Goal: Task Accomplishment & Management: Manage account settings

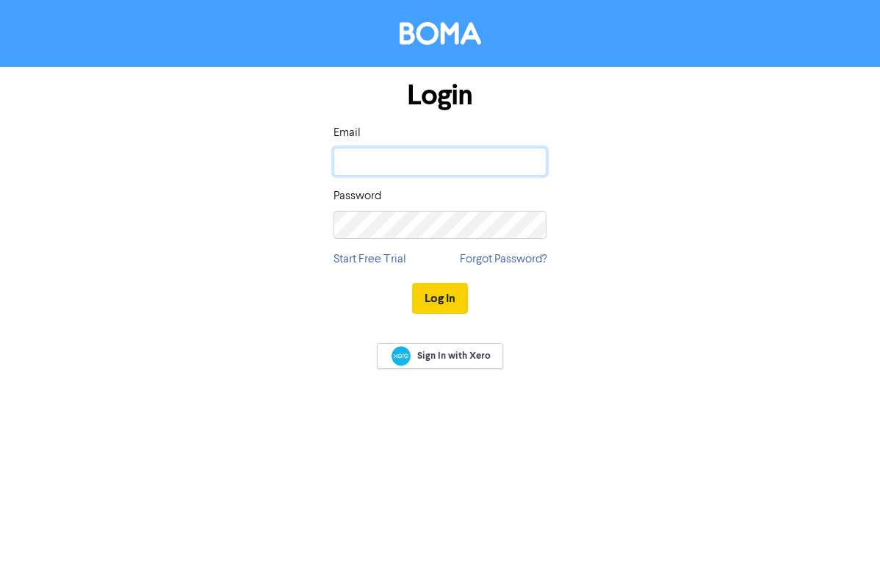
type input "[PERSON_NAME][EMAIL_ADDRESS][PERSON_NAME][DOMAIN_NAME]"
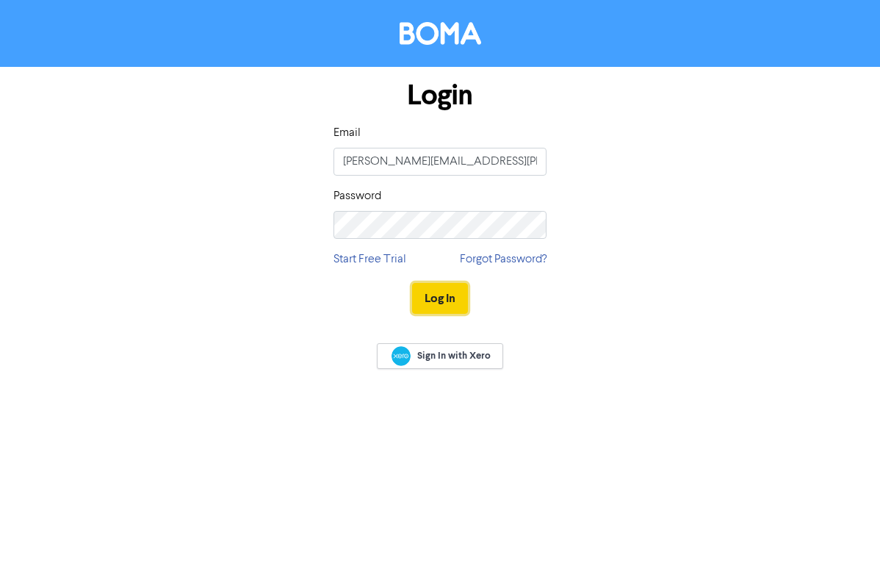
click at [424, 292] on button "Log In" at bounding box center [440, 298] width 56 height 31
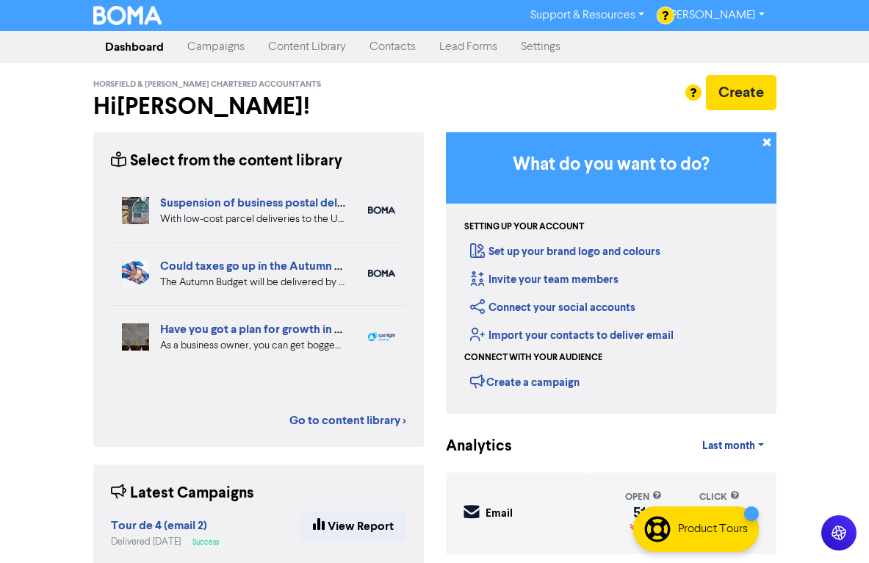
click at [219, 41] on link "Campaigns" at bounding box center [216, 46] width 81 height 29
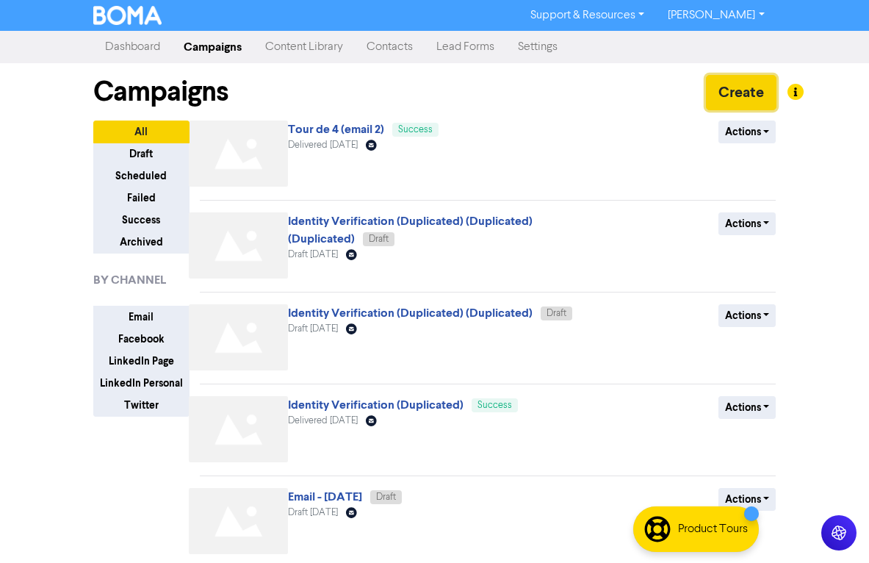
click at [729, 84] on button "Create" at bounding box center [741, 92] width 71 height 35
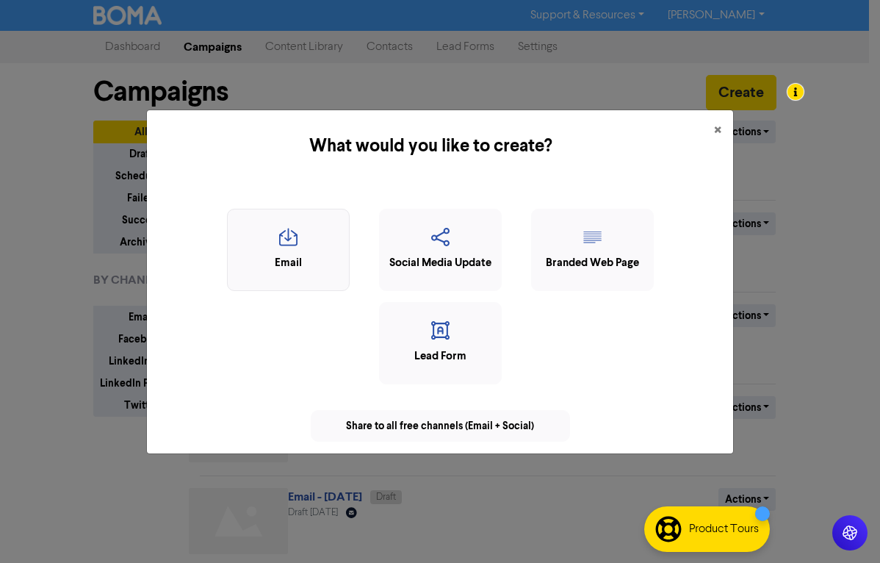
click at [256, 251] on icon "button" at bounding box center [288, 242] width 107 height 28
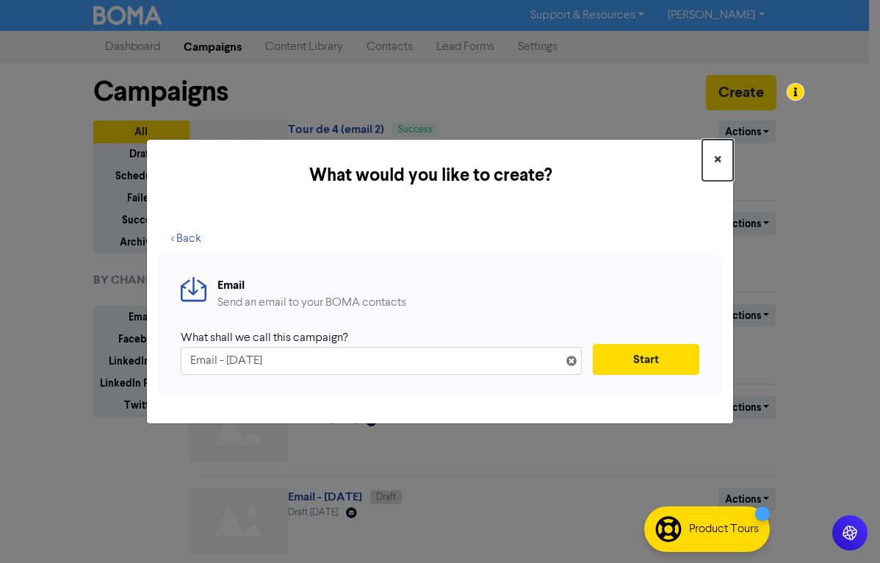
click at [710, 154] on button "×" at bounding box center [717, 160] width 31 height 41
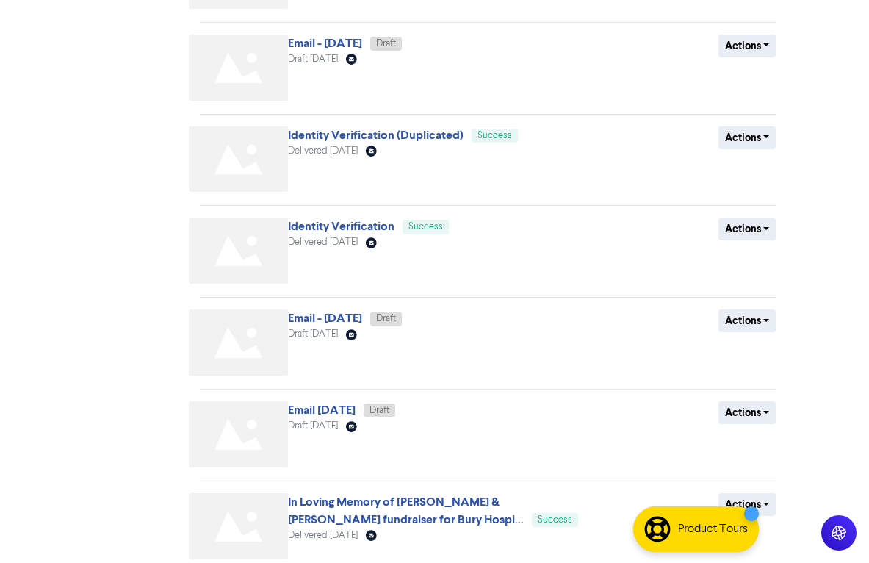
scroll to position [515, 0]
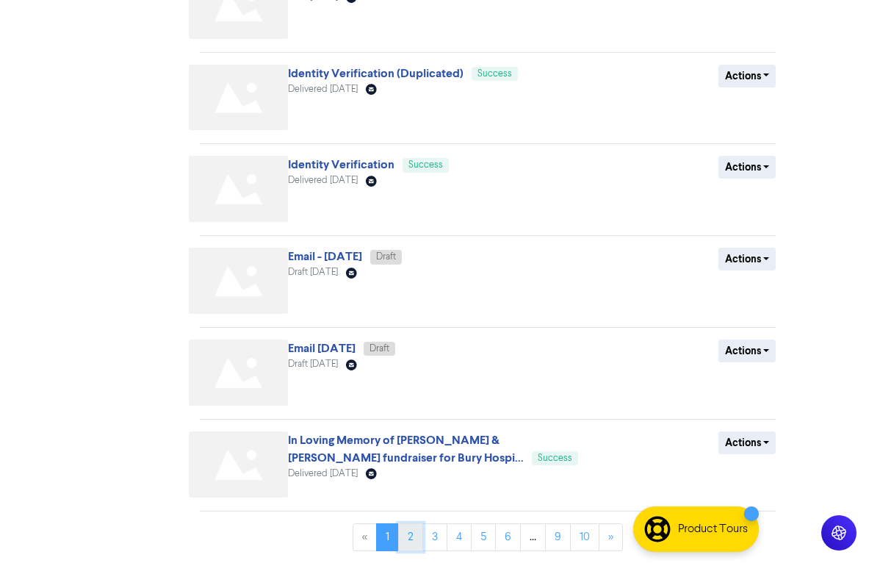
click at [413, 533] on link "2" at bounding box center [410, 537] width 25 height 28
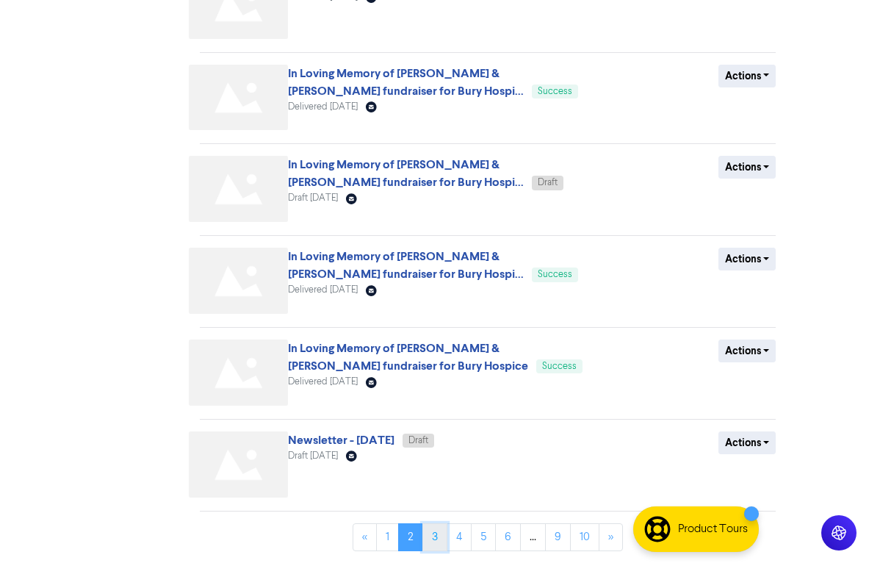
click at [442, 536] on link "3" at bounding box center [434, 537] width 25 height 28
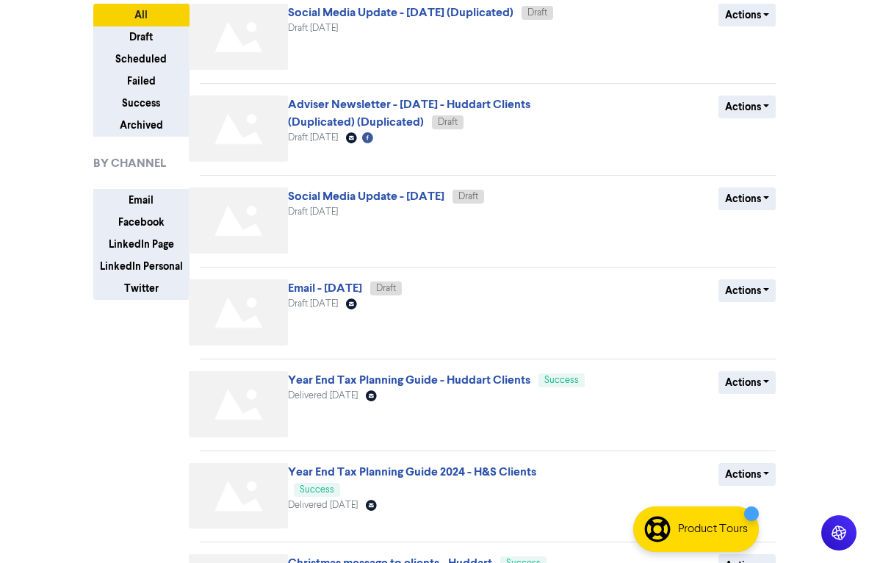
scroll to position [187, 0]
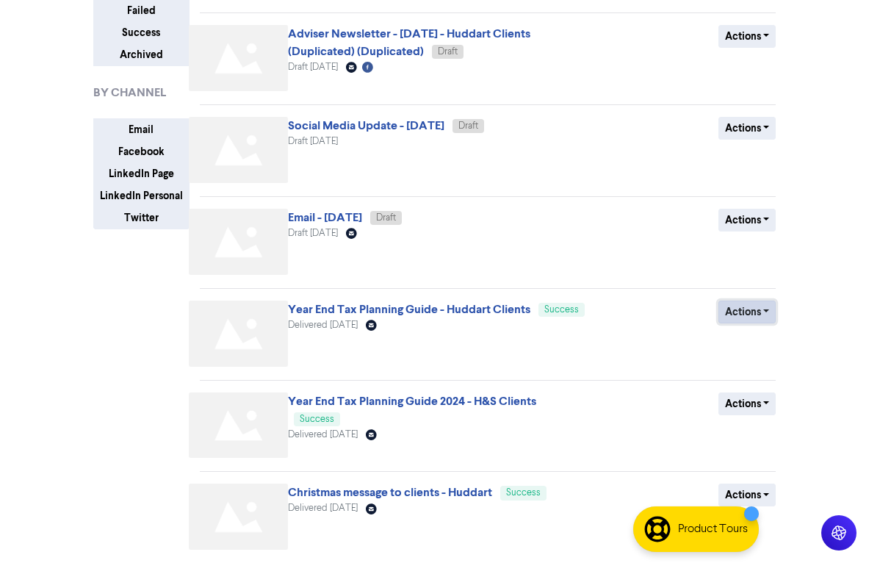
click at [747, 319] on button "Actions" at bounding box center [747, 311] width 58 height 23
click at [752, 341] on button "Duplicate" at bounding box center [777, 343] width 116 height 24
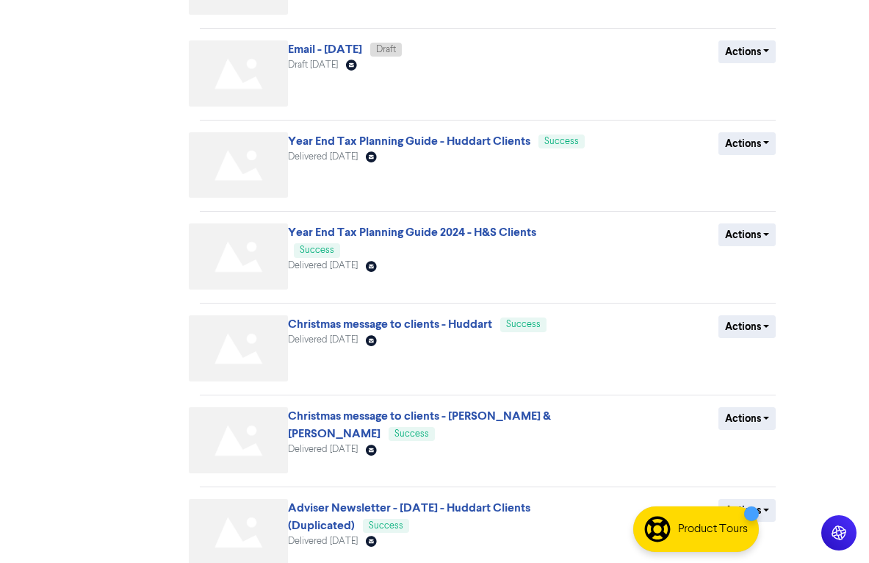
scroll to position [515, 0]
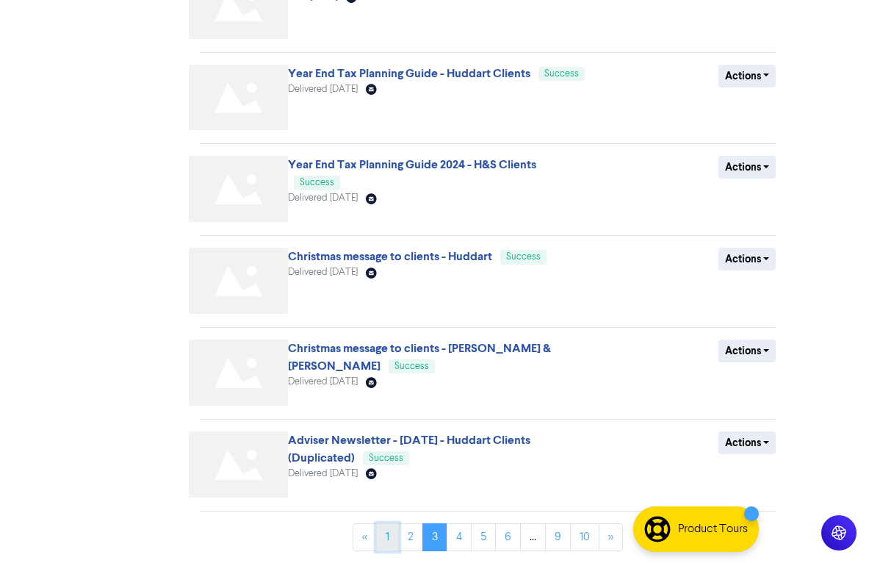
click at [392, 530] on link "1" at bounding box center [387, 537] width 23 height 28
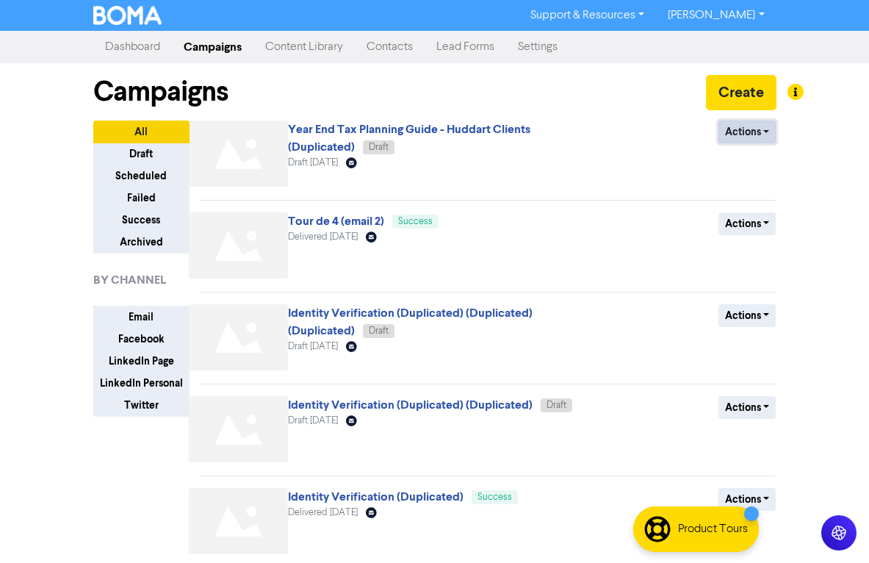
click at [749, 130] on button "Actions" at bounding box center [747, 131] width 58 height 23
click at [417, 126] on link "Year End Tax Planning Guide - Huddart Clients (Duplicated)" at bounding box center [409, 138] width 242 height 32
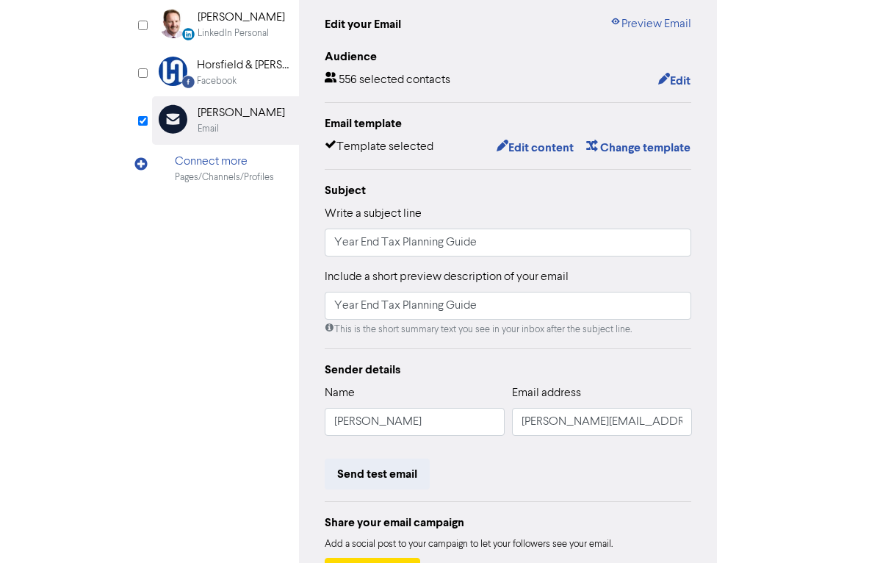
scroll to position [72, 0]
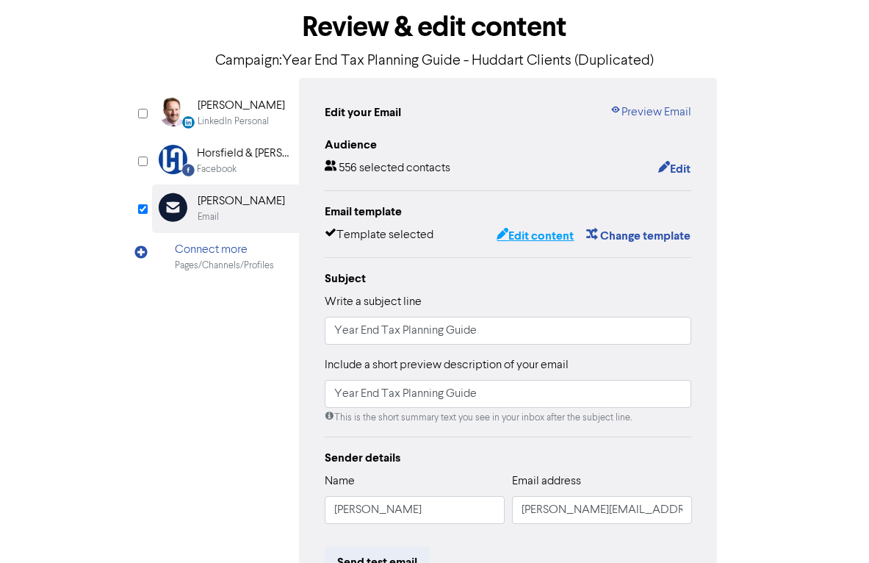
click at [536, 234] on button "Edit content" at bounding box center [535, 235] width 79 height 19
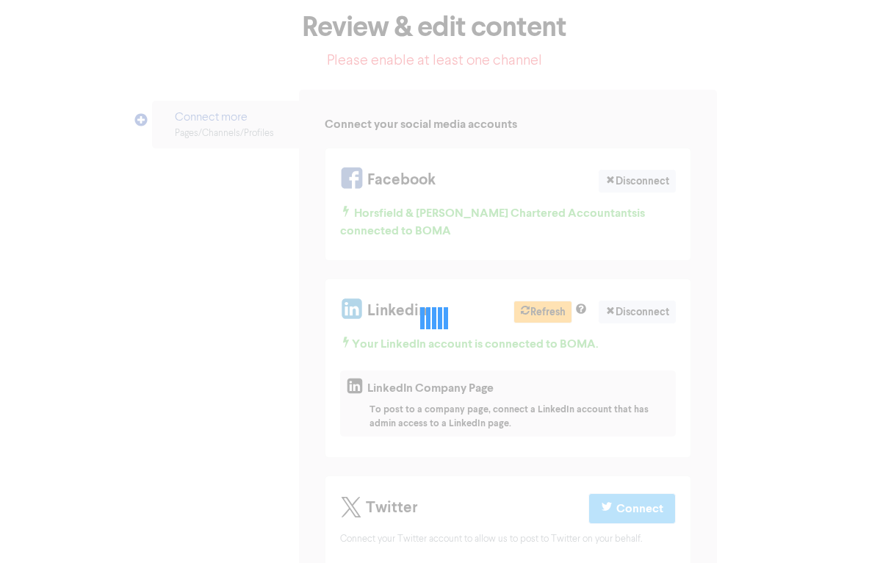
scroll to position [118, 0]
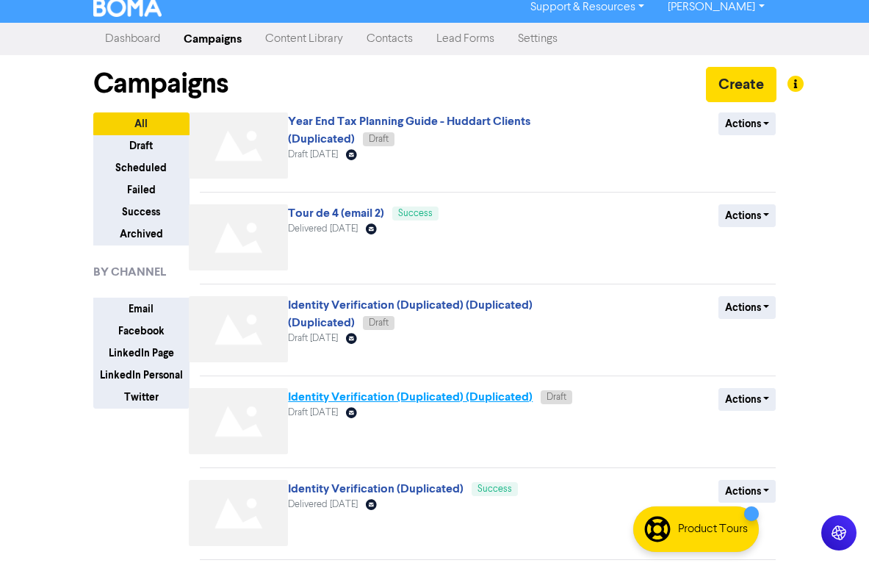
scroll to position [8, 0]
click at [434, 398] on link "Identity Verification (Duplicated) (Duplicated)" at bounding box center [410, 396] width 245 height 15
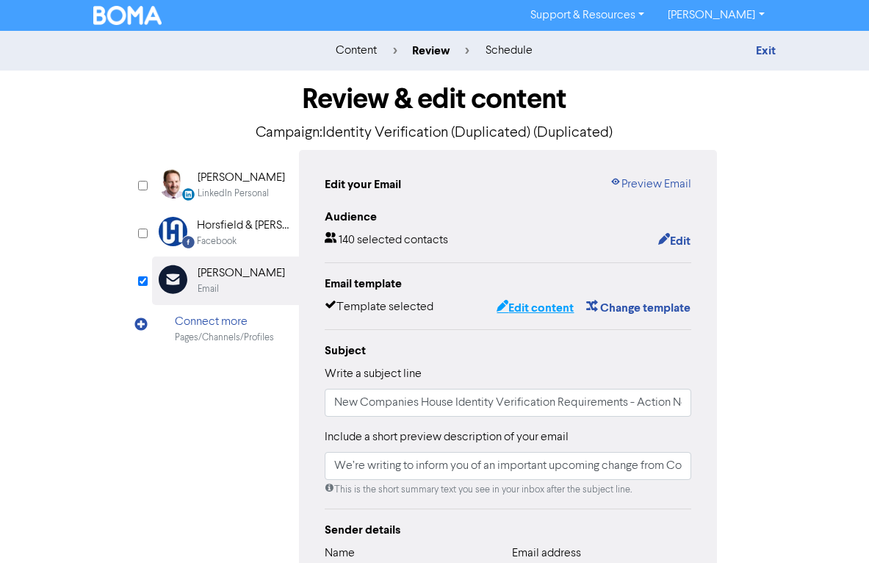
click at [545, 309] on button "Edit content" at bounding box center [535, 307] width 79 height 19
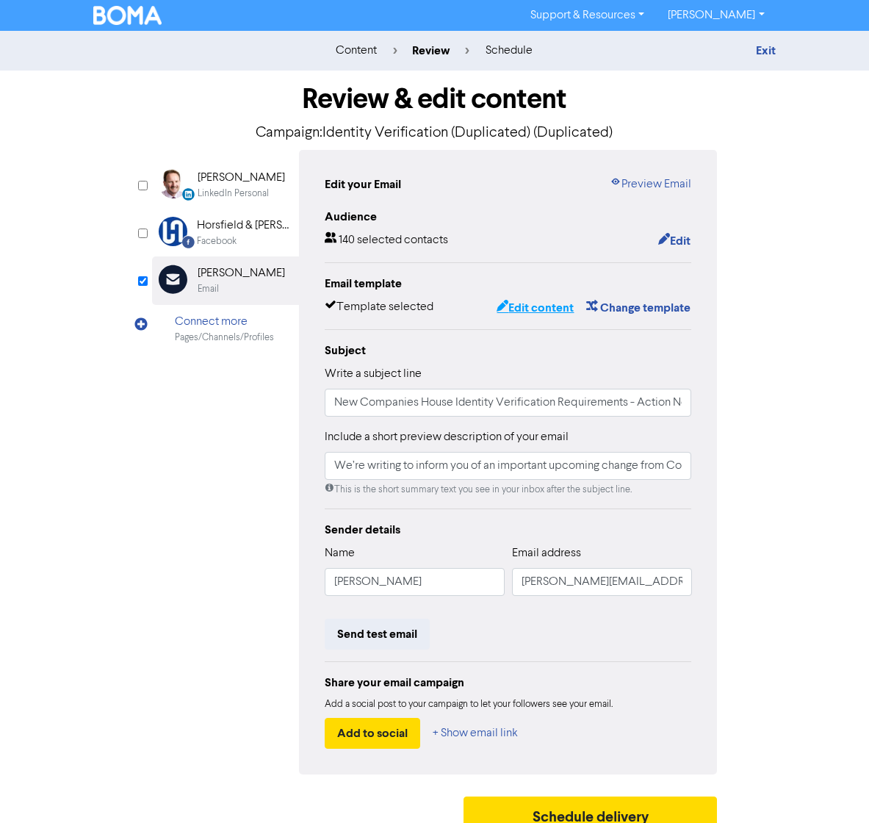
click at [554, 306] on button "Edit content" at bounding box center [535, 307] width 79 height 19
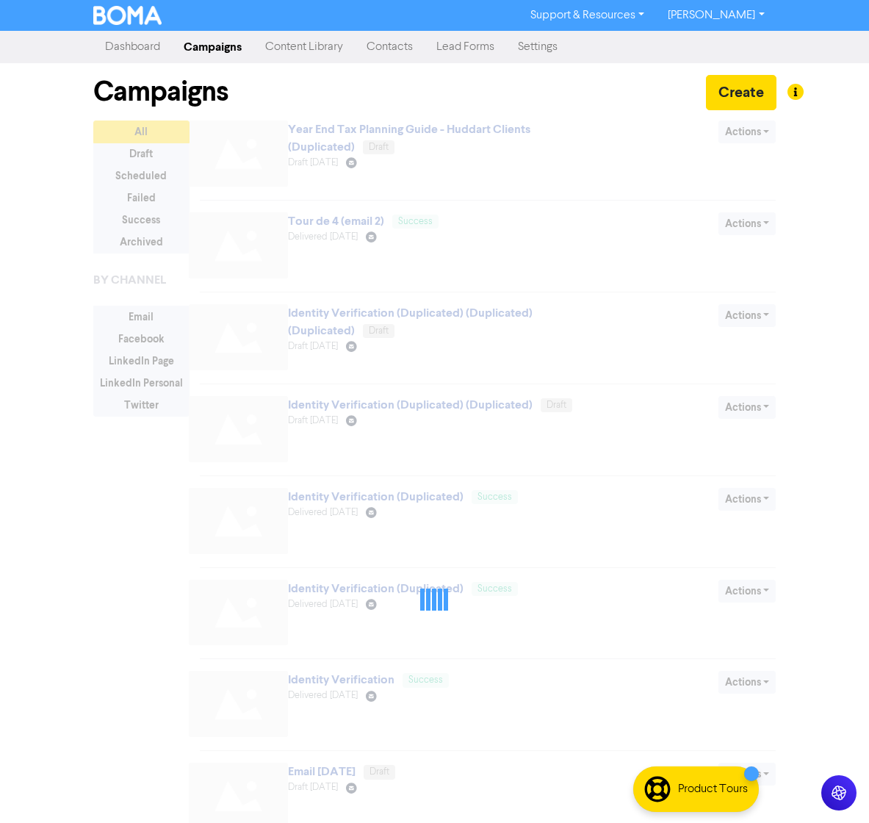
scroll to position [8, 0]
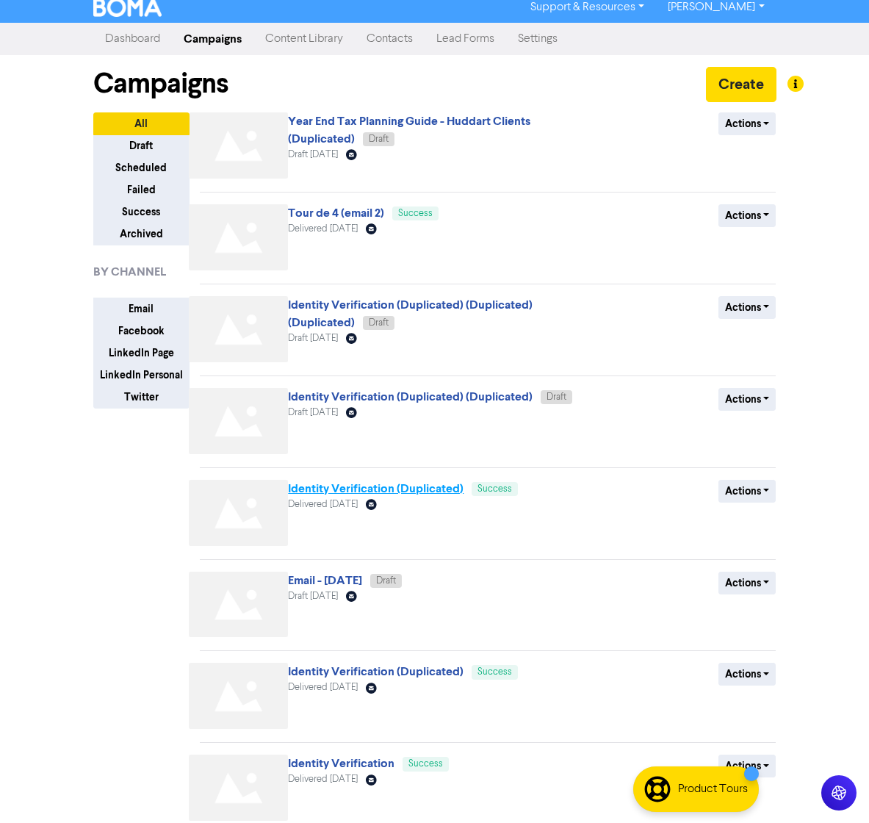
click at [453, 489] on link "Identity Verification (Duplicated)" at bounding box center [376, 488] width 176 height 15
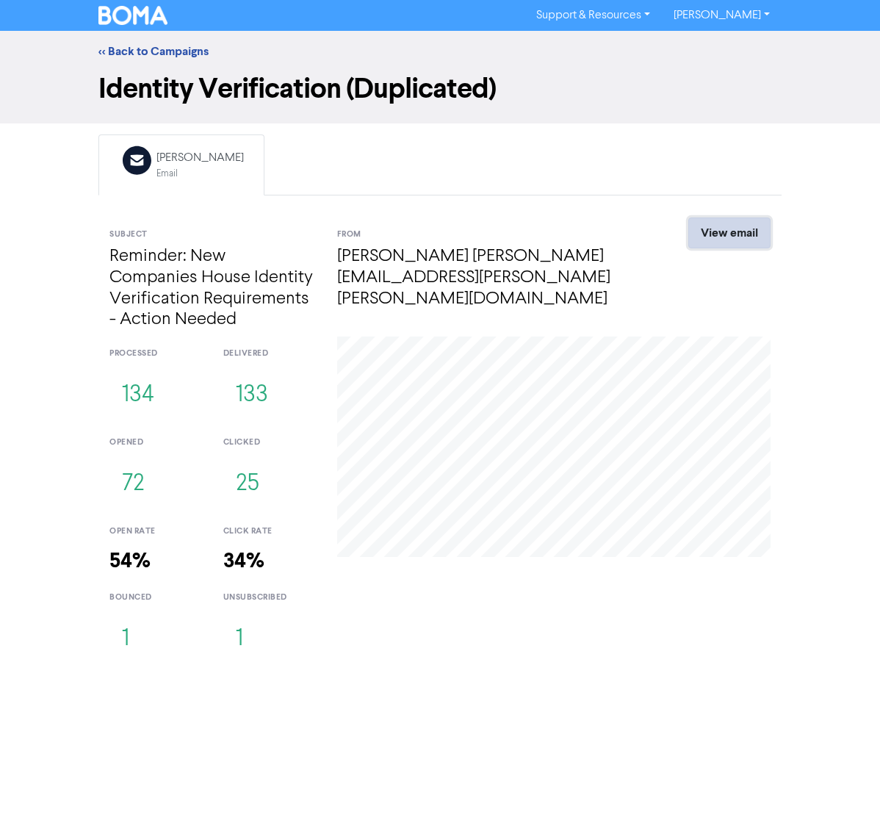
click at [744, 228] on link "View email" at bounding box center [729, 232] width 82 height 31
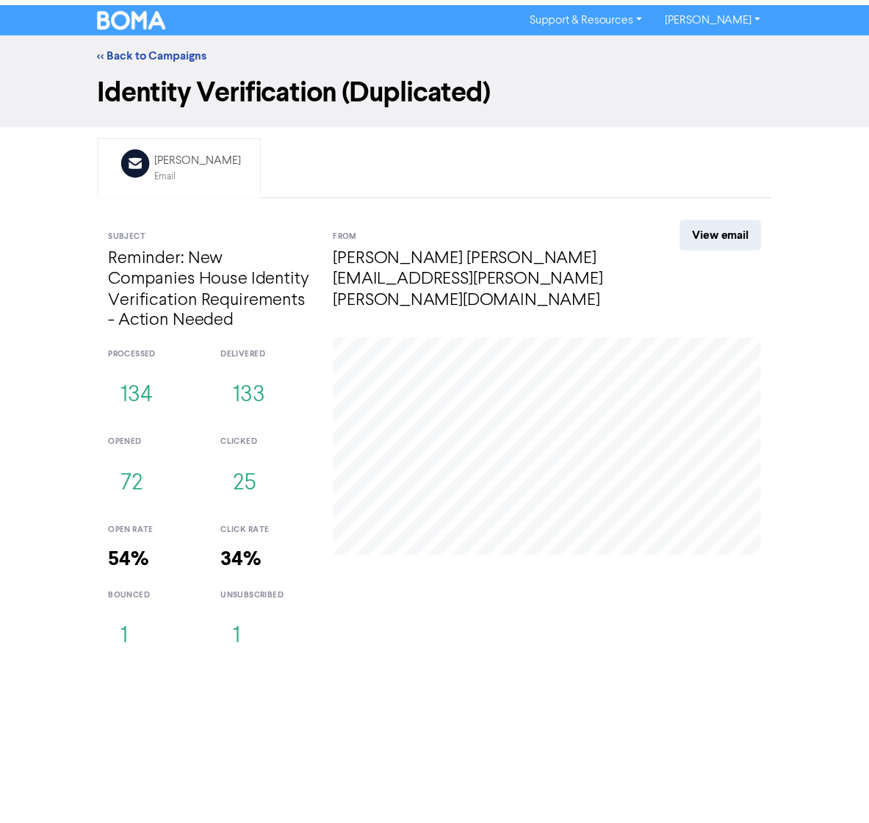
scroll to position [8, 0]
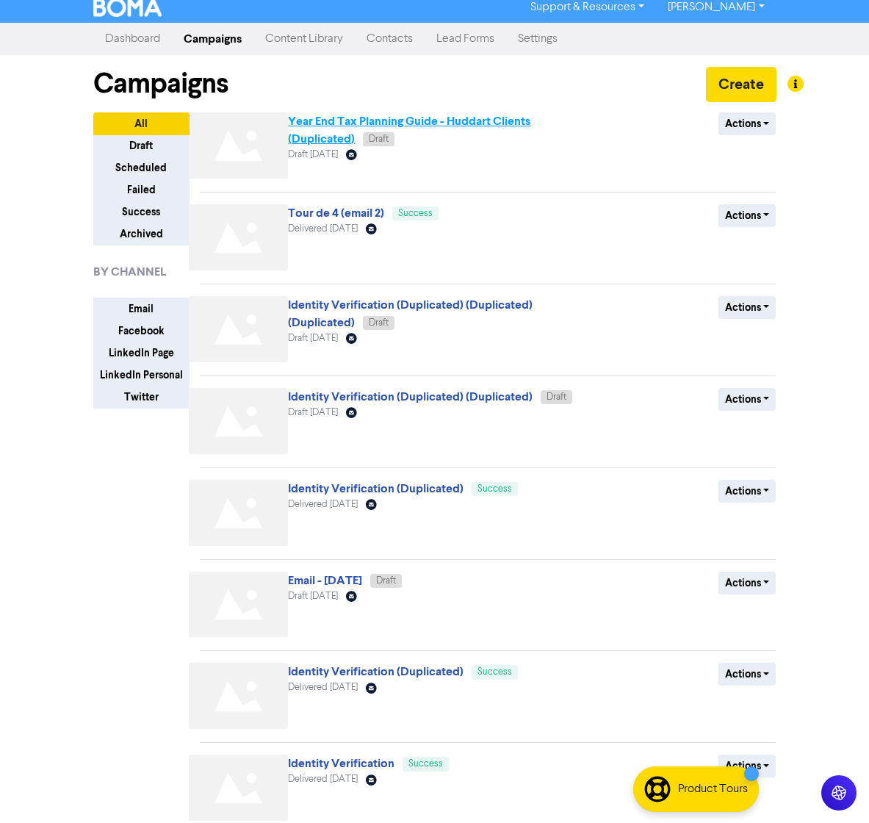
click at [350, 118] on link "Year End Tax Planning Guide - Huddart Clients (Duplicated)" at bounding box center [409, 130] width 242 height 32
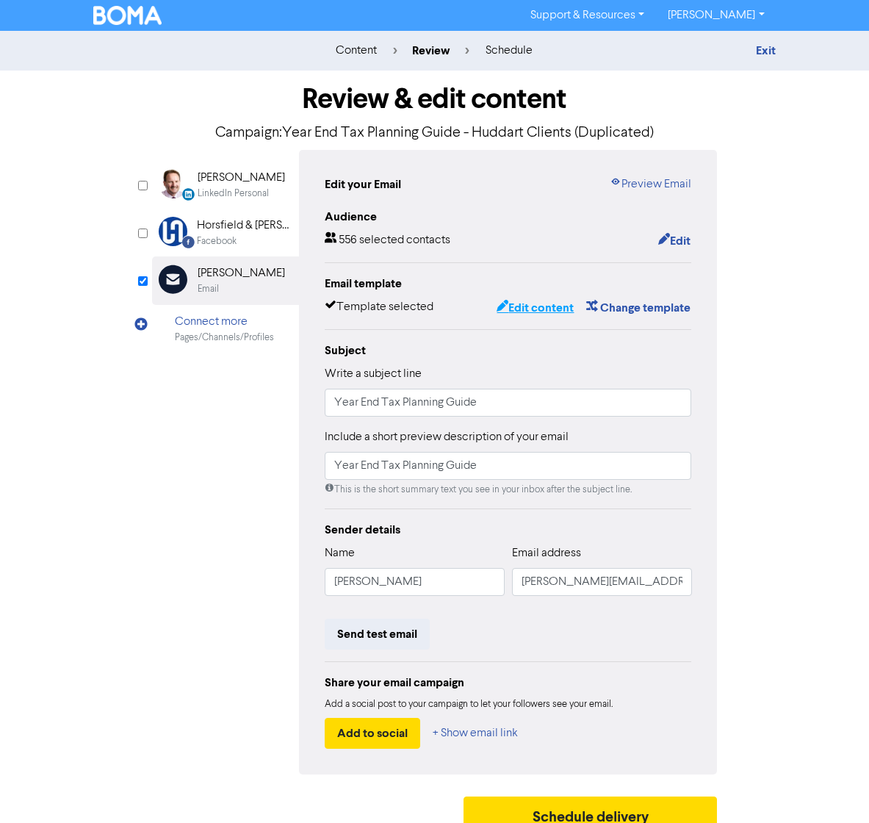
click at [508, 306] on button "Edit content" at bounding box center [535, 307] width 79 height 19
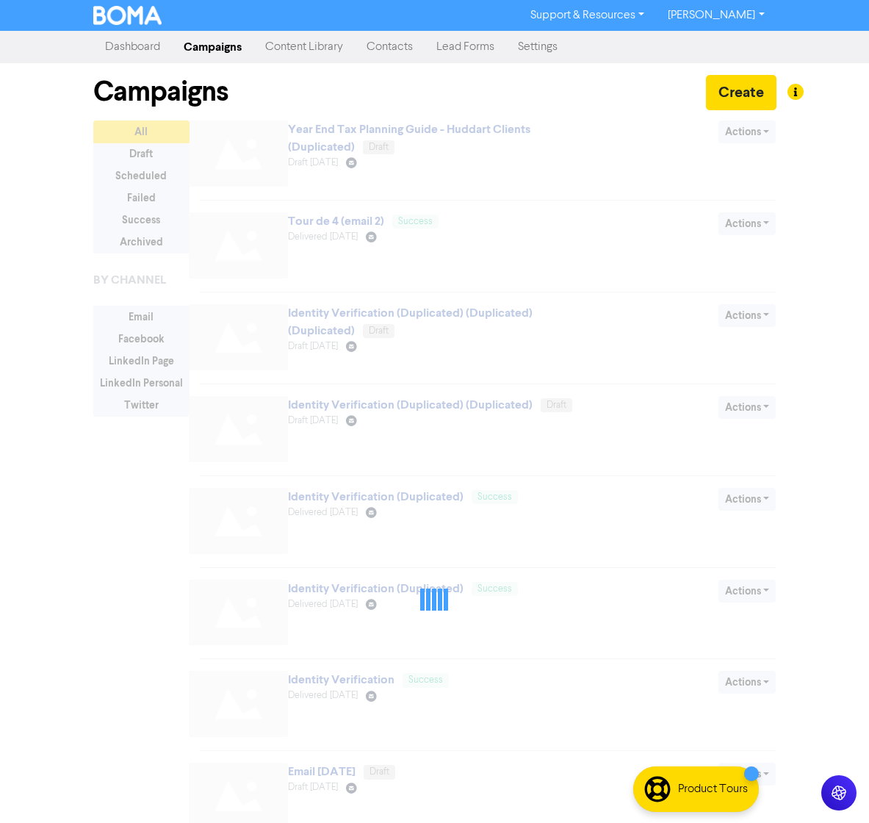
scroll to position [8, 0]
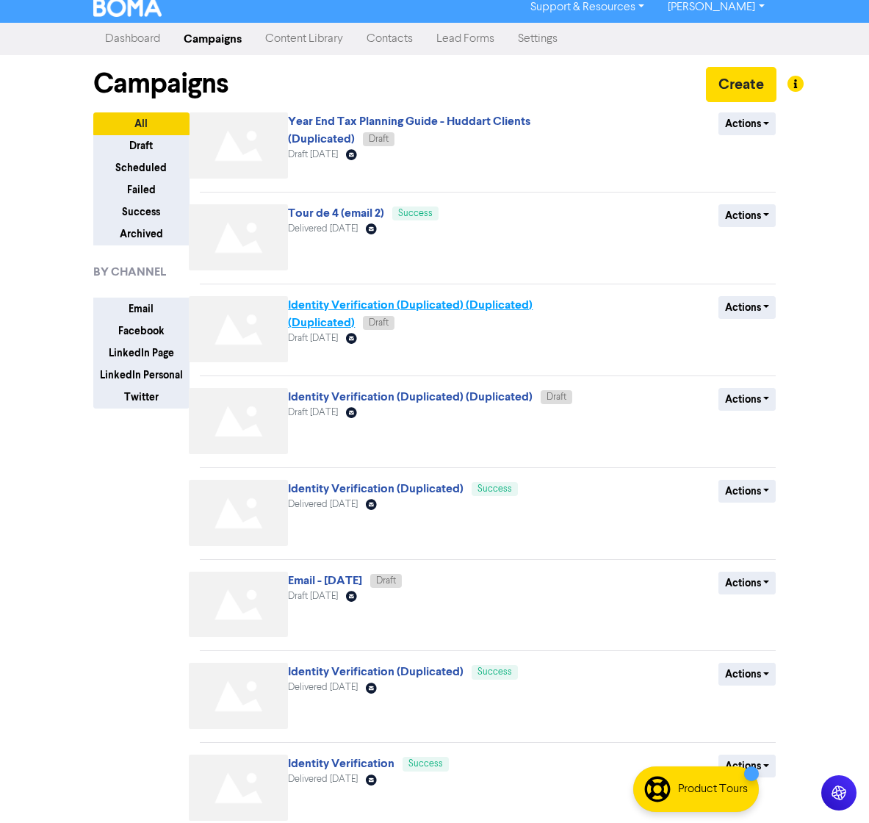
click at [358, 301] on link "Identity Verification (Duplicated) (Duplicated) (Duplicated)" at bounding box center [410, 314] width 245 height 32
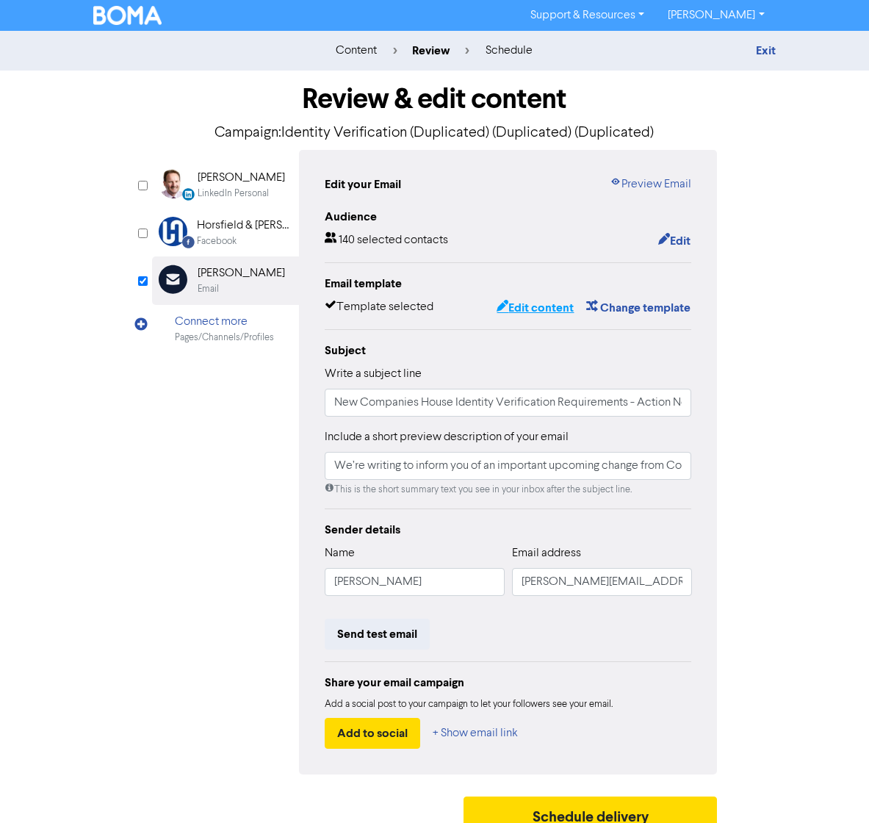
click at [548, 308] on button "Edit content" at bounding box center [535, 307] width 79 height 19
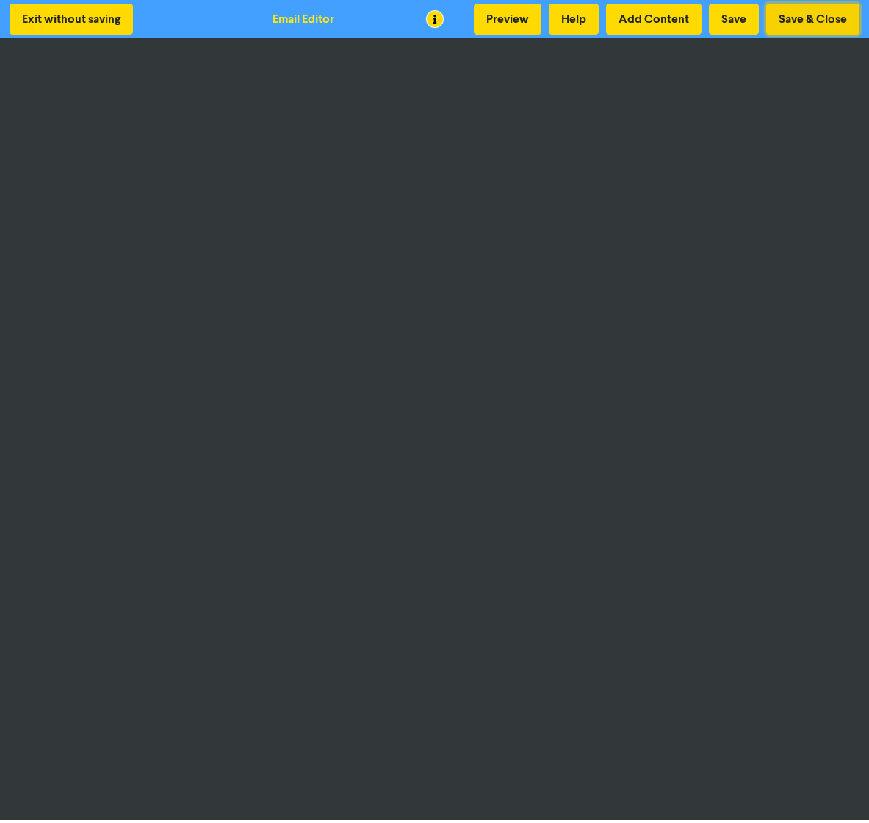
click at [778, 21] on button "Save & Close" at bounding box center [812, 19] width 93 height 31
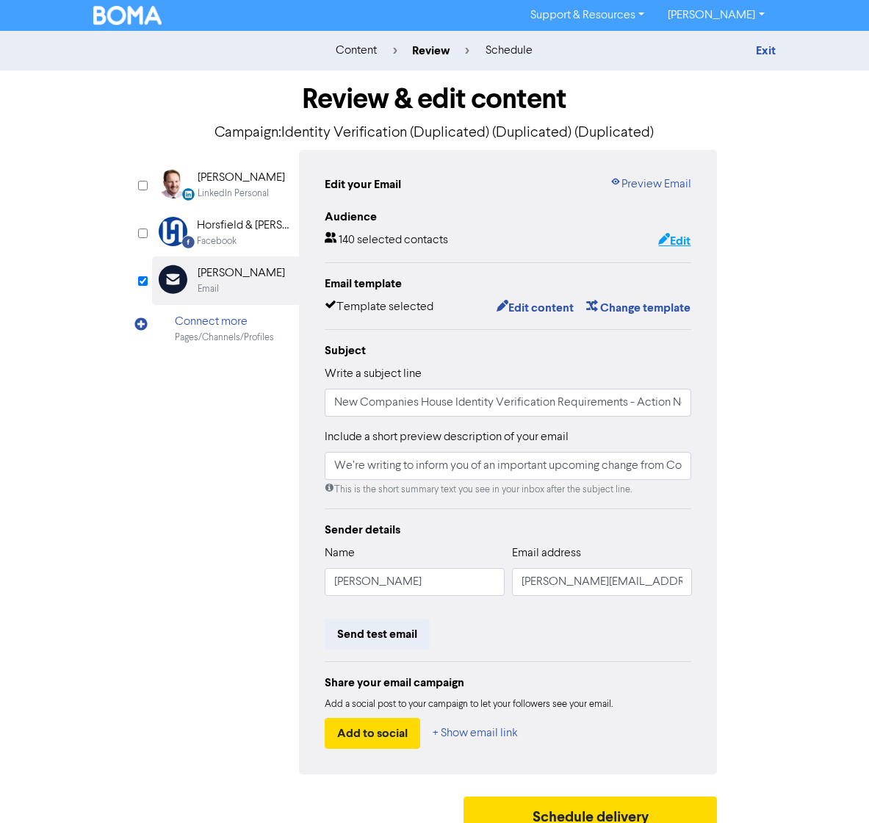
click at [680, 242] on button "Edit" at bounding box center [674, 240] width 34 height 19
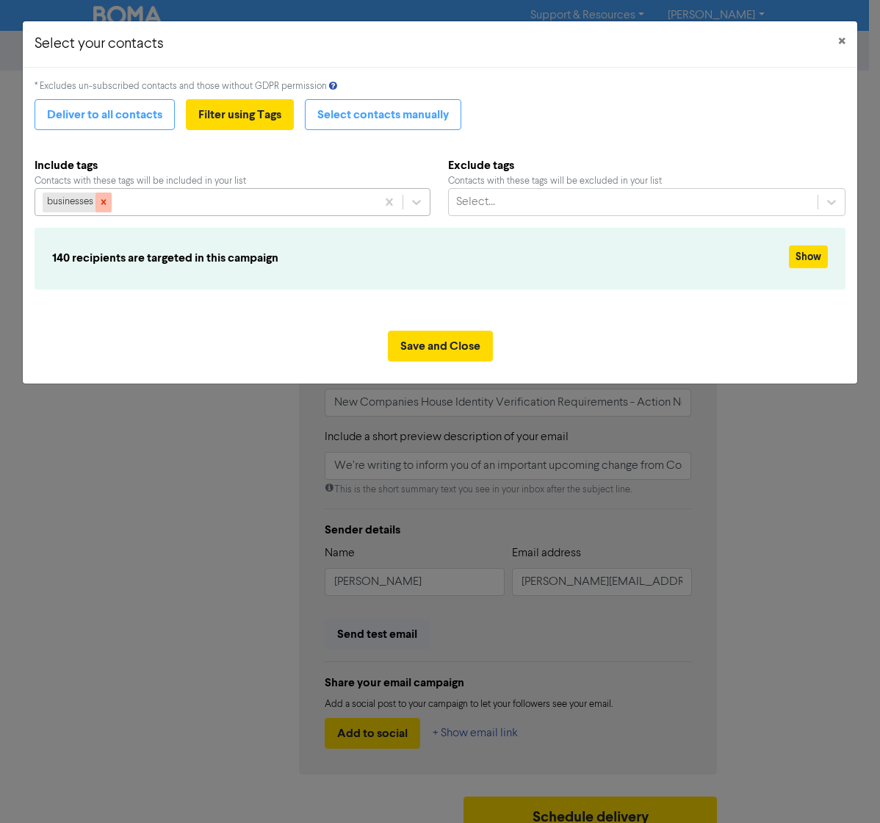
click at [99, 199] on icon at bounding box center [103, 202] width 10 height 10
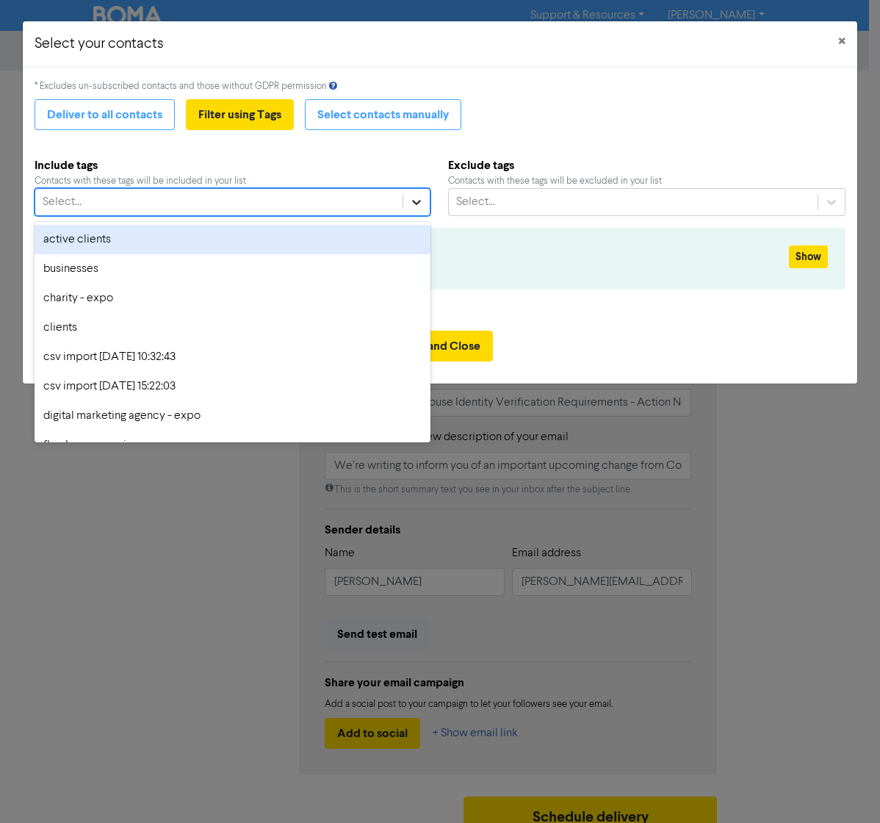
click at [413, 207] on icon at bounding box center [416, 202] width 15 height 15
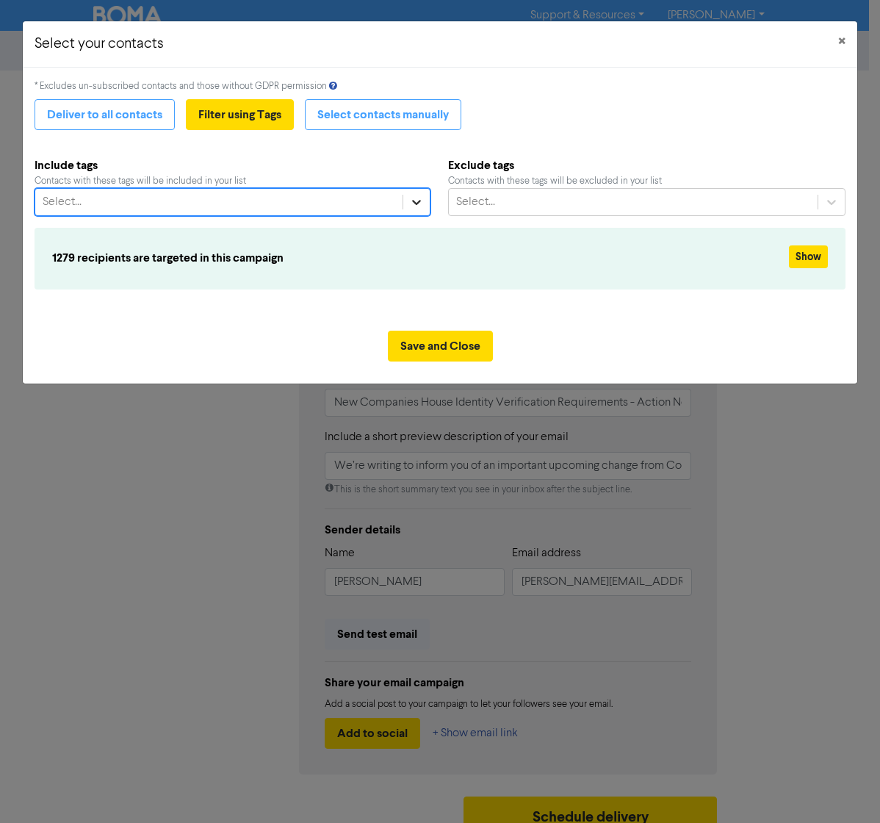
click at [413, 207] on icon at bounding box center [416, 202] width 15 height 15
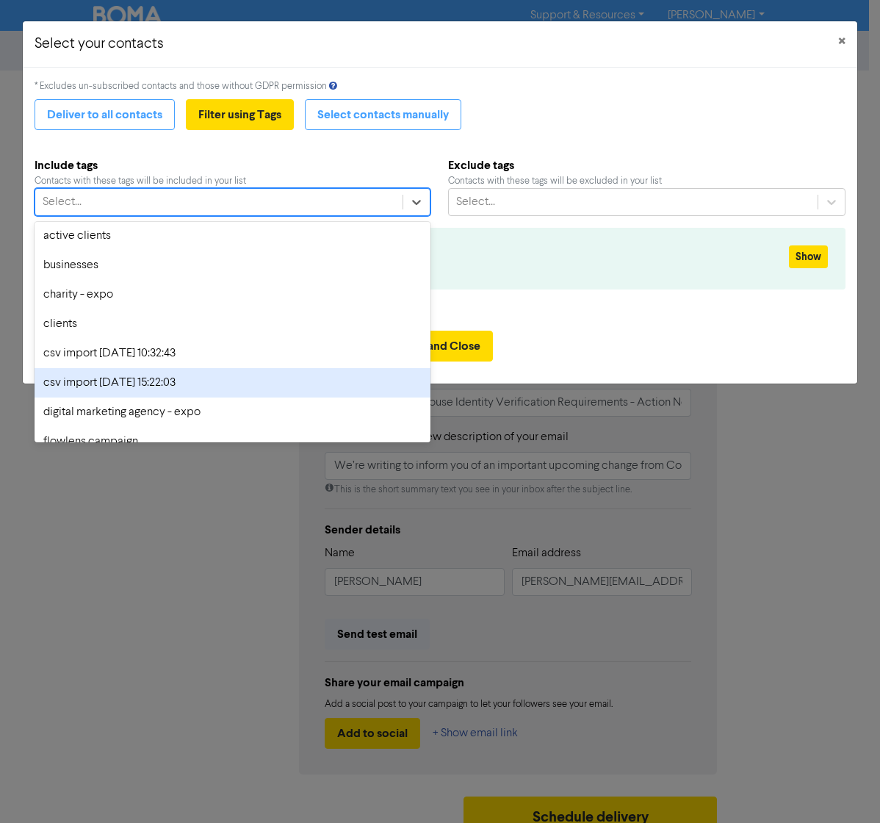
scroll to position [13, 0]
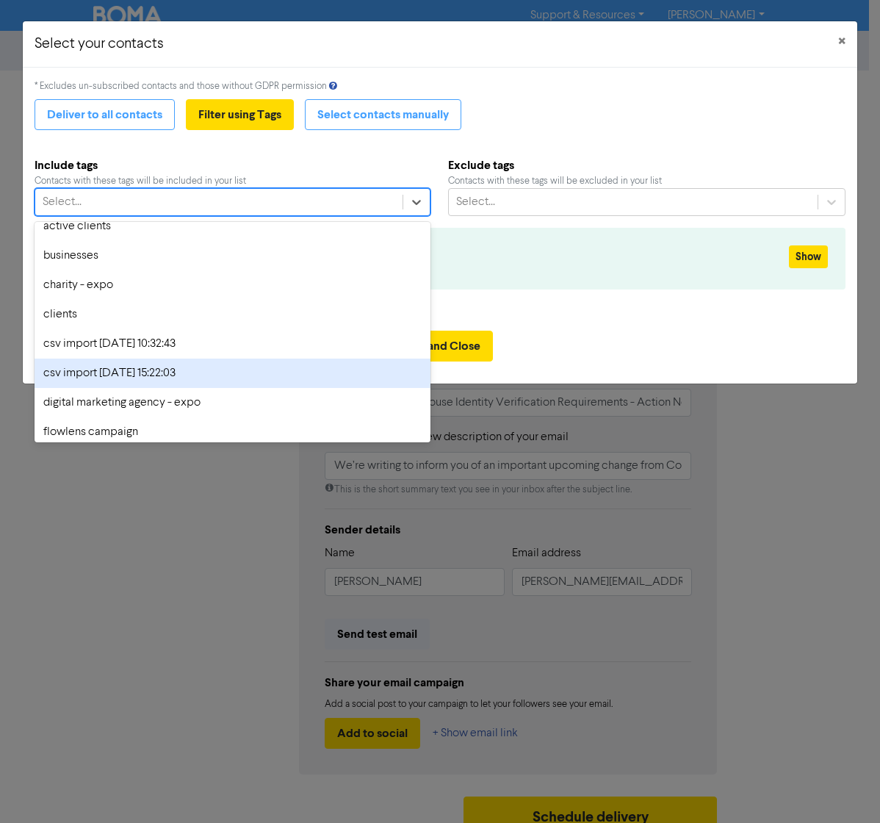
click at [164, 378] on div "csv import [DATE] 15:22:03" at bounding box center [233, 372] width 396 height 29
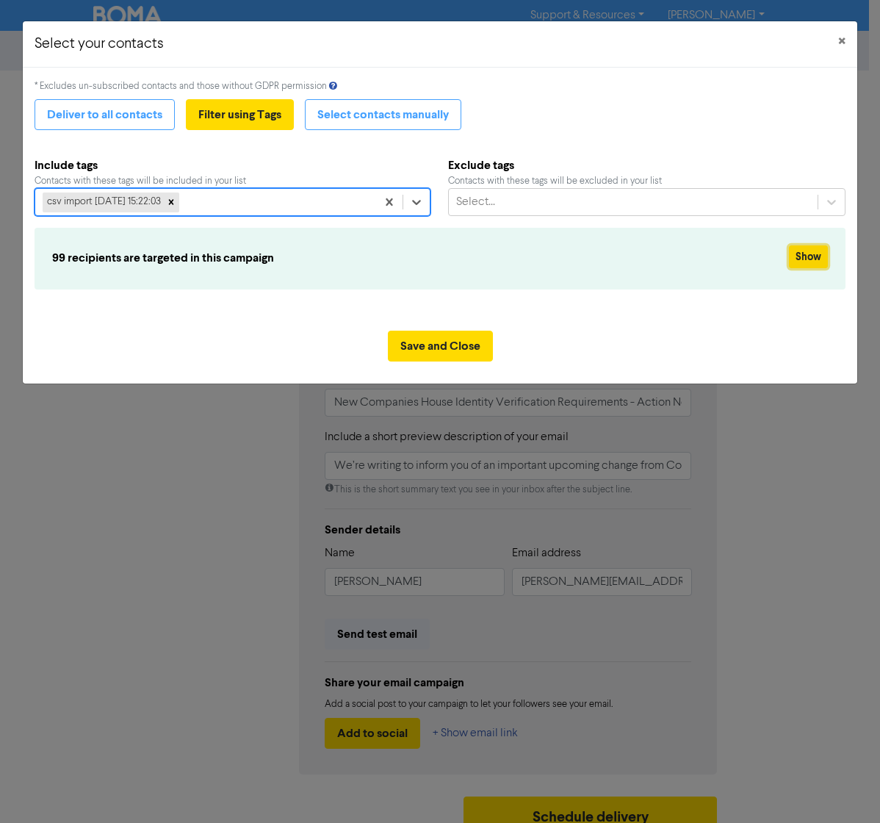
click at [819, 254] on button "Show" at bounding box center [808, 256] width 39 height 23
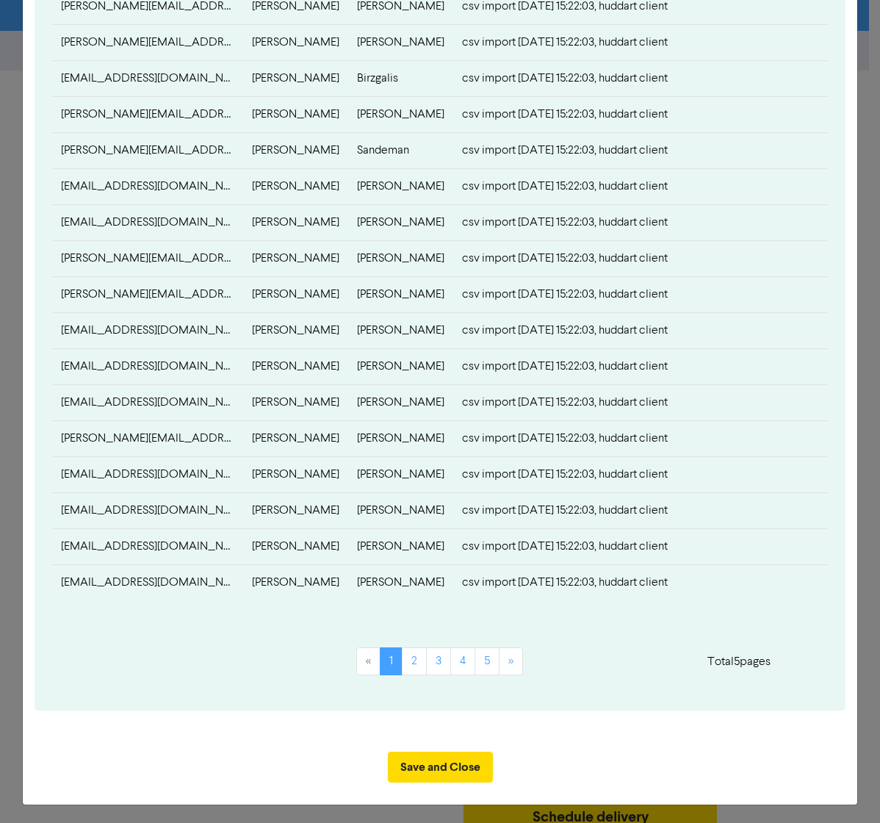
scroll to position [451, 0]
click at [408, 562] on link "2" at bounding box center [414, 661] width 25 height 28
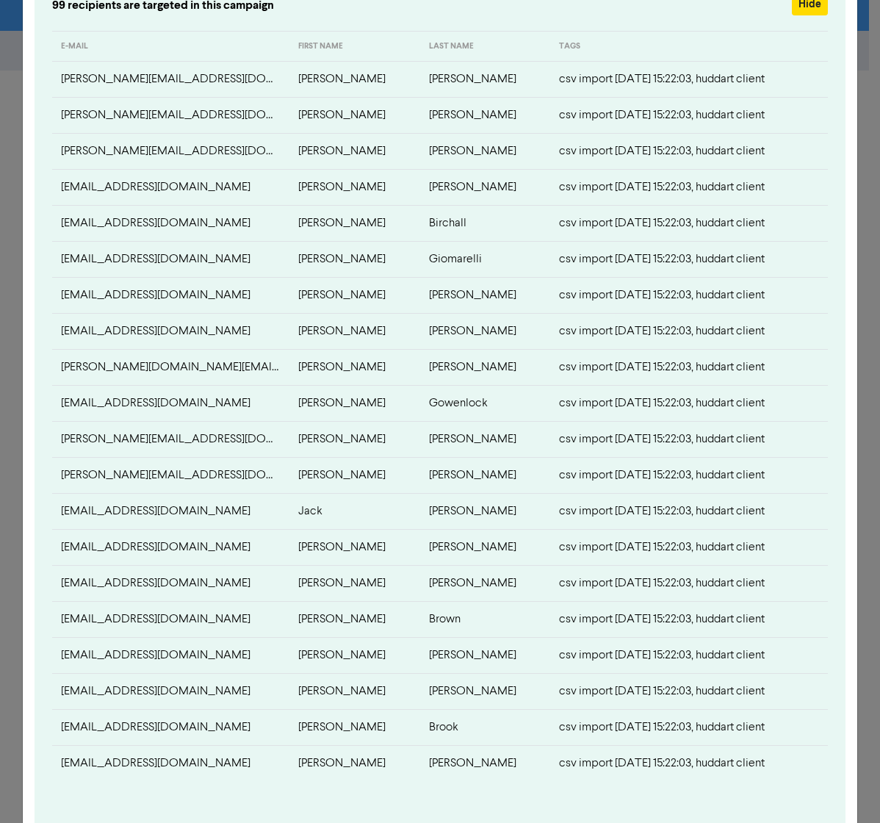
scroll to position [300, 0]
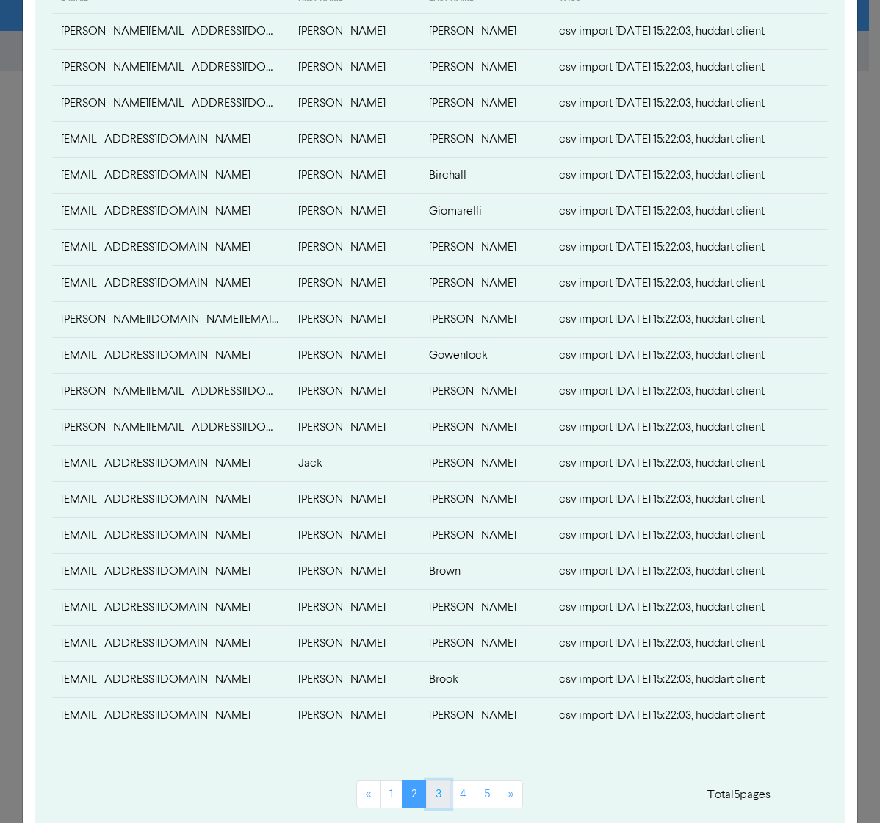
click at [431, 562] on link "3" at bounding box center [438, 794] width 25 height 28
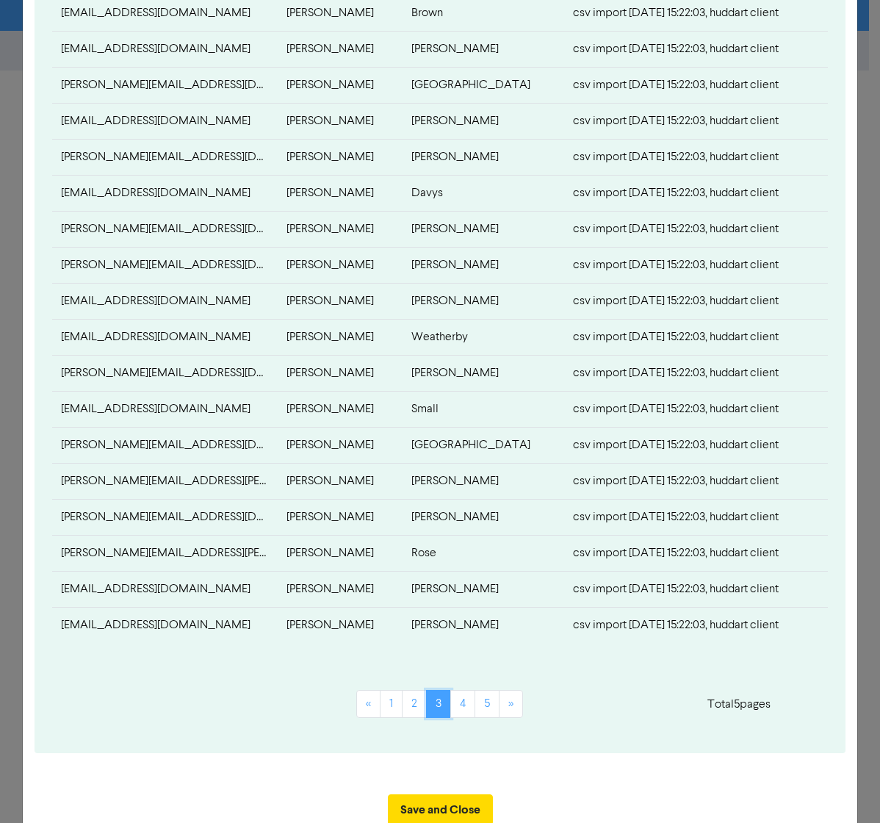
scroll to position [436, 0]
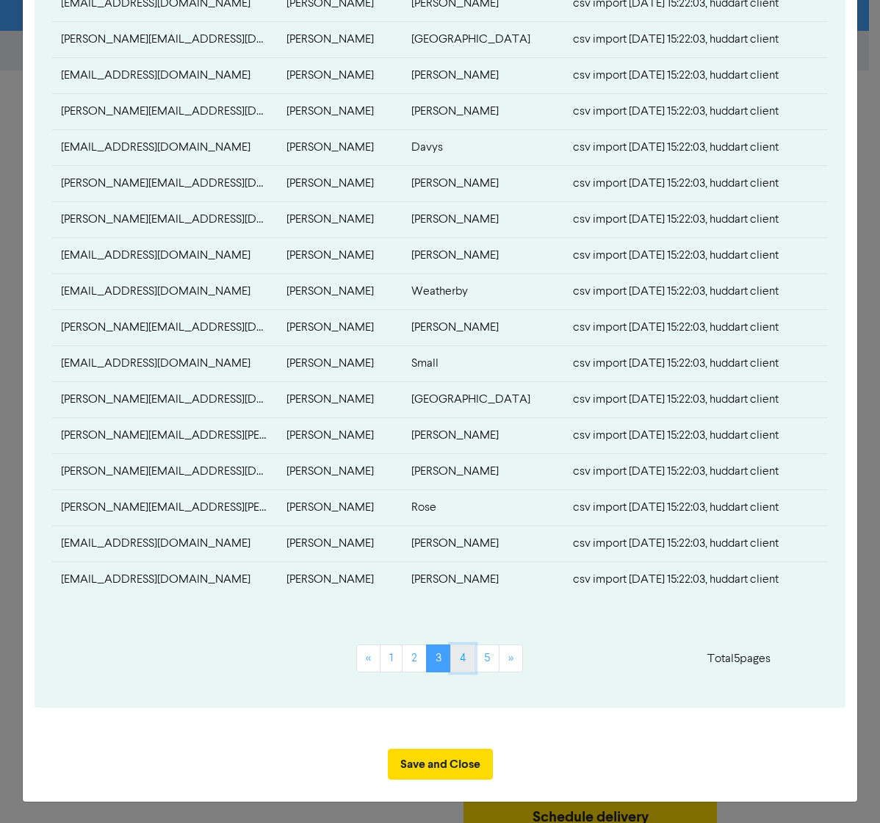
click at [450, 562] on link "4" at bounding box center [462, 658] width 25 height 28
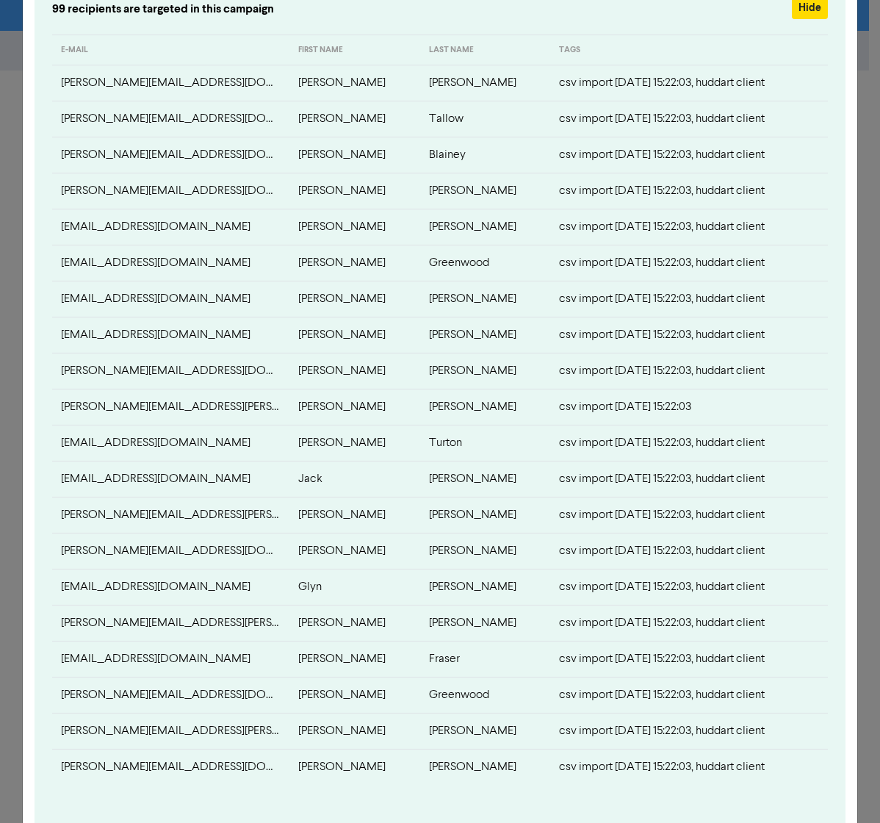
scroll to position [335, 0]
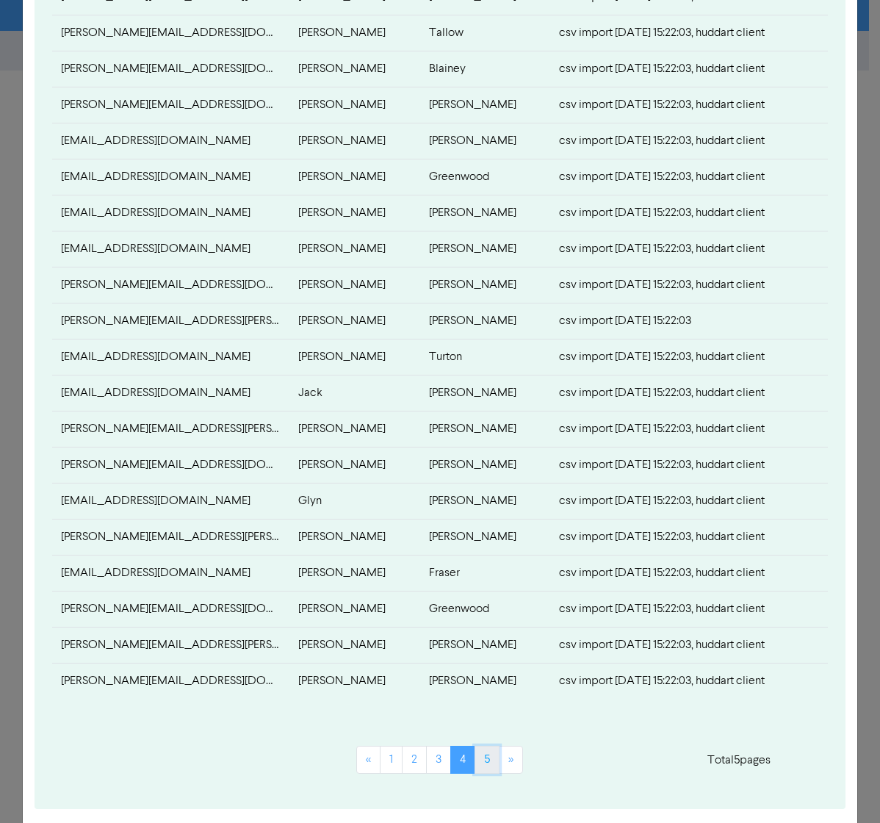
click at [475, 562] on link "5" at bounding box center [487, 760] width 25 height 28
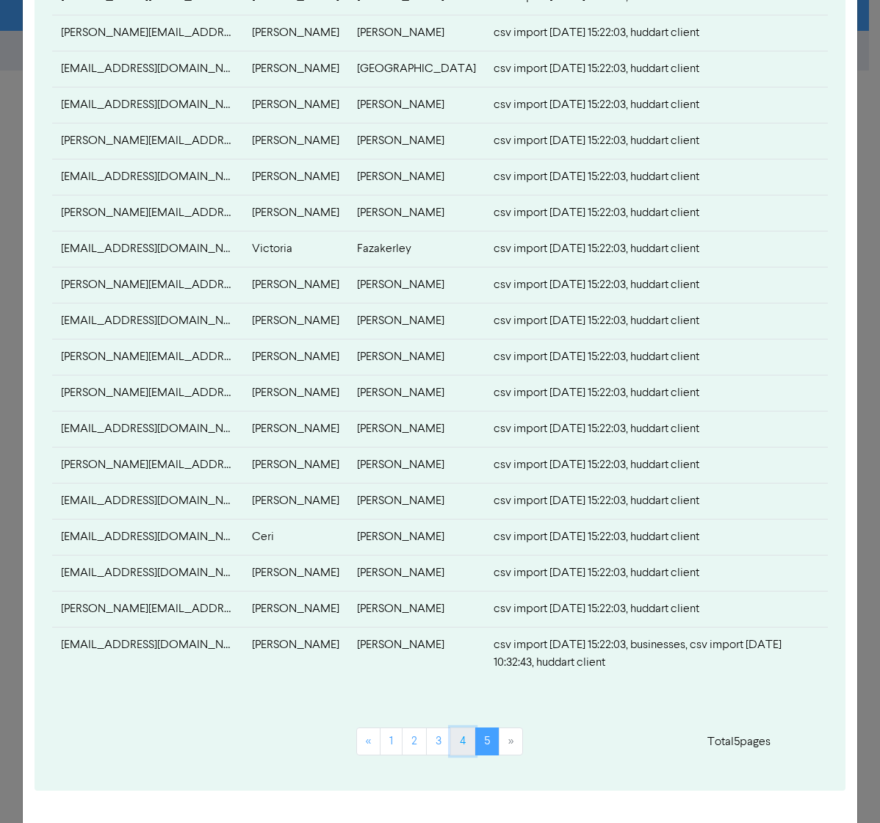
click at [450, 562] on link "4" at bounding box center [462, 741] width 25 height 28
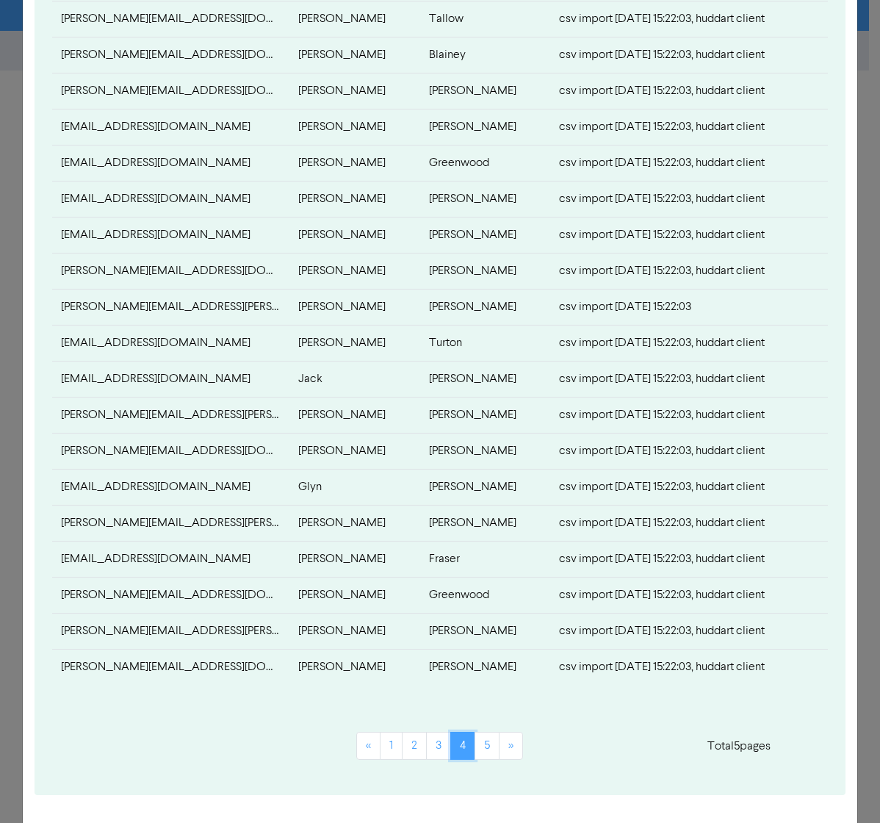
scroll to position [350, 0]
click at [380, 562] on link "1" at bounding box center [391, 745] width 23 height 28
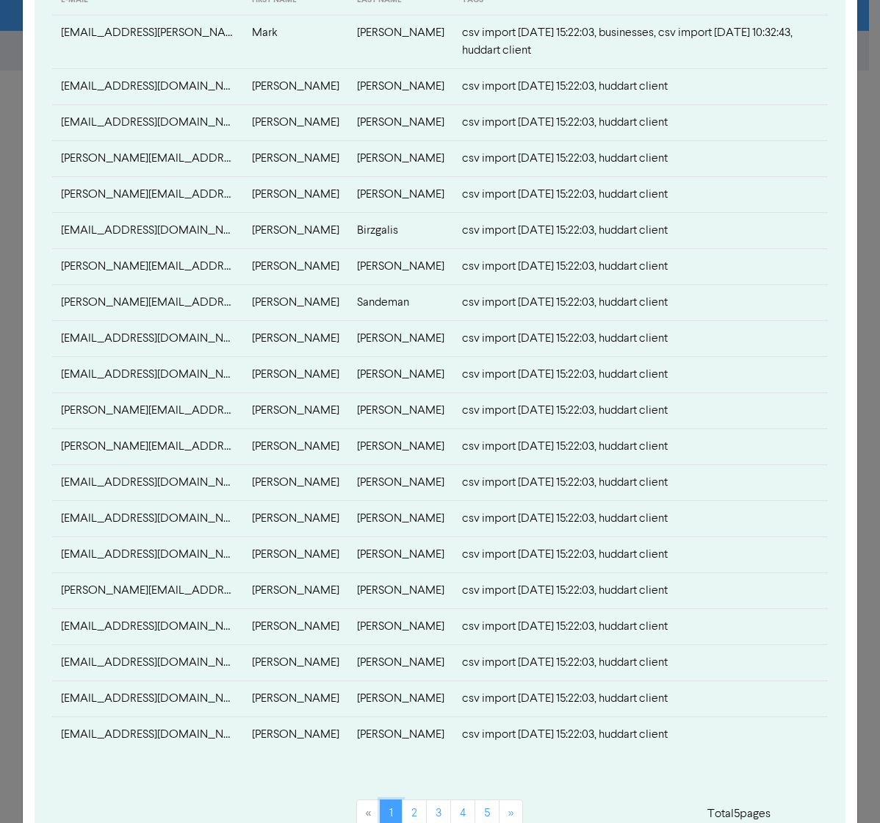
scroll to position [309, 0]
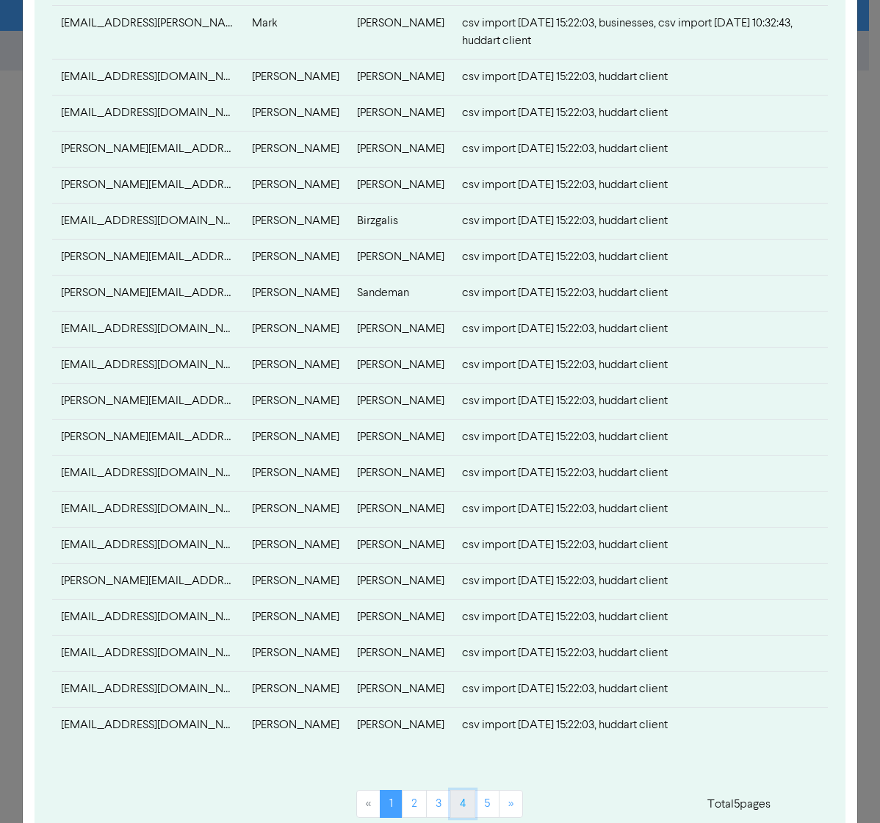
click at [461, 562] on link "4" at bounding box center [462, 804] width 25 height 28
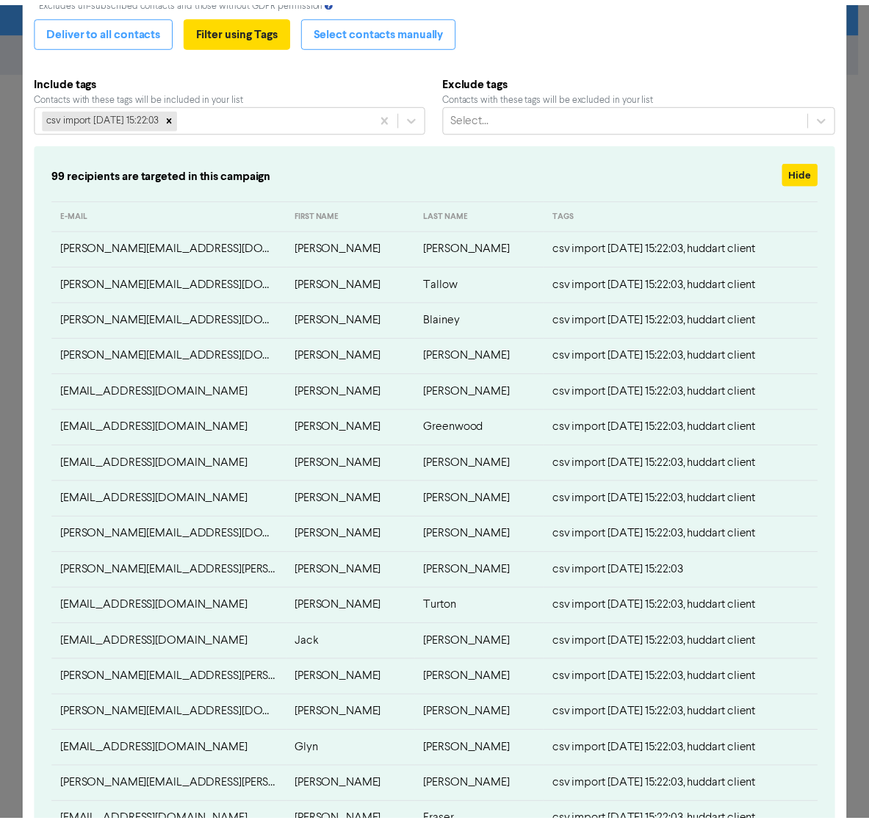
scroll to position [0, 0]
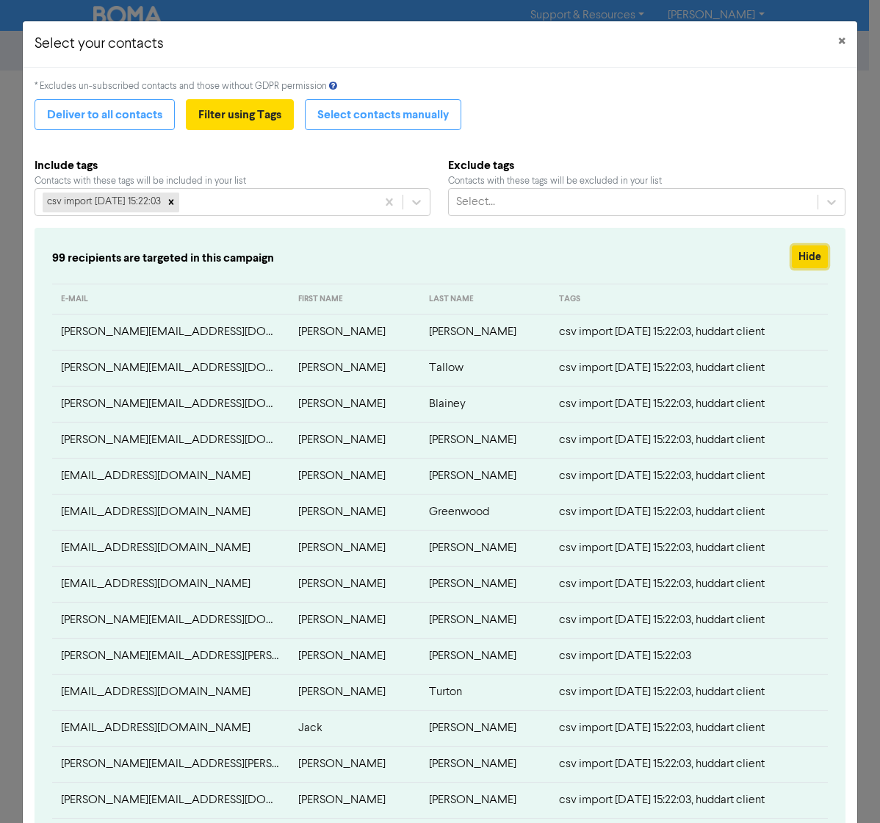
click at [810, 259] on button "Hide" at bounding box center [810, 256] width 36 height 23
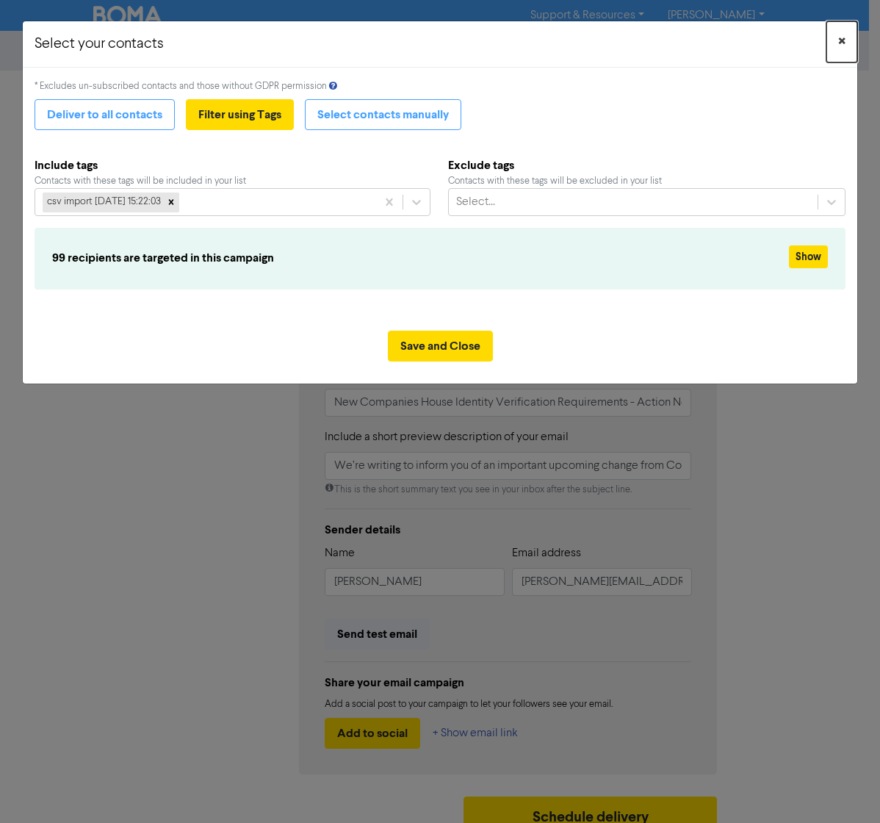
click at [838, 41] on span "×" at bounding box center [841, 42] width 7 height 22
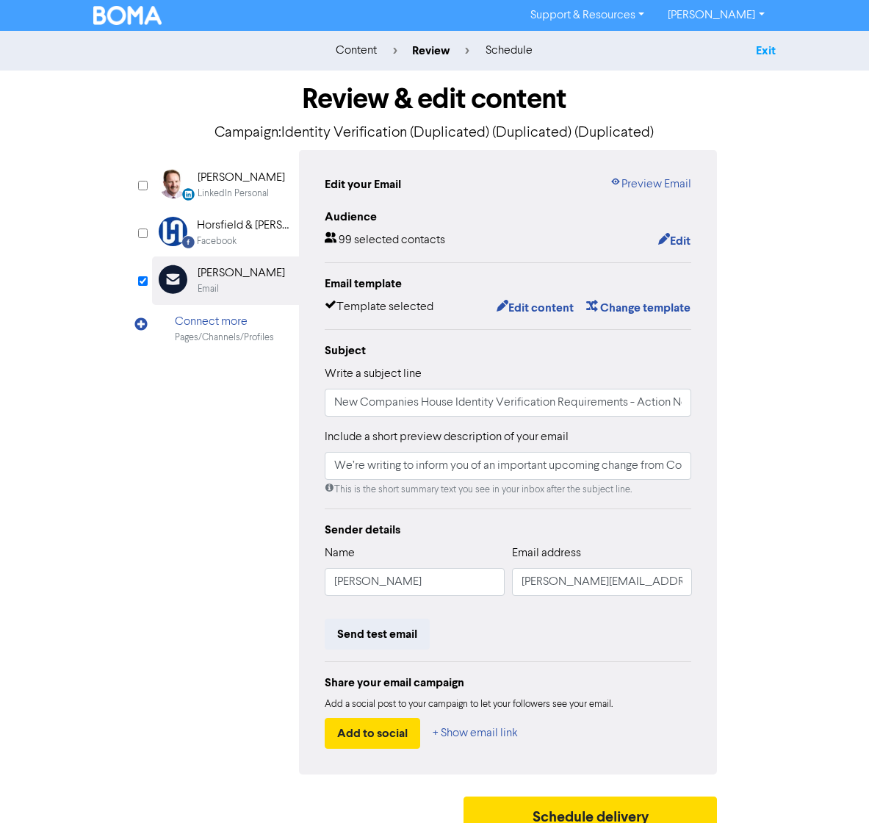
click at [759, 46] on link "Exit" at bounding box center [766, 50] width 20 height 15
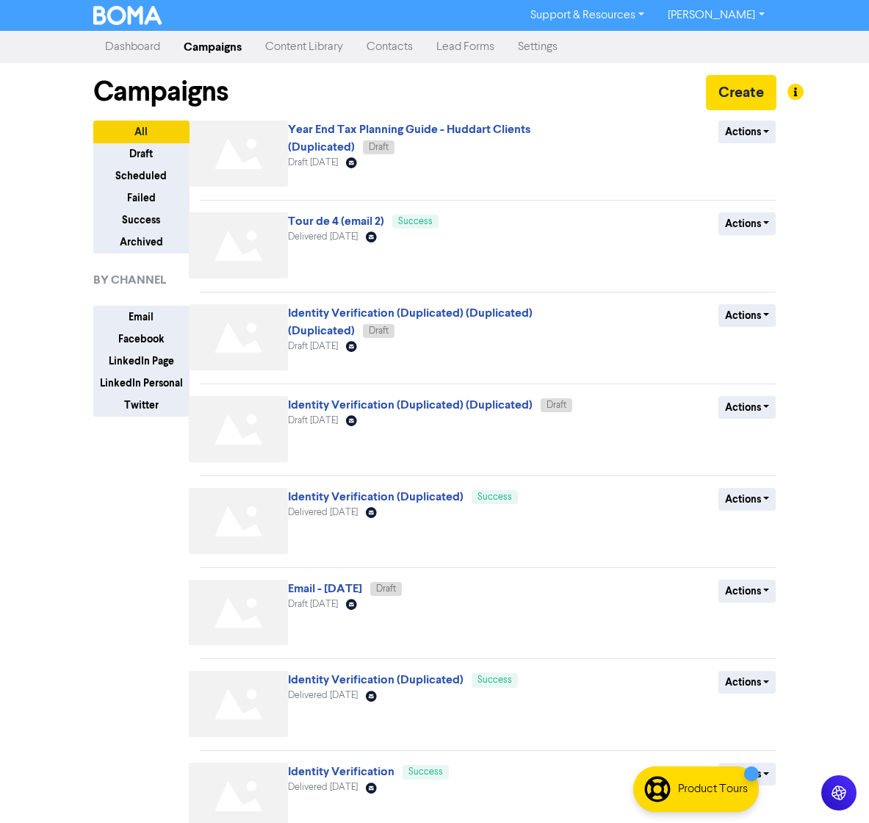
click at [397, 40] on link "Contacts" at bounding box center [390, 46] width 70 height 29
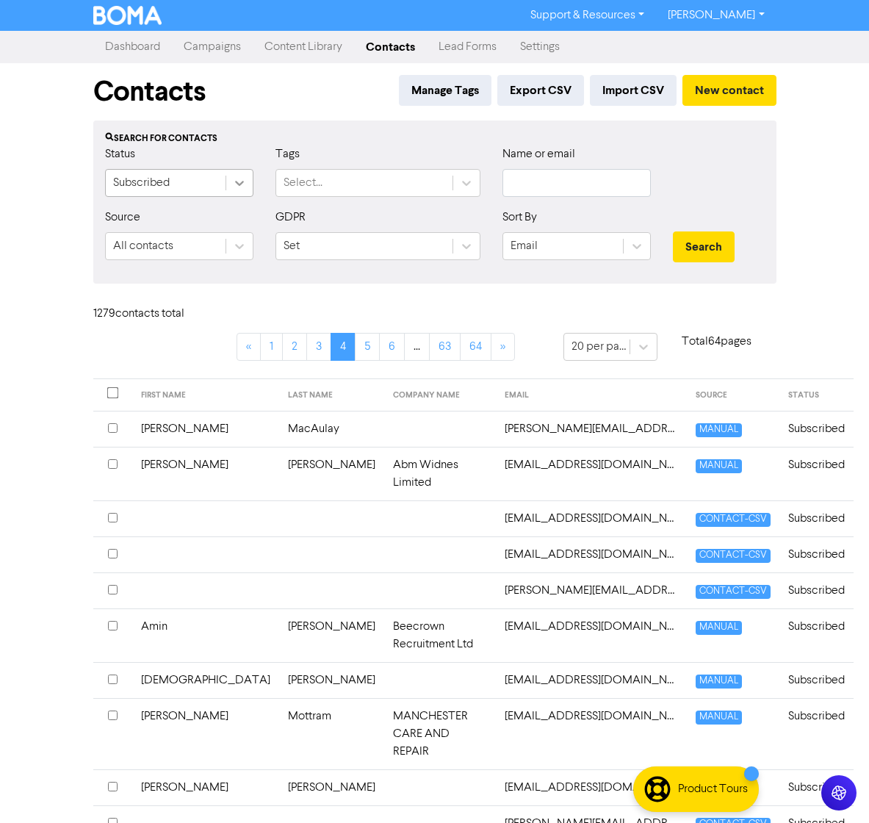
click at [243, 184] on icon at bounding box center [239, 183] width 15 height 15
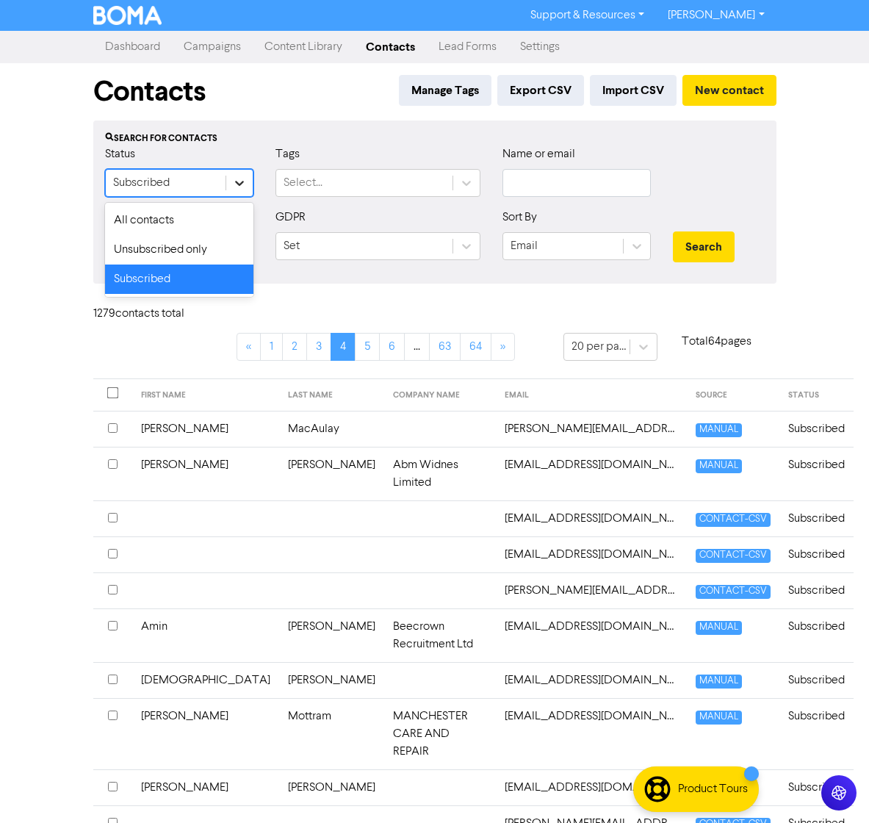
click at [243, 184] on icon at bounding box center [239, 183] width 15 height 15
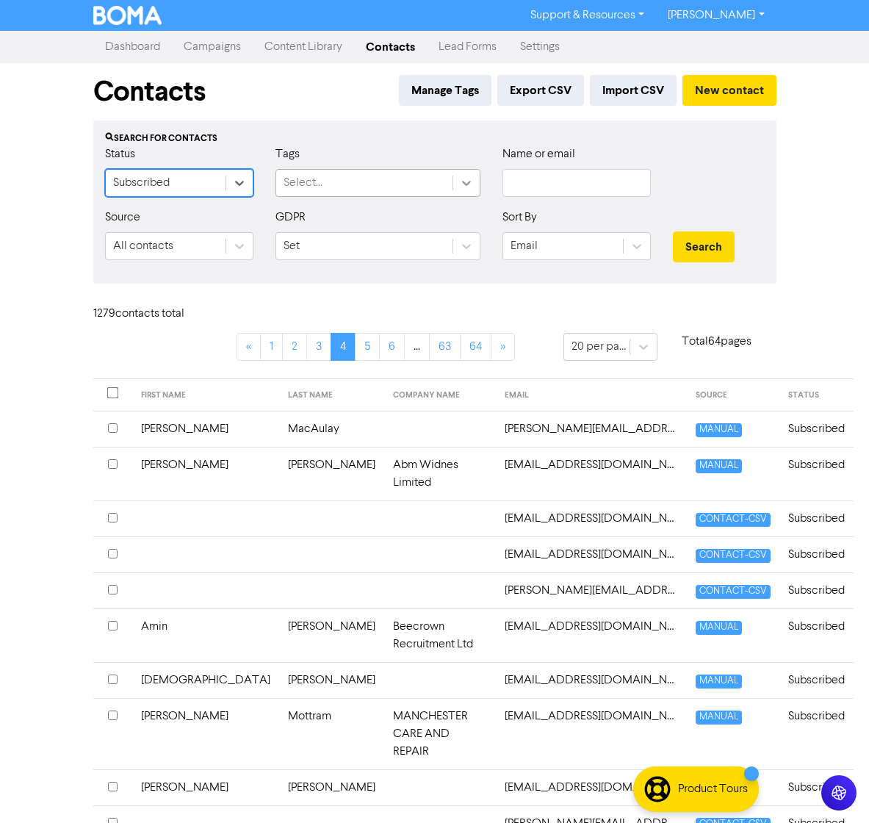
click at [469, 183] on icon at bounding box center [466, 183] width 9 height 5
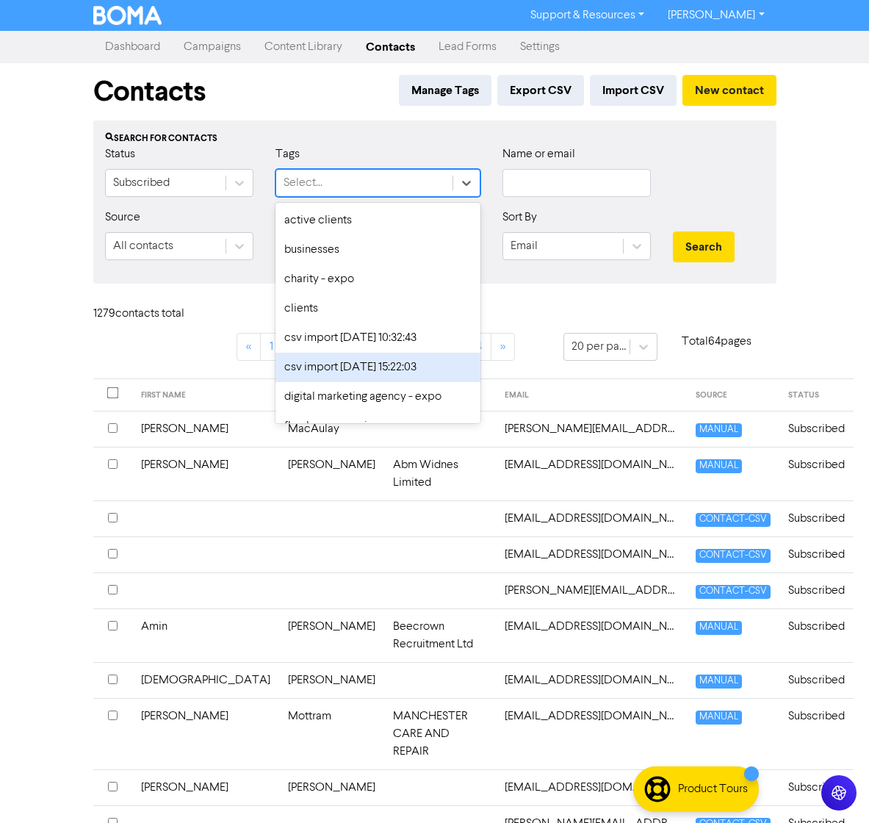
click at [363, 362] on div "csv import [DATE] 15:22:03" at bounding box center [377, 367] width 205 height 29
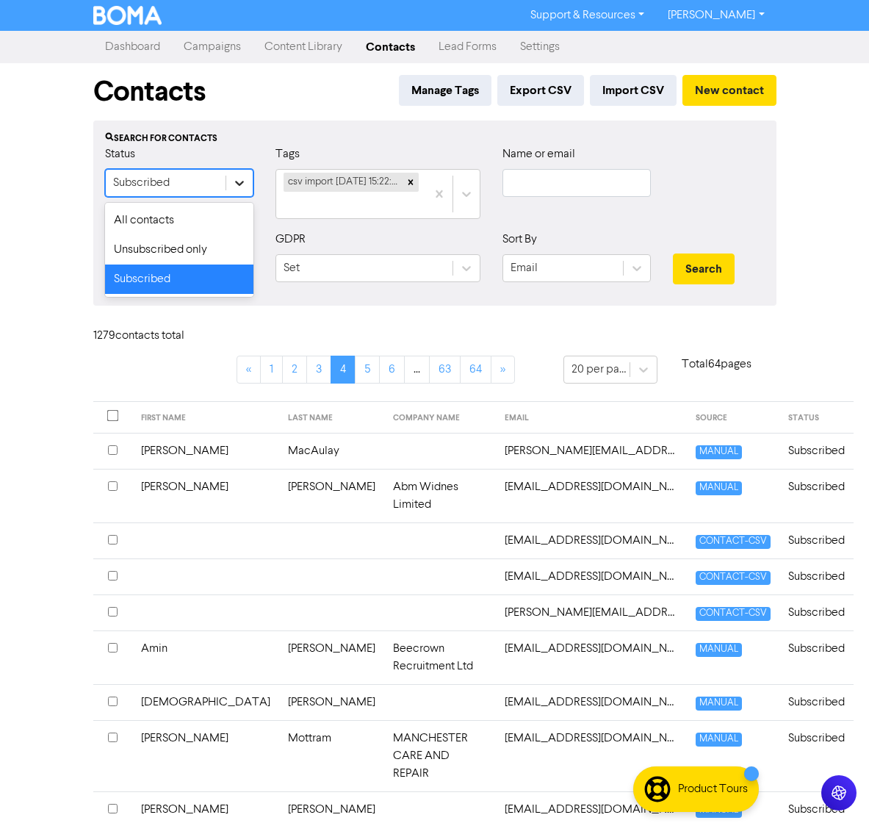
click at [240, 185] on icon at bounding box center [239, 183] width 15 height 15
click at [223, 216] on div "All contacts" at bounding box center [179, 220] width 148 height 29
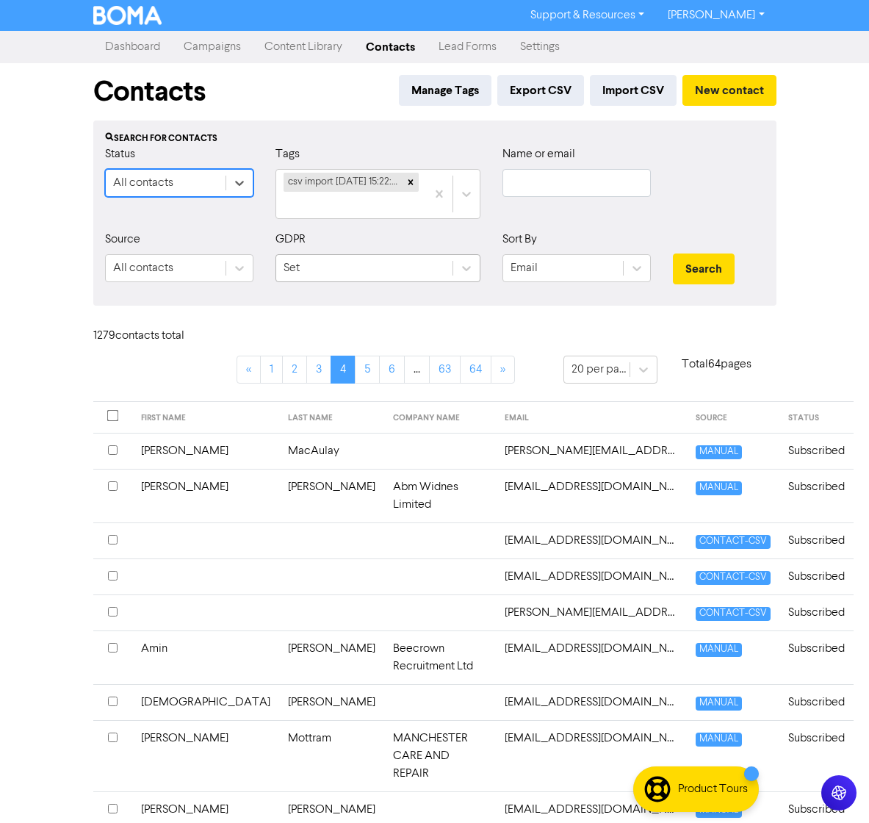
click at [448, 270] on div "Set" at bounding box center [364, 268] width 176 height 26
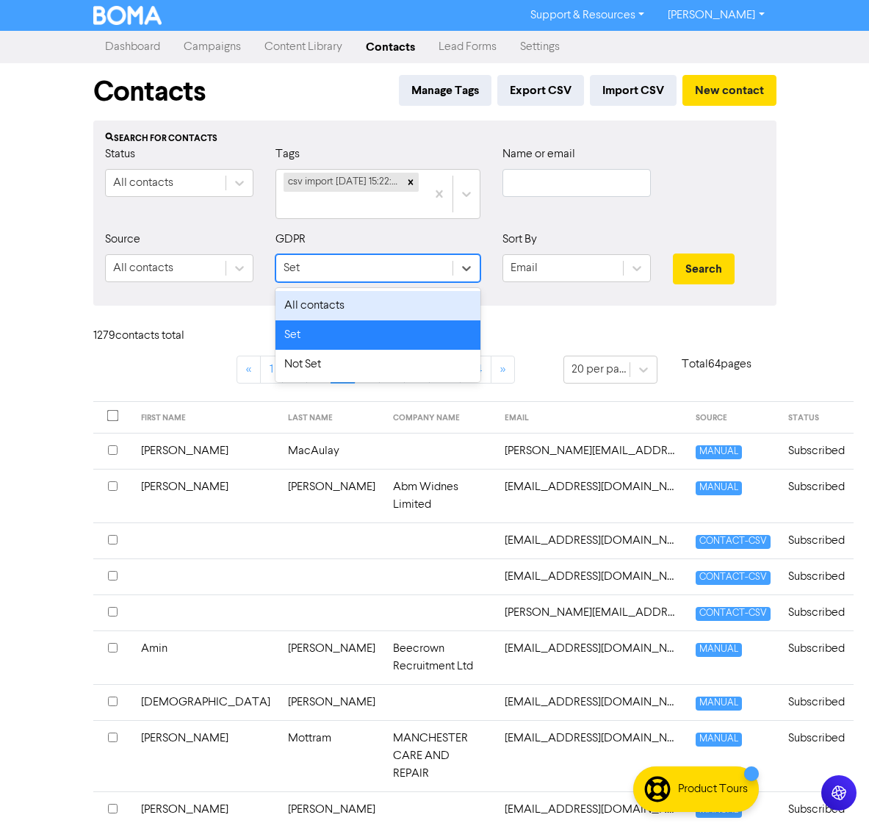
click at [336, 311] on div "All contacts" at bounding box center [377, 305] width 205 height 29
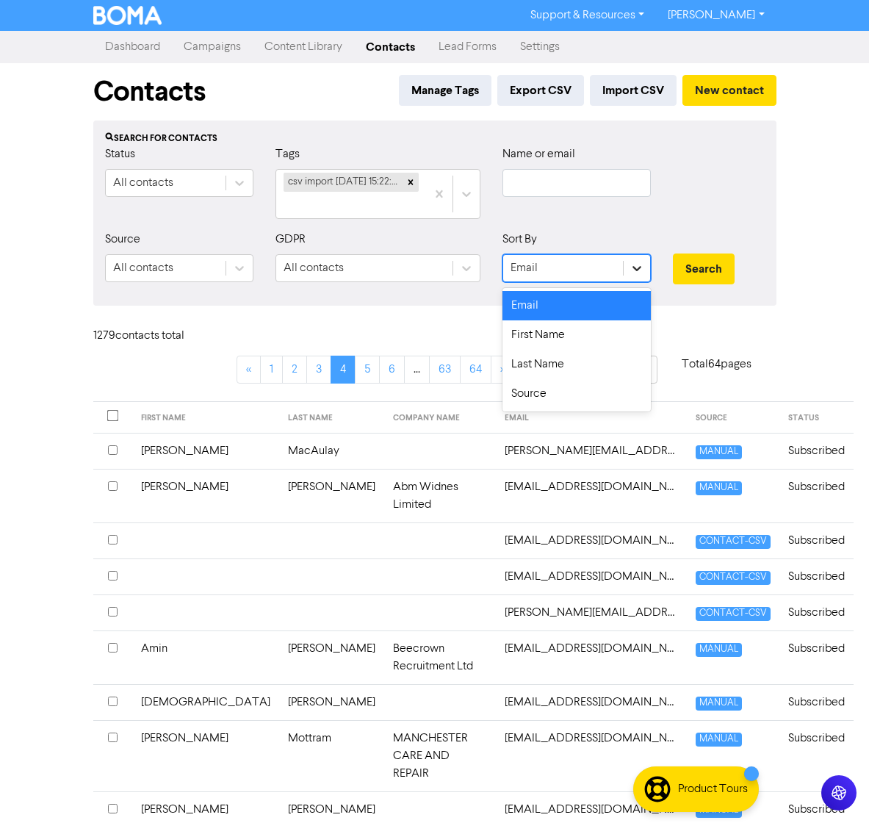
click at [636, 267] on icon at bounding box center [637, 268] width 15 height 15
click at [557, 306] on div "Email" at bounding box center [576, 305] width 148 height 29
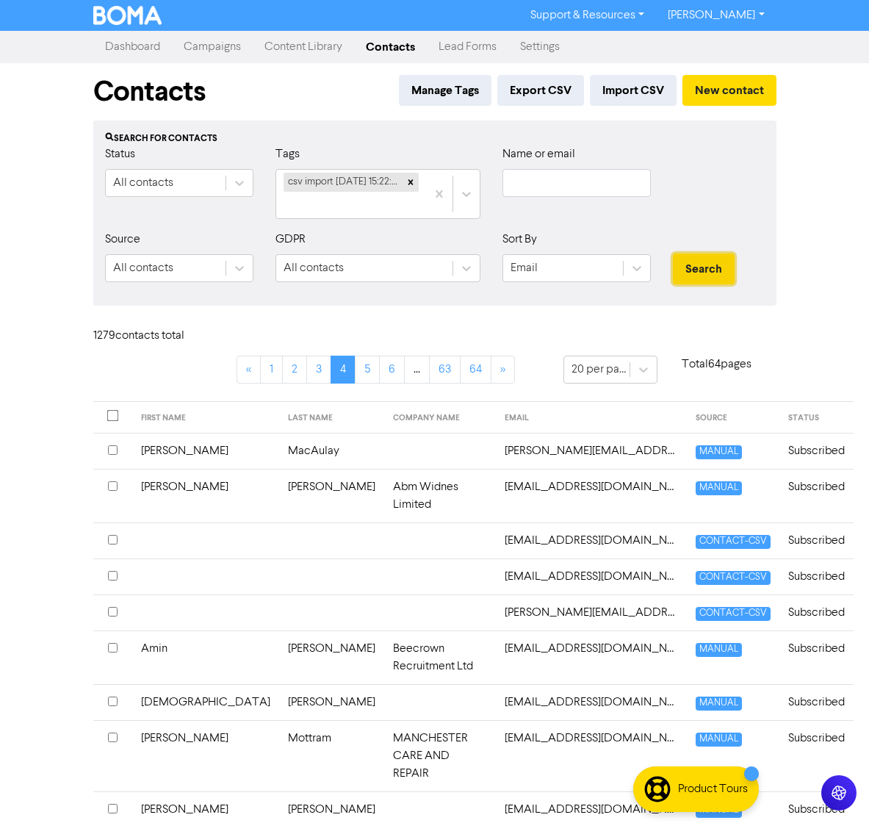
click at [727, 278] on button "Search" at bounding box center [704, 268] width 62 height 31
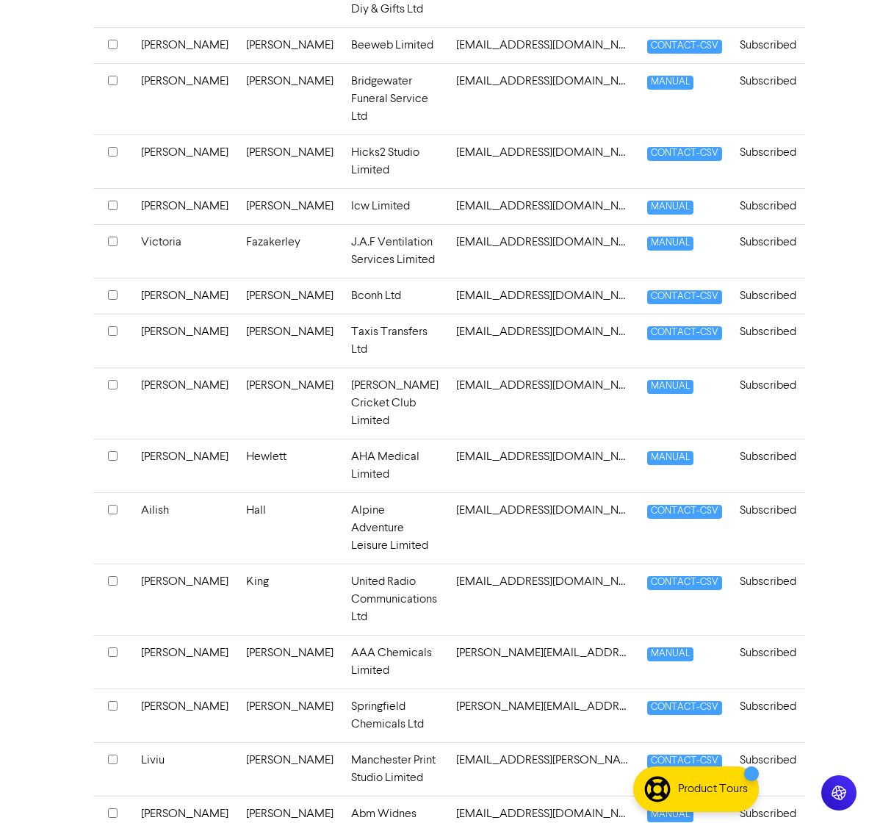
scroll to position [574, 0]
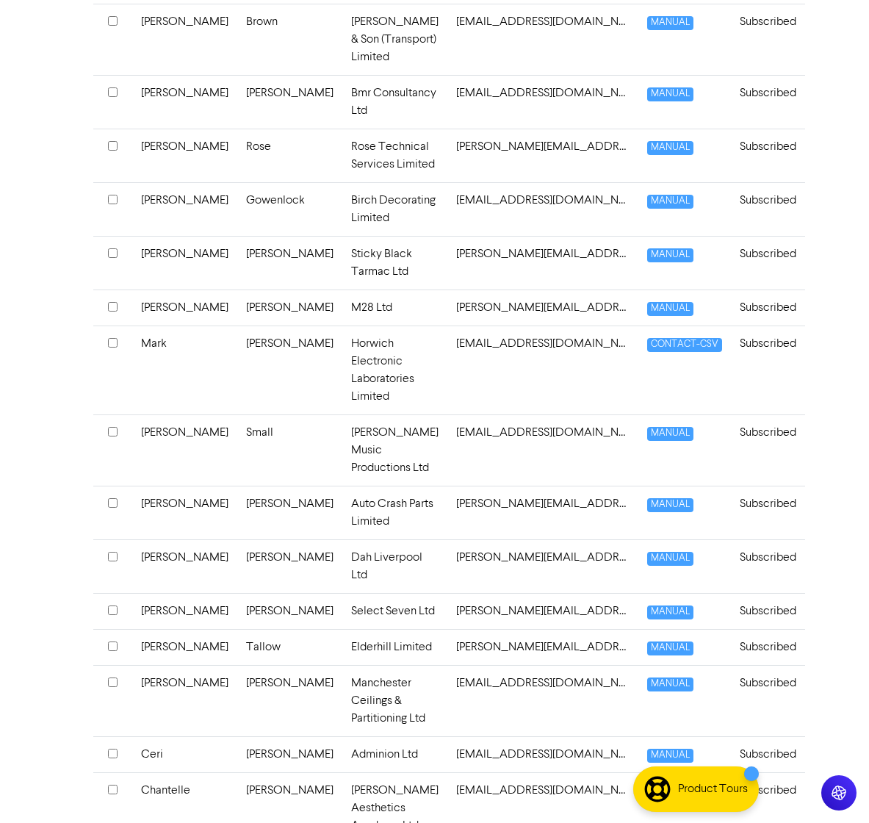
scroll to position [580, 0]
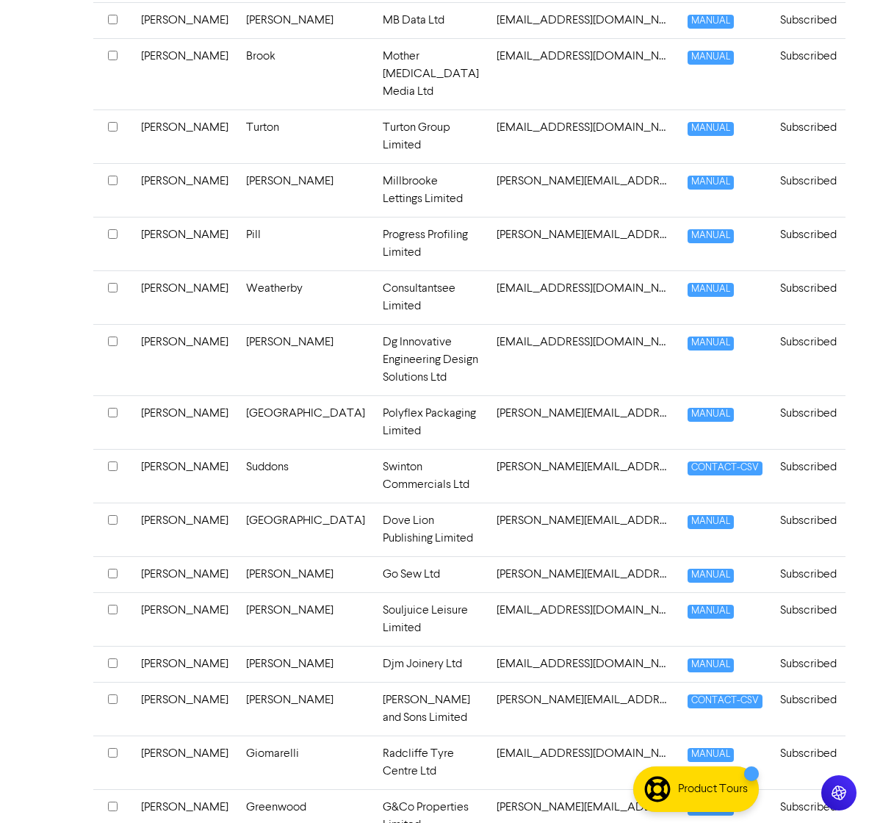
scroll to position [686, 0]
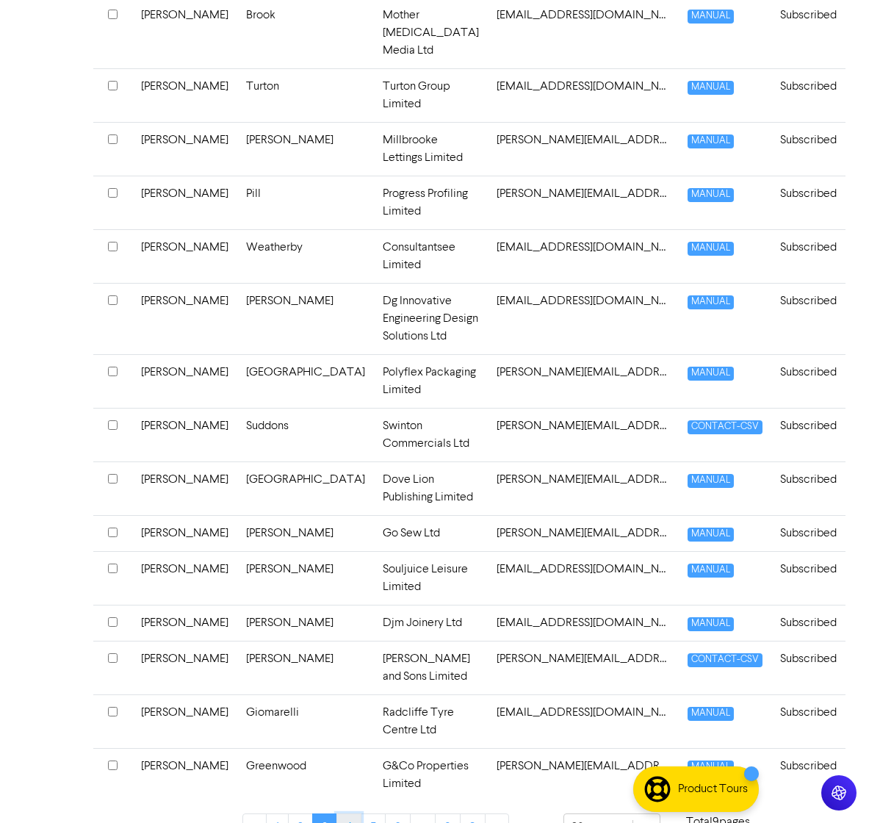
click at [350, 562] on link "4" at bounding box center [348, 827] width 25 height 28
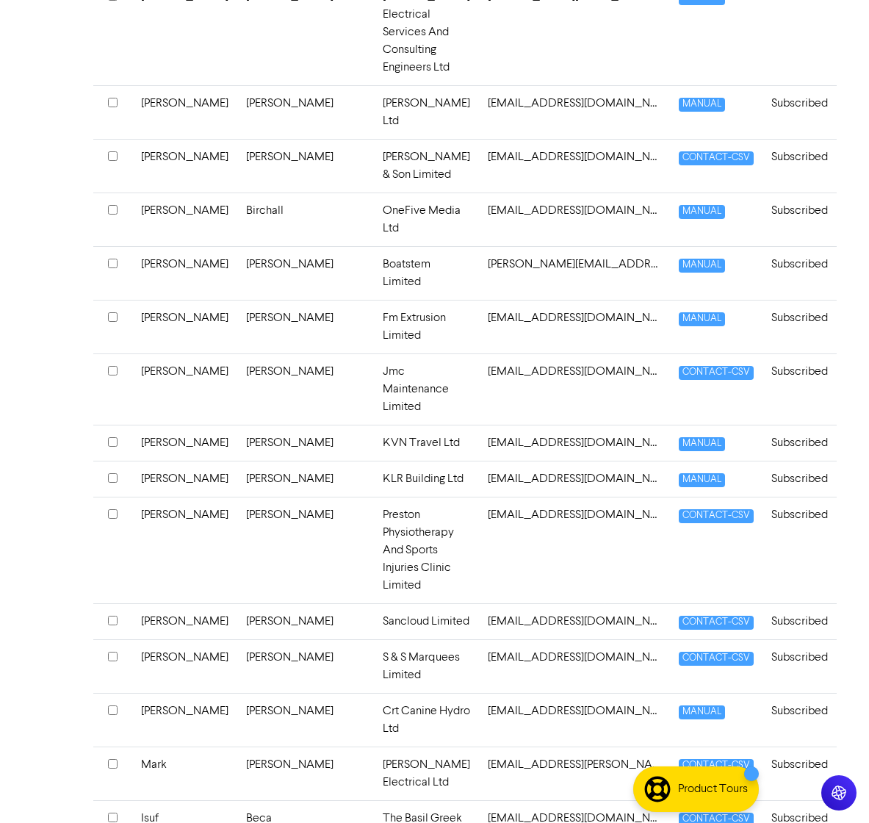
scroll to position [580, 0]
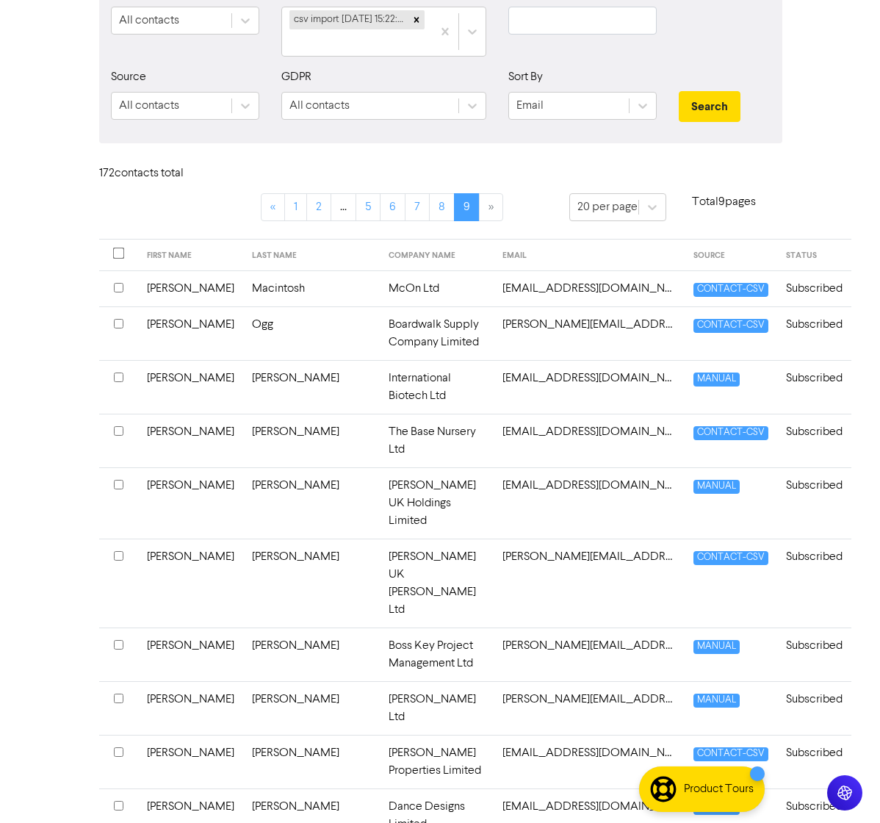
scroll to position [0, 0]
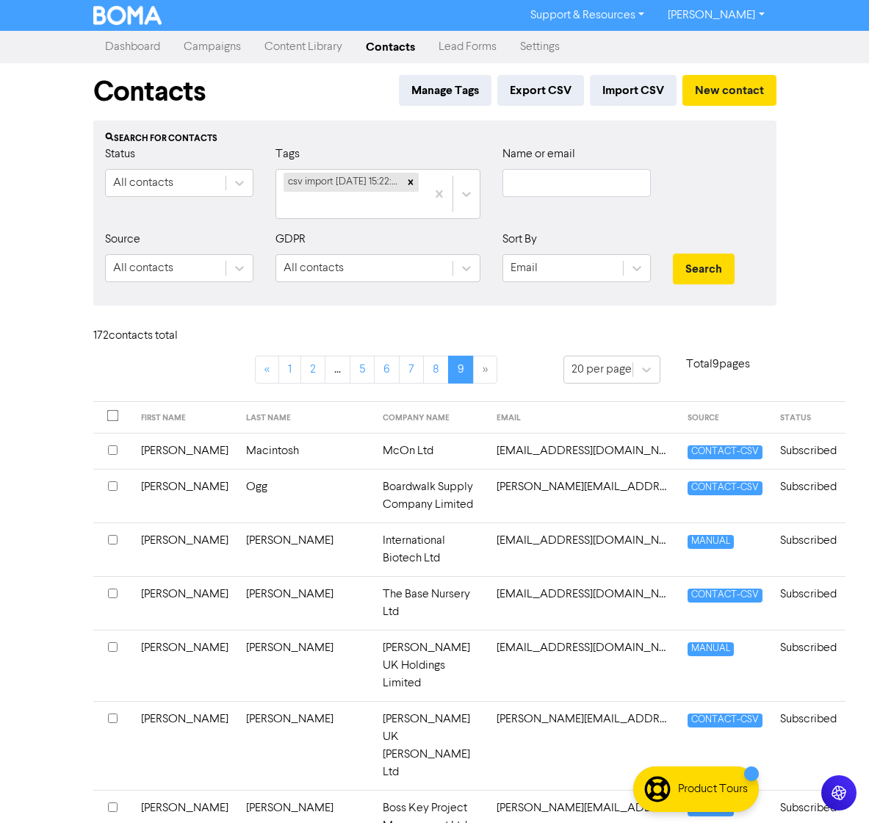
click at [208, 50] on link "Campaigns" at bounding box center [212, 46] width 81 height 29
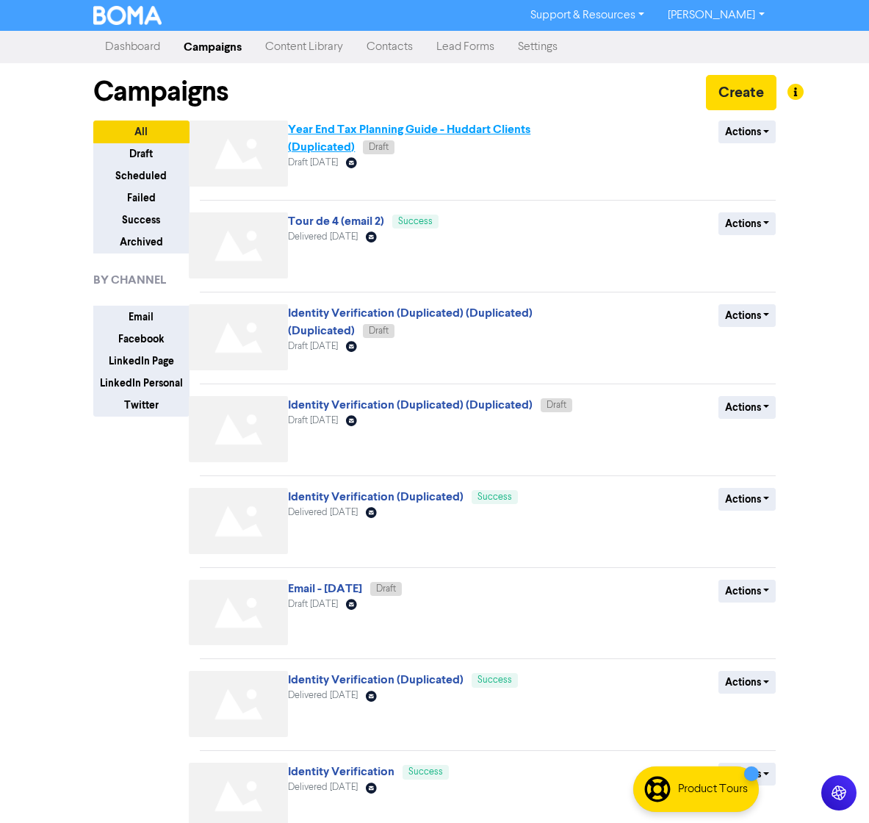
click at [356, 135] on link "Year End Tax Planning Guide - Huddart Clients (Duplicated)" at bounding box center [409, 138] width 242 height 32
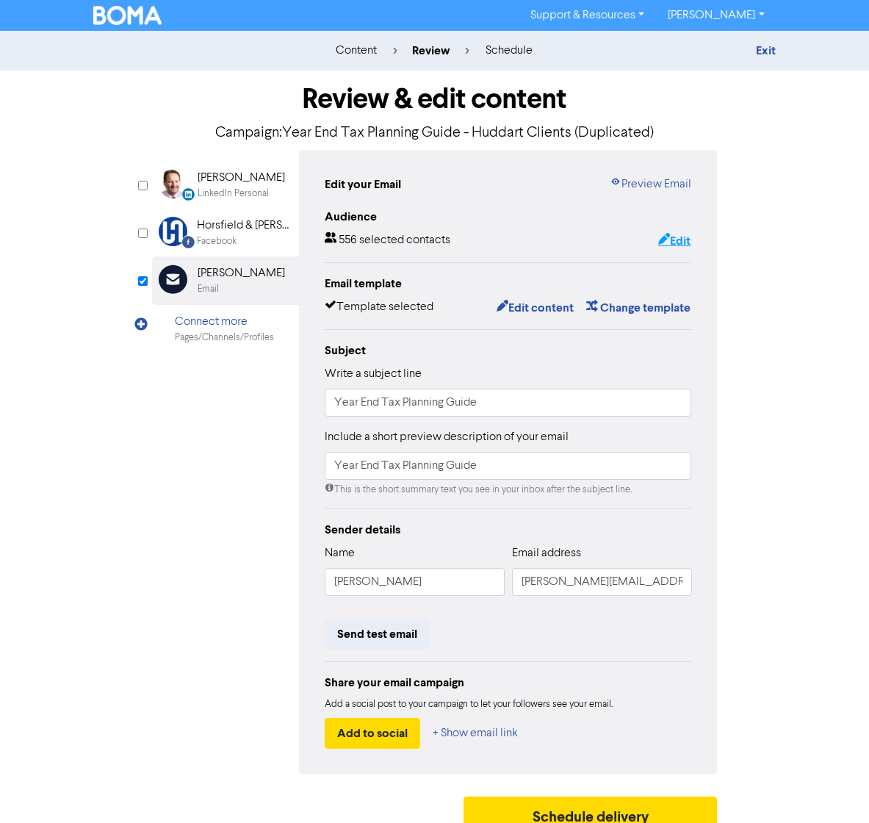
click at [682, 244] on button "Edit" at bounding box center [674, 240] width 34 height 19
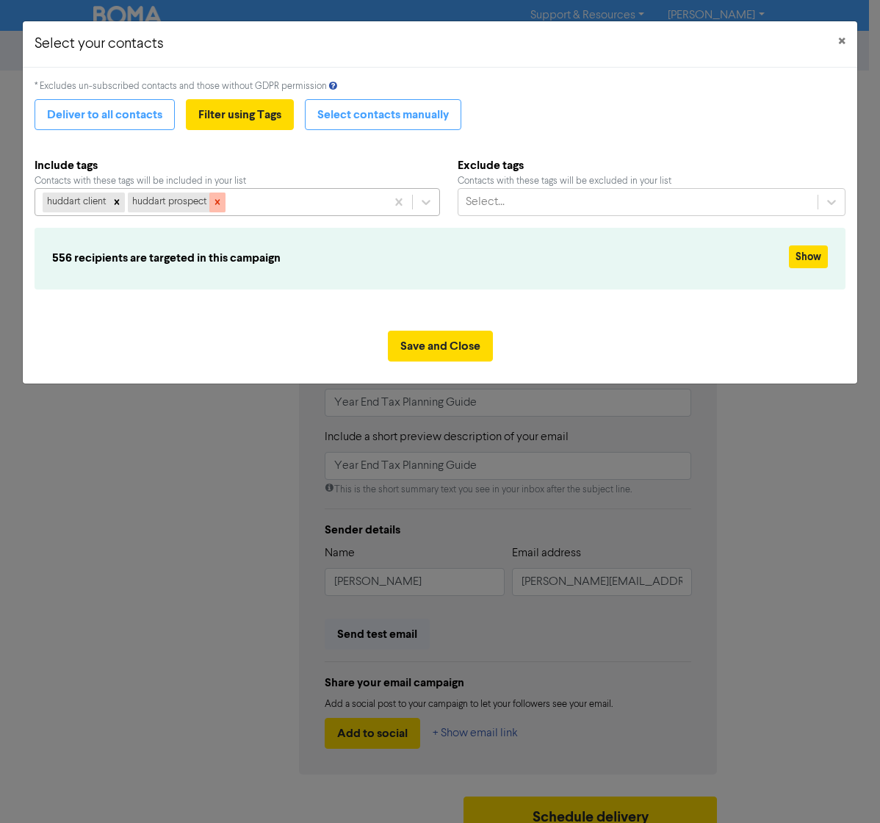
click at [219, 204] on icon at bounding box center [217, 202] width 5 height 5
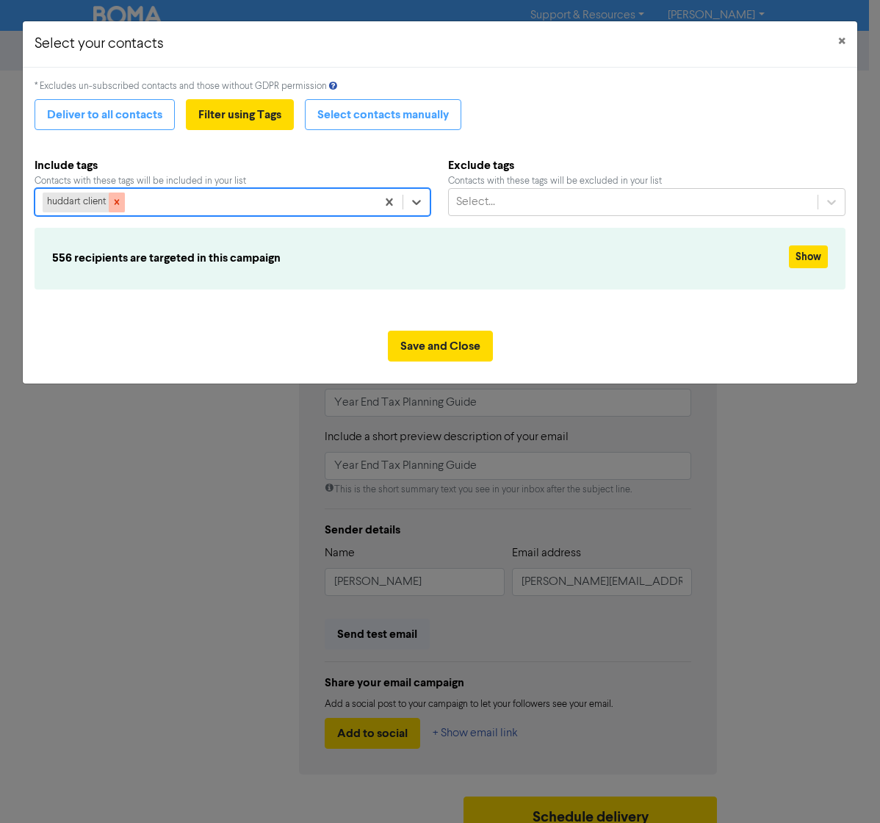
click at [122, 205] on div at bounding box center [117, 201] width 16 height 19
click at [414, 199] on icon at bounding box center [416, 202] width 15 height 15
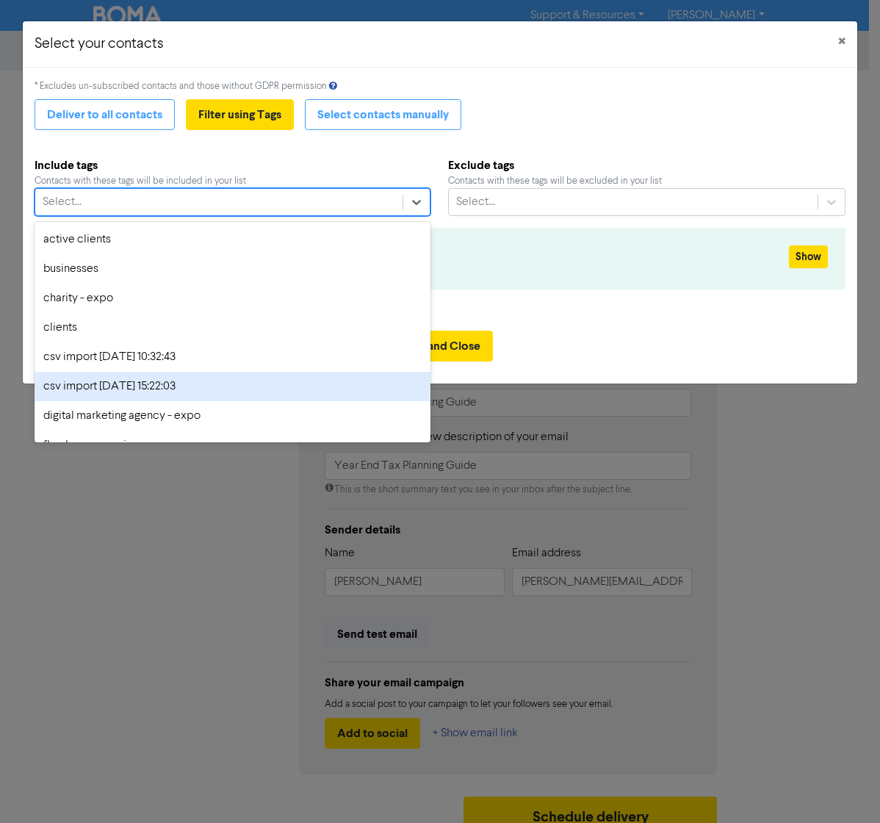
click at [224, 386] on div "csv import [DATE] 15:22:03" at bounding box center [233, 386] width 396 height 29
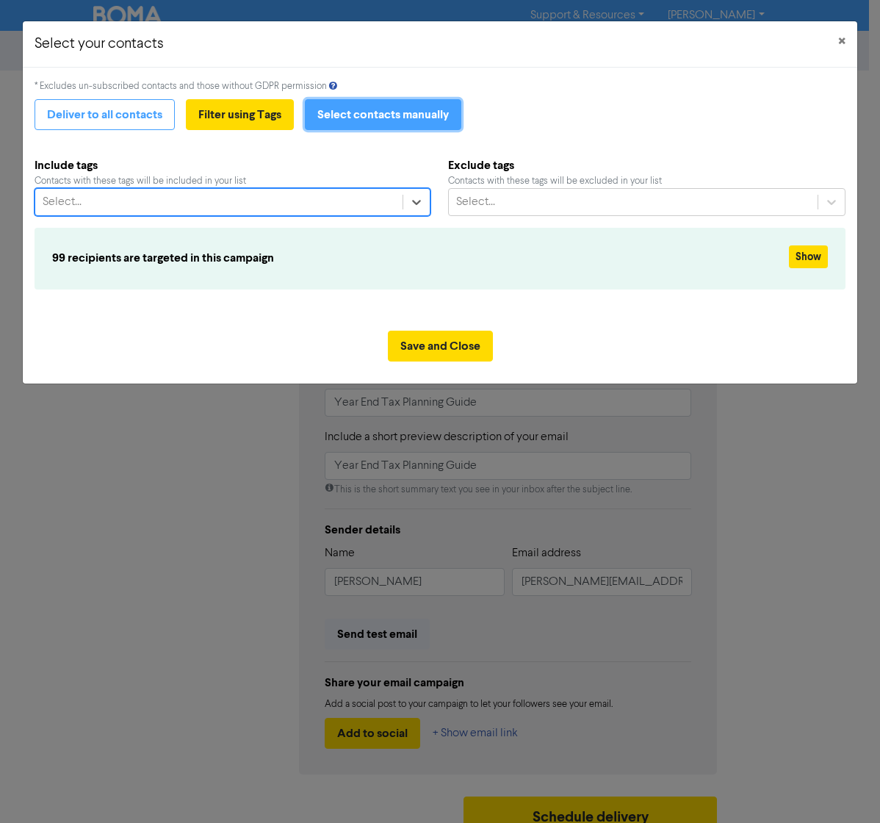
click at [378, 118] on button "Select contacts manually" at bounding box center [383, 114] width 156 height 31
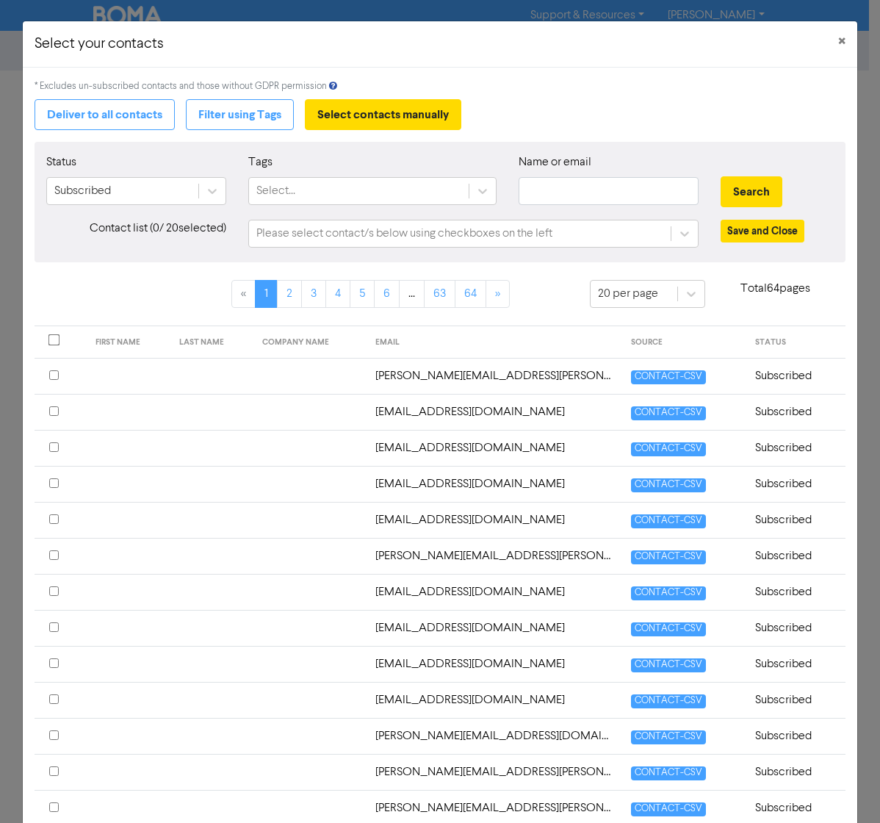
click at [315, 190] on div "Select..." at bounding box center [358, 191] width 219 height 26
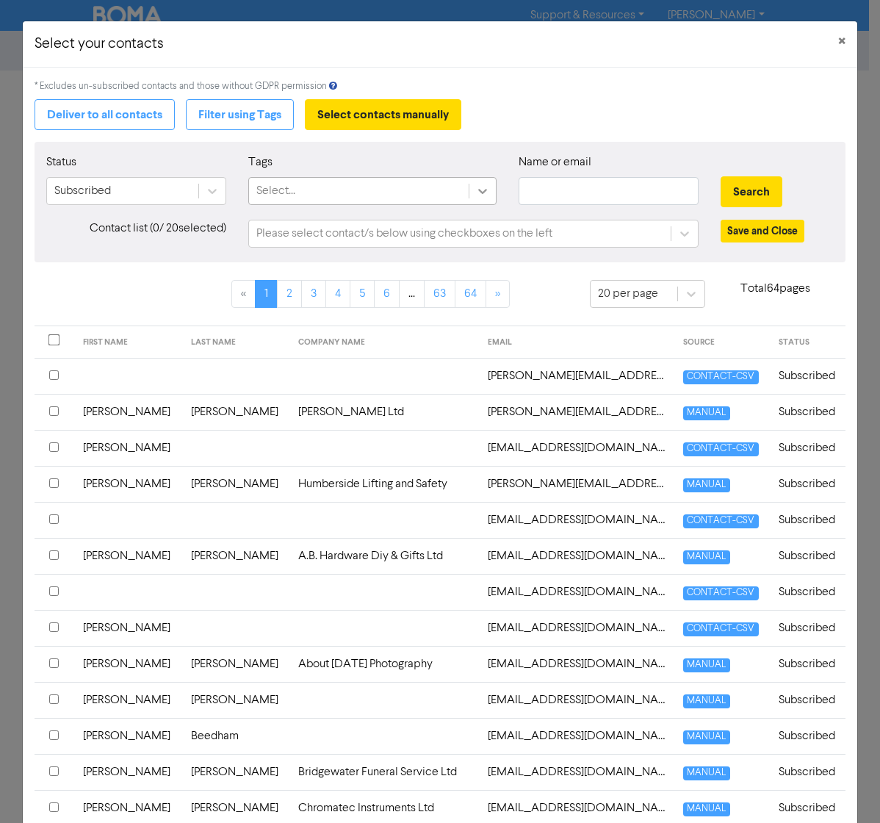
click at [478, 193] on icon at bounding box center [482, 191] width 15 height 15
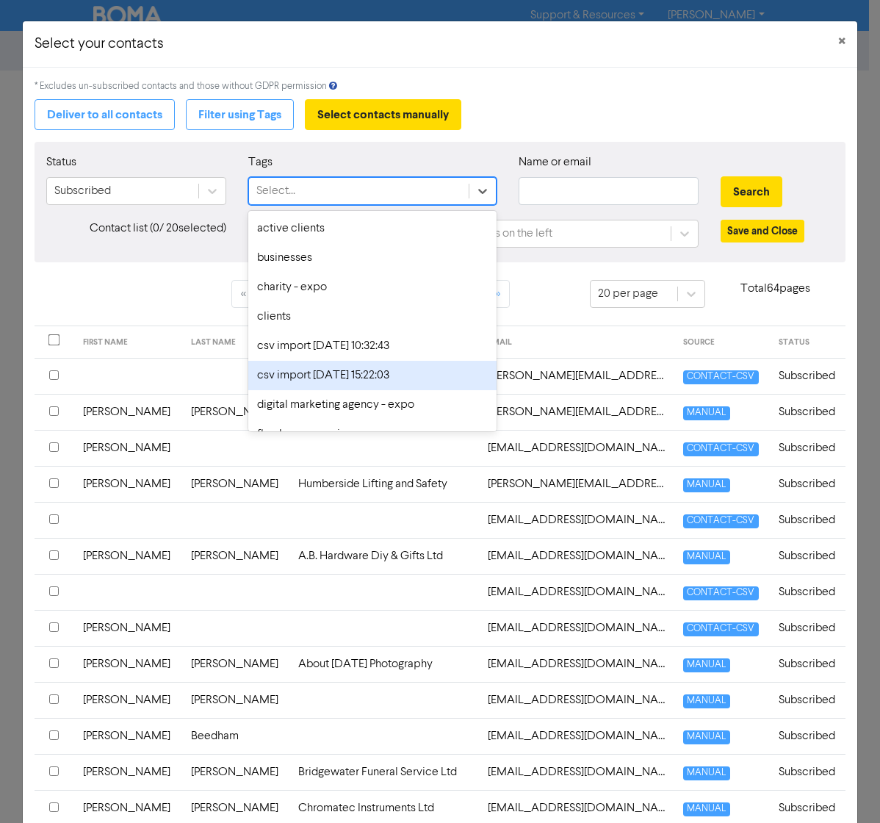
click at [370, 381] on div "csv import [DATE] 15:22:03" at bounding box center [372, 375] width 248 height 29
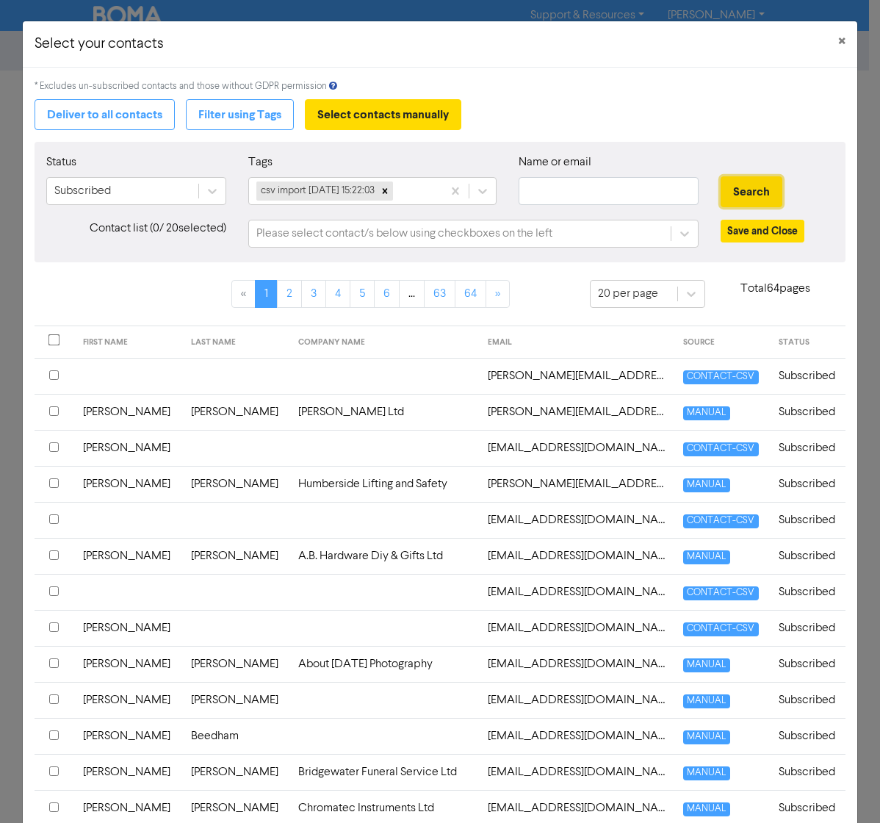
click at [755, 195] on button "Search" at bounding box center [752, 191] width 62 height 31
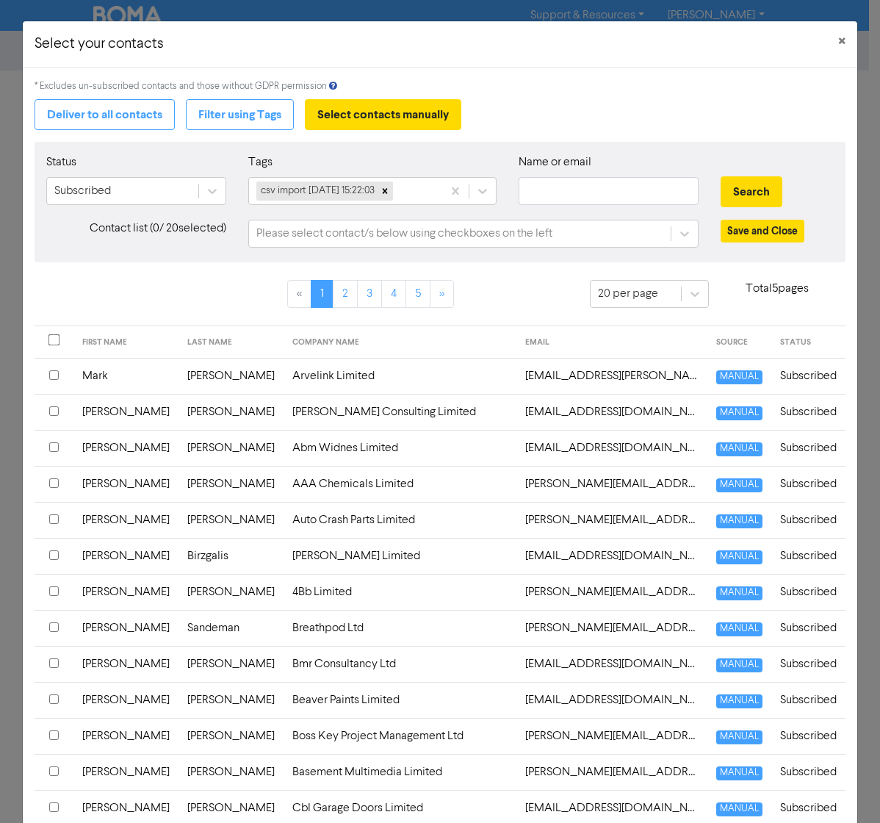
click at [54, 375] on input "checkbox" at bounding box center [54, 375] width 10 height 10
click at [54, 411] on input "checkbox" at bounding box center [54, 411] width 10 height 10
click at [53, 448] on input "checkbox" at bounding box center [54, 447] width 10 height 10
click at [54, 481] on input "checkbox" at bounding box center [54, 483] width 10 height 10
click at [51, 519] on input "checkbox" at bounding box center [54, 519] width 10 height 10
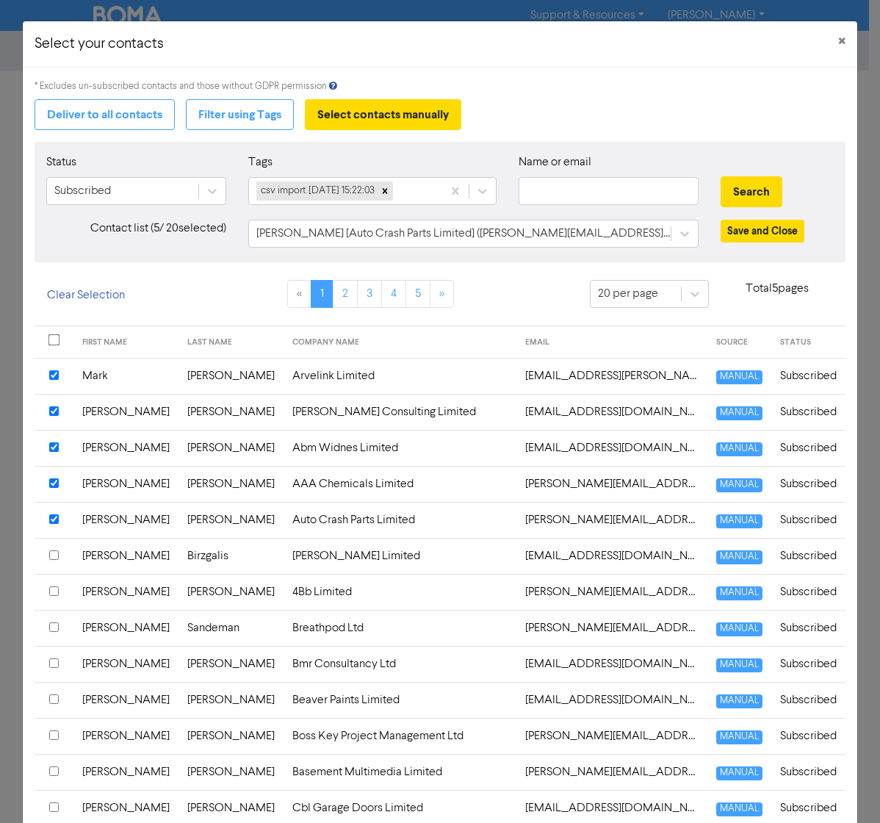
click at [54, 557] on input "checkbox" at bounding box center [54, 555] width 10 height 10
click at [52, 562] on input "checkbox" at bounding box center [54, 591] width 10 height 10
click at [53, 336] on input "checkbox" at bounding box center [54, 340] width 12 height 12
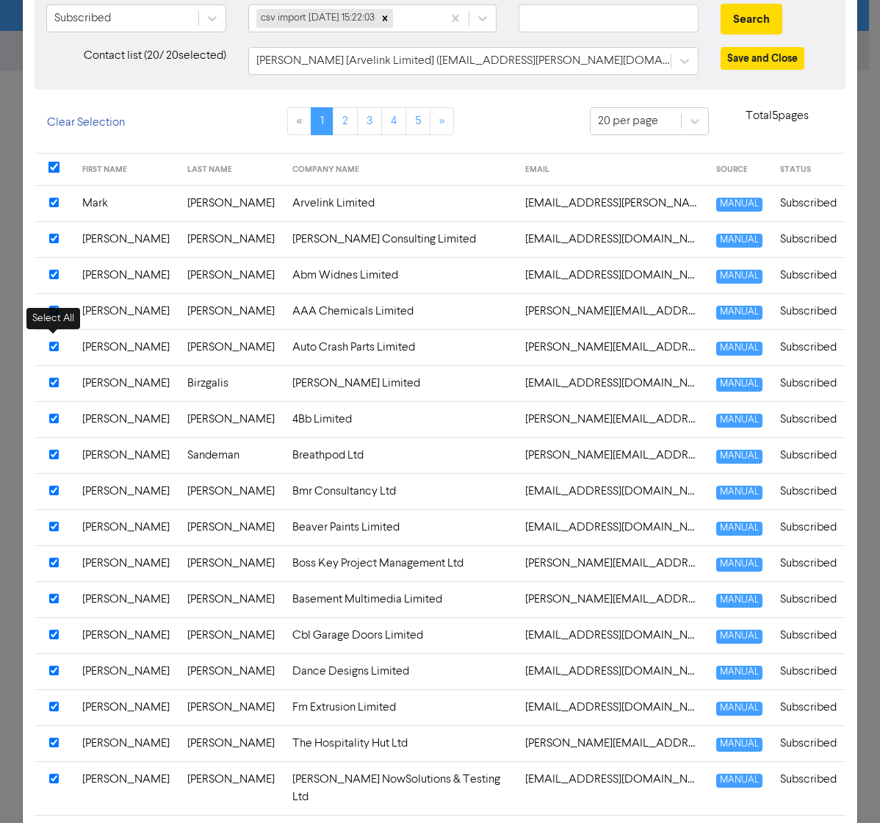
scroll to position [409, 0]
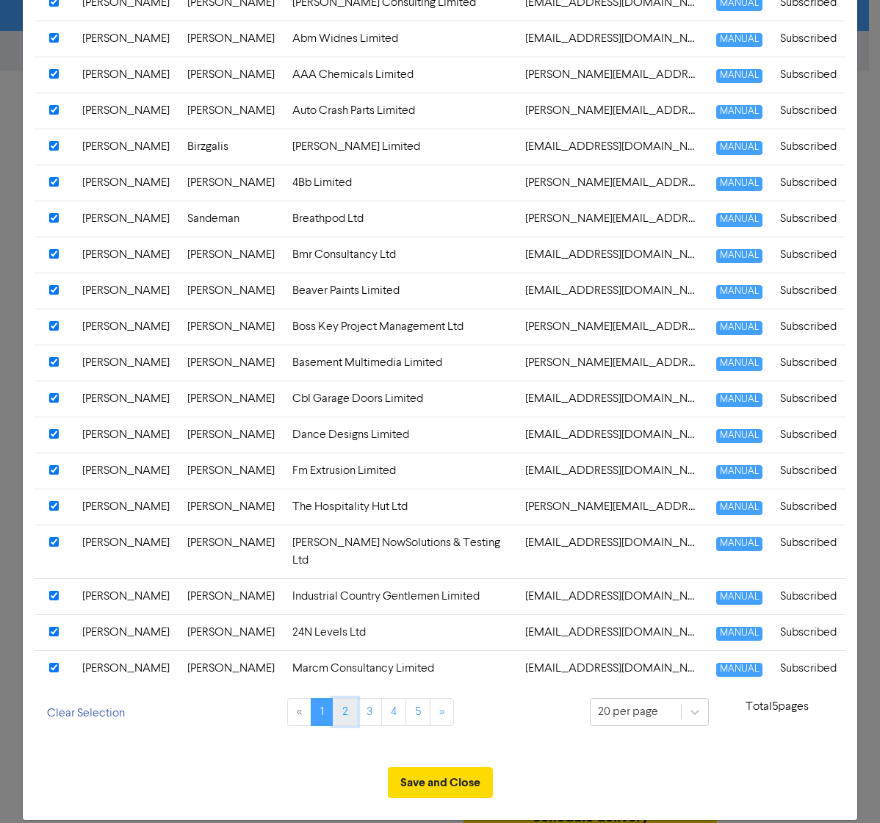
click at [342, 562] on link "2" at bounding box center [345, 712] width 25 height 28
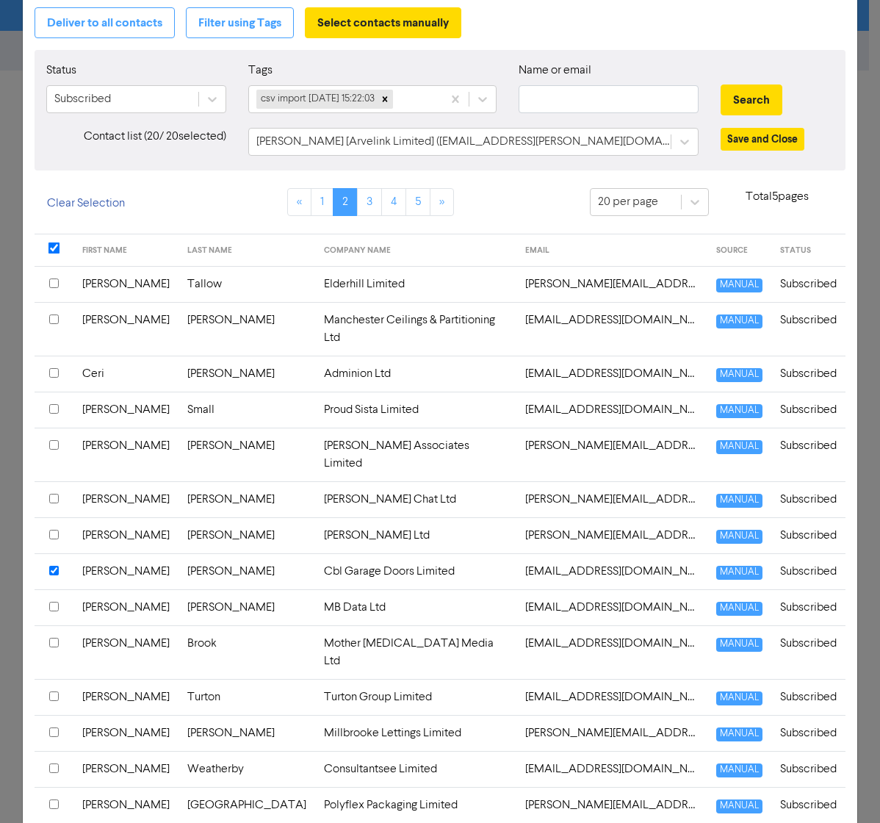
scroll to position [0, 0]
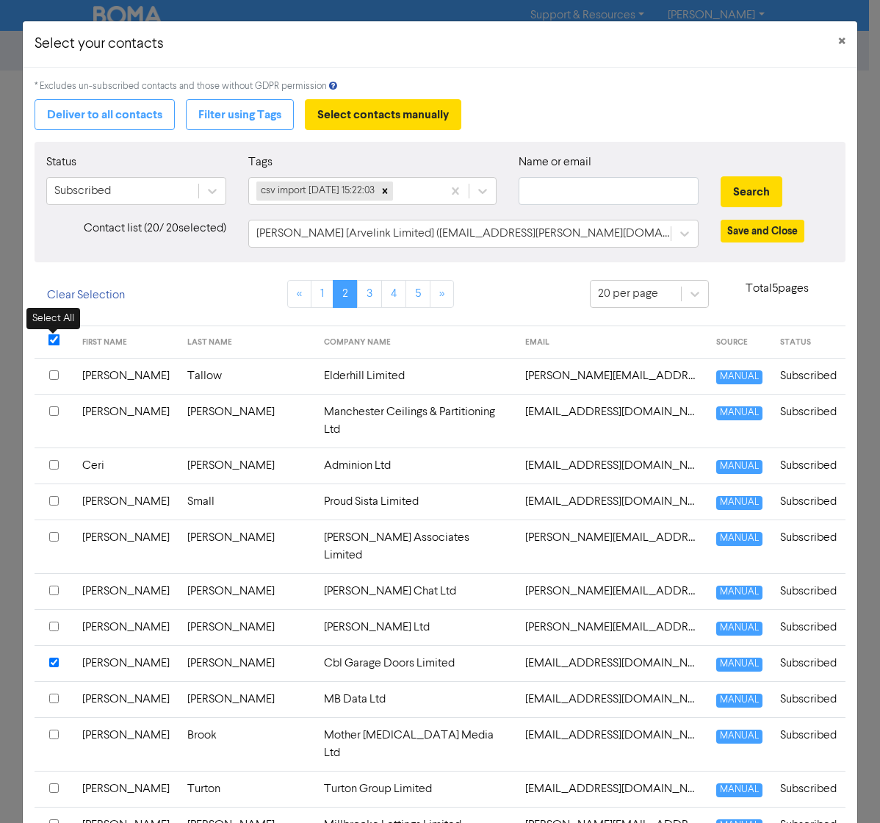
click at [54, 340] on input "checkbox" at bounding box center [54, 340] width 12 height 12
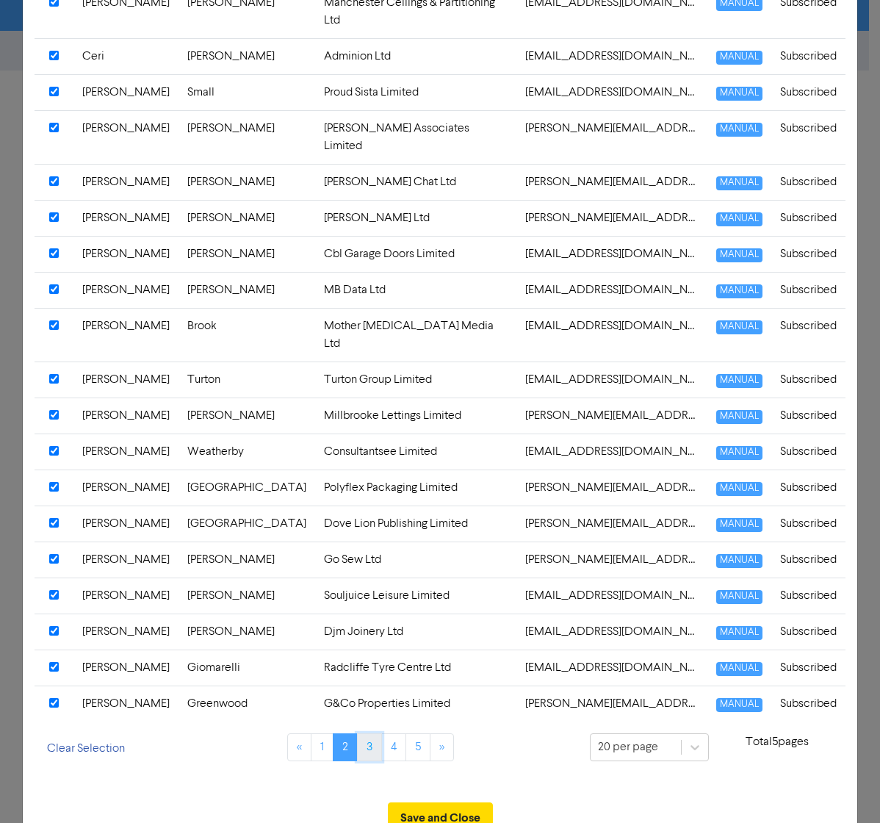
click at [364, 562] on link "3" at bounding box center [369, 747] width 25 height 28
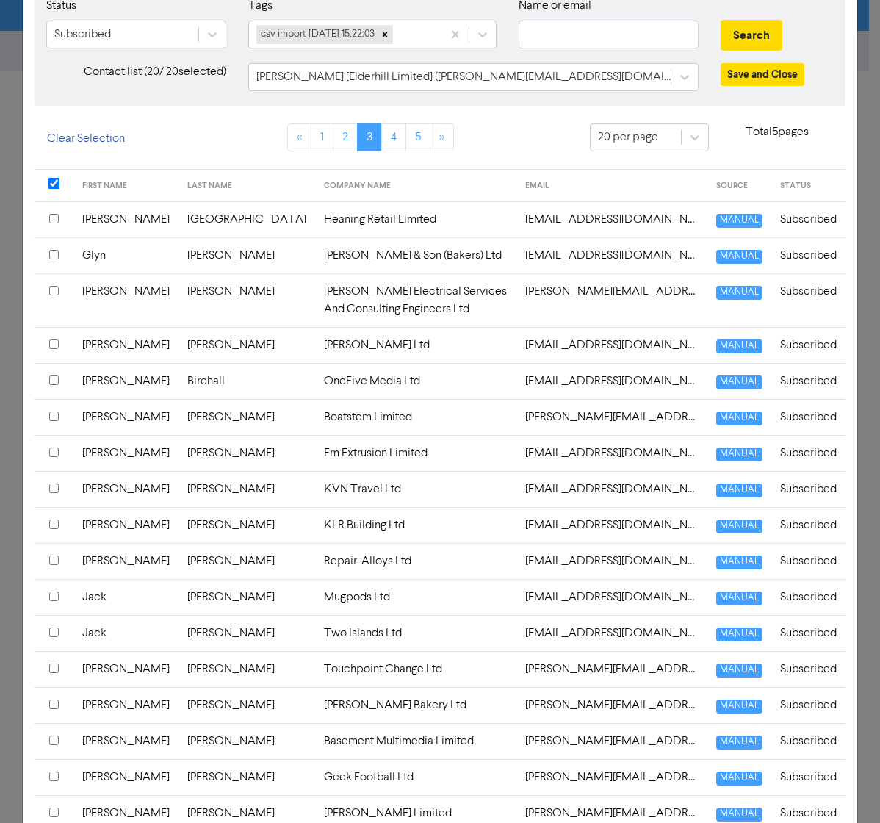
scroll to position [0, 0]
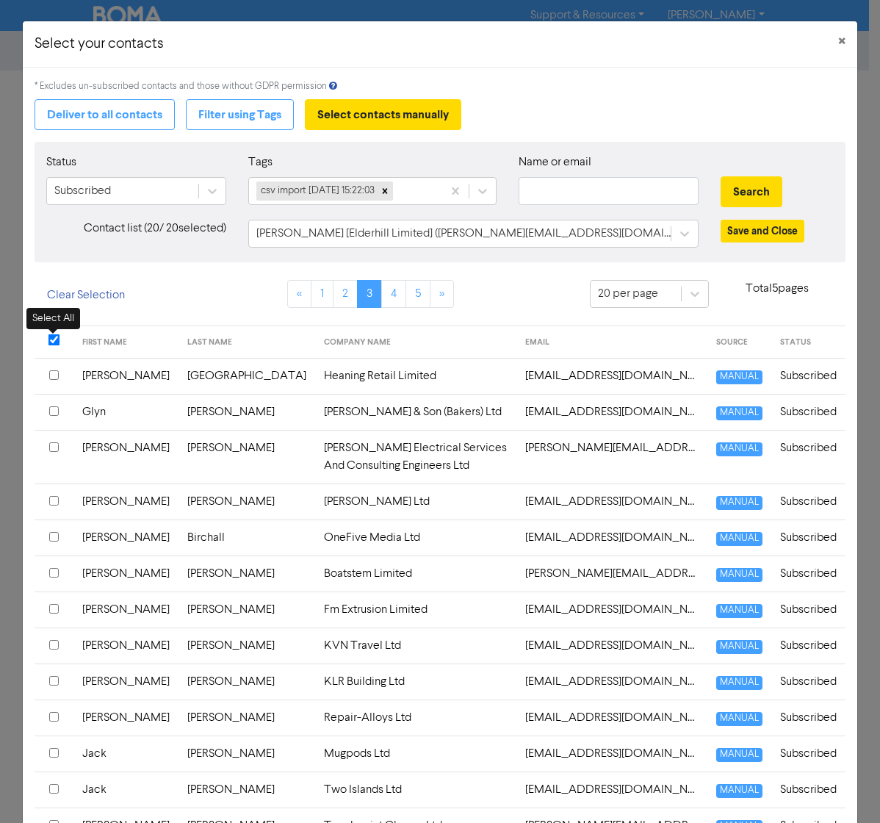
click at [48, 336] on input "checkbox" at bounding box center [54, 340] width 12 height 12
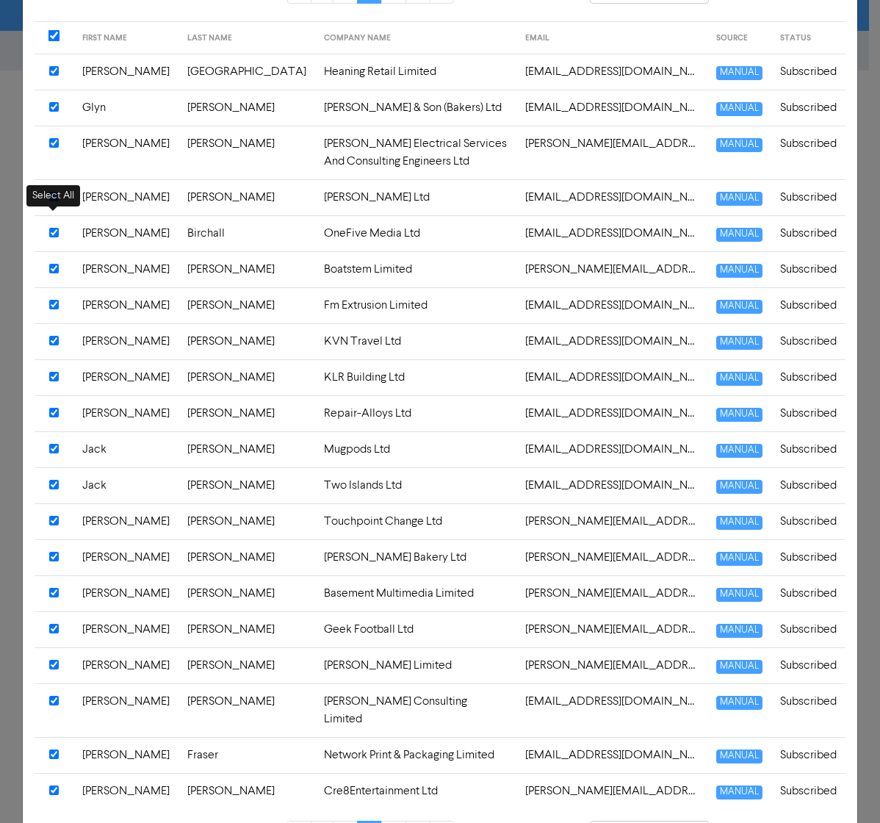
scroll to position [409, 0]
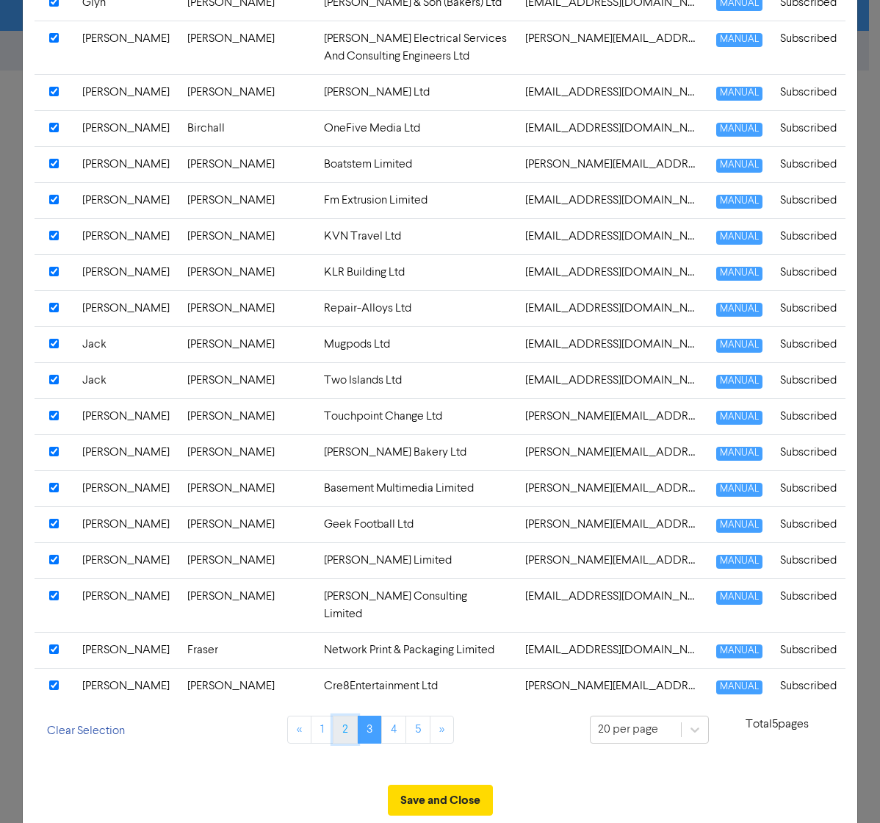
click at [334, 562] on link "2" at bounding box center [345, 730] width 25 height 28
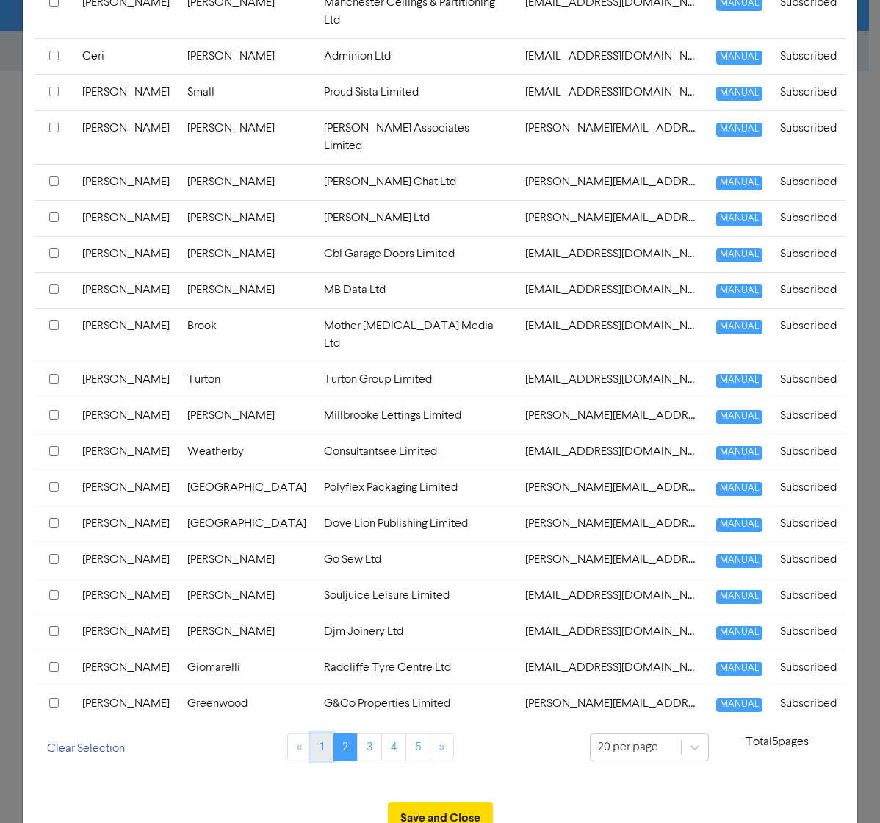
click at [319, 562] on link "1" at bounding box center [322, 747] width 23 height 28
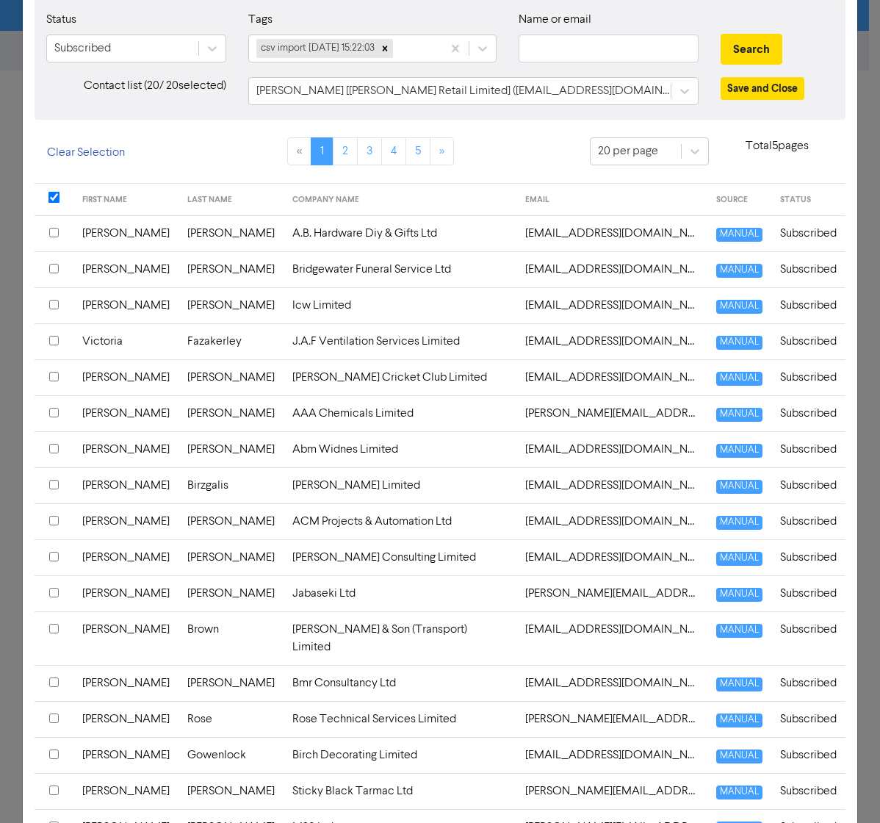
scroll to position [0, 0]
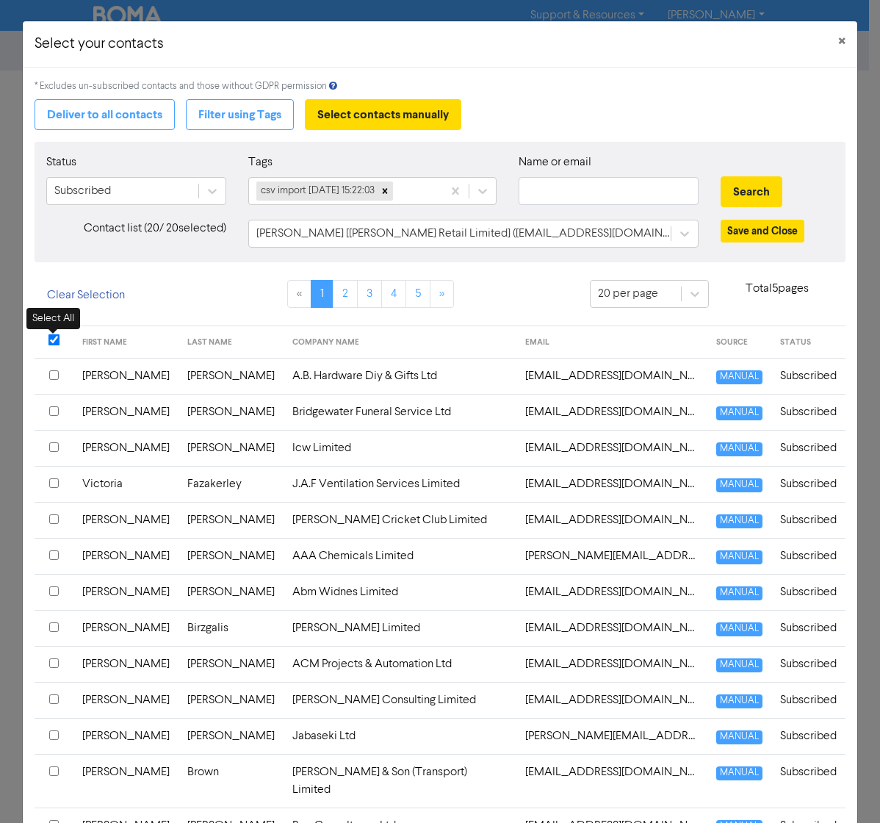
click at [54, 336] on input "checkbox" at bounding box center [54, 340] width 12 height 12
click at [58, 339] on input "checkbox" at bounding box center [54, 340] width 12 height 12
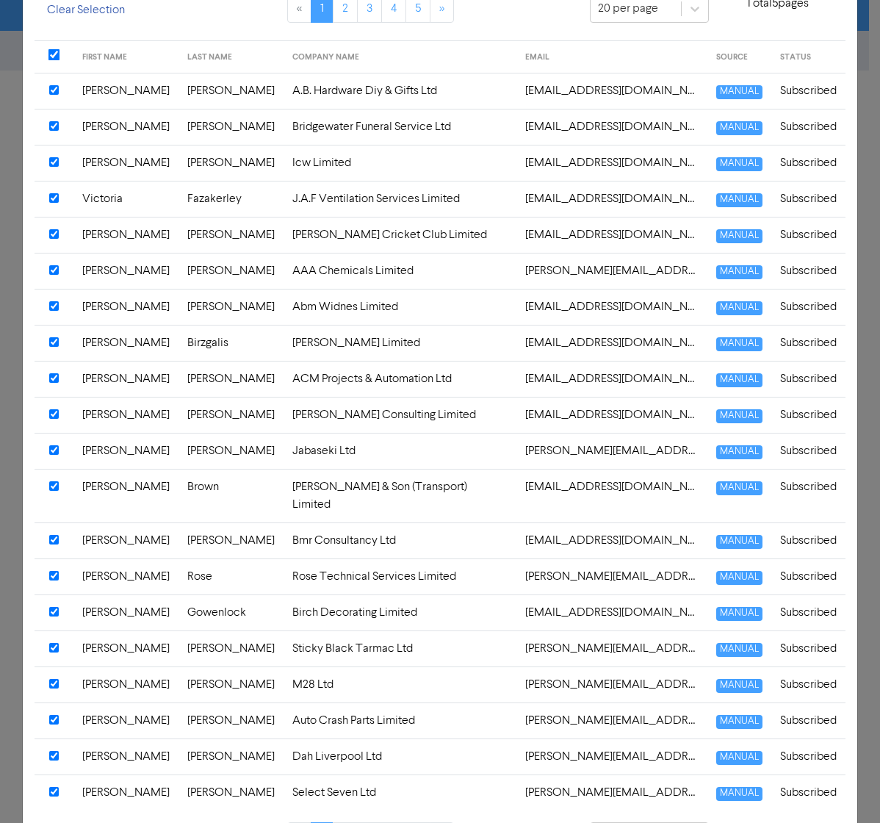
scroll to position [409, 0]
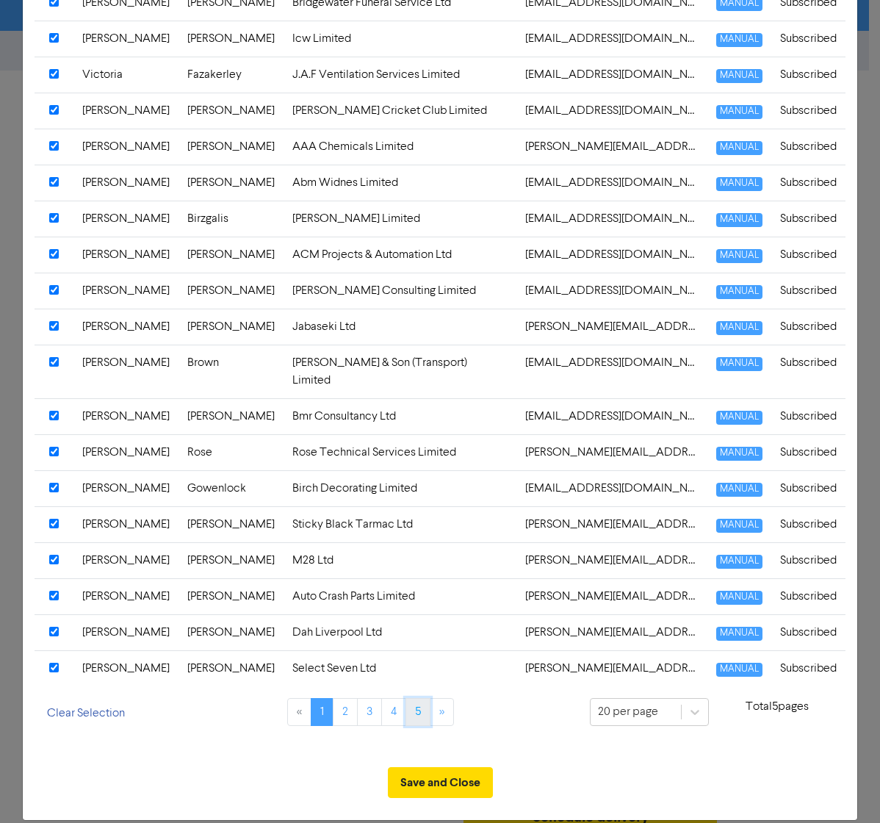
click at [406, 562] on link "5" at bounding box center [418, 712] width 25 height 28
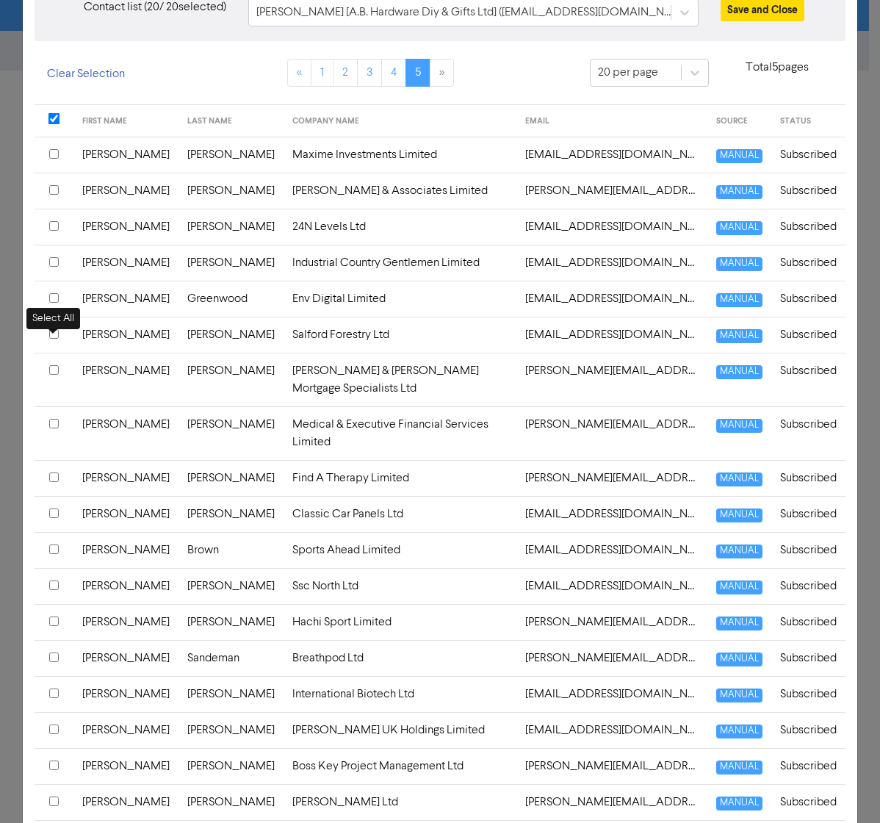
scroll to position [373, 0]
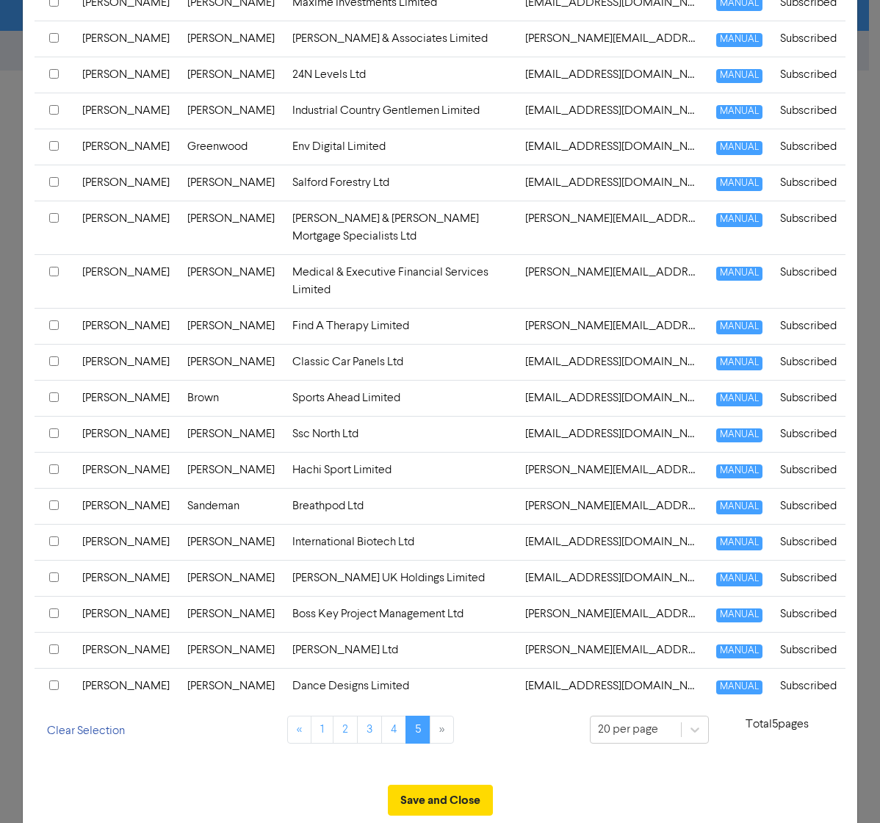
click at [57, 562] on input "checkbox" at bounding box center [54, 685] width 10 height 10
click at [54, 562] on input "checkbox" at bounding box center [54, 649] width 10 height 10
click at [55, 562] on input "checkbox" at bounding box center [54, 613] width 10 height 10
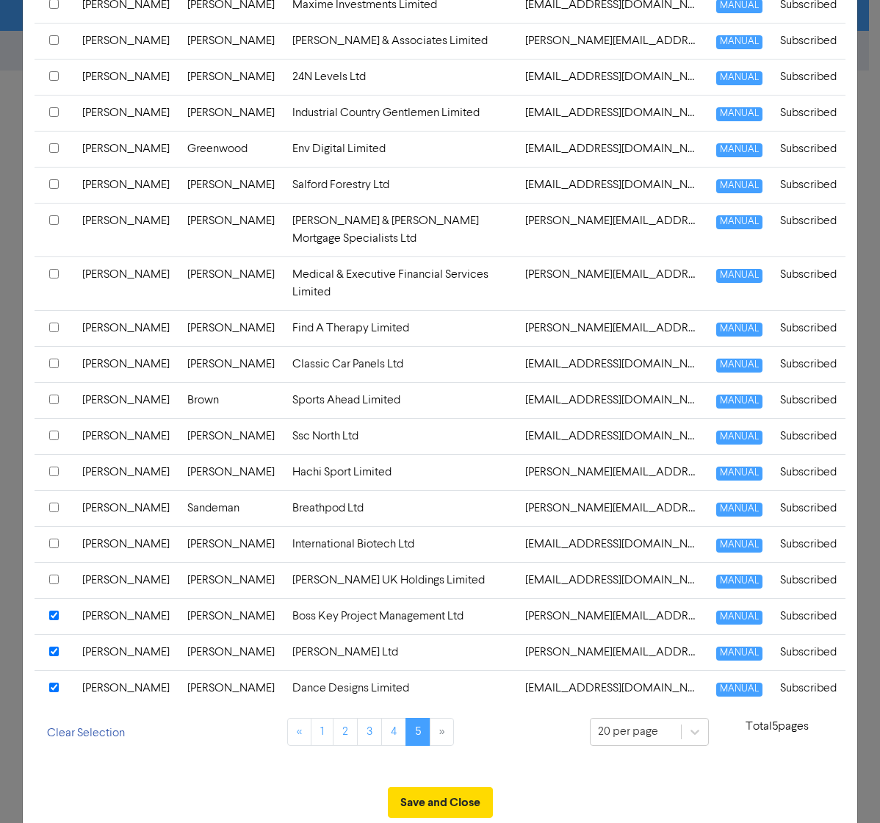
scroll to position [370, 0]
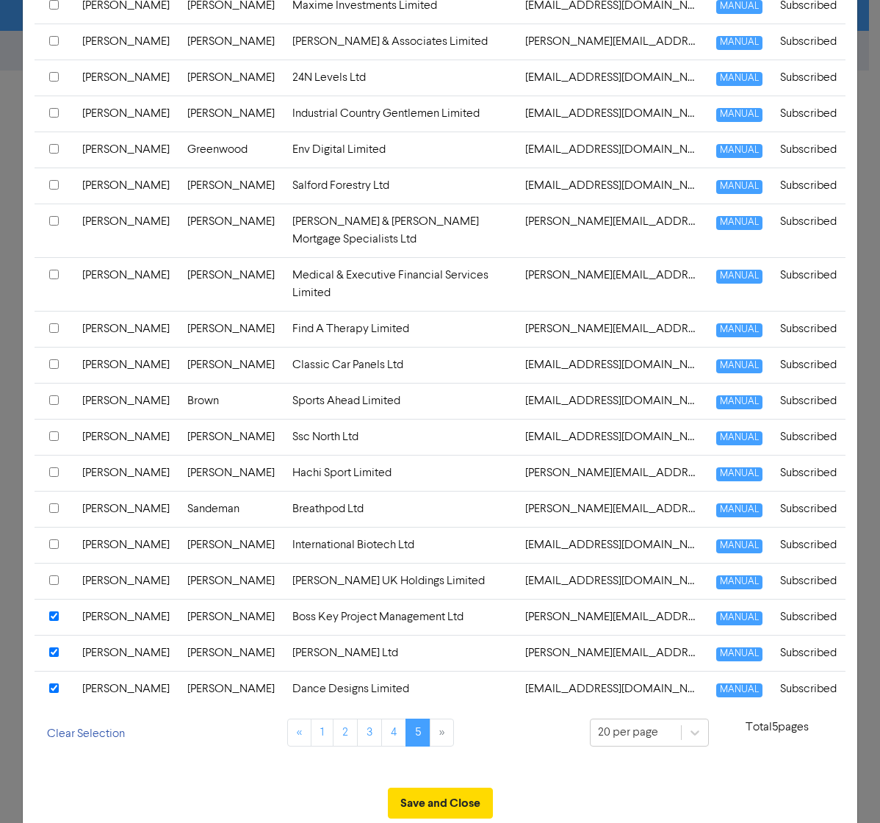
click at [53, 562] on input "checkbox" at bounding box center [54, 580] width 10 height 10
click at [51, 539] on input "checkbox" at bounding box center [54, 544] width 10 height 10
click at [51, 503] on input "checkbox" at bounding box center [54, 508] width 10 height 10
click at [53, 467] on input "checkbox" at bounding box center [54, 472] width 10 height 10
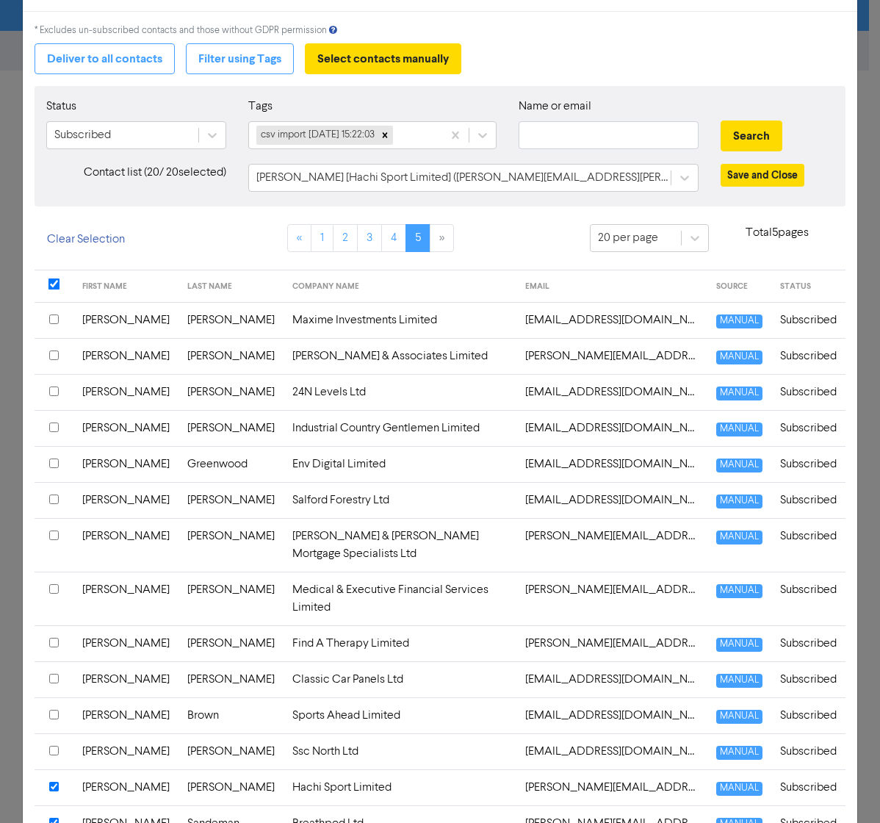
scroll to position [54, 0]
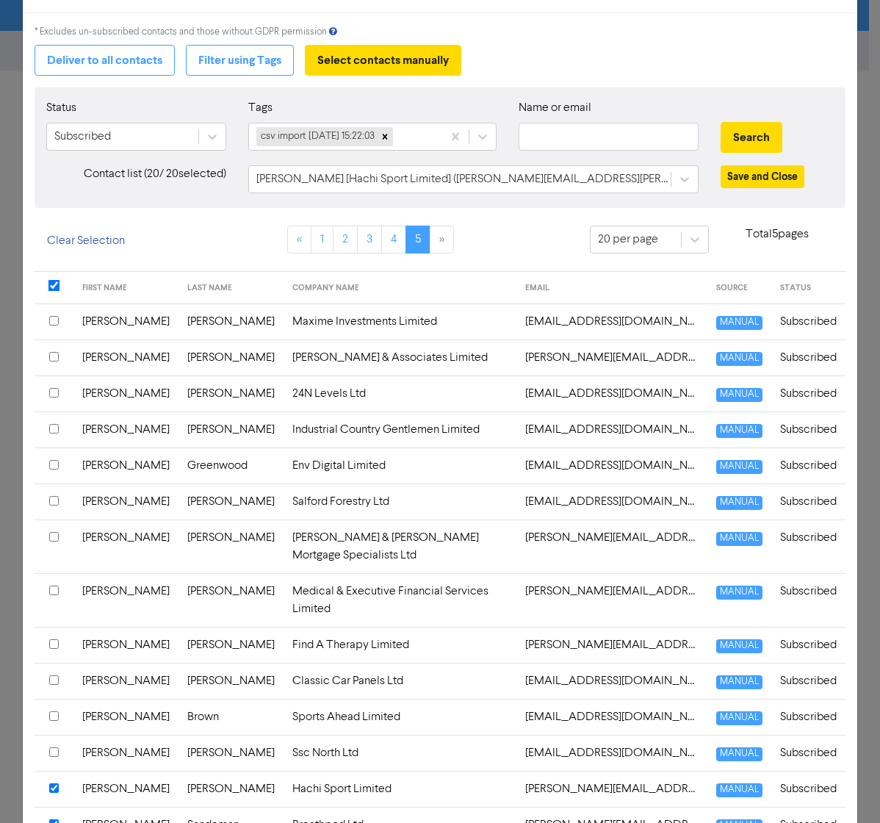
click at [52, 316] on input "checkbox" at bounding box center [54, 321] width 10 height 10
click at [55, 356] on input "checkbox" at bounding box center [54, 357] width 10 height 10
click at [53, 388] on input "checkbox" at bounding box center [54, 393] width 10 height 10
click at [55, 430] on input "checkbox" at bounding box center [54, 429] width 10 height 10
click at [54, 461] on input "checkbox" at bounding box center [54, 465] width 10 height 10
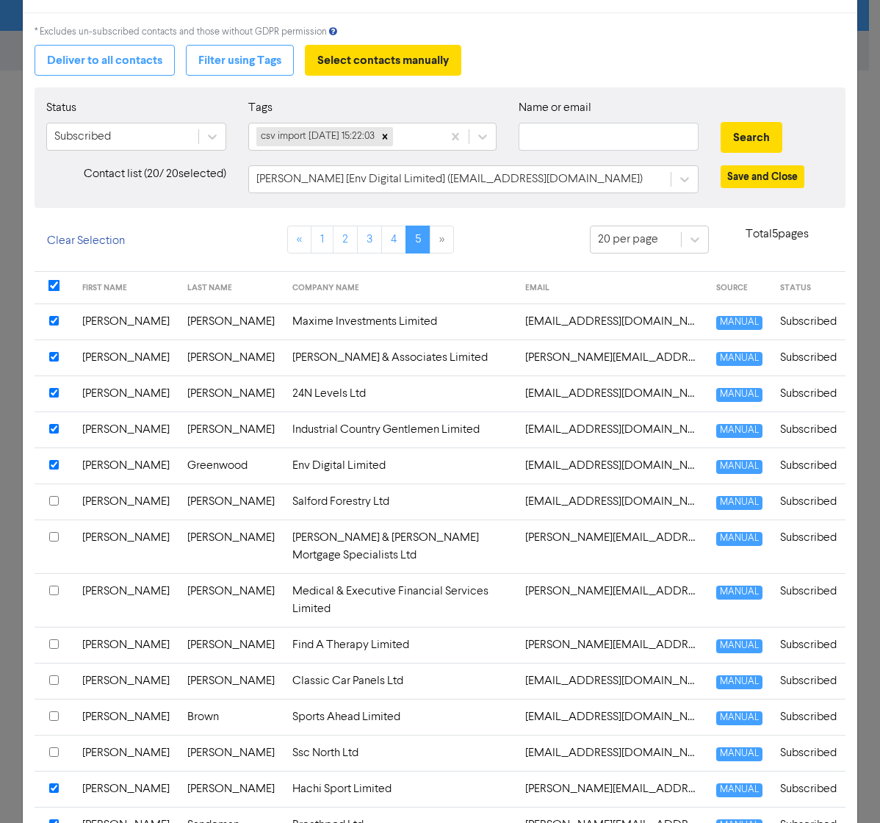
click at [51, 502] on input "checkbox" at bounding box center [54, 501] width 10 height 10
click at [55, 535] on input "checkbox" at bounding box center [54, 537] width 10 height 10
click at [55, 562] on input "checkbox" at bounding box center [54, 590] width 10 height 10
click at [51, 562] on input "checkbox" at bounding box center [54, 644] width 10 height 10
click at [53, 562] on input "checkbox" at bounding box center [54, 680] width 10 height 10
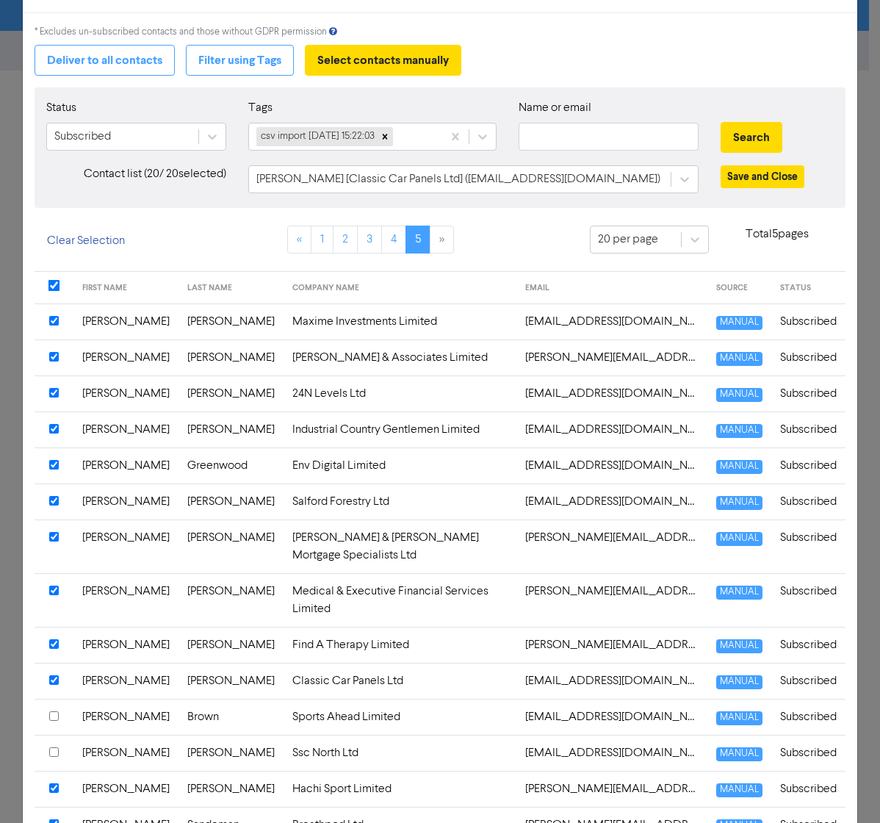
click at [55, 562] on input "checkbox" at bounding box center [54, 716] width 10 height 10
click at [55, 562] on input "checkbox" at bounding box center [54, 752] width 10 height 10
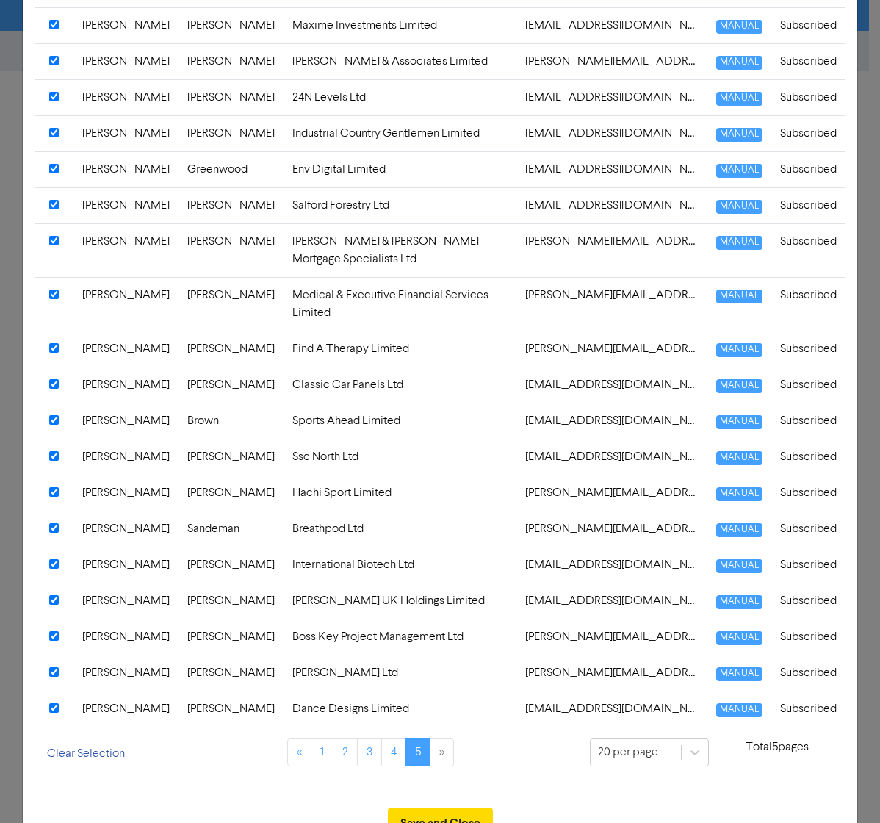
scroll to position [373, 0]
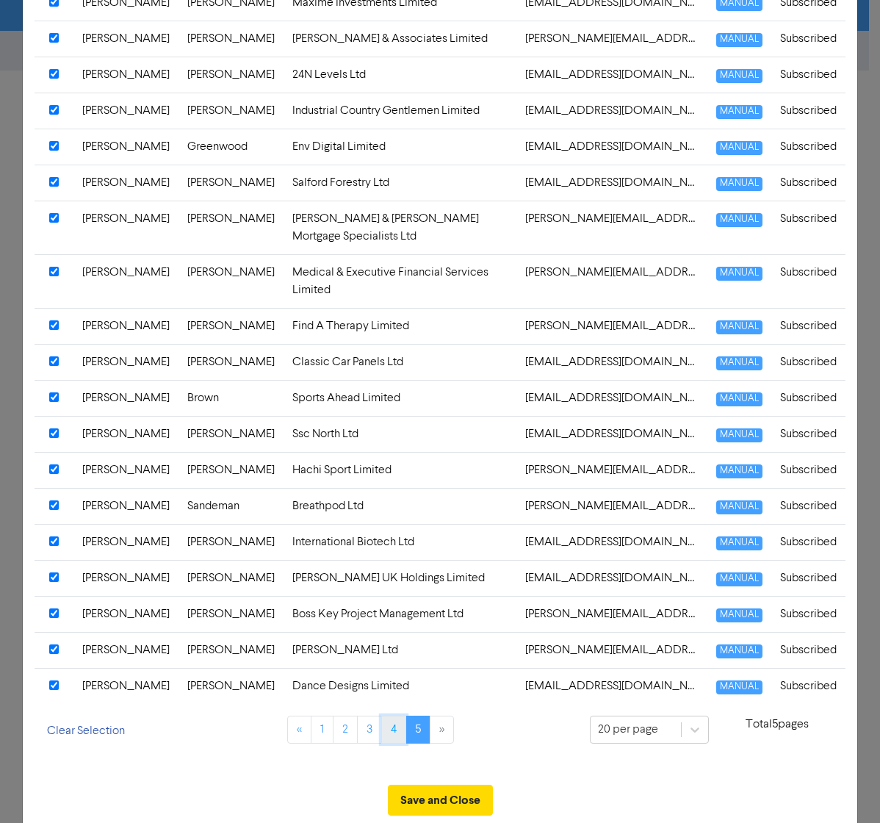
click at [386, 562] on link "4" at bounding box center [393, 730] width 25 height 28
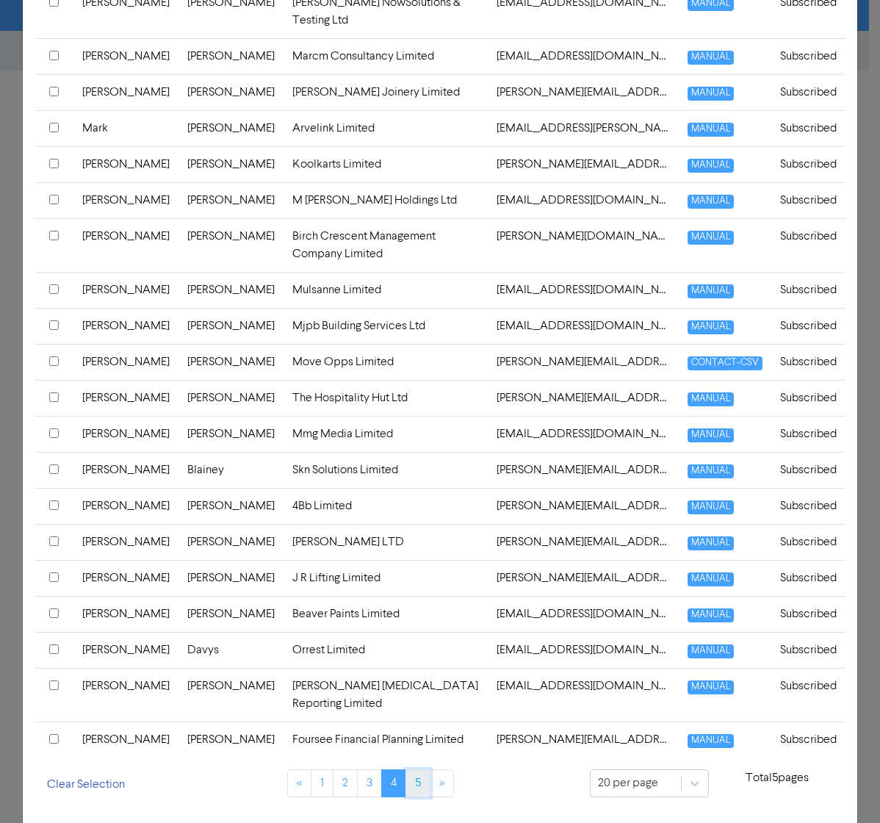
click at [407, 562] on link "5" at bounding box center [418, 783] width 25 height 28
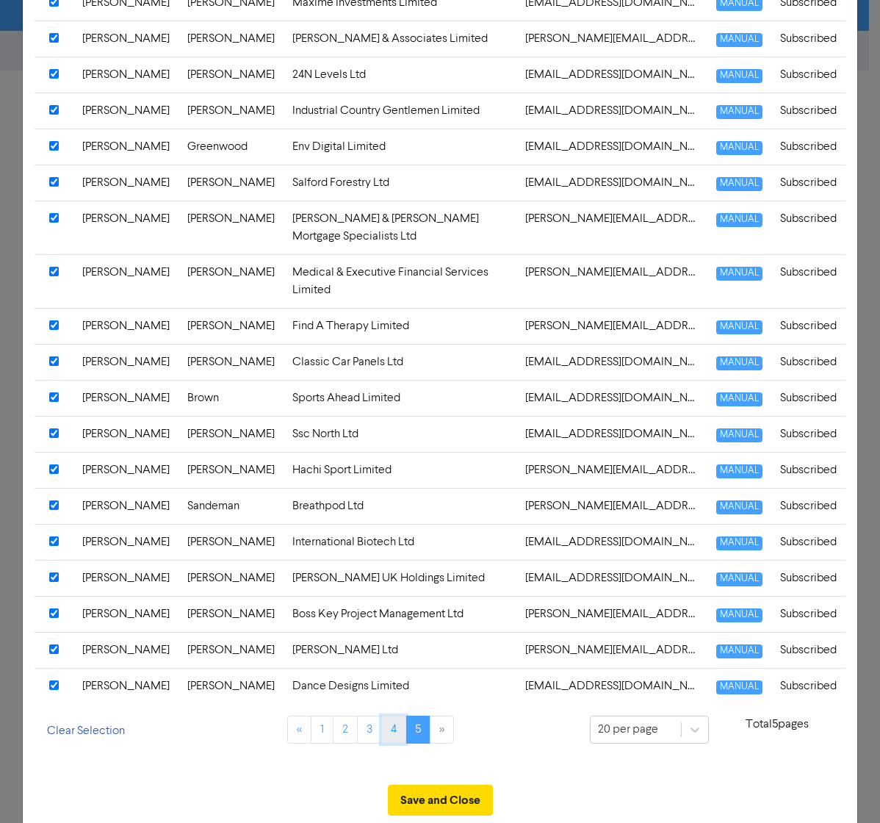
click at [387, 562] on link "4" at bounding box center [393, 730] width 25 height 28
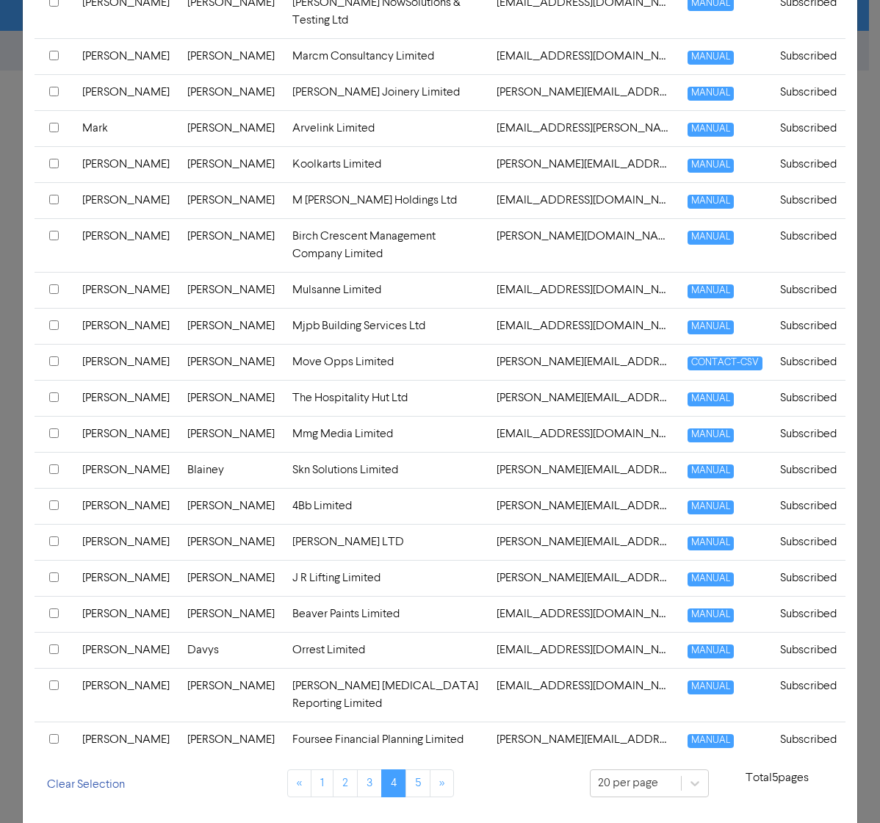
click at [51, 562] on input "checkbox" at bounding box center [54, 739] width 10 height 10
click at [52, 562] on input "checkbox" at bounding box center [54, 685] width 10 height 10
click at [55, 562] on input "checkbox" at bounding box center [54, 649] width 10 height 10
click at [57, 562] on input "checkbox" at bounding box center [54, 613] width 10 height 10
click at [52, 562] on input "checkbox" at bounding box center [54, 577] width 10 height 10
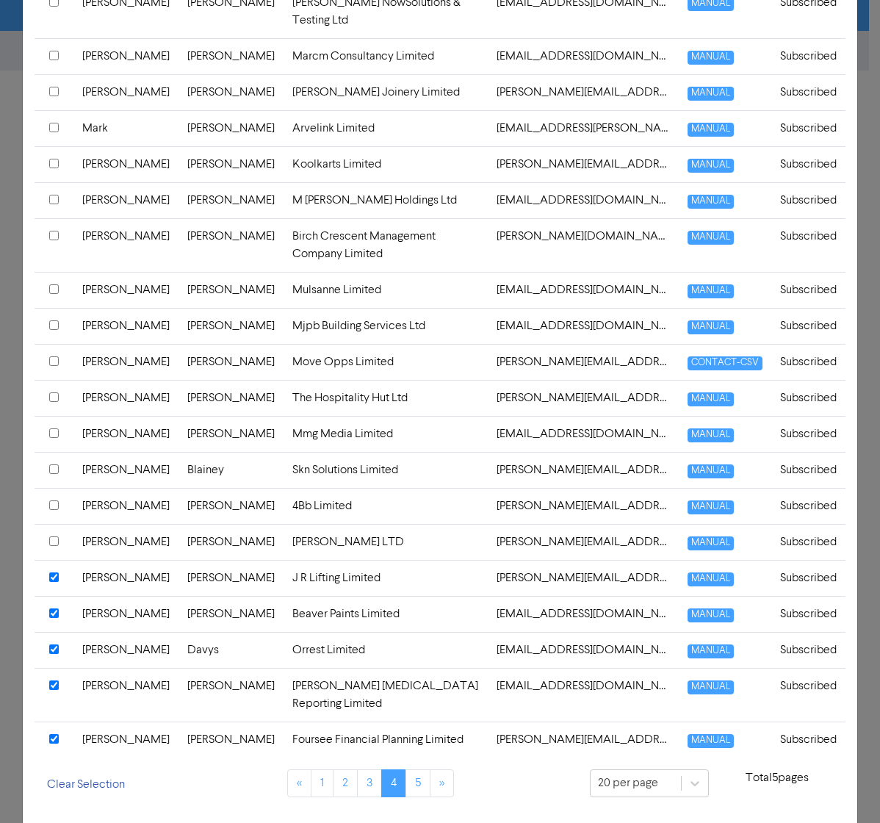
click at [54, 536] on input "checkbox" at bounding box center [54, 541] width 10 height 10
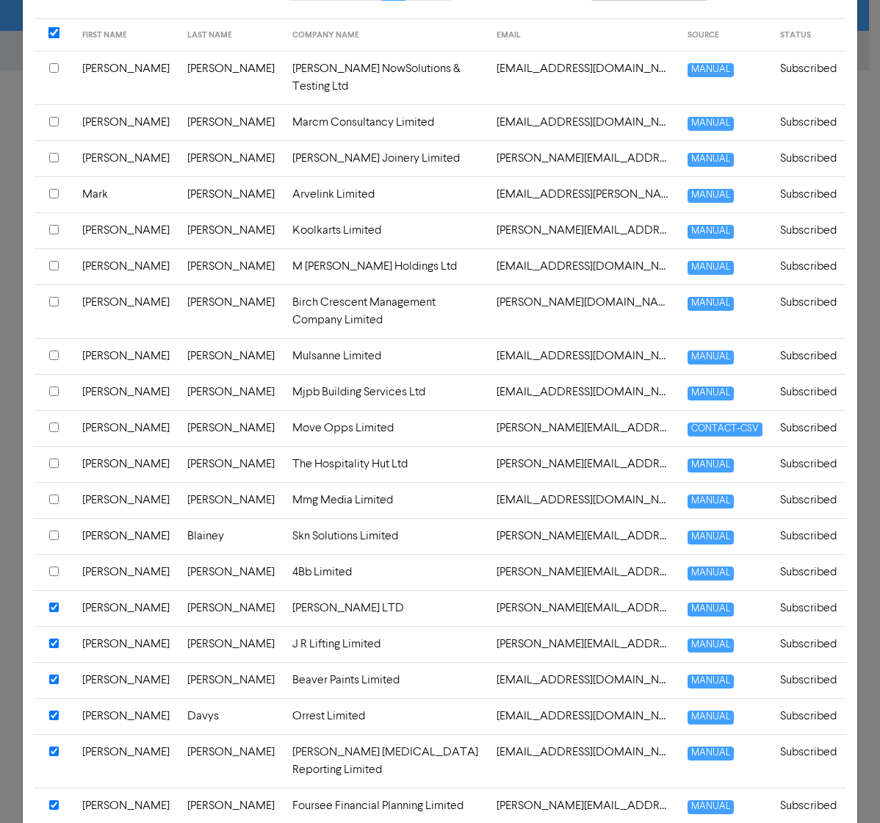
scroll to position [120, 0]
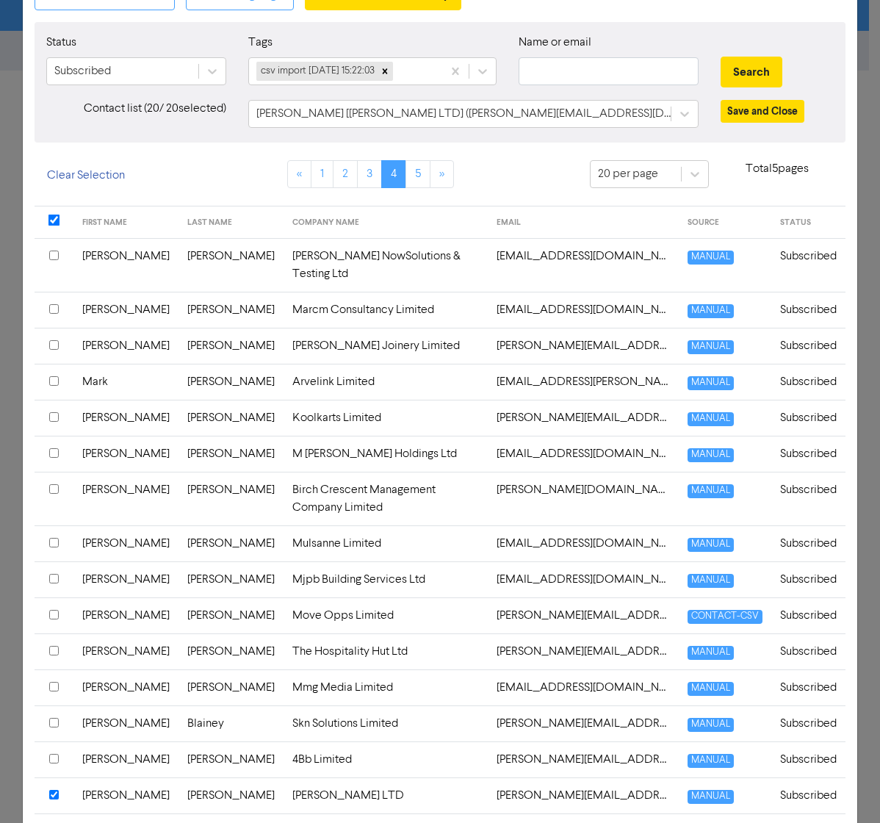
click at [57, 562] on input "checkbox" at bounding box center [54, 759] width 10 height 10
click at [55, 562] on input "checkbox" at bounding box center [54, 723] width 10 height 10
click at [52, 562] on input "checkbox" at bounding box center [54, 687] width 10 height 10
click at [53, 562] on input "checkbox" at bounding box center [54, 651] width 10 height 10
click at [56, 562] on input "checkbox" at bounding box center [54, 615] width 10 height 10
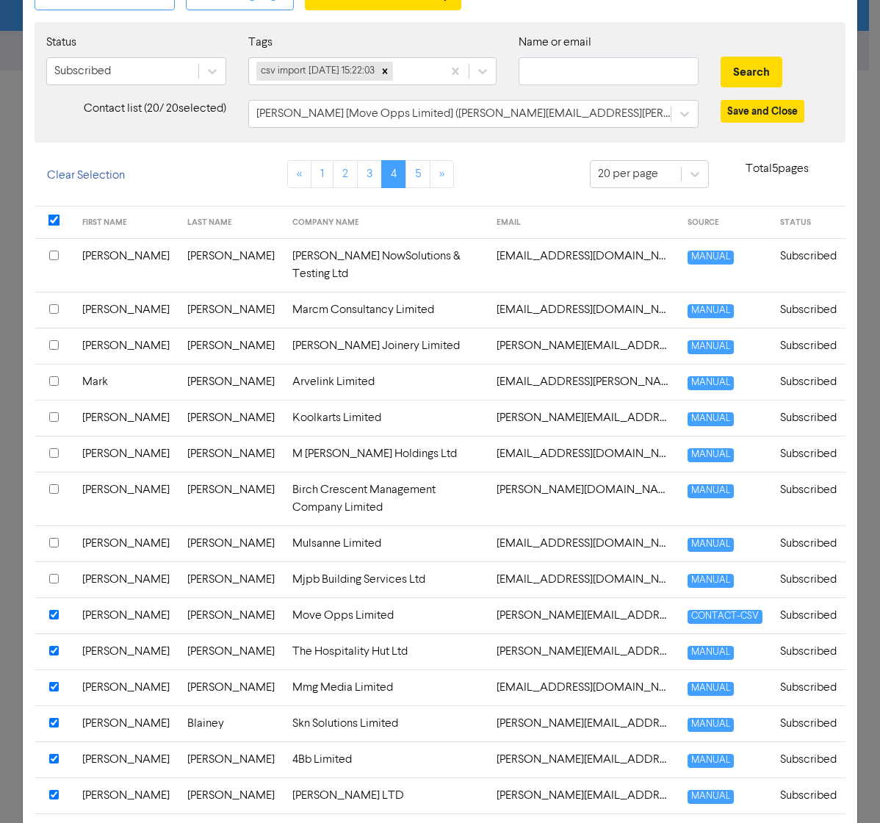
click at [53, 562] on input "checkbox" at bounding box center [54, 579] width 10 height 10
click at [54, 538] on input "checkbox" at bounding box center [54, 543] width 10 height 10
click at [54, 484] on input "checkbox" at bounding box center [54, 489] width 10 height 10
click at [58, 448] on input "checkbox" at bounding box center [54, 453] width 10 height 10
click at [53, 412] on input "checkbox" at bounding box center [54, 417] width 10 height 10
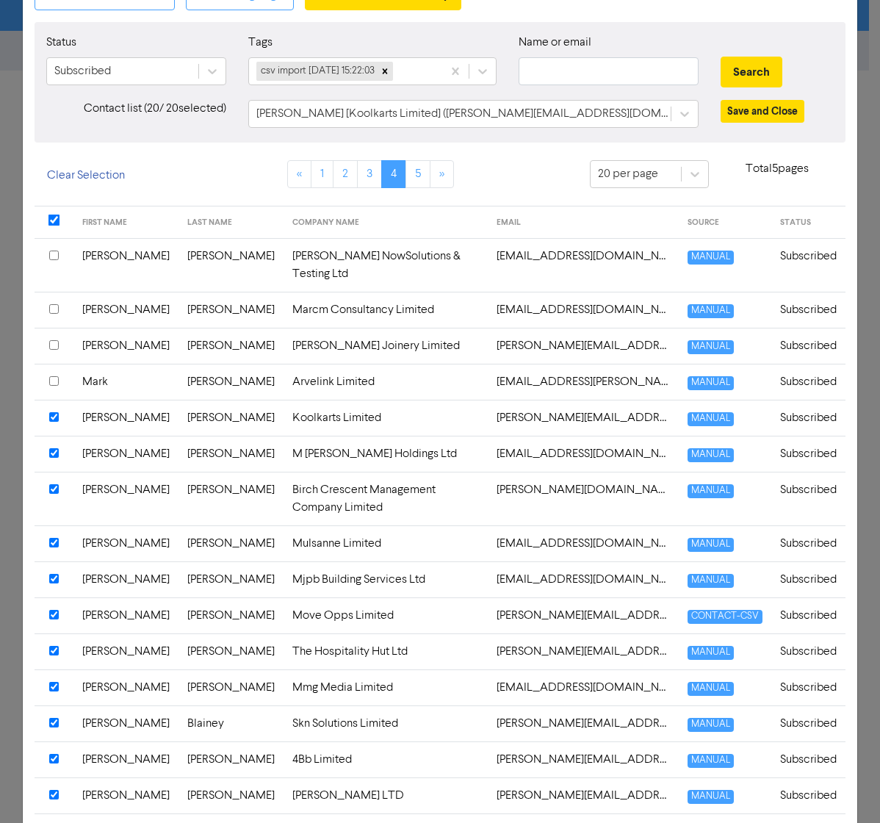
click at [55, 376] on input "checkbox" at bounding box center [54, 381] width 10 height 10
click at [53, 340] on input "checkbox" at bounding box center [54, 345] width 10 height 10
click at [54, 304] on input "checkbox" at bounding box center [54, 309] width 10 height 10
click at [57, 256] on input "checkbox" at bounding box center [54, 256] width 10 height 10
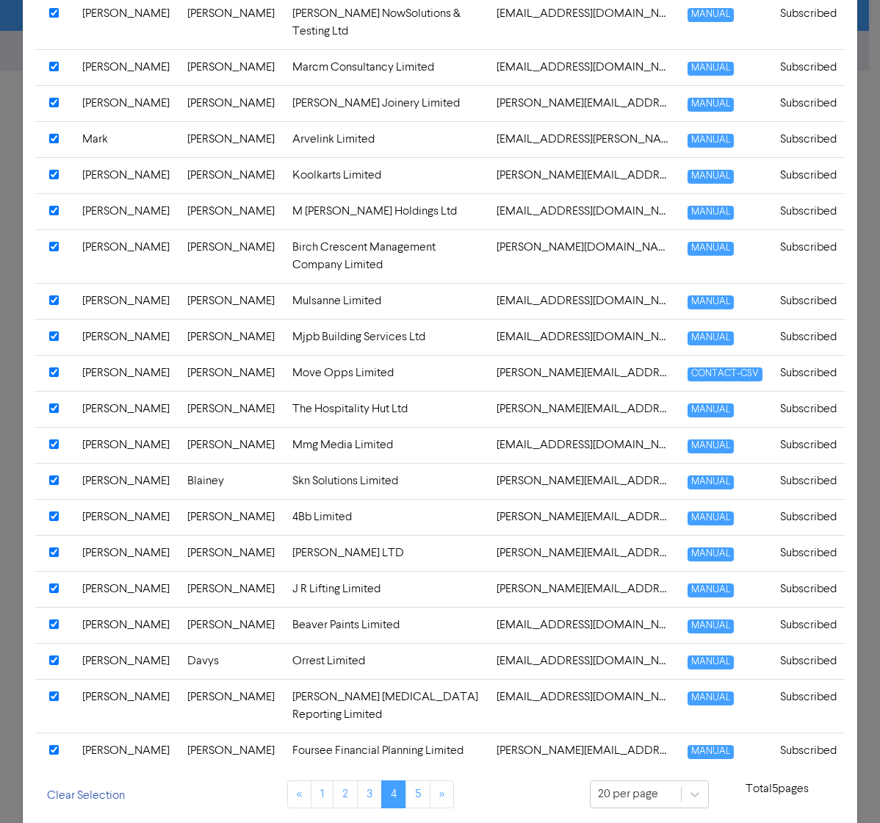
scroll to position [361, 0]
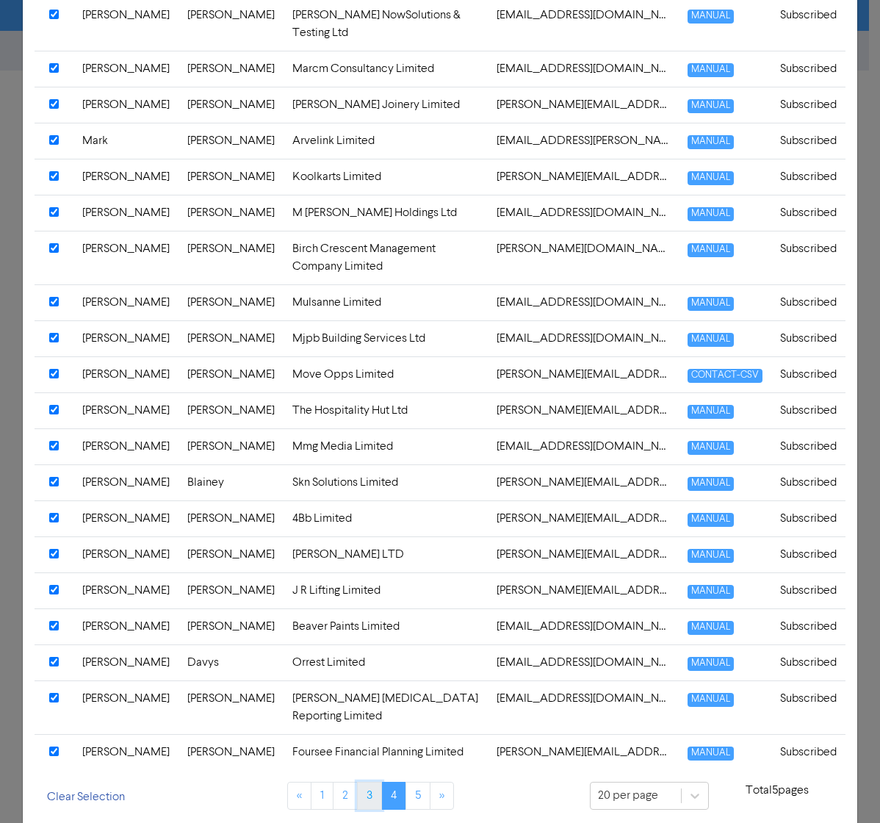
click at [357, 562] on link "3" at bounding box center [369, 796] width 25 height 28
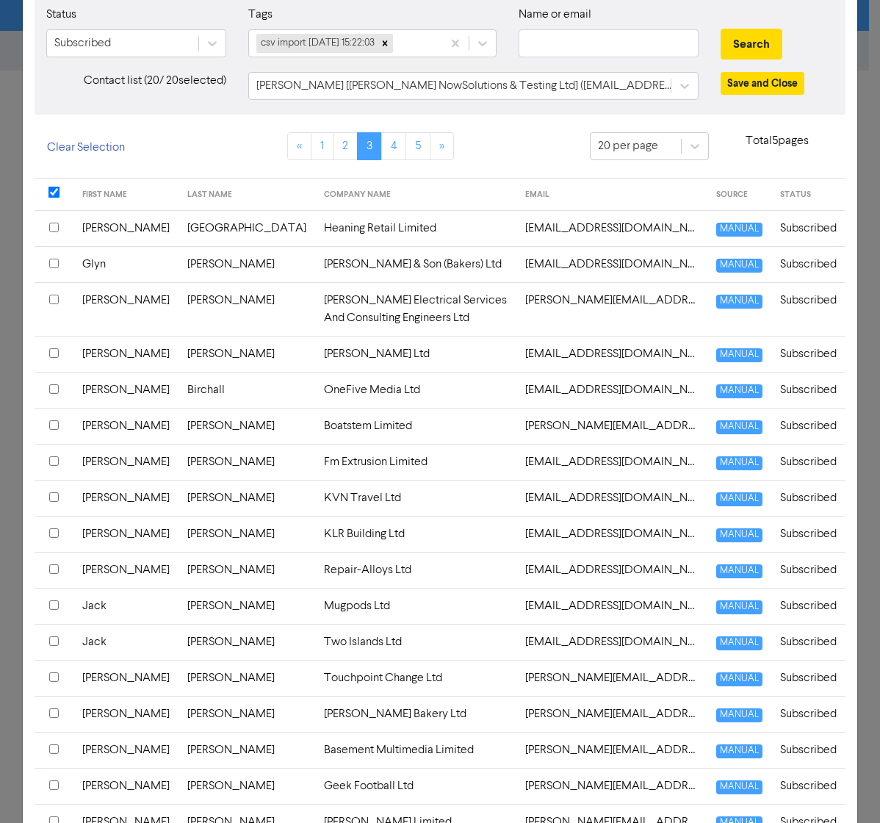
scroll to position [0, 0]
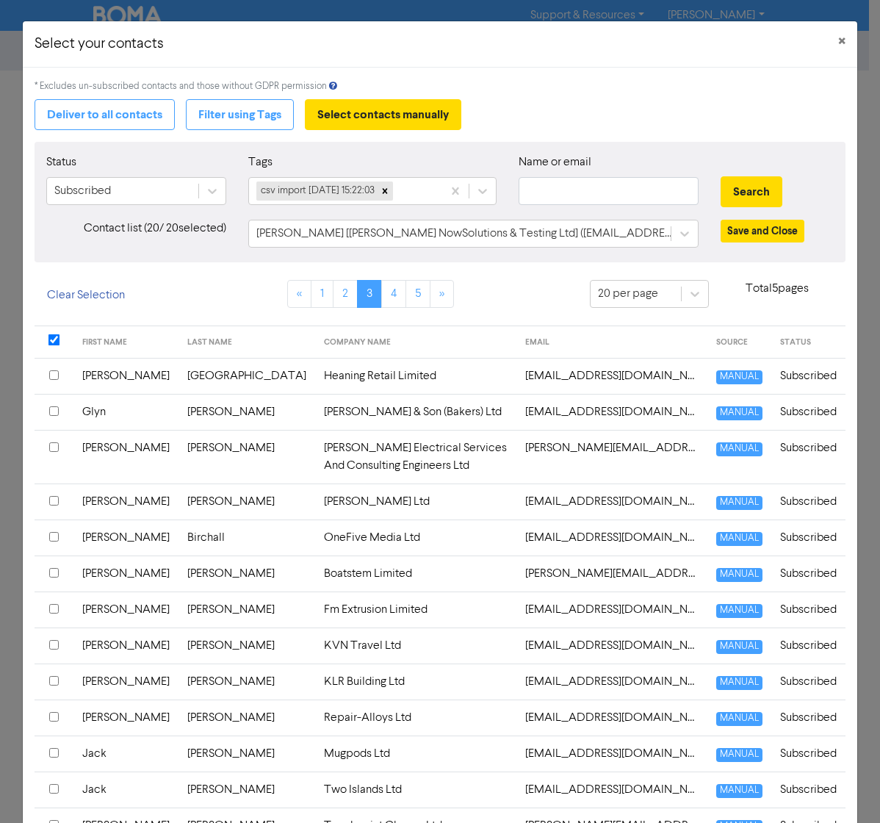
click at [57, 372] on input "checkbox" at bounding box center [54, 375] width 10 height 10
click at [51, 409] on input "checkbox" at bounding box center [54, 411] width 10 height 10
click at [51, 446] on input "checkbox" at bounding box center [54, 447] width 10 height 10
click at [51, 496] on input "checkbox" at bounding box center [54, 501] width 10 height 10
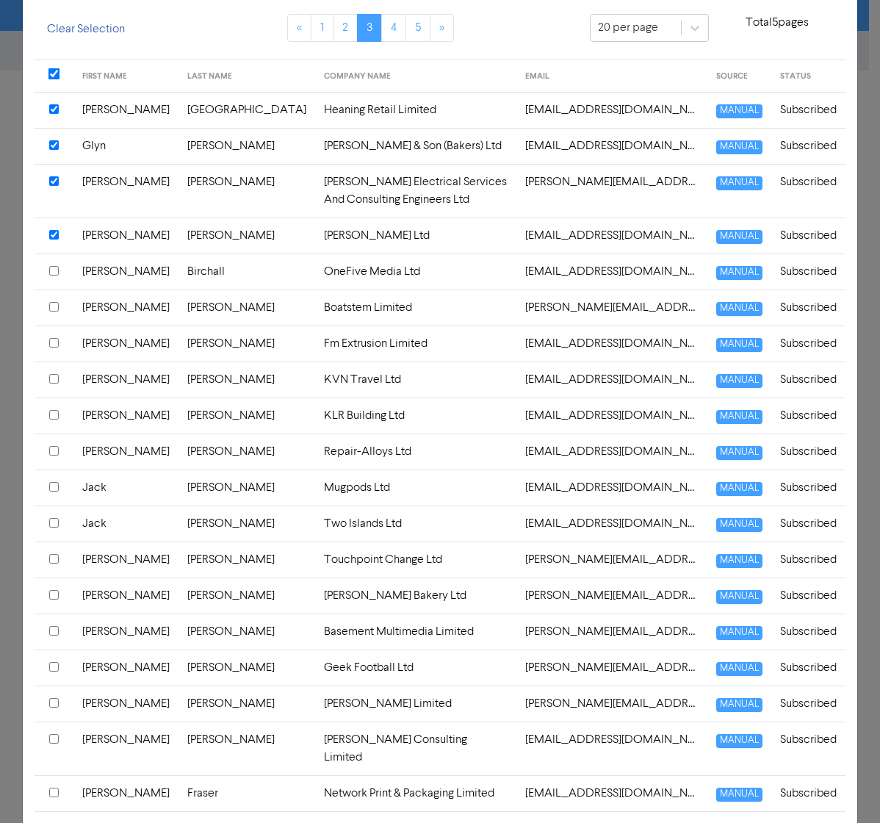
scroll to position [319, 0]
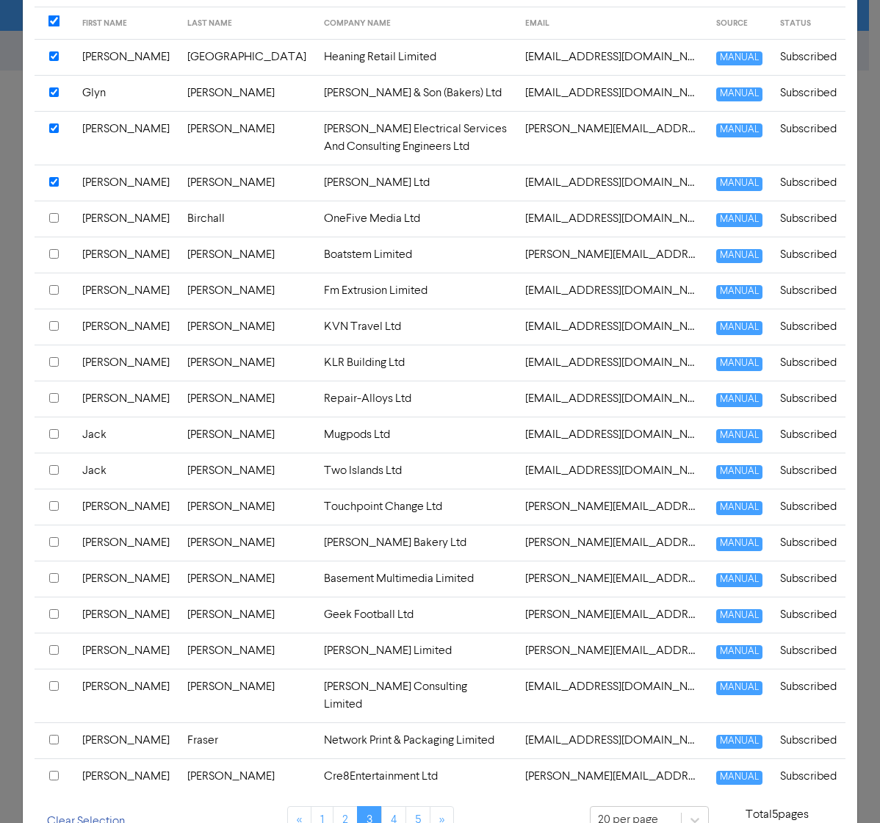
click at [48, 201] on th at bounding box center [54, 219] width 39 height 36
click at [57, 249] on input "checkbox" at bounding box center [54, 254] width 10 height 10
click at [50, 285] on input "checkbox" at bounding box center [54, 290] width 10 height 10
click at [54, 321] on input "checkbox" at bounding box center [54, 326] width 10 height 10
click at [60, 345] on th at bounding box center [54, 363] width 39 height 36
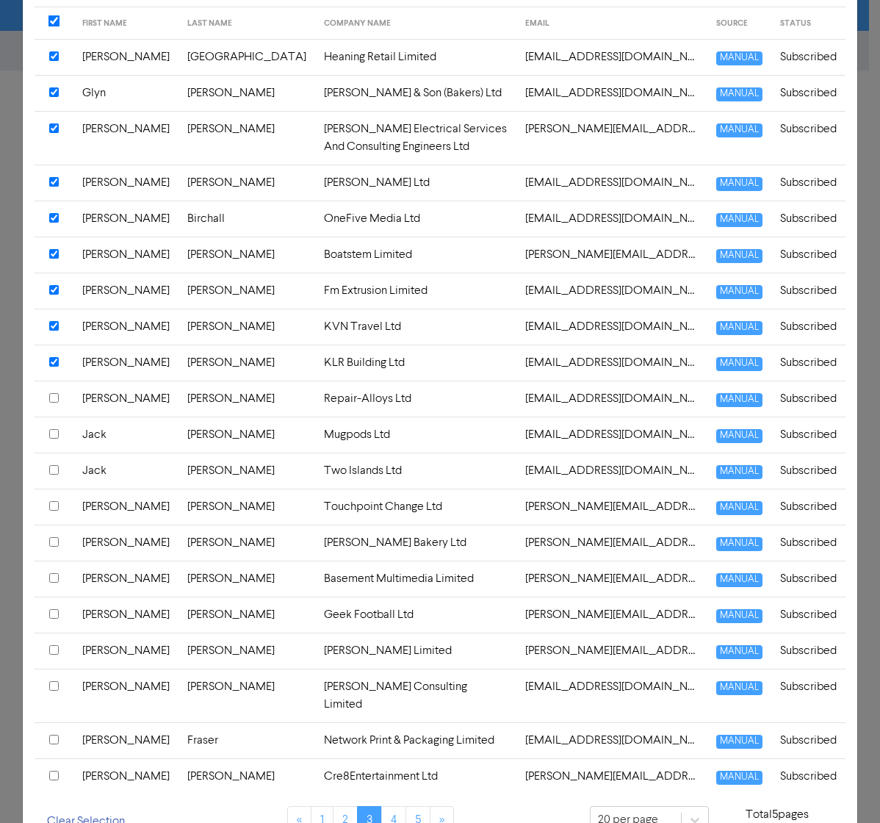
click at [51, 393] on input "checkbox" at bounding box center [54, 398] width 10 height 10
click at [55, 429] on input "checkbox" at bounding box center [54, 434] width 10 height 10
click at [51, 465] on input "checkbox" at bounding box center [54, 470] width 10 height 10
click at [54, 501] on input "checkbox" at bounding box center [54, 506] width 10 height 10
click at [59, 525] on th at bounding box center [54, 543] width 39 height 36
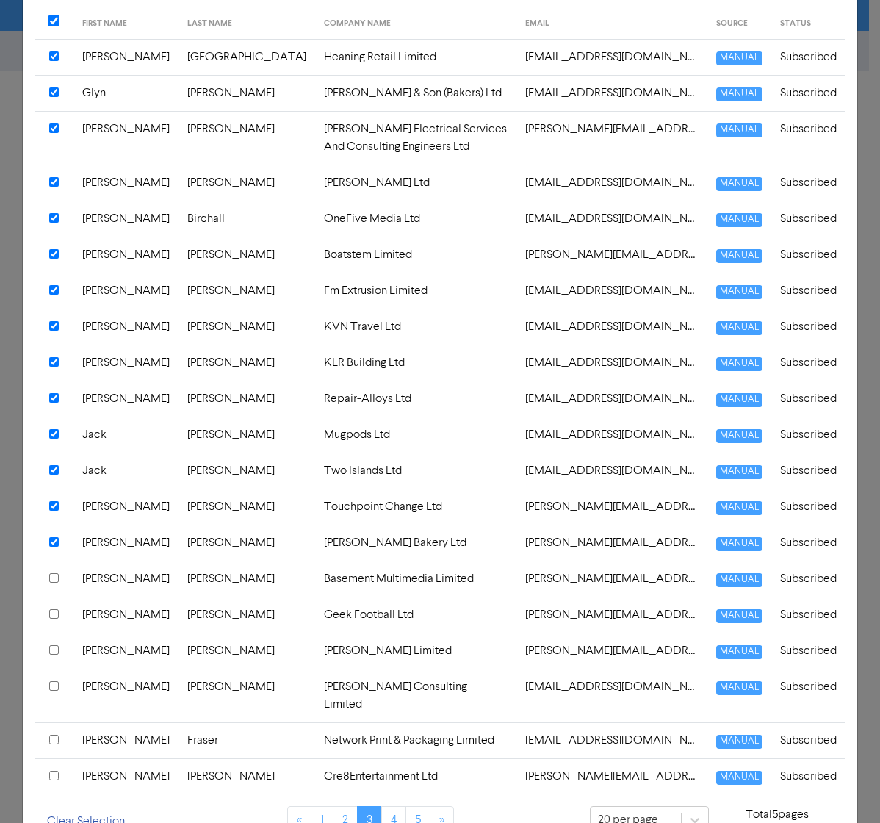
click at [53, 562] on input "checkbox" at bounding box center [54, 776] width 10 height 10
click at [55, 562] on input "checkbox" at bounding box center [54, 740] width 10 height 10
click at [51, 562] on input "checkbox" at bounding box center [54, 686] width 10 height 10
click at [51, 562] on input "checkbox" at bounding box center [54, 650] width 10 height 10
click at [52, 562] on input "checkbox" at bounding box center [54, 614] width 10 height 10
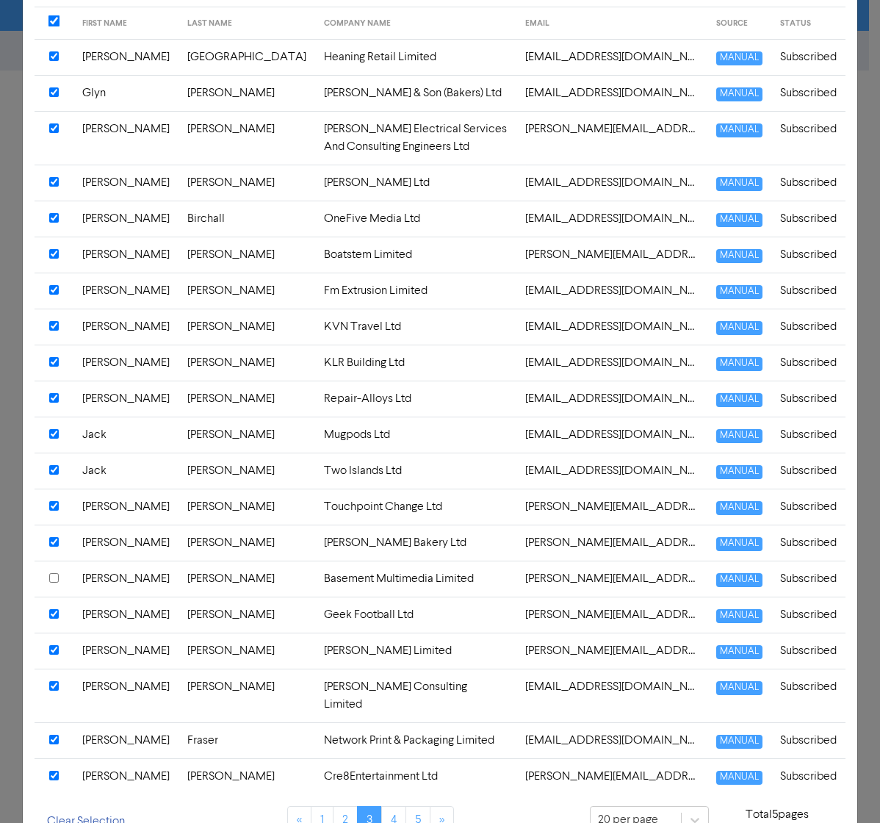
click at [57, 562] on div at bounding box center [54, 579] width 10 height 18
click at [336, 562] on link "2" at bounding box center [345, 820] width 25 height 28
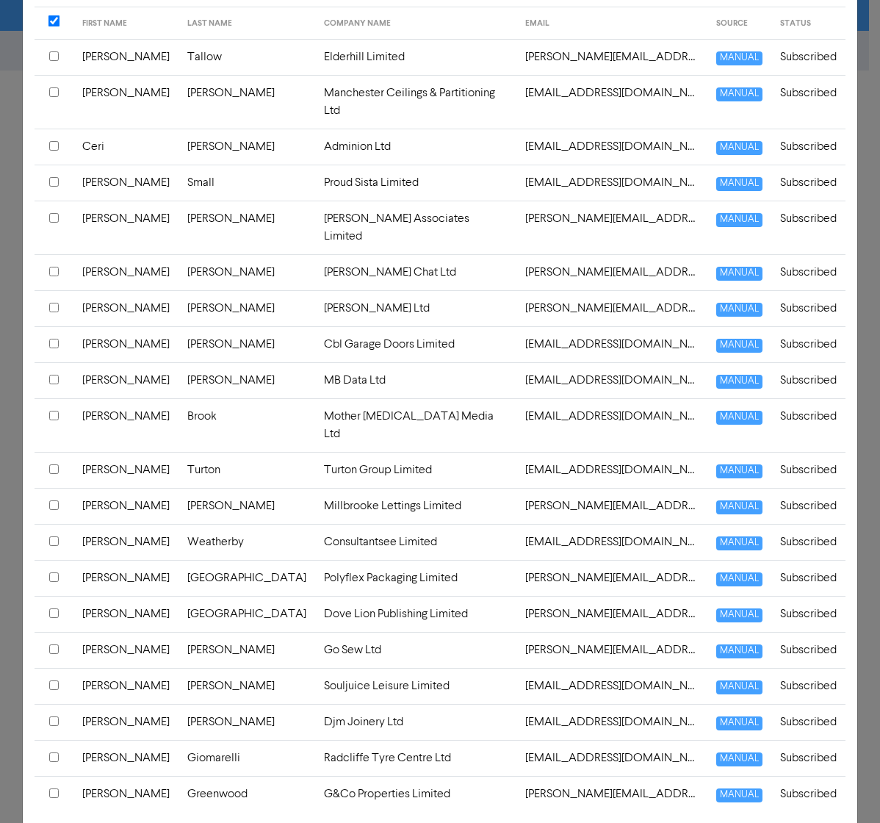
click at [51, 562] on input "checkbox" at bounding box center [54, 793] width 10 height 10
click at [52, 562] on input "checkbox" at bounding box center [54, 757] width 10 height 10
click at [49, 562] on input "checkbox" at bounding box center [54, 721] width 10 height 10
click at [49, 562] on input "checkbox" at bounding box center [54, 685] width 10 height 10
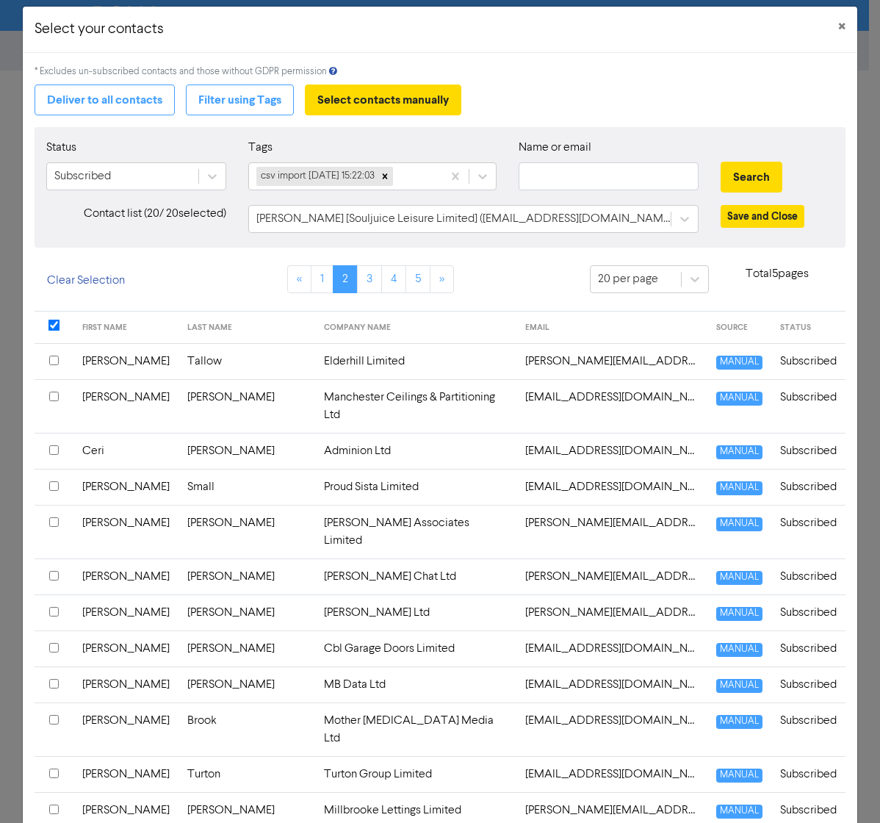
click at [51, 358] on input "checkbox" at bounding box center [54, 361] width 10 height 10
click at [50, 394] on input "checkbox" at bounding box center [54, 397] width 10 height 10
click at [59, 442] on div at bounding box center [54, 451] width 10 height 18
click at [59, 478] on div at bounding box center [54, 487] width 10 height 18
click at [52, 514] on div at bounding box center [54, 523] width 10 height 18
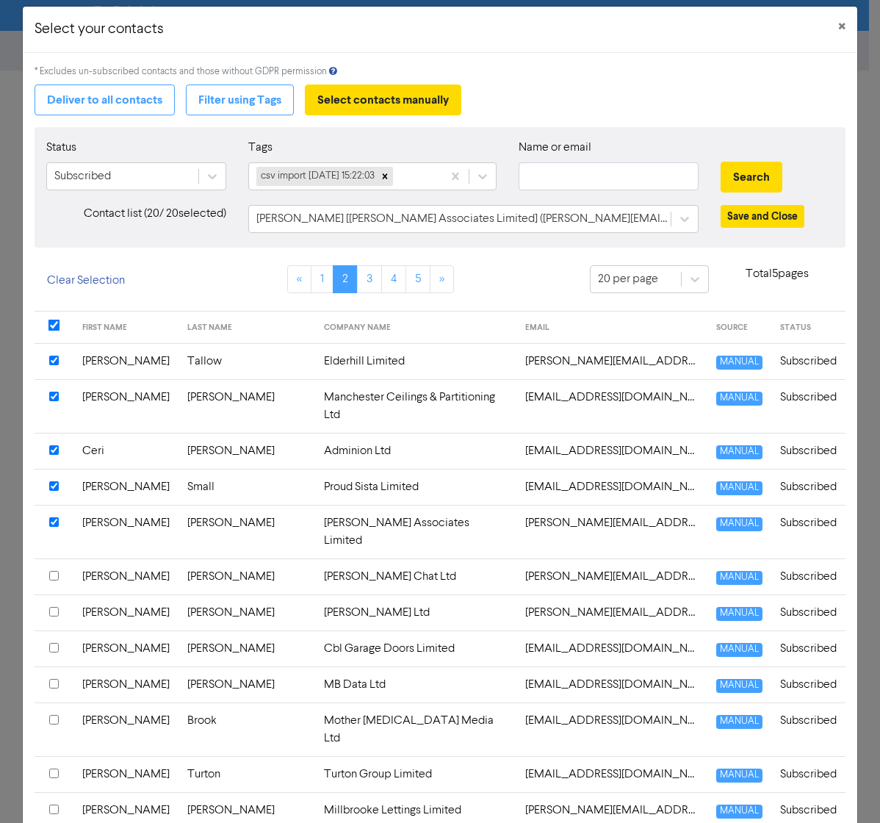
click at [51, 562] on input "checkbox" at bounding box center [54, 576] width 10 height 10
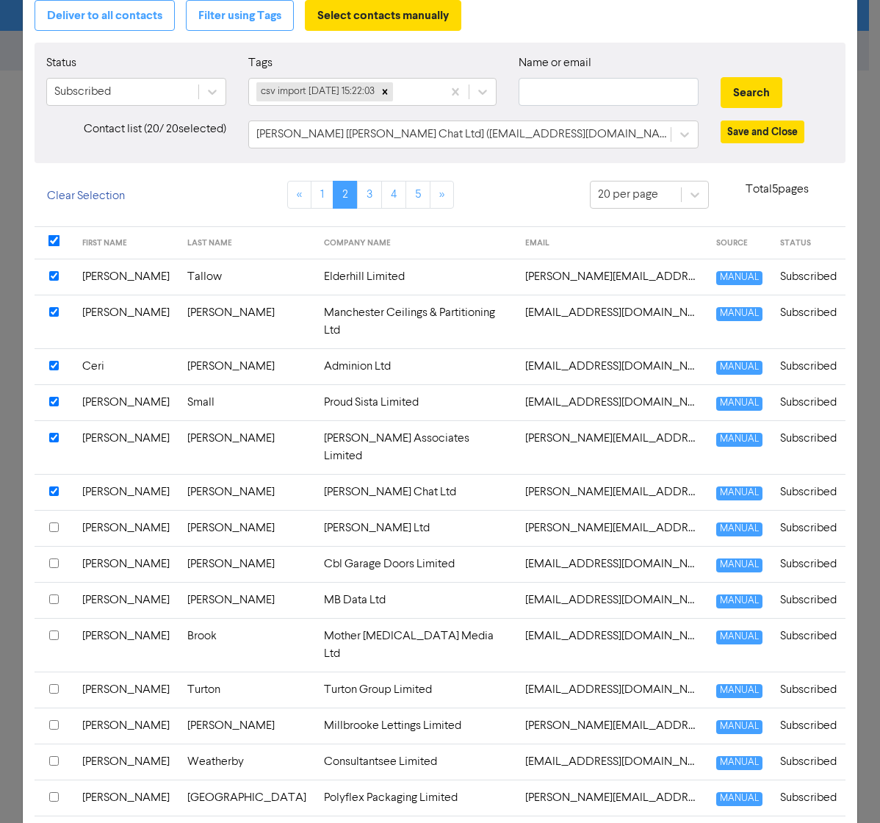
scroll to position [269, 0]
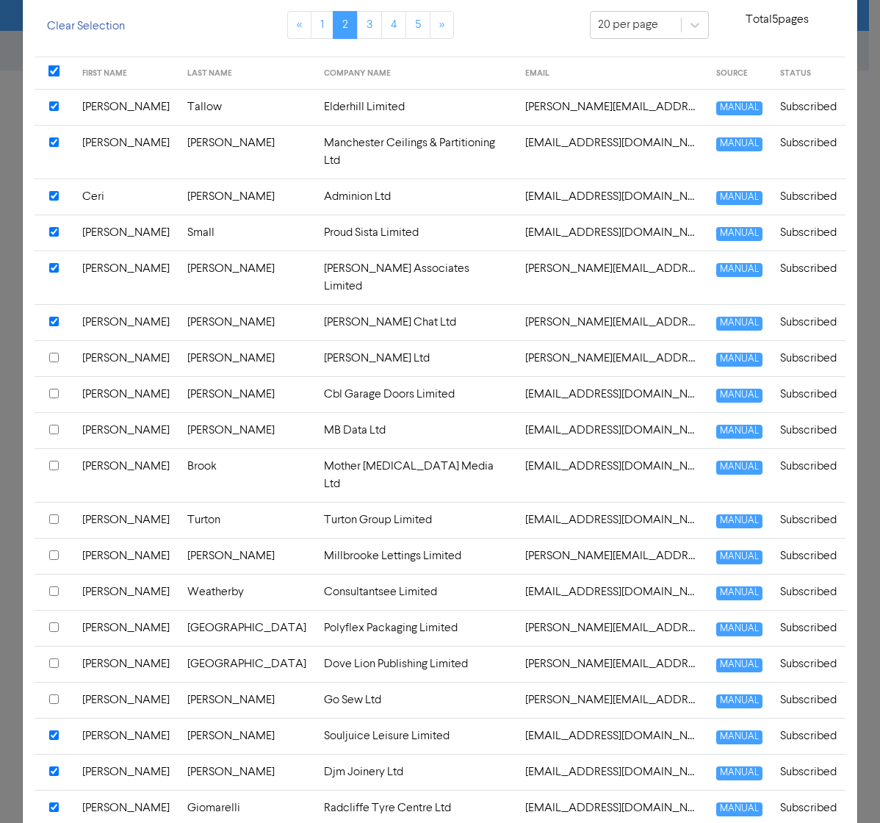
click at [55, 353] on input "checkbox" at bounding box center [54, 358] width 10 height 10
click at [59, 386] on div at bounding box center [54, 395] width 10 height 18
click at [55, 425] on input "checkbox" at bounding box center [54, 430] width 10 height 10
click at [50, 461] on input "checkbox" at bounding box center [54, 466] width 10 height 10
click at [54, 514] on input "checkbox" at bounding box center [54, 519] width 10 height 10
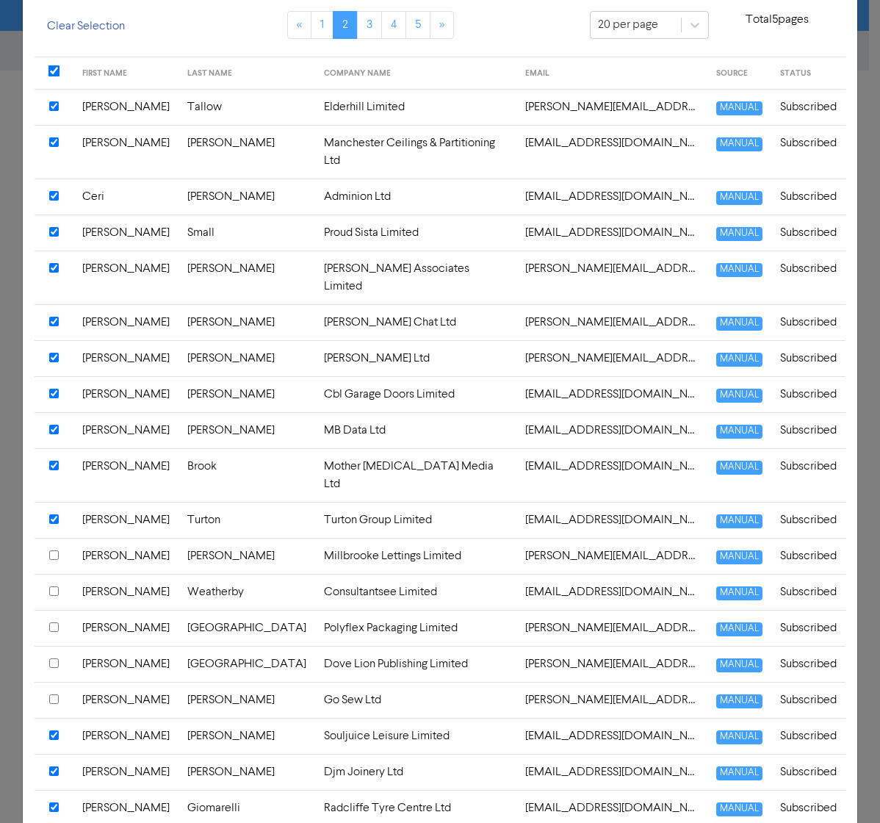
click at [54, 550] on input "checkbox" at bounding box center [54, 555] width 10 height 10
click at [52, 562] on input "checkbox" at bounding box center [54, 591] width 10 height 10
click at [58, 562] on th at bounding box center [54, 628] width 39 height 36
click at [52, 562] on th at bounding box center [54, 700] width 39 height 36
click at [52, 562] on input "checkbox" at bounding box center [54, 663] width 10 height 10
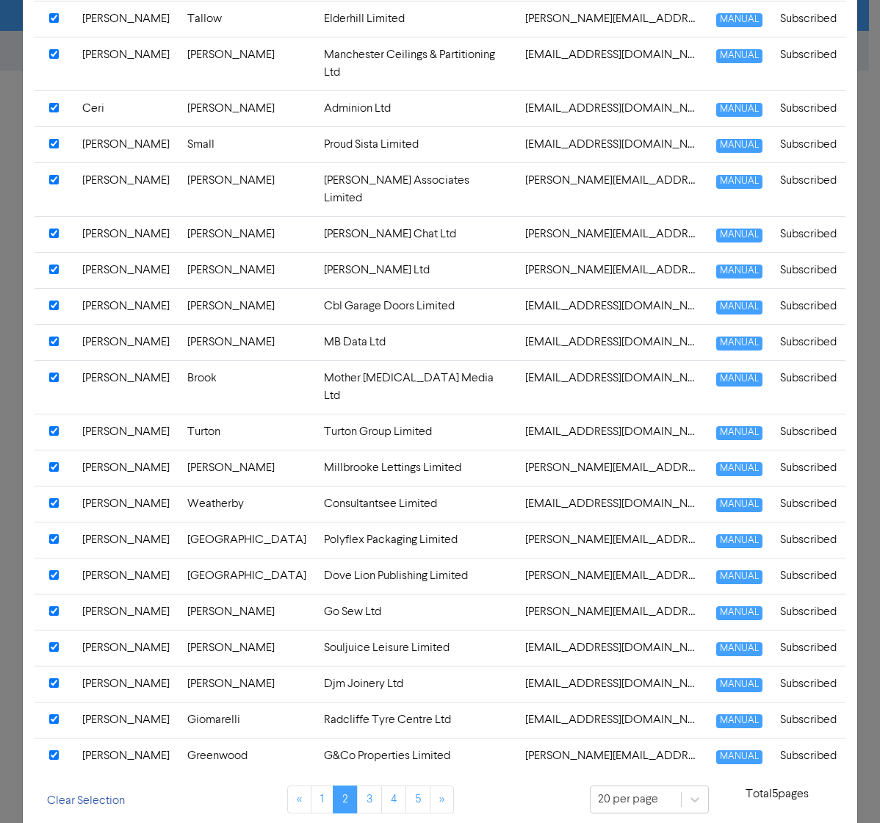
scroll to position [409, 0]
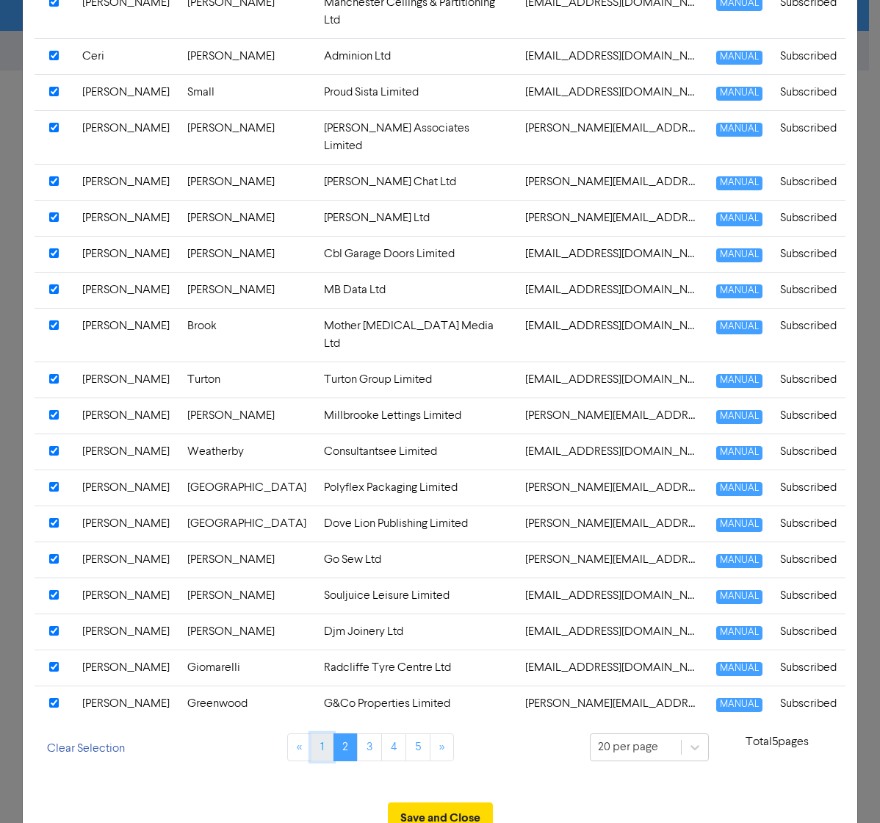
click at [323, 562] on link "1" at bounding box center [322, 747] width 23 height 28
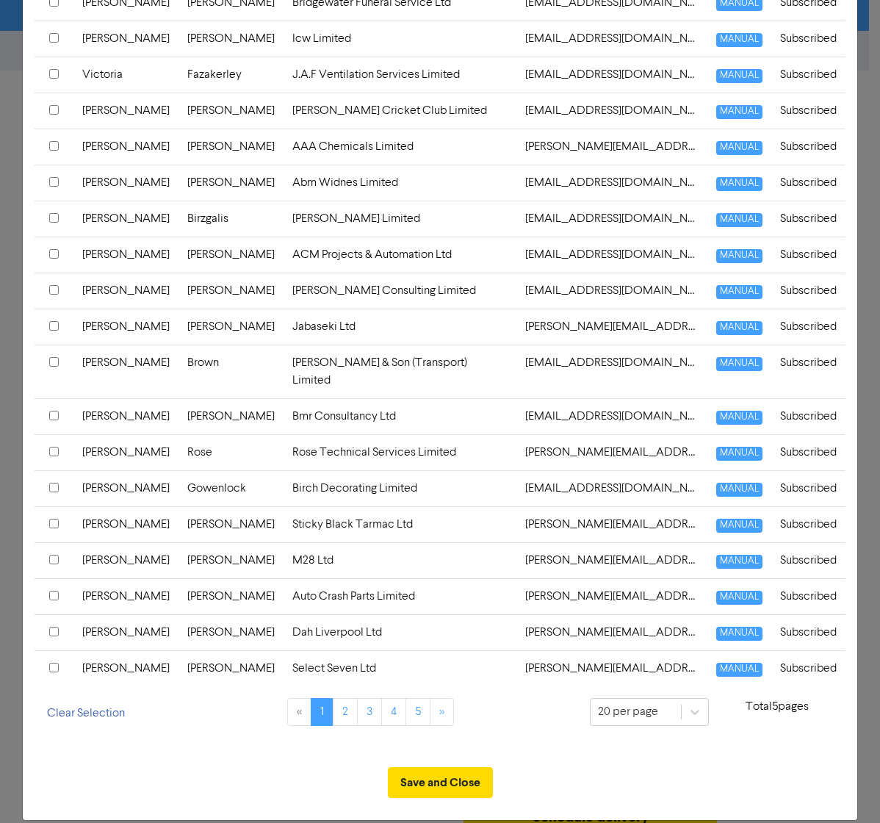
click at [51, 562] on input "checkbox" at bounding box center [54, 668] width 10 height 10
click at [54, 562] on input "checkbox" at bounding box center [54, 632] width 10 height 10
click at [54, 562] on div at bounding box center [54, 597] width 10 height 18
click at [51, 555] on input "checkbox" at bounding box center [54, 560] width 10 height 10
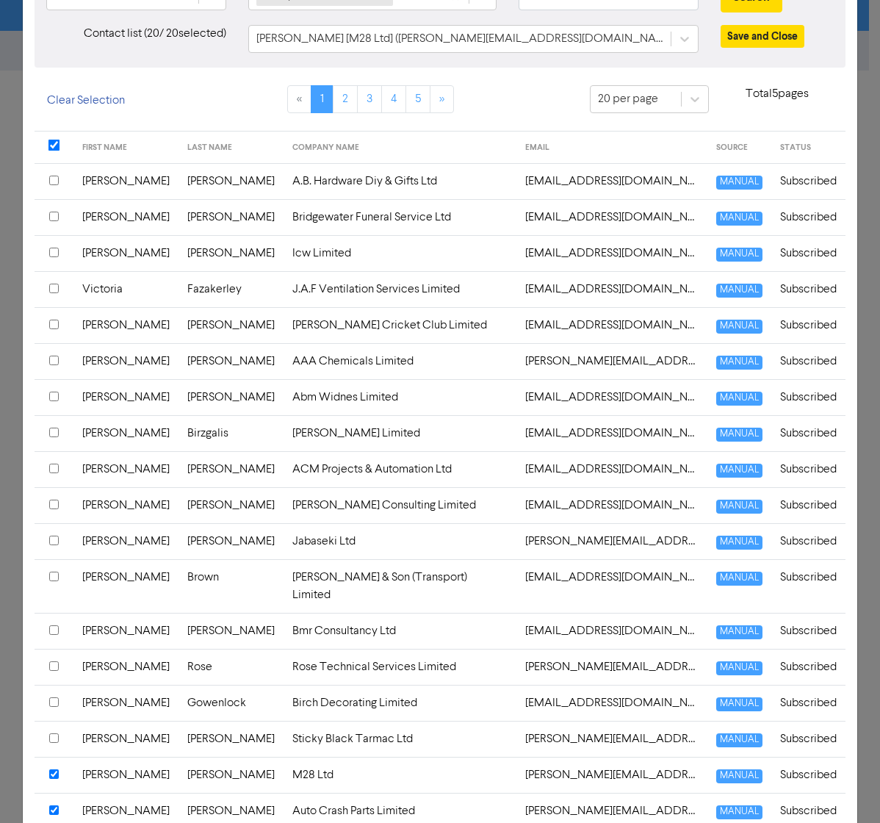
scroll to position [194, 0]
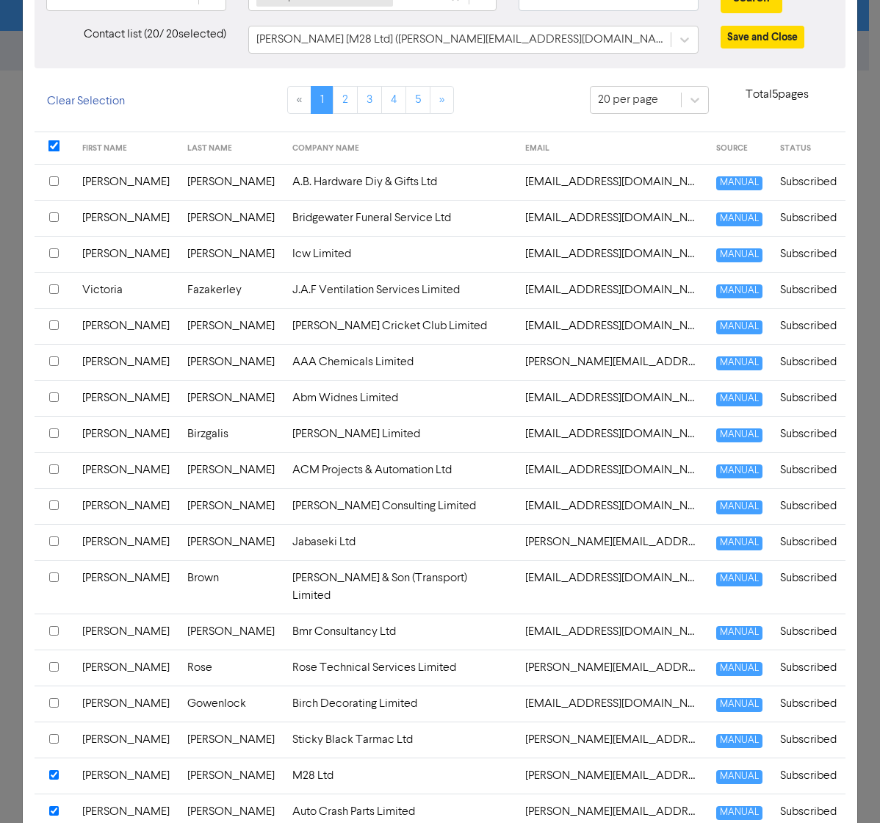
click at [54, 562] on div at bounding box center [54, 740] width 10 height 18
click at [55, 562] on input "checkbox" at bounding box center [54, 703] width 10 height 10
click at [50, 562] on input "checkbox" at bounding box center [54, 667] width 10 height 10
click at [54, 562] on input "checkbox" at bounding box center [54, 631] width 10 height 10
click at [52, 562] on div at bounding box center [54, 578] width 10 height 18
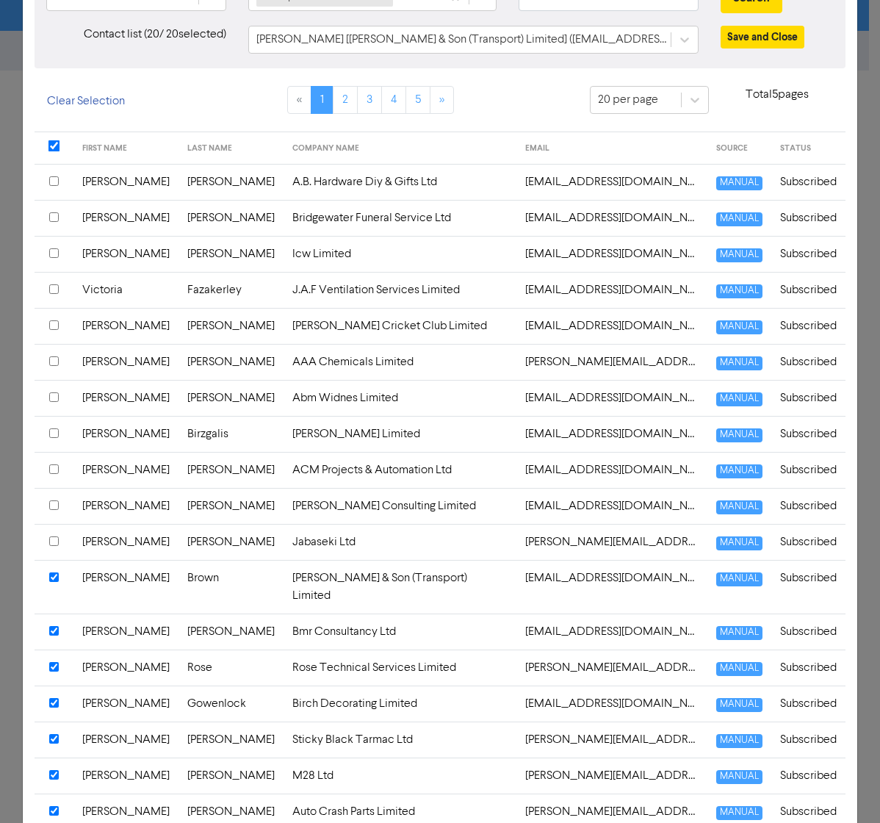
click at [51, 536] on input "checkbox" at bounding box center [54, 541] width 10 height 10
click at [51, 500] on input "checkbox" at bounding box center [54, 505] width 10 height 10
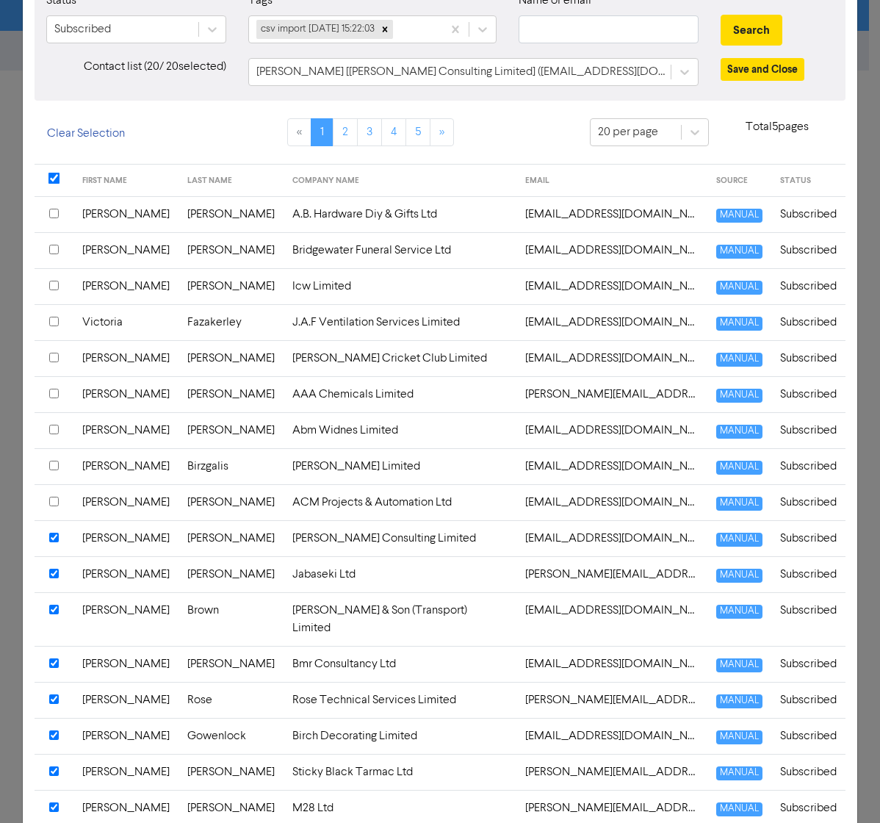
click at [57, 212] on input "checkbox" at bounding box center [54, 214] width 10 height 10
click at [48, 247] on th at bounding box center [54, 250] width 39 height 36
click at [54, 278] on div at bounding box center [54, 287] width 10 height 18
click at [53, 326] on div at bounding box center [54, 323] width 10 height 18
click at [50, 356] on input "checkbox" at bounding box center [54, 358] width 10 height 10
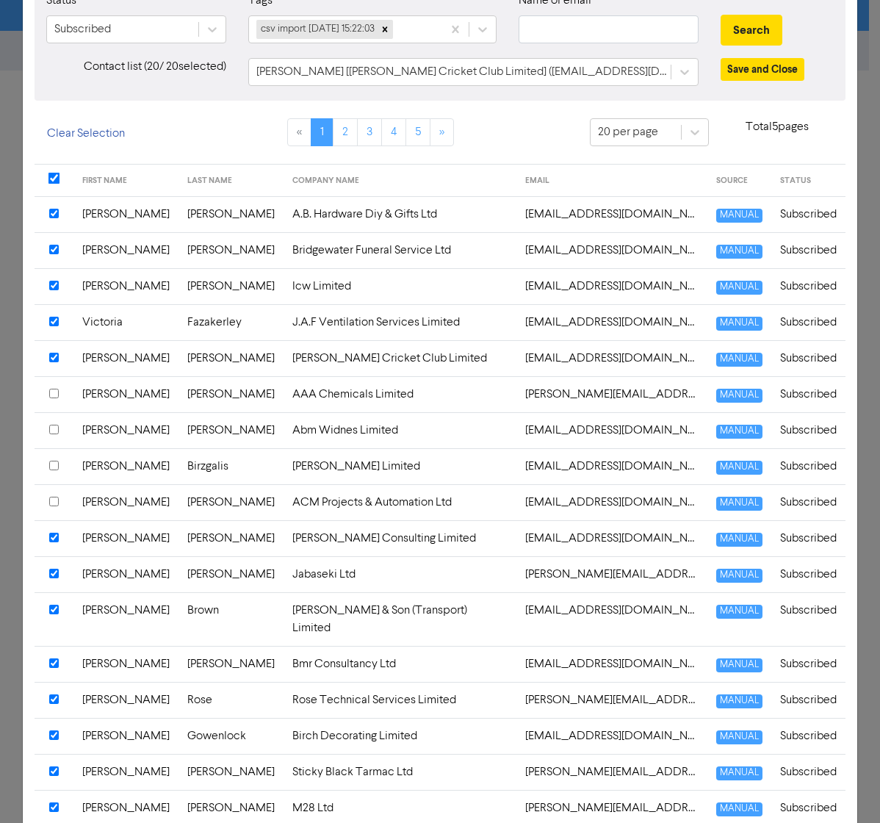
click at [54, 384] on th at bounding box center [54, 394] width 39 height 36
click at [52, 430] on input "checkbox" at bounding box center [54, 430] width 10 height 10
click at [54, 455] on th at bounding box center [54, 466] width 39 height 36
click at [52, 499] on input "checkbox" at bounding box center [54, 502] width 10 height 10
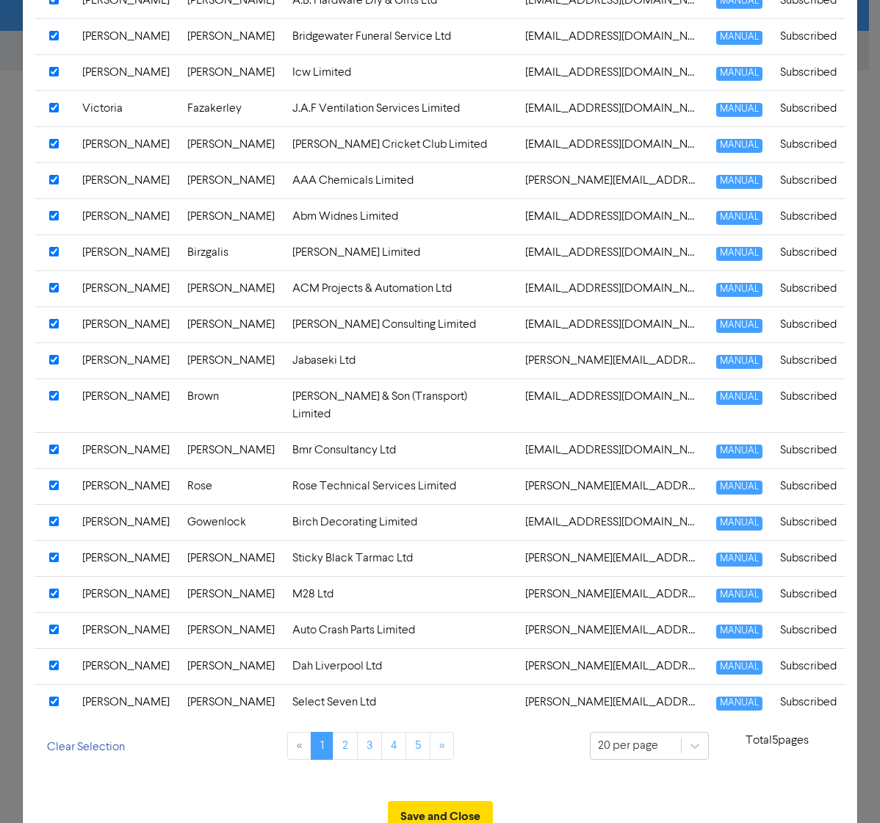
scroll to position [409, 0]
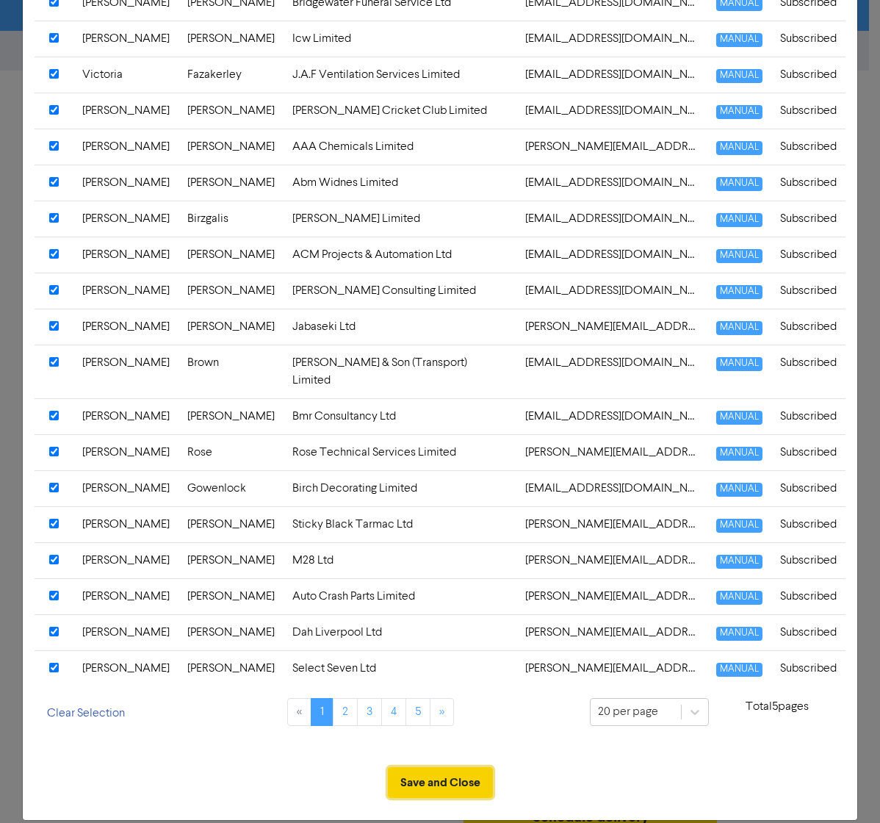
click at [446, 562] on button "Save and Close" at bounding box center [440, 782] width 105 height 31
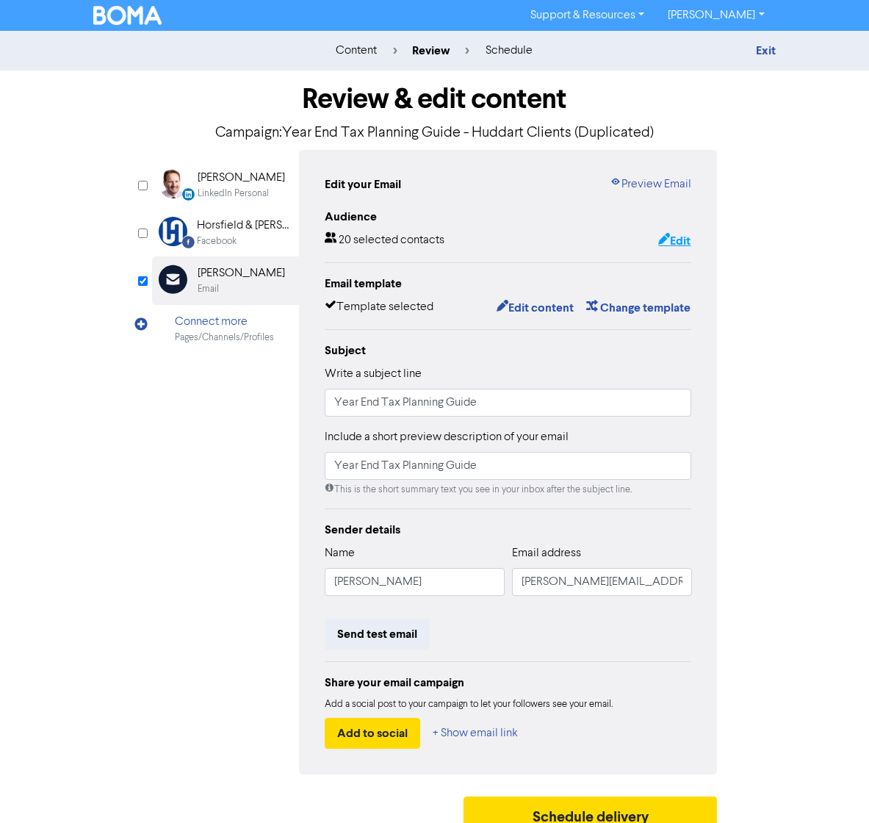
click at [676, 239] on button "Edit" at bounding box center [674, 240] width 34 height 19
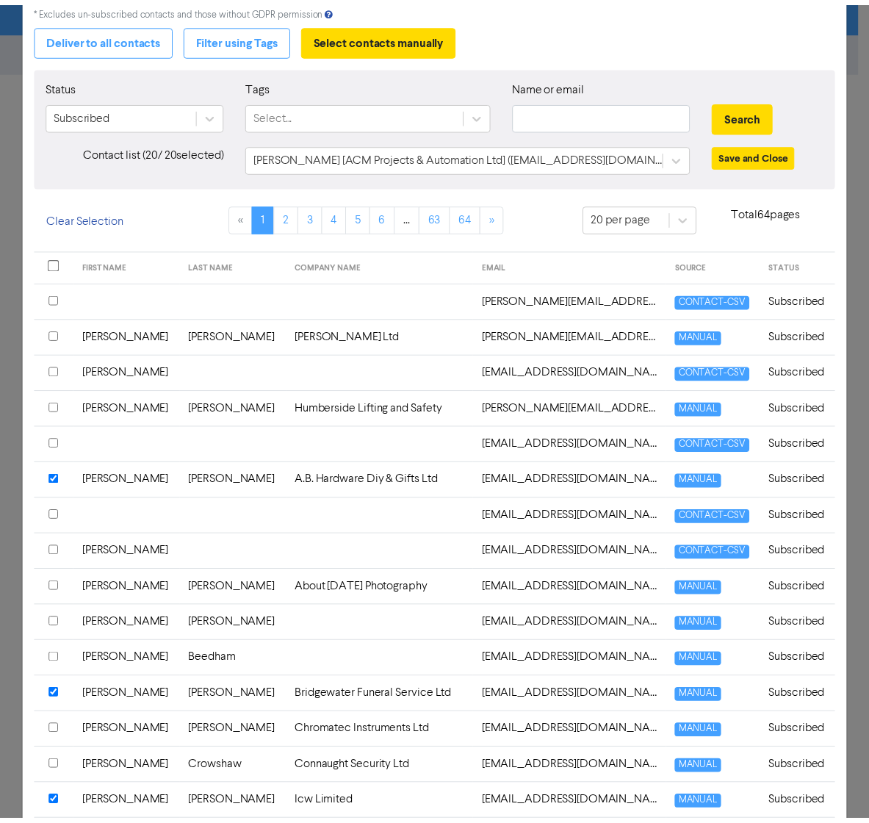
scroll to position [0, 0]
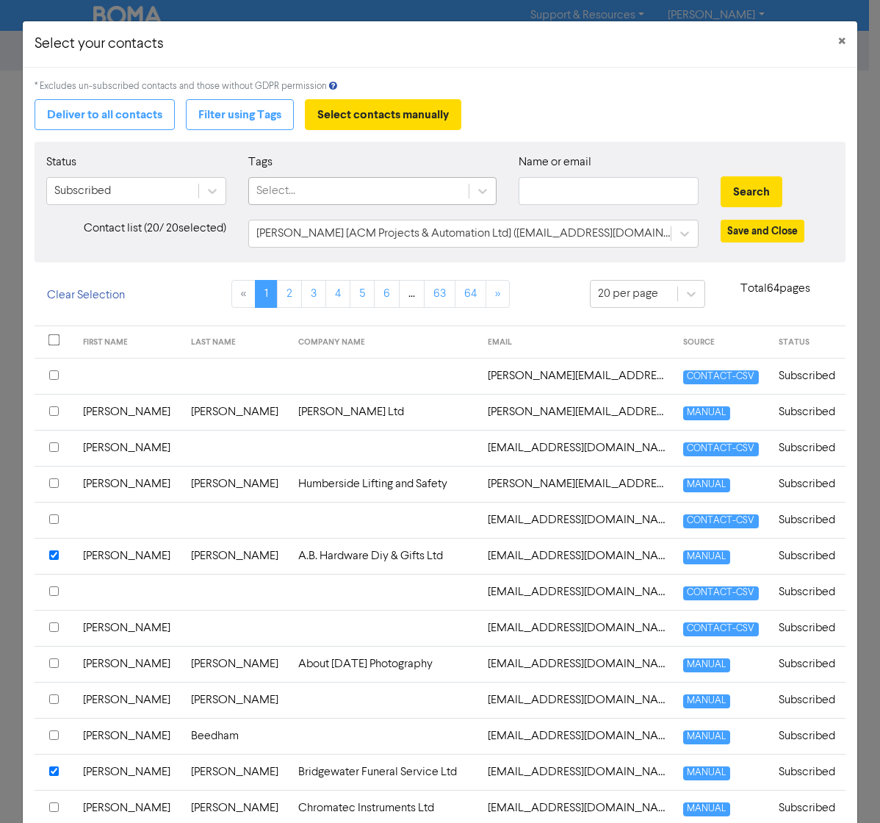
click at [414, 186] on div "Select..." at bounding box center [358, 191] width 219 height 26
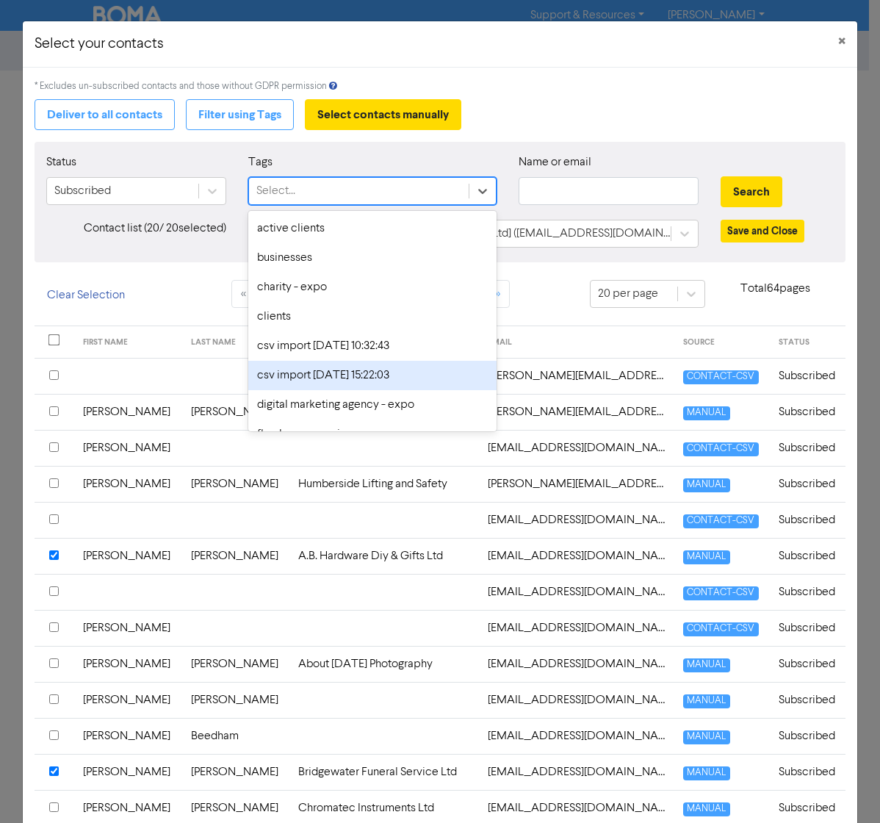
click at [385, 365] on div "csv import [DATE] 15:22:03" at bounding box center [372, 375] width 248 height 29
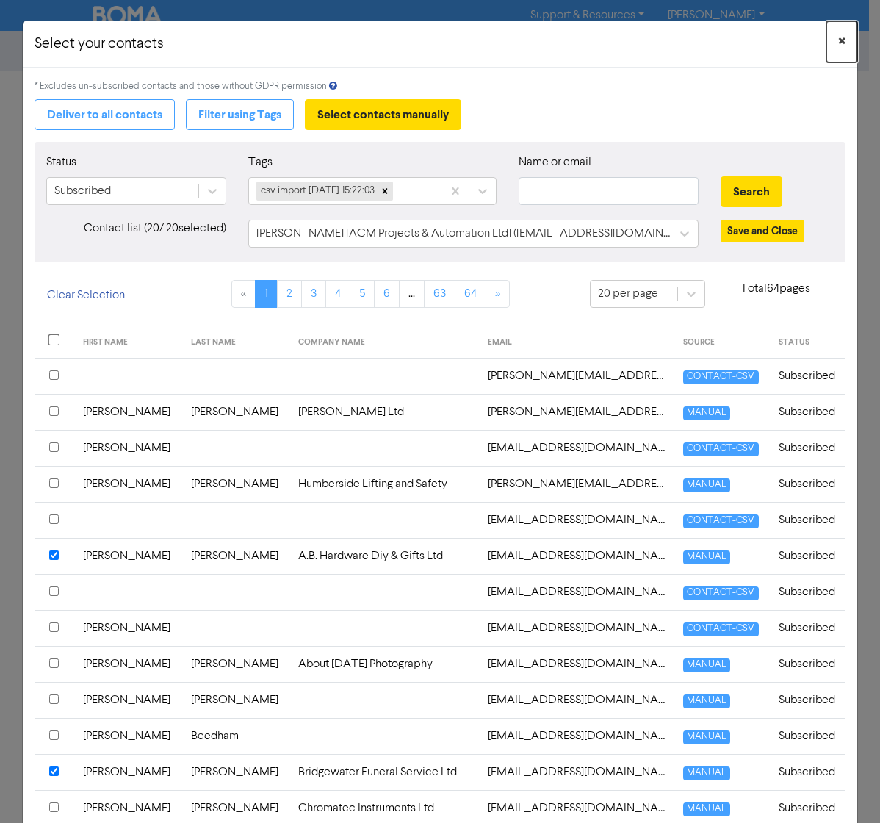
click at [838, 40] on span "×" at bounding box center [841, 42] width 7 height 22
click at [830, 40] on button "×" at bounding box center [841, 41] width 31 height 41
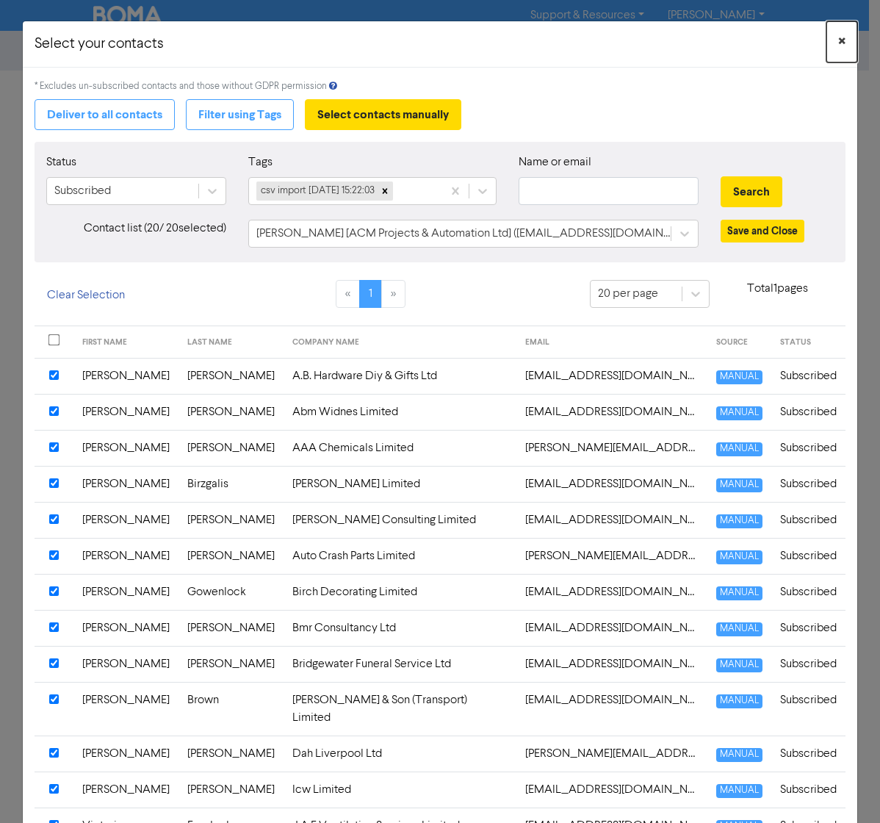
click at [835, 32] on button "×" at bounding box center [841, 41] width 31 height 41
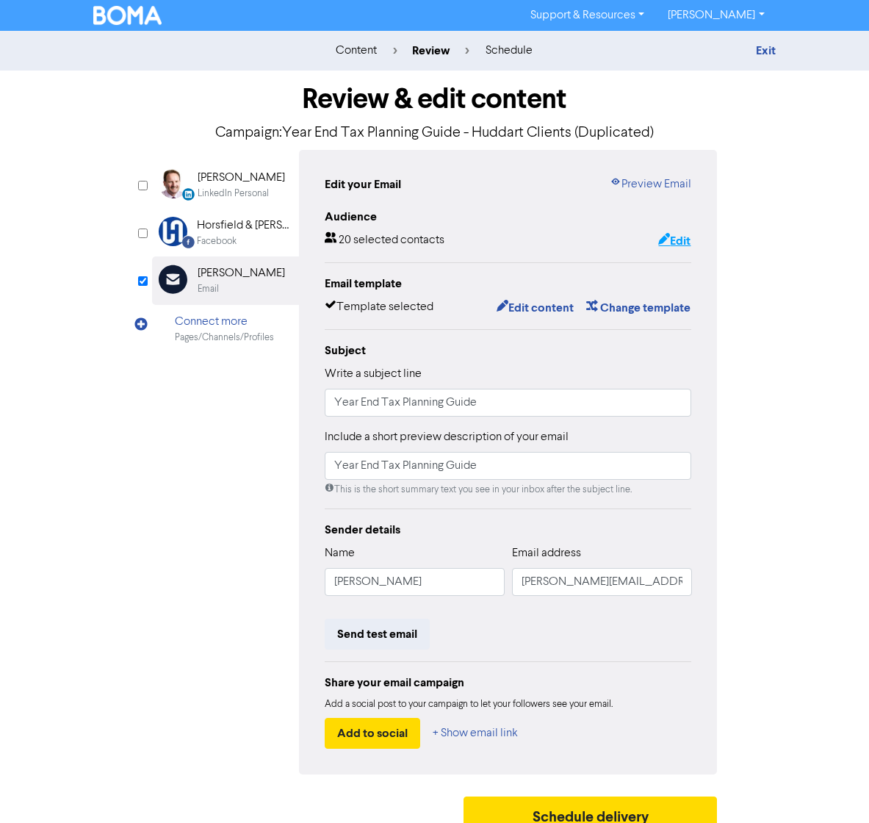
click at [680, 234] on button "Edit" at bounding box center [674, 240] width 34 height 19
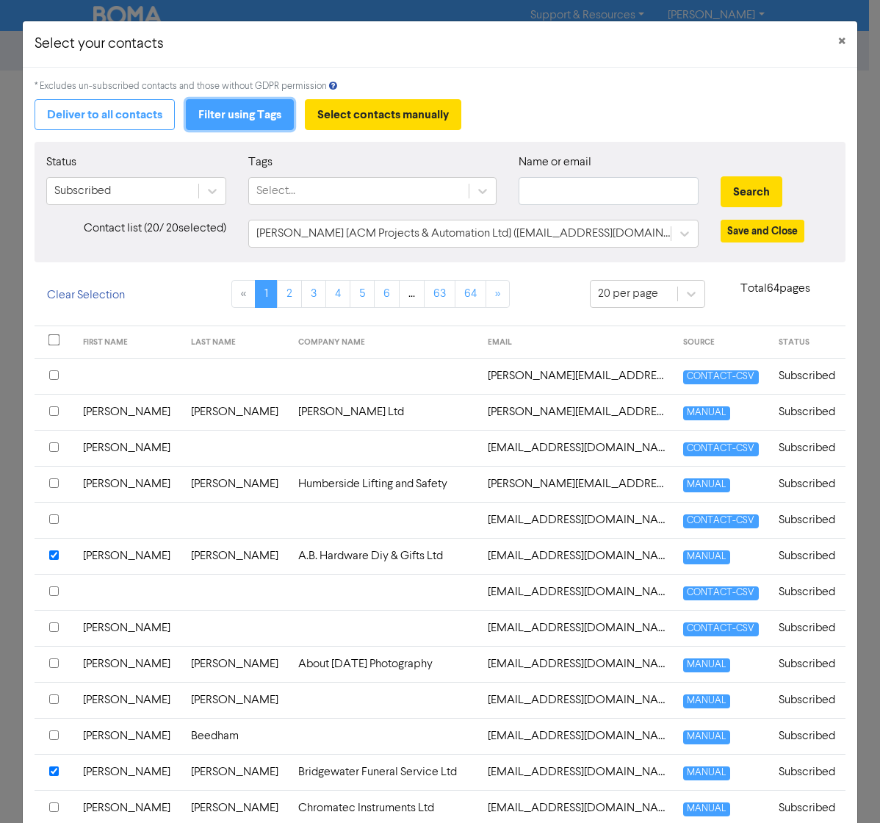
click at [263, 107] on button "Filter using Tags" at bounding box center [240, 114] width 108 height 31
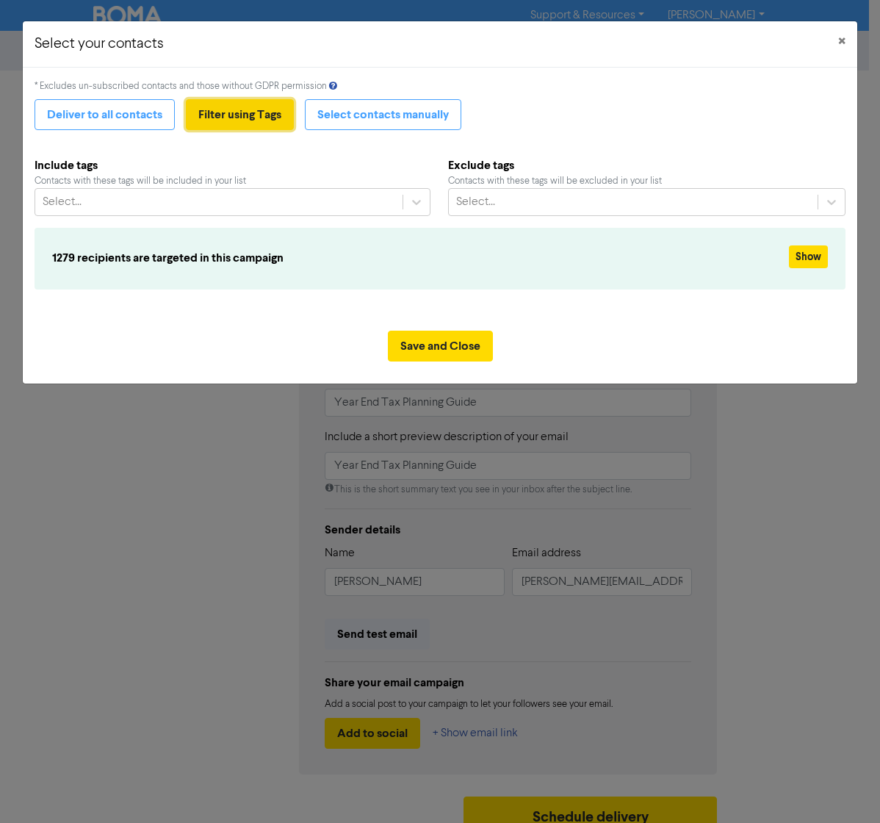
click at [263, 107] on button "Filter using Tags" at bounding box center [240, 114] width 108 height 31
click at [414, 198] on icon at bounding box center [416, 202] width 15 height 15
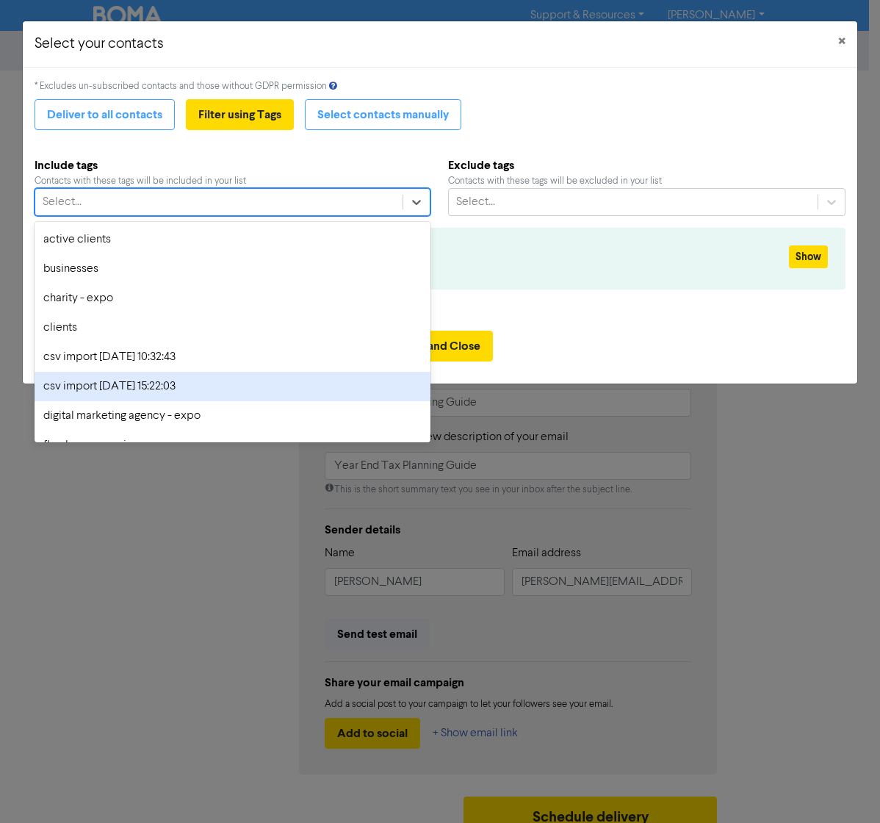
click at [251, 391] on div "csv import [DATE] 15:22:03" at bounding box center [233, 386] width 396 height 29
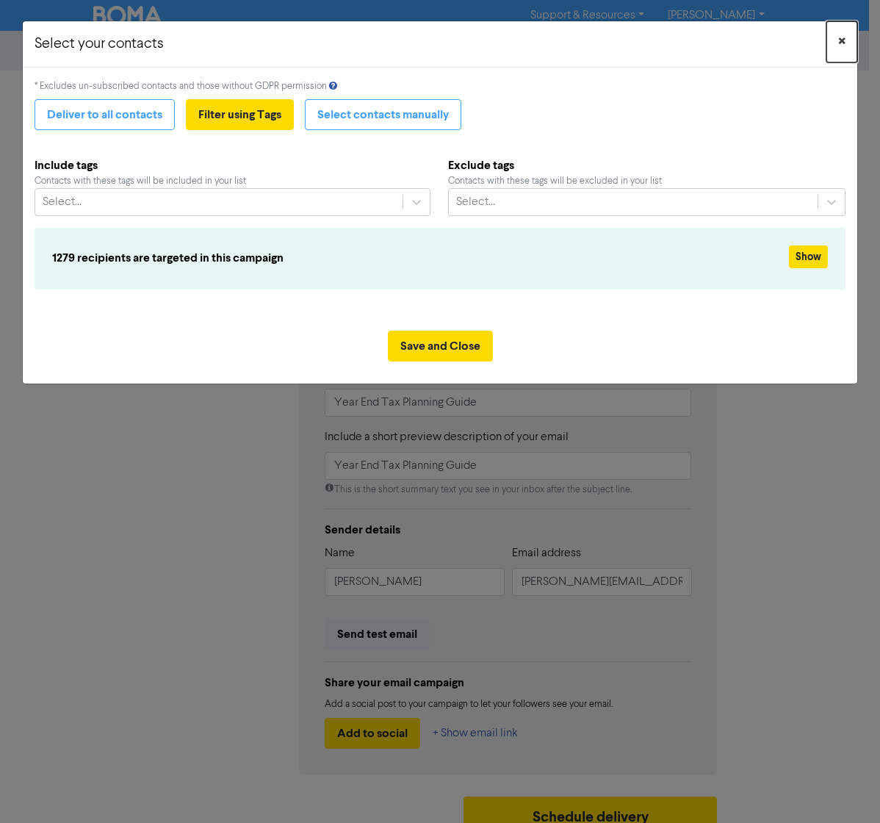
click at [843, 29] on button "×" at bounding box center [841, 41] width 31 height 41
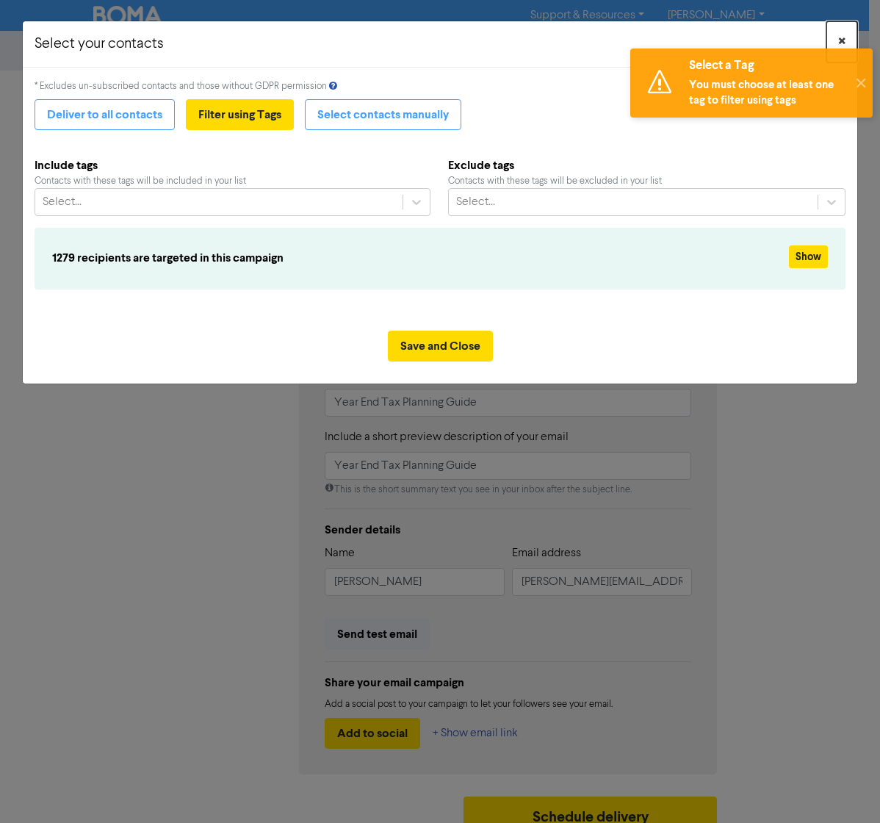
click at [840, 40] on span "×" at bounding box center [841, 42] width 7 height 22
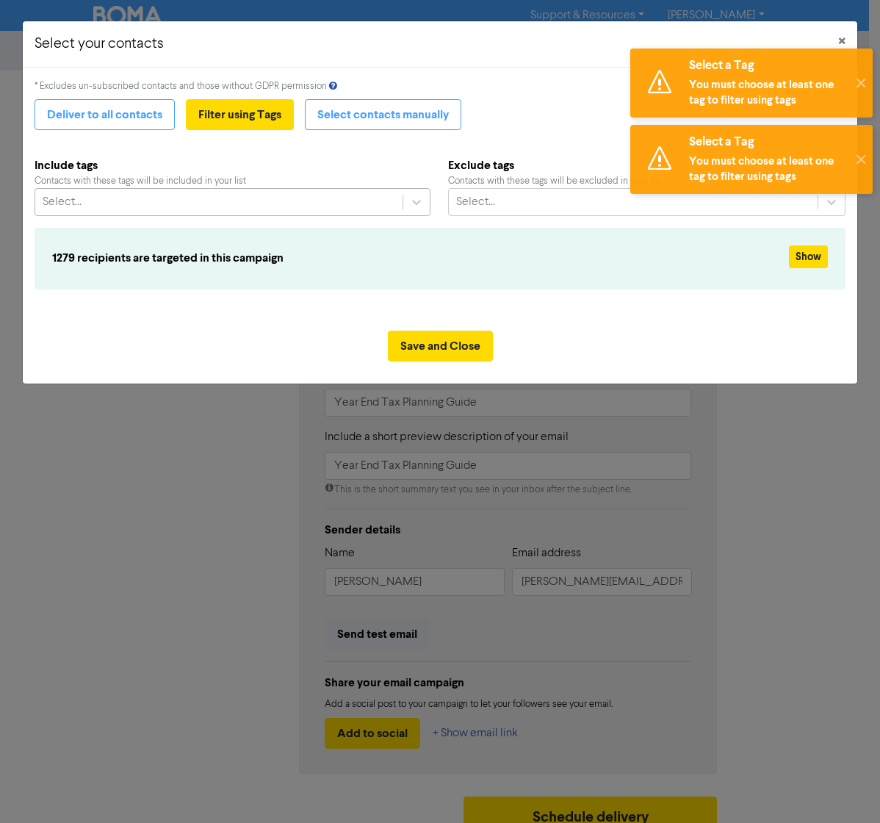
drag, startPoint x: 226, startPoint y: 190, endPoint x: 234, endPoint y: 195, distance: 9.2
click at [232, 195] on div "Select..." at bounding box center [218, 202] width 367 height 26
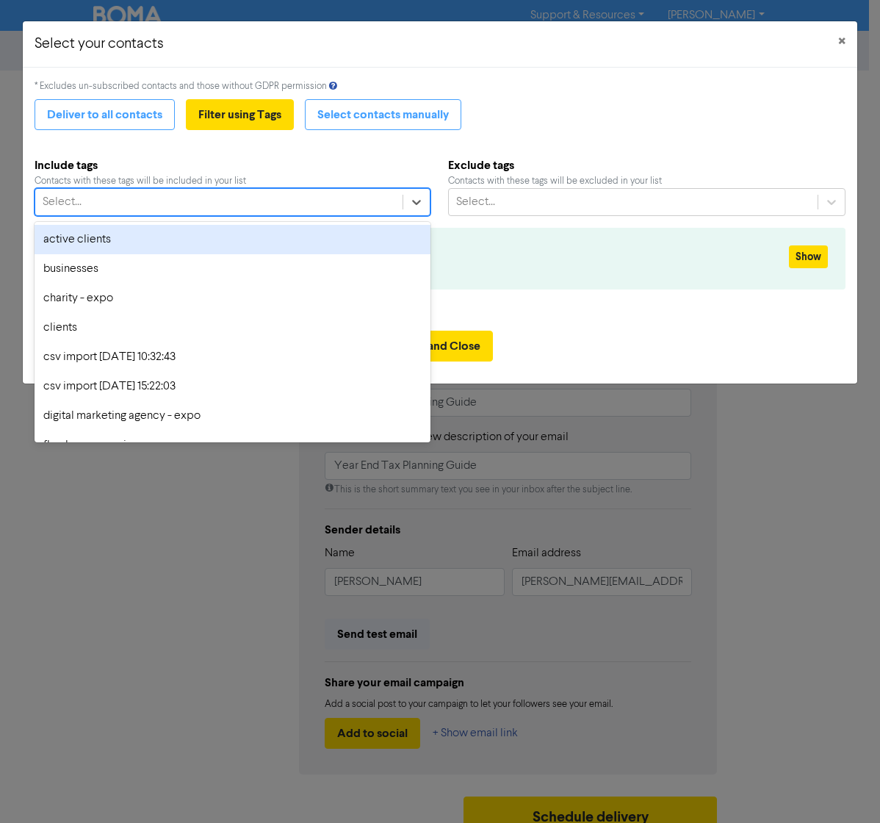
click at [195, 210] on div "Select..." at bounding box center [218, 202] width 367 height 26
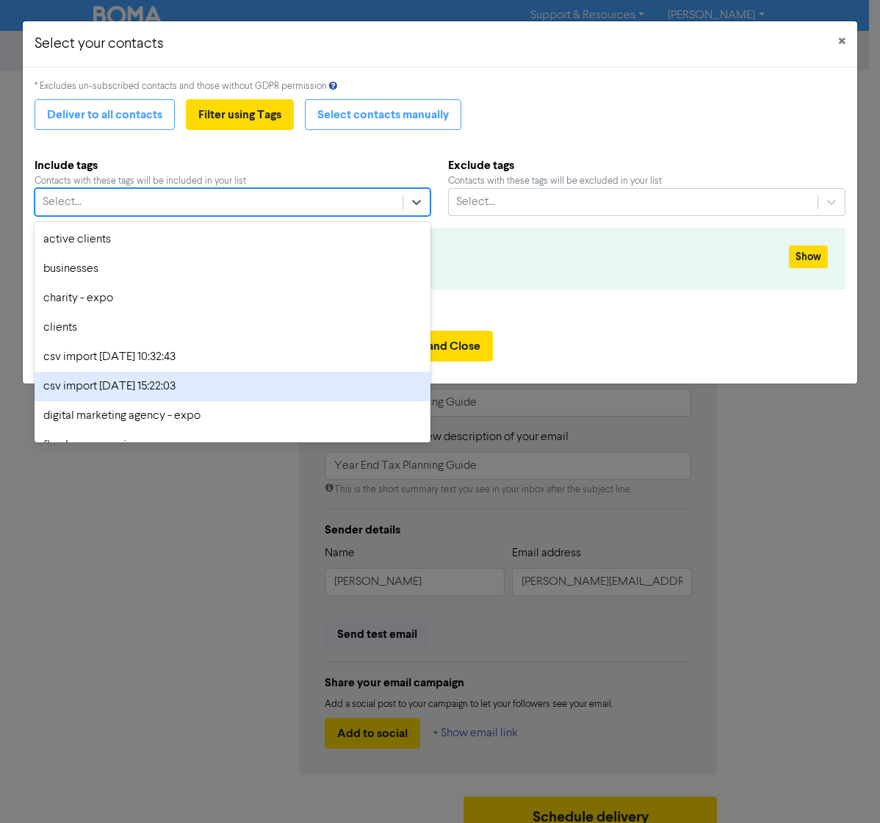
click at [211, 393] on div "csv import [DATE] 15:22:03" at bounding box center [233, 386] width 396 height 29
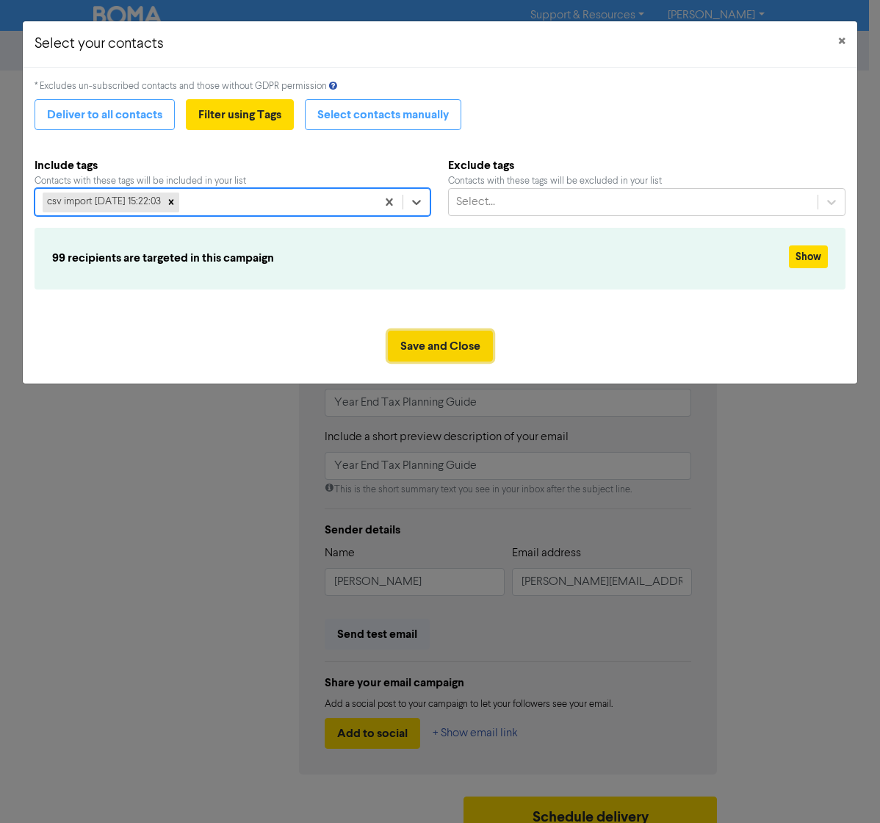
click at [469, 341] on button "Save and Close" at bounding box center [440, 346] width 105 height 31
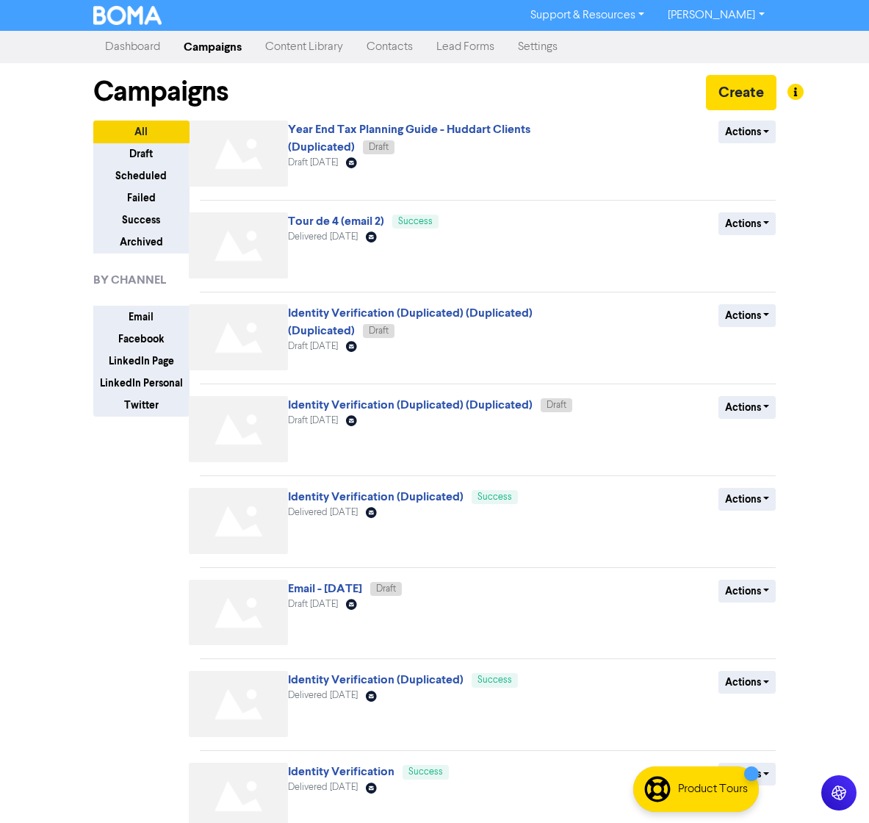
click at [383, 48] on link "Contacts" at bounding box center [390, 46] width 70 height 29
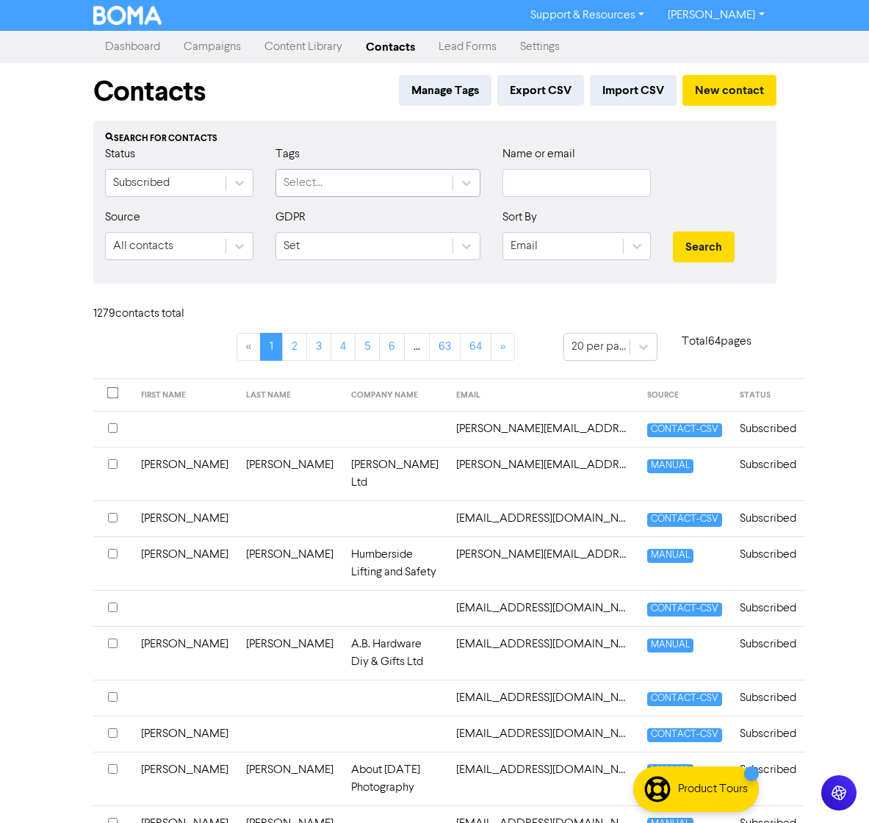
click at [358, 181] on div "Select..." at bounding box center [364, 183] width 176 height 26
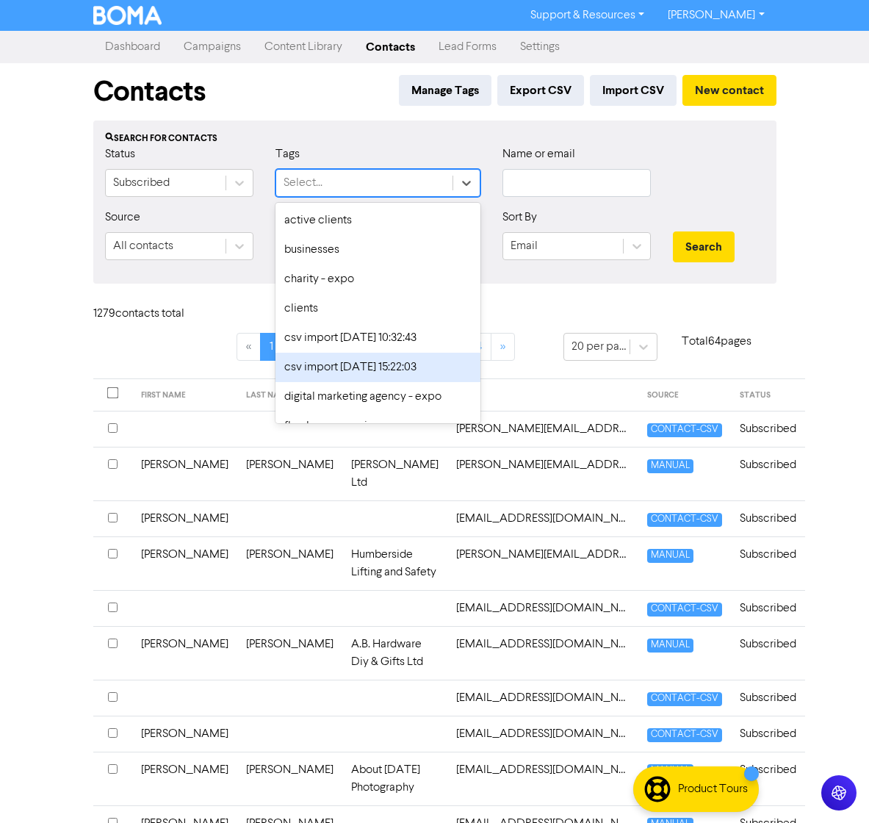
click at [363, 358] on div "csv import [DATE] 15:22:03" at bounding box center [377, 367] width 205 height 29
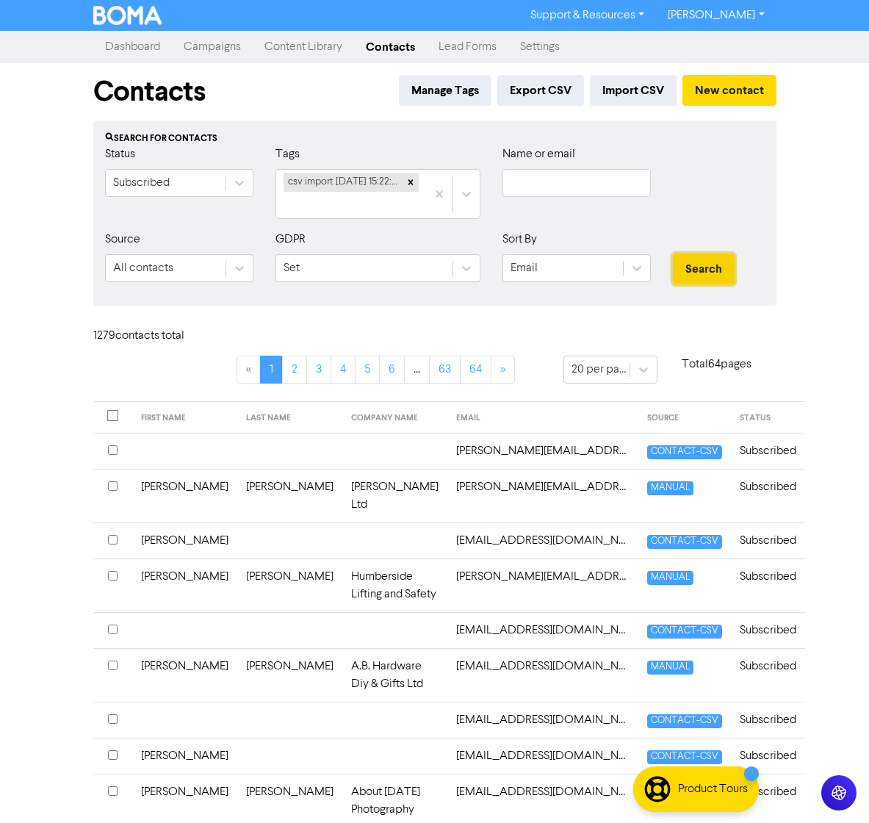
click at [704, 270] on button "Search" at bounding box center [704, 268] width 62 height 31
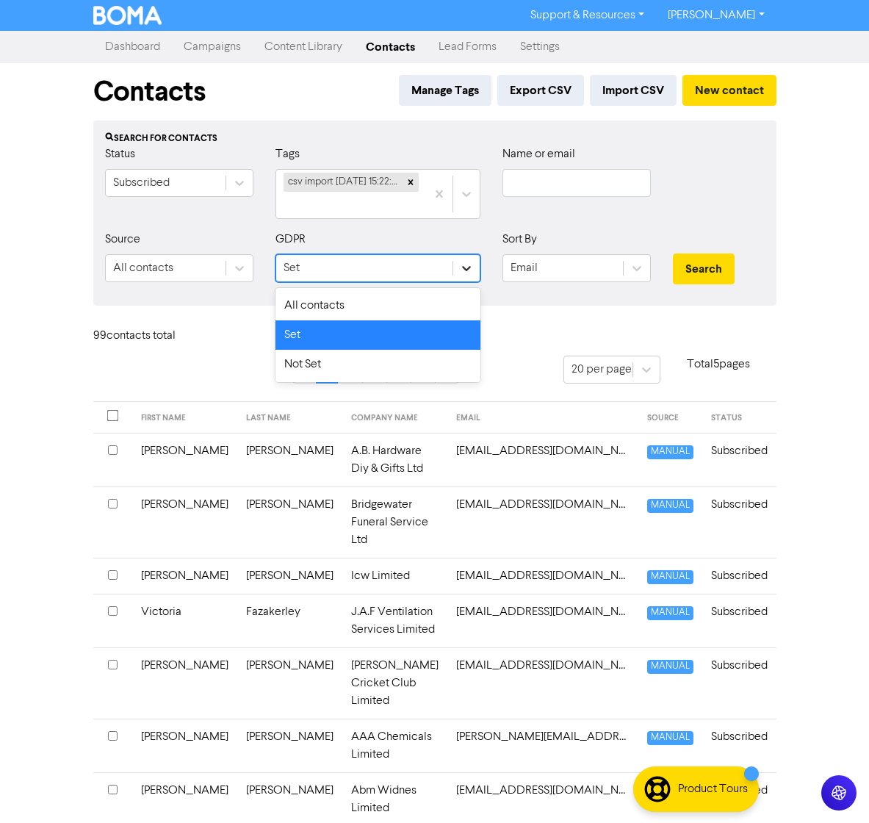
click at [474, 262] on div at bounding box center [466, 268] width 26 height 26
click at [333, 372] on div "Not Set" at bounding box center [377, 364] width 205 height 29
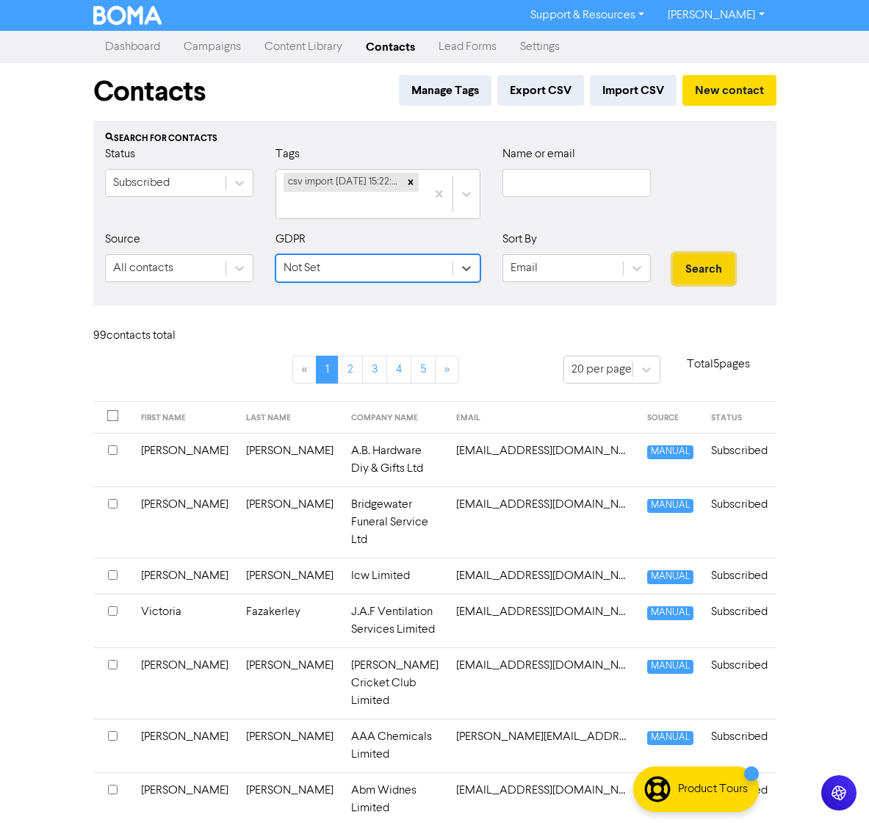
click at [709, 269] on button "Search" at bounding box center [704, 268] width 62 height 31
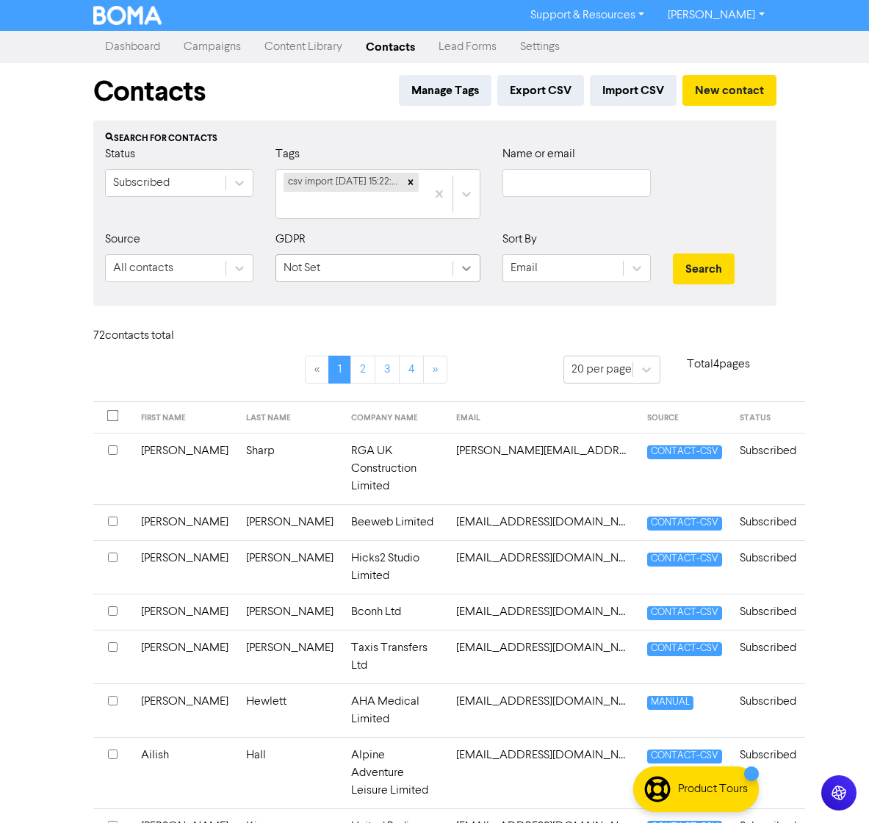
click at [466, 274] on icon at bounding box center [466, 268] width 15 height 15
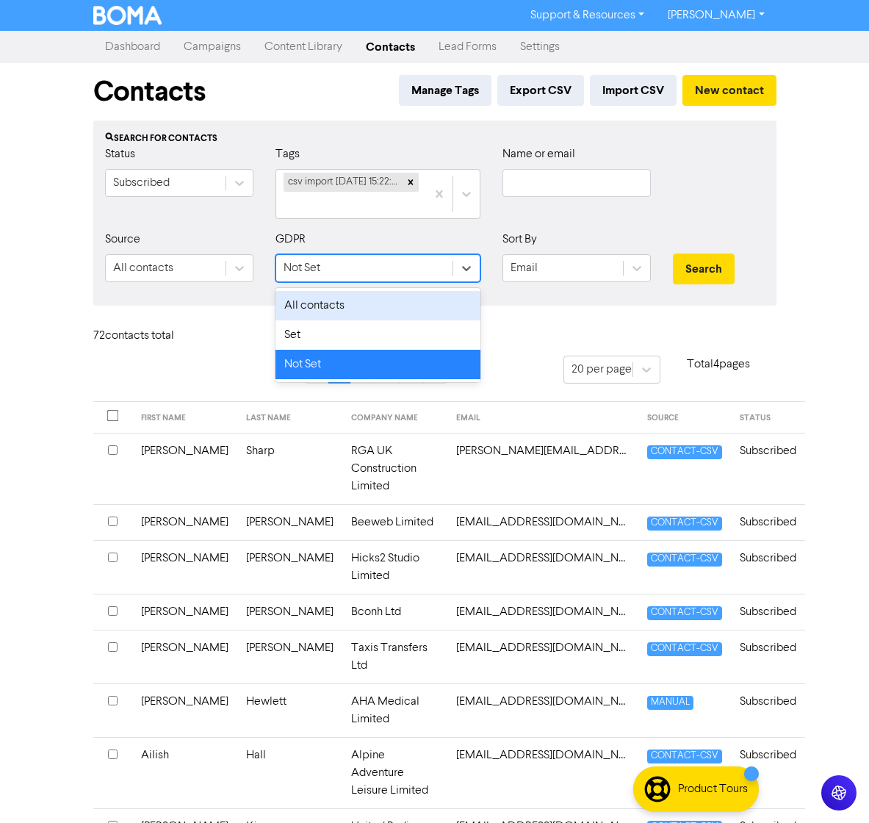
click at [405, 306] on div "All contacts" at bounding box center [377, 305] width 205 height 29
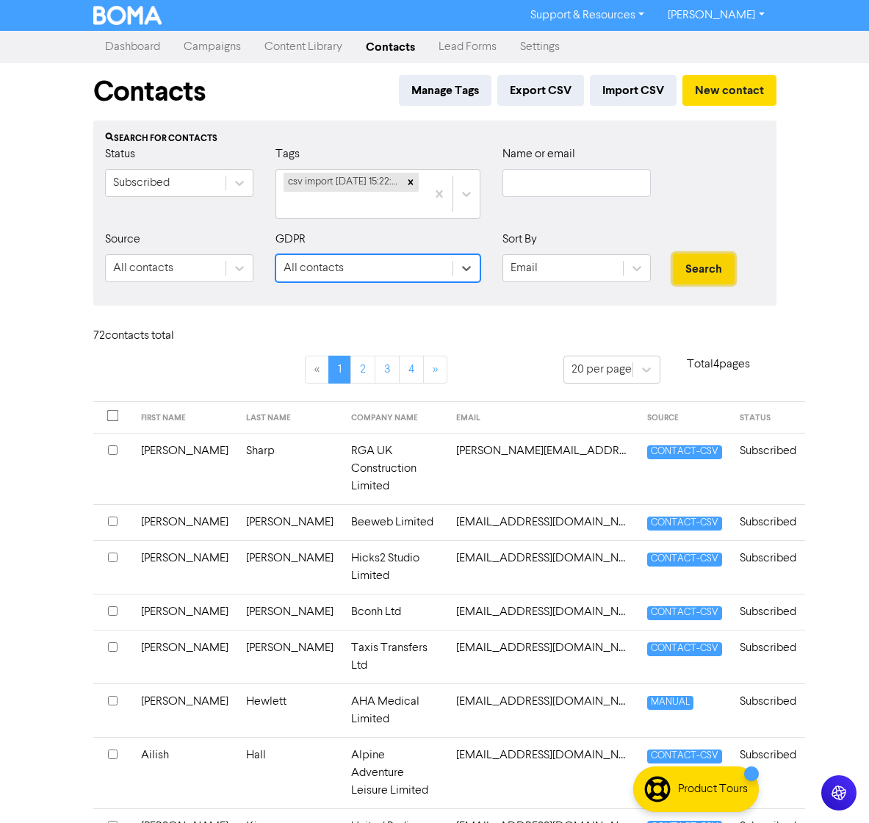
click at [680, 270] on button "Search" at bounding box center [704, 268] width 62 height 31
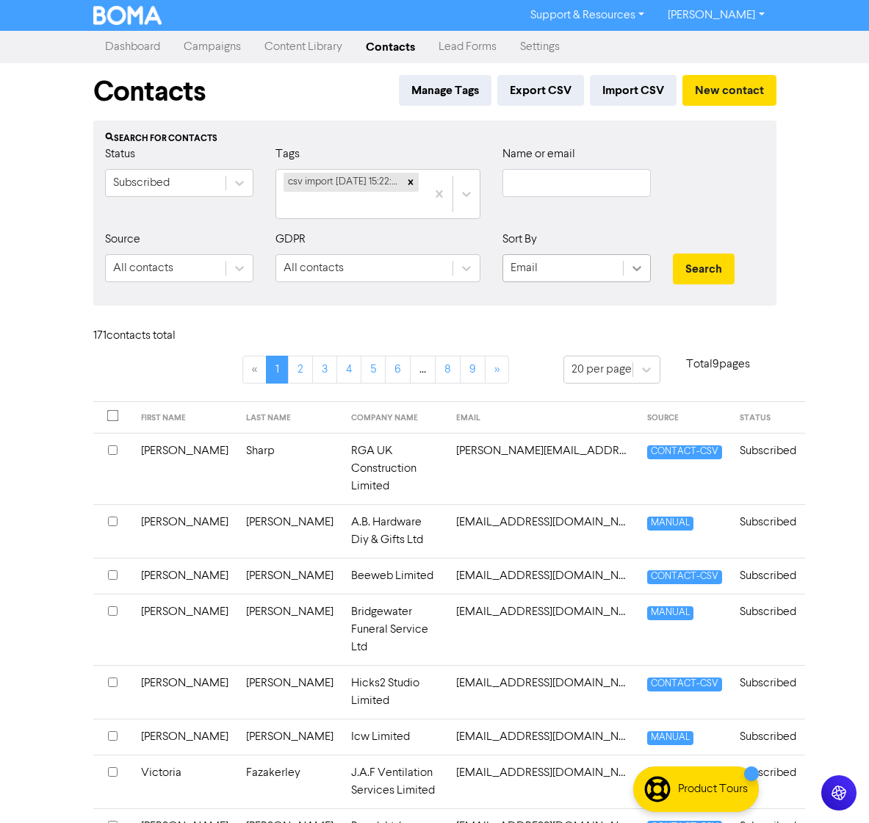
click at [643, 269] on icon at bounding box center [637, 268] width 15 height 15
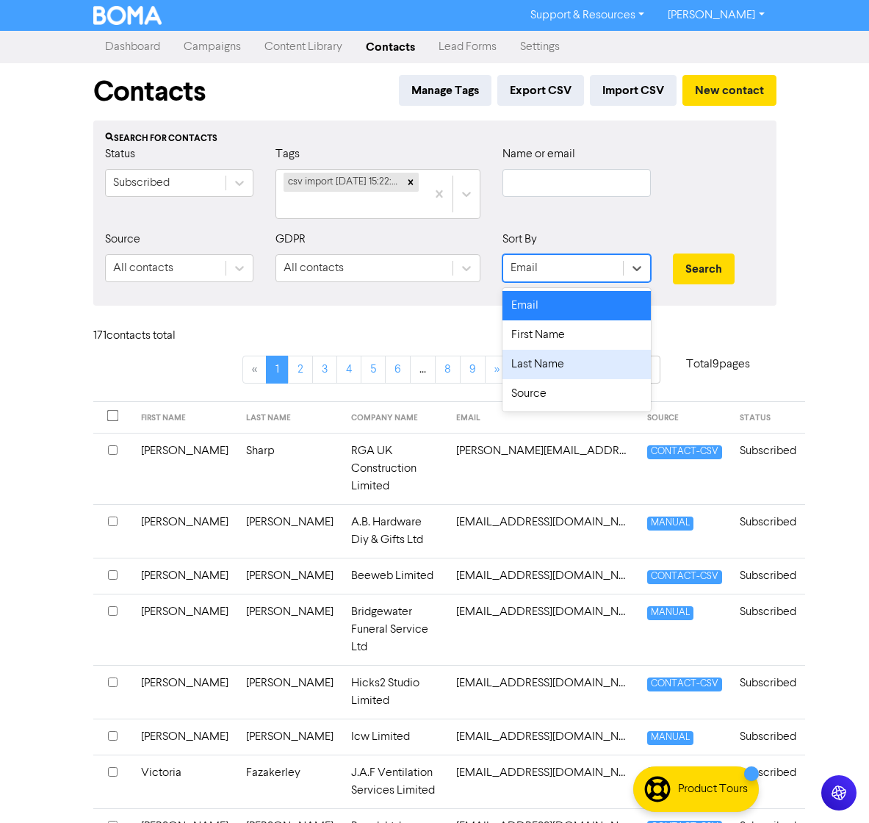
click at [422, 325] on div "171 contact s total" at bounding box center [434, 339] width 705 height 32
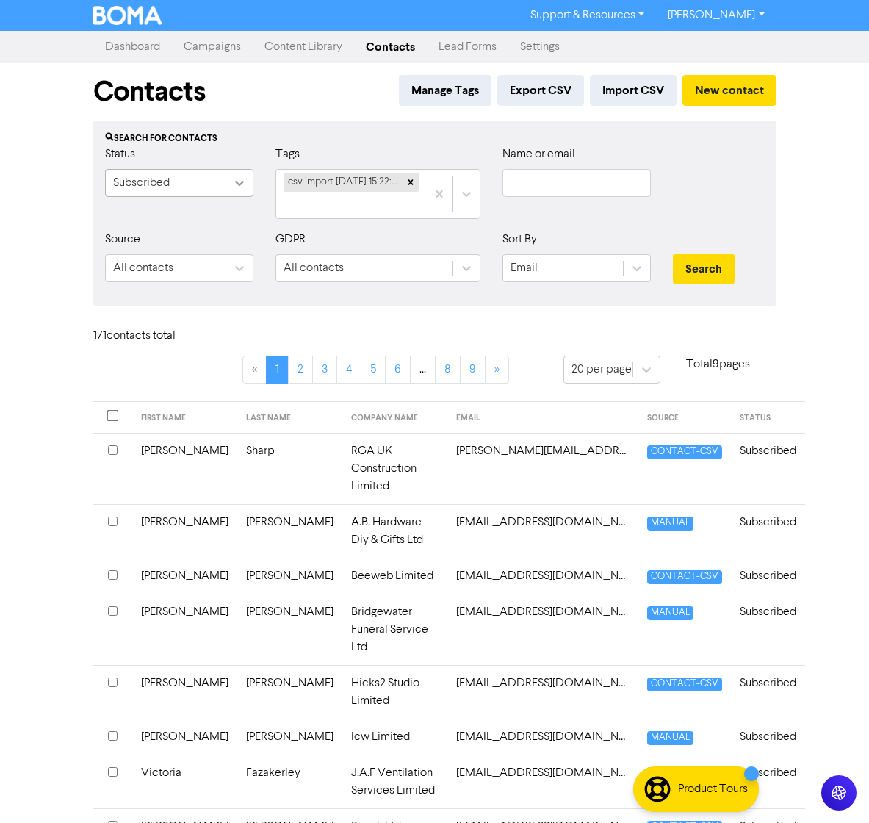
click at [234, 181] on icon at bounding box center [239, 183] width 15 height 15
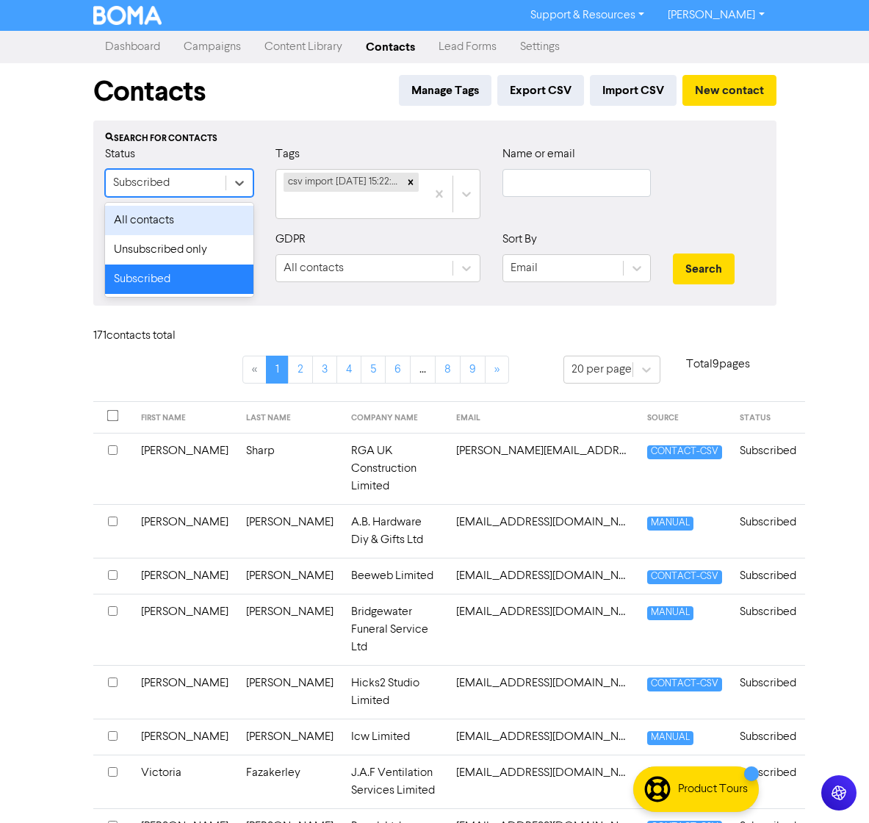
click at [187, 217] on div "All contacts" at bounding box center [179, 220] width 148 height 29
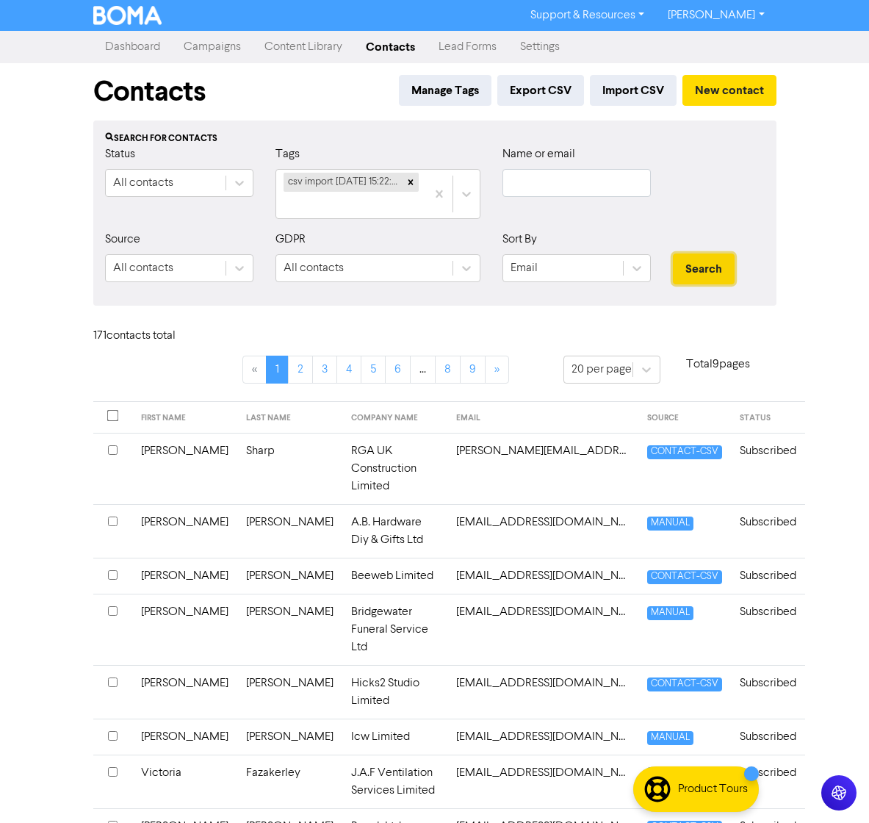
click at [689, 273] on button "Search" at bounding box center [704, 268] width 62 height 31
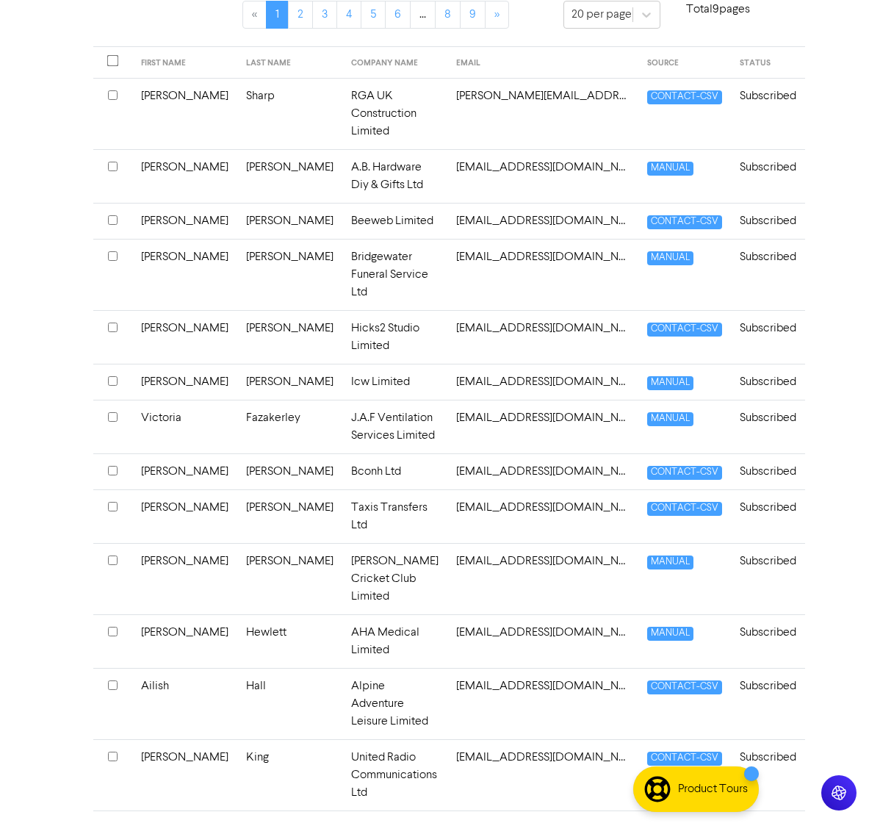
scroll to position [574, 0]
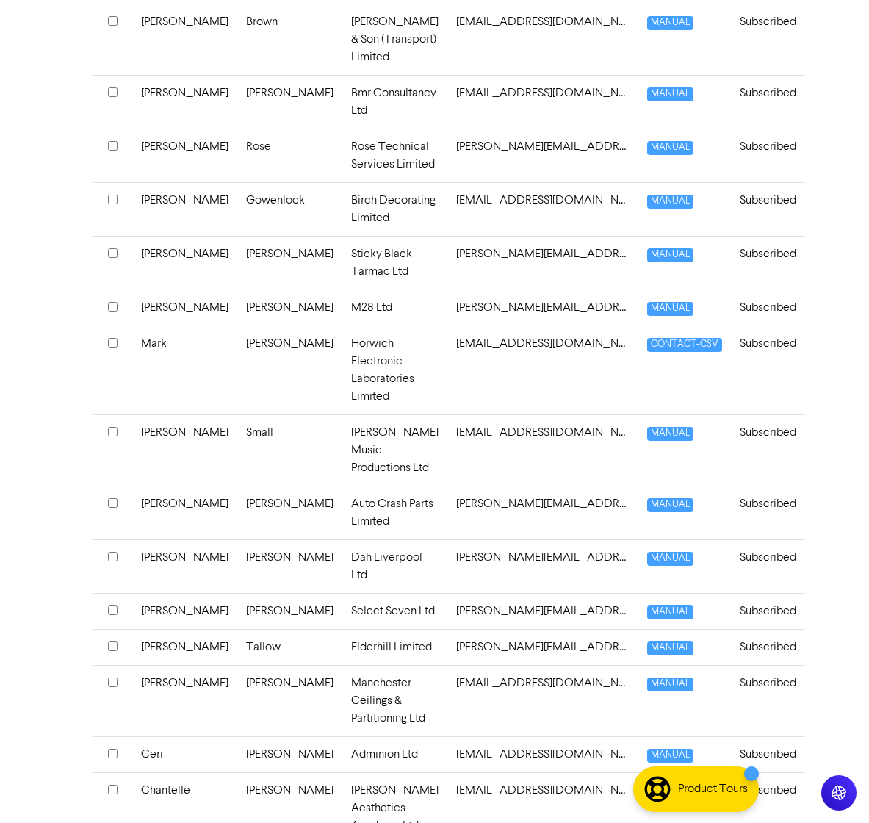
scroll to position [580, 0]
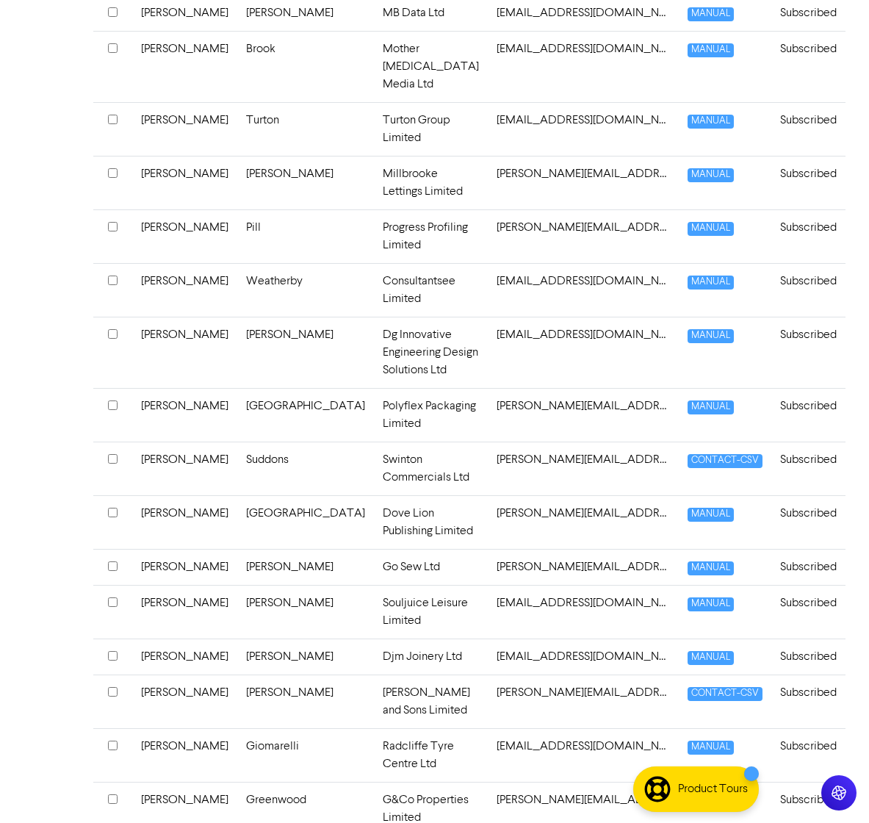
scroll to position [686, 0]
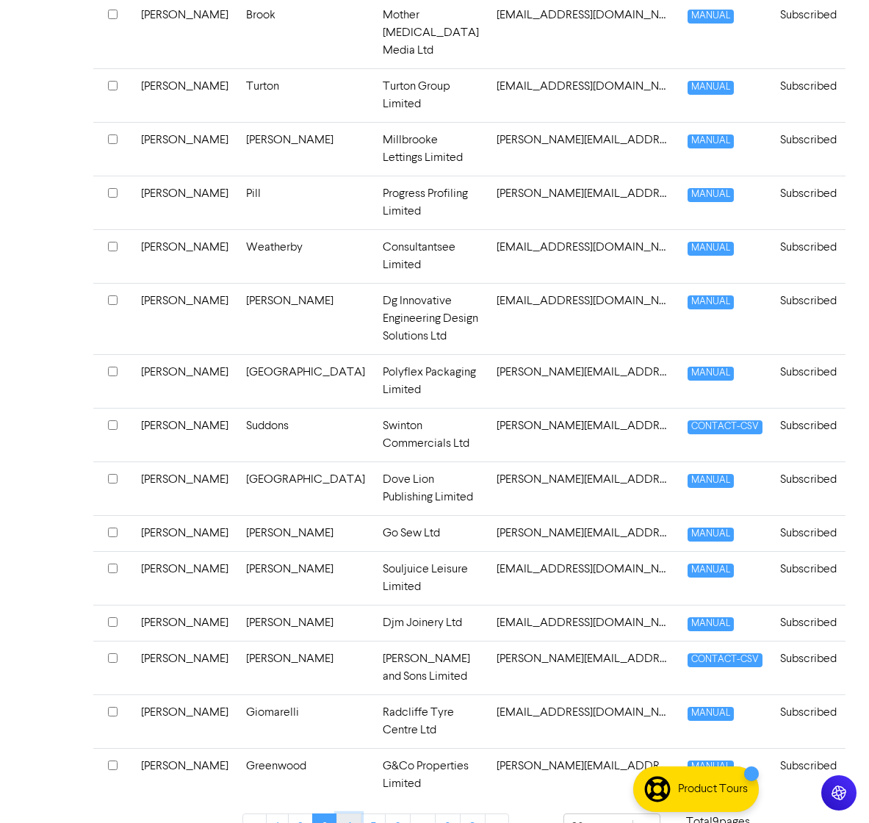
click at [346, 562] on link "4" at bounding box center [348, 827] width 25 height 28
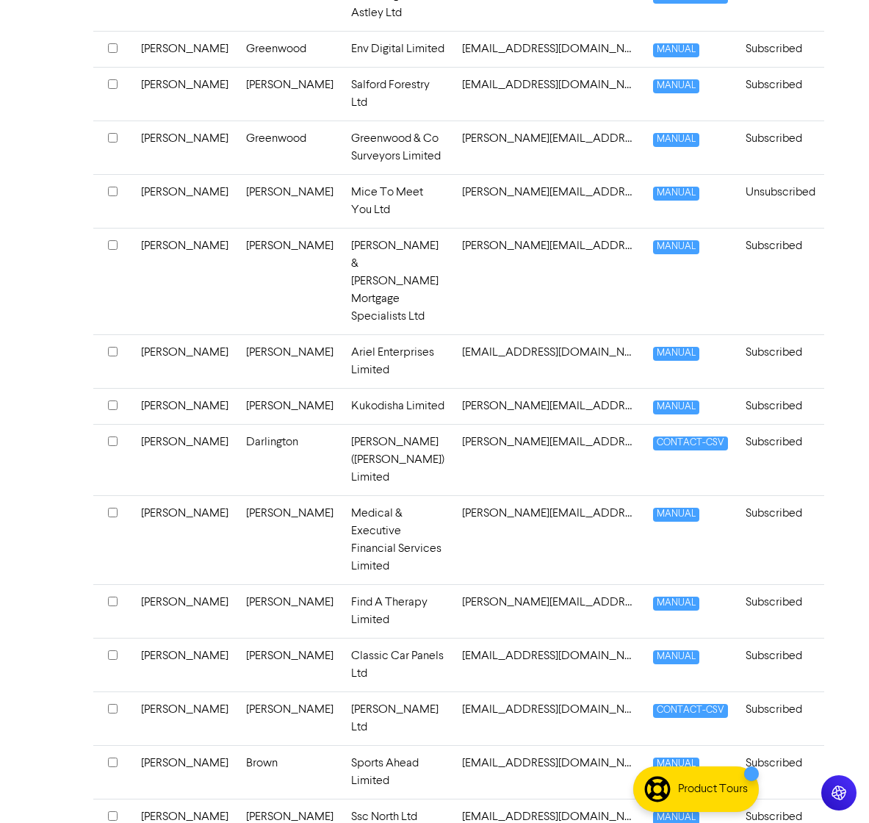
scroll to position [563, 0]
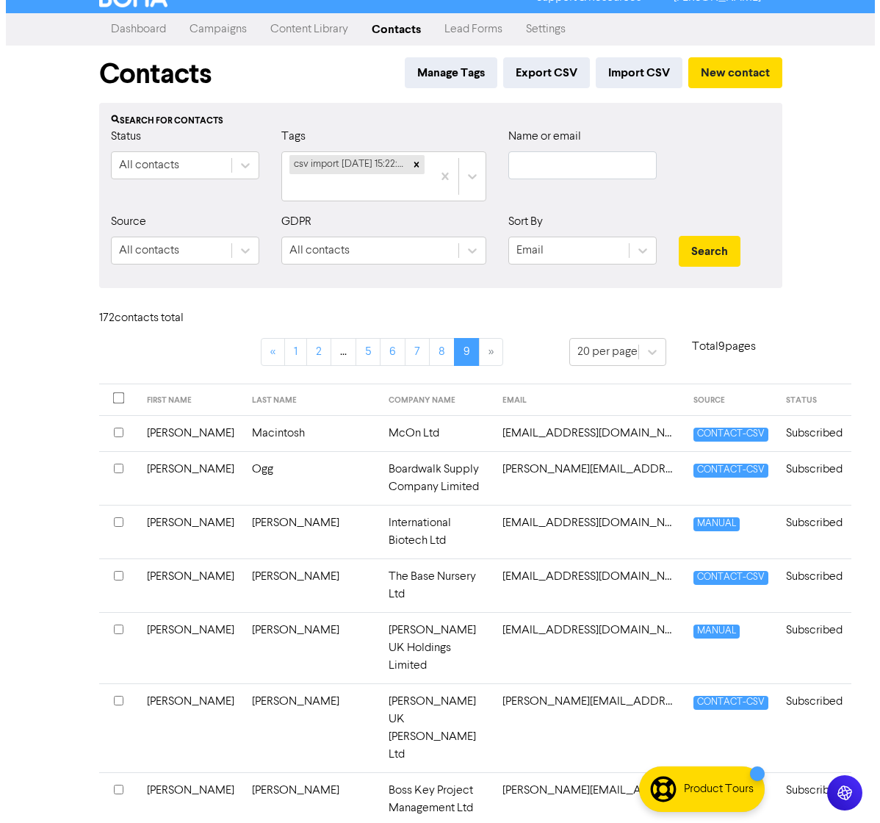
scroll to position [0, 0]
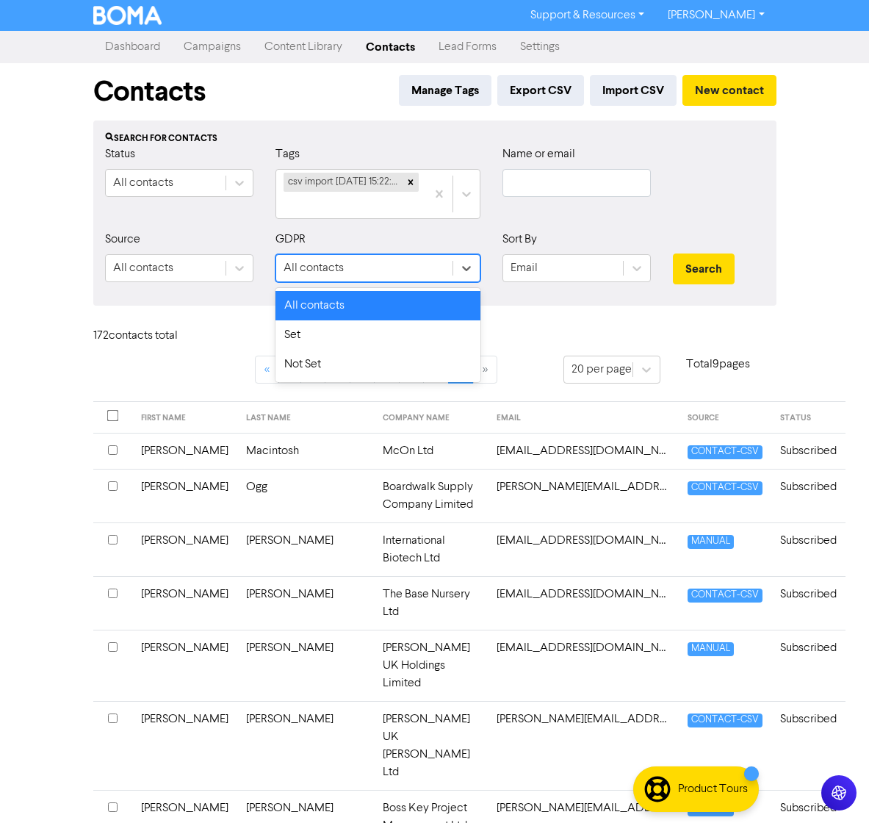
click at [372, 262] on div "All contacts" at bounding box center [364, 268] width 176 height 26
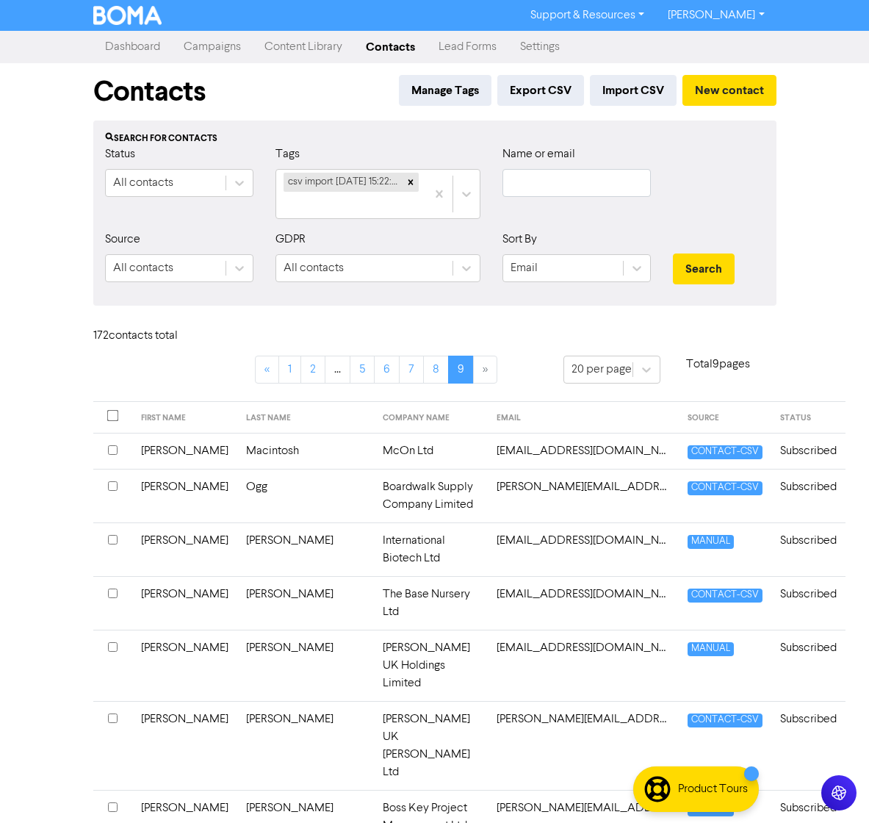
click at [243, 138] on div "Search for contacts" at bounding box center [435, 138] width 660 height 13
click at [225, 51] on link "Campaigns" at bounding box center [212, 46] width 81 height 29
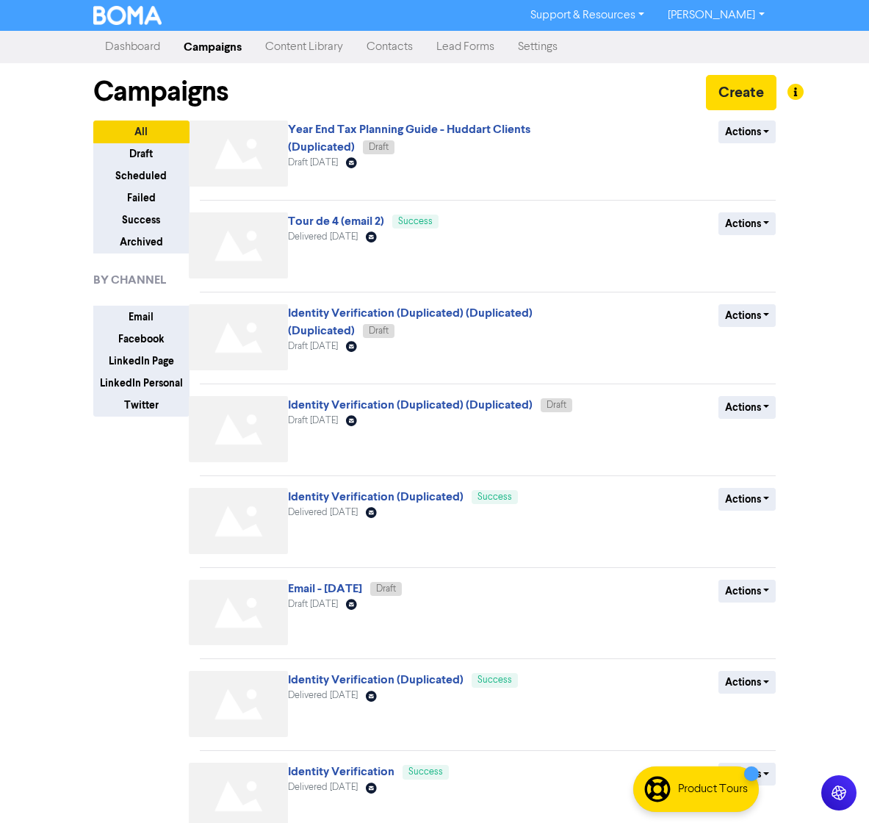
click at [283, 45] on link "Content Library" at bounding box center [303, 46] width 101 height 29
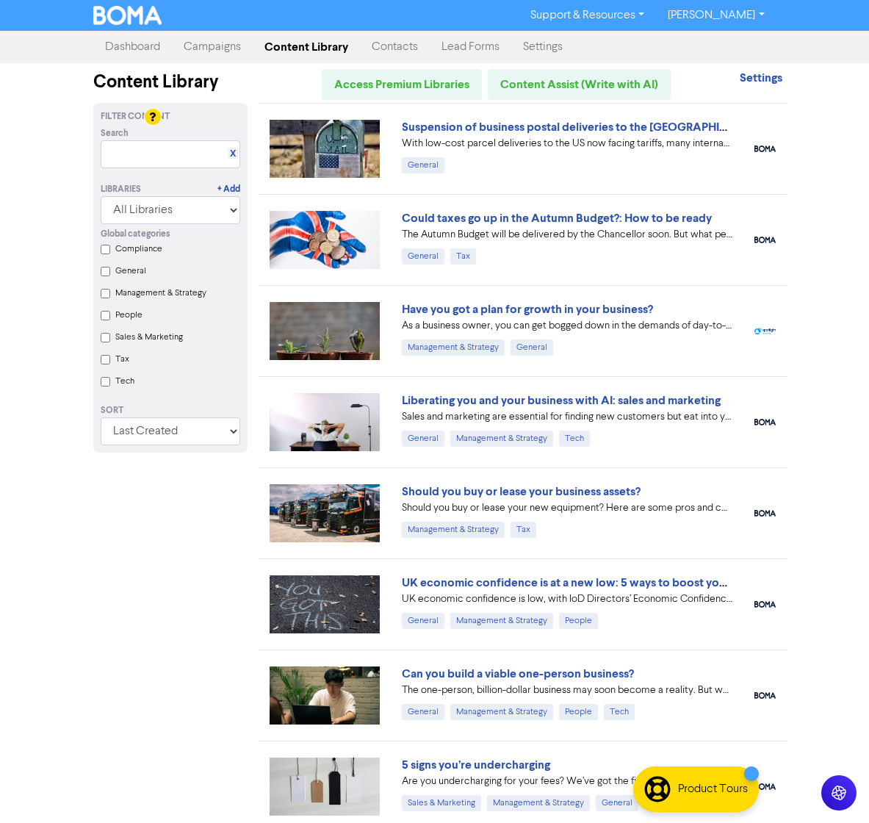
click at [223, 54] on link "Campaigns" at bounding box center [212, 46] width 81 height 29
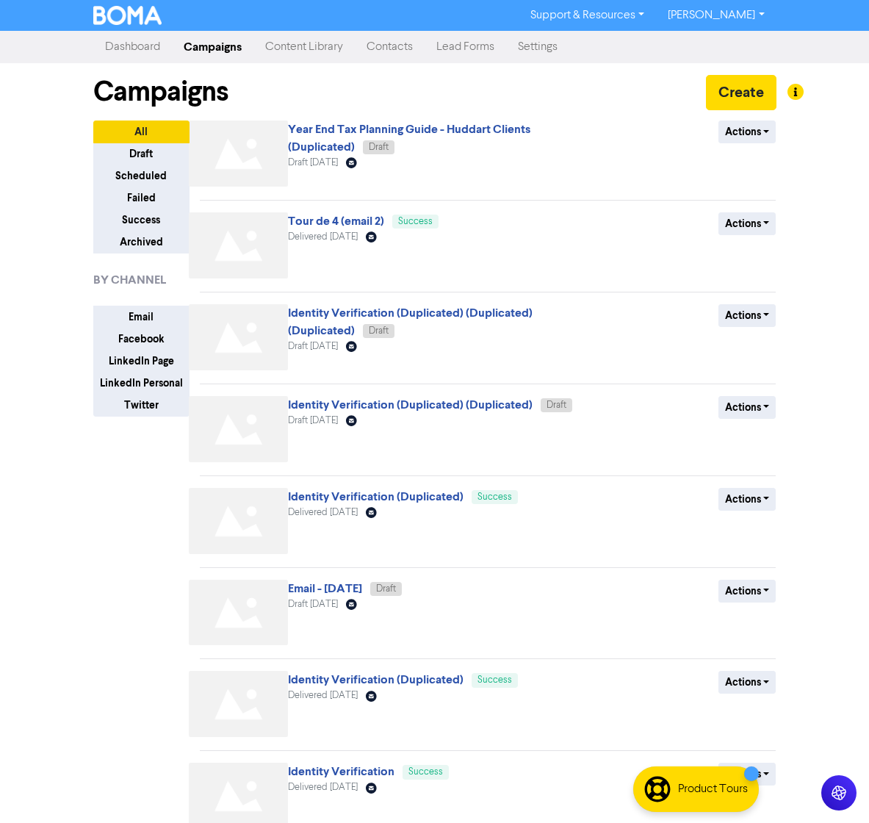
click at [145, 51] on link "Dashboard" at bounding box center [132, 46] width 79 height 29
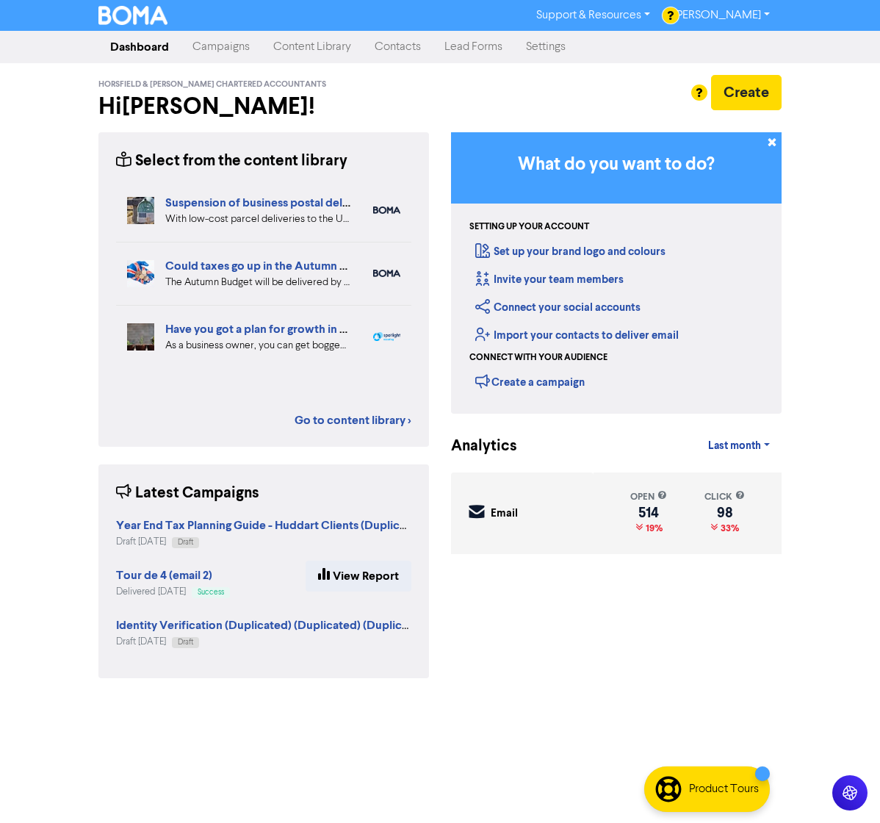
click at [214, 43] on link "Campaigns" at bounding box center [221, 46] width 81 height 29
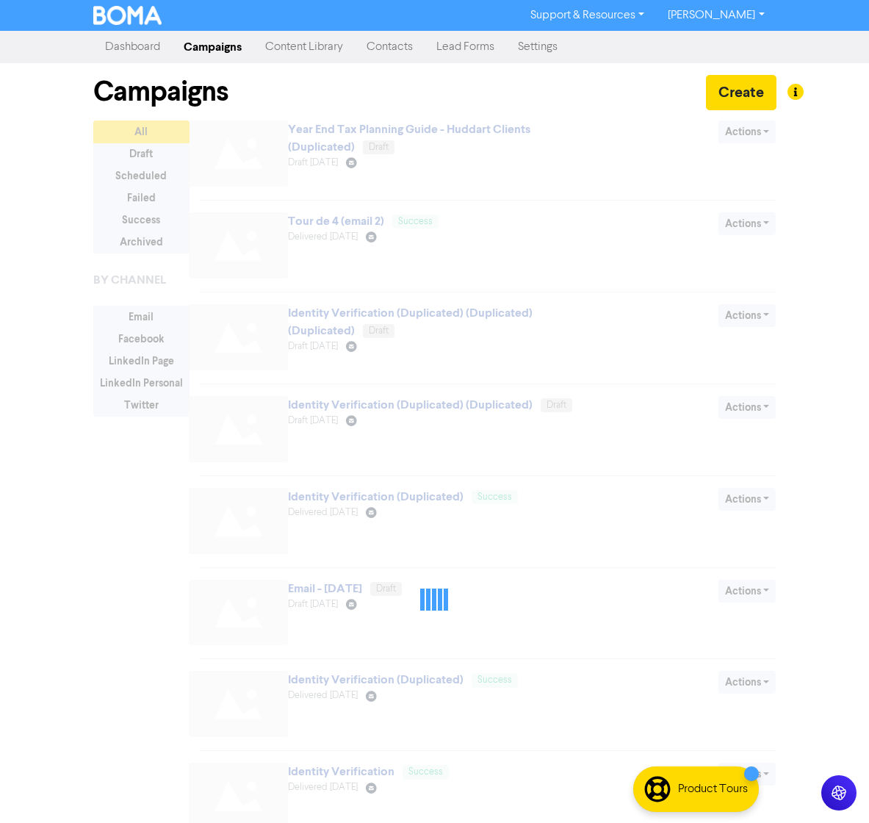
click at [365, 40] on link "Contacts" at bounding box center [390, 46] width 70 height 29
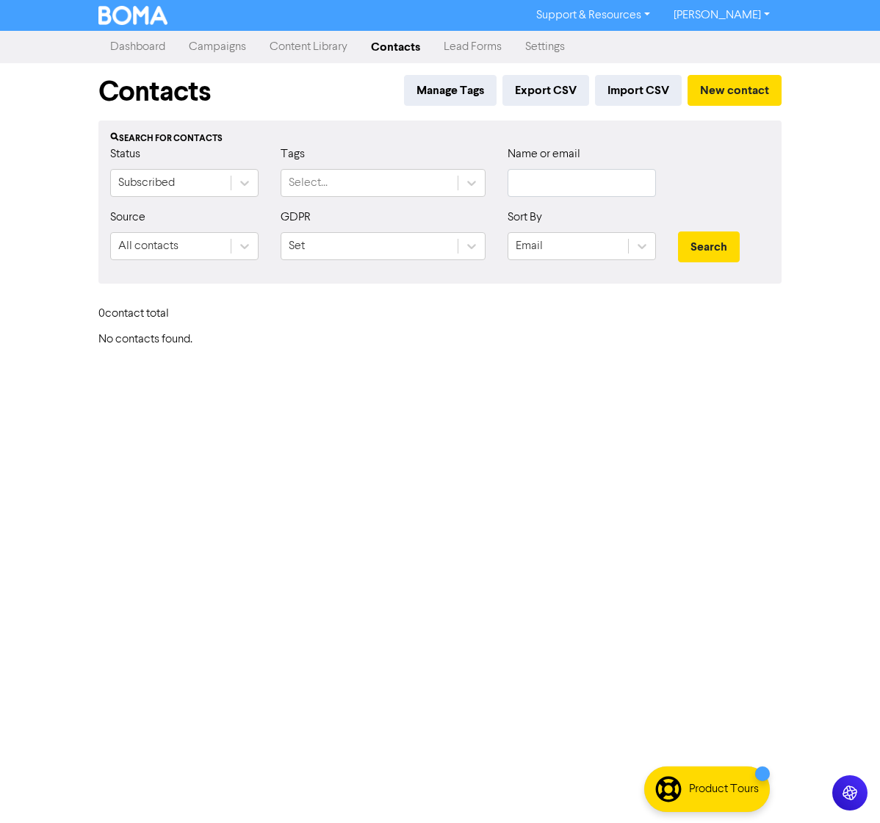
click at [329, 166] on div "Tags Select..." at bounding box center [383, 170] width 205 height 51
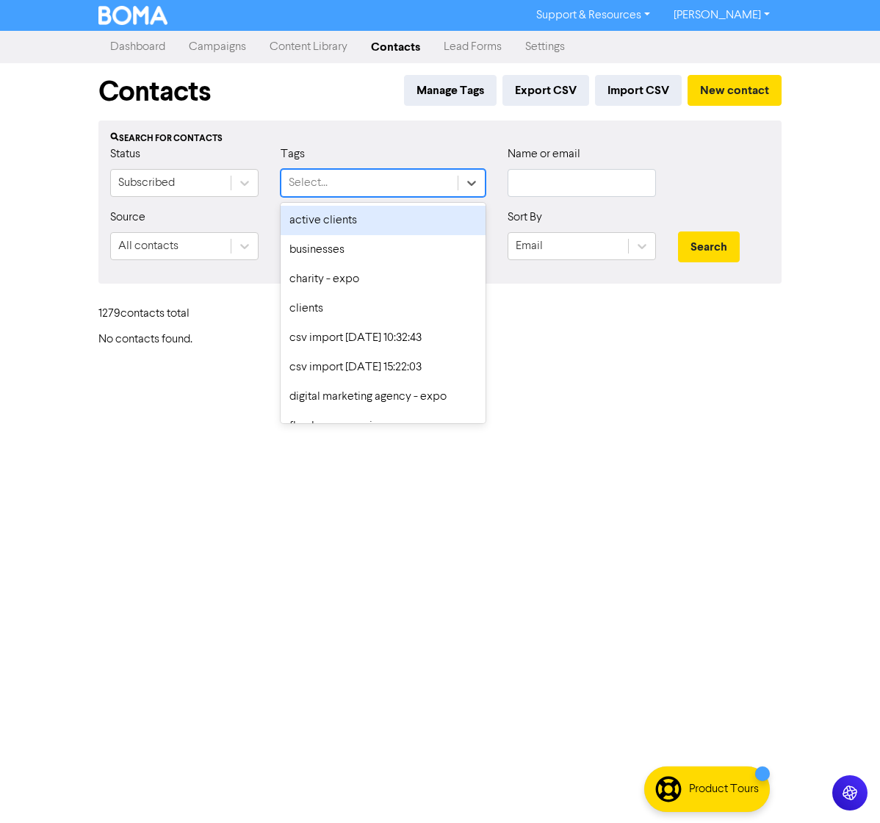
click at [323, 181] on div "Select..." at bounding box center [308, 183] width 39 height 18
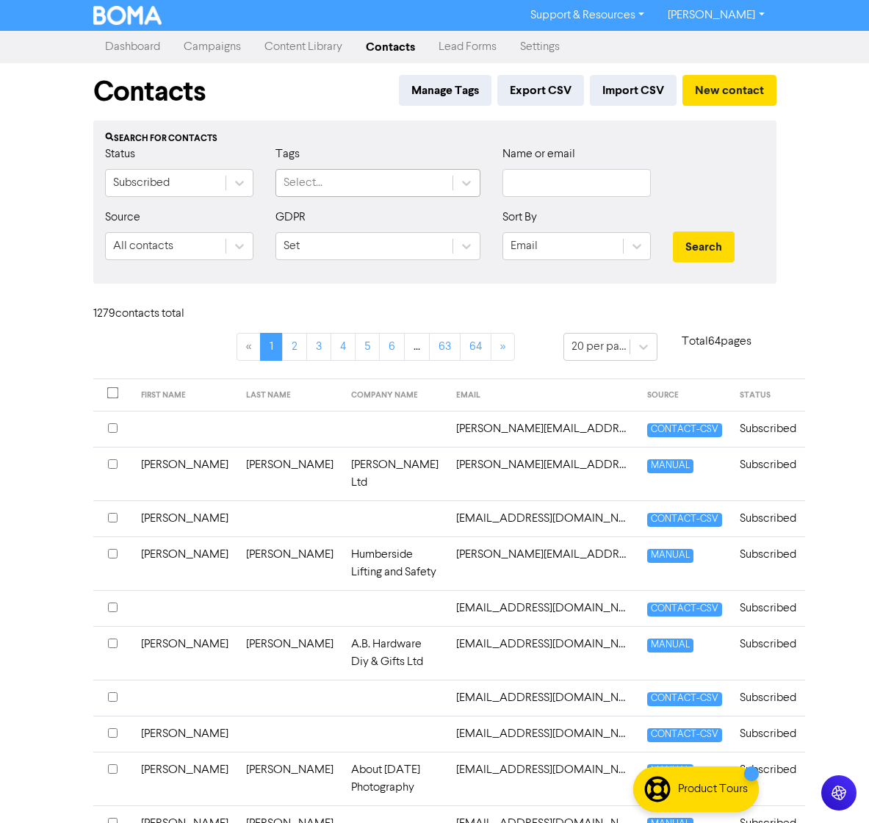
click at [334, 178] on div "Select..." at bounding box center [364, 183] width 176 height 26
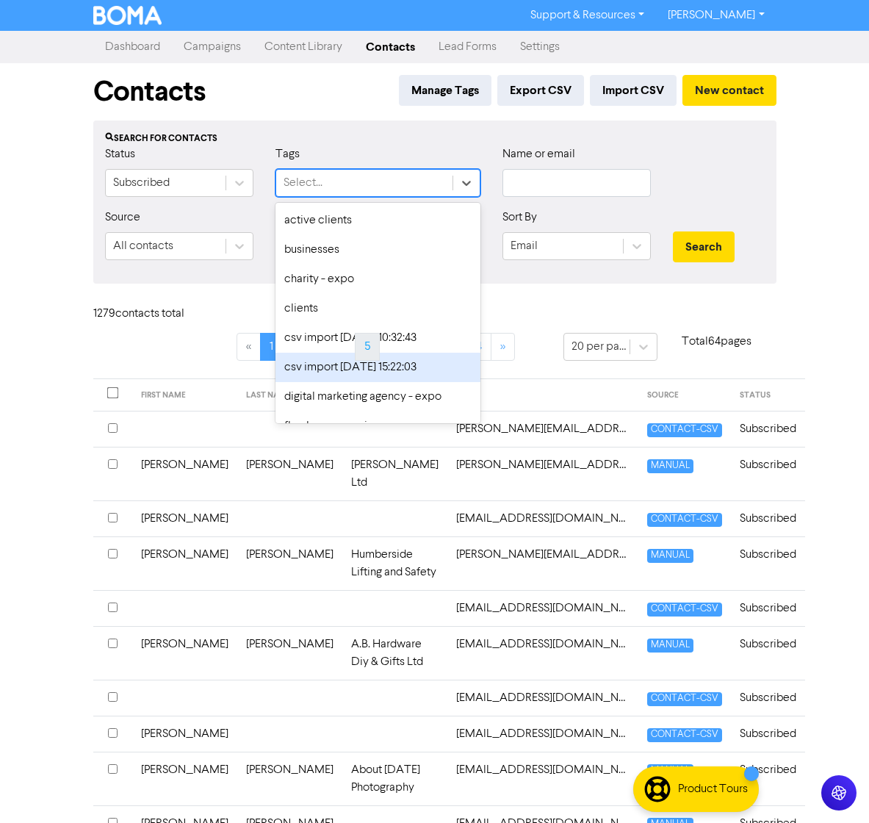
click at [361, 370] on div "csv import [DATE] 15:22:03" at bounding box center [377, 367] width 205 height 29
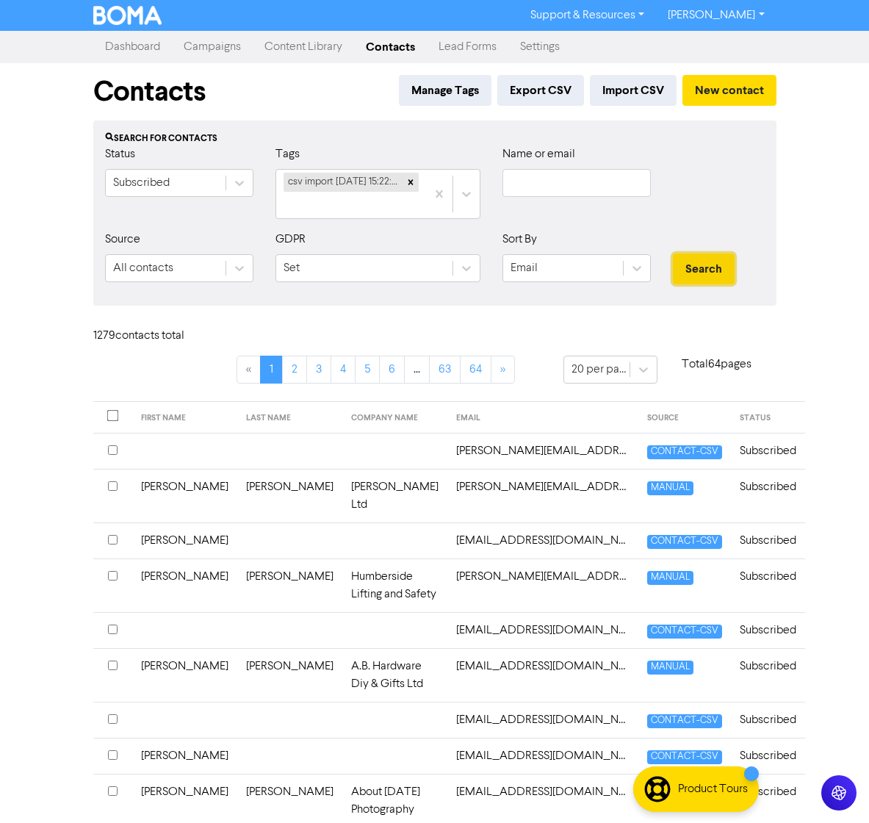
click at [697, 269] on button "Search" at bounding box center [704, 268] width 62 height 31
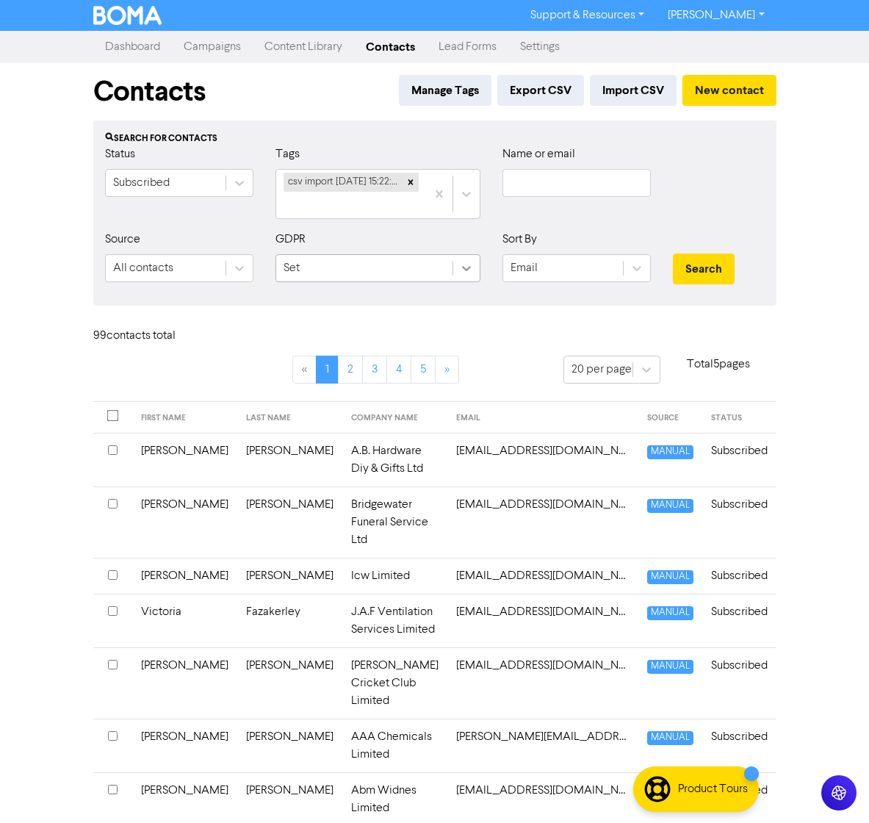
click at [468, 264] on icon at bounding box center [466, 268] width 15 height 15
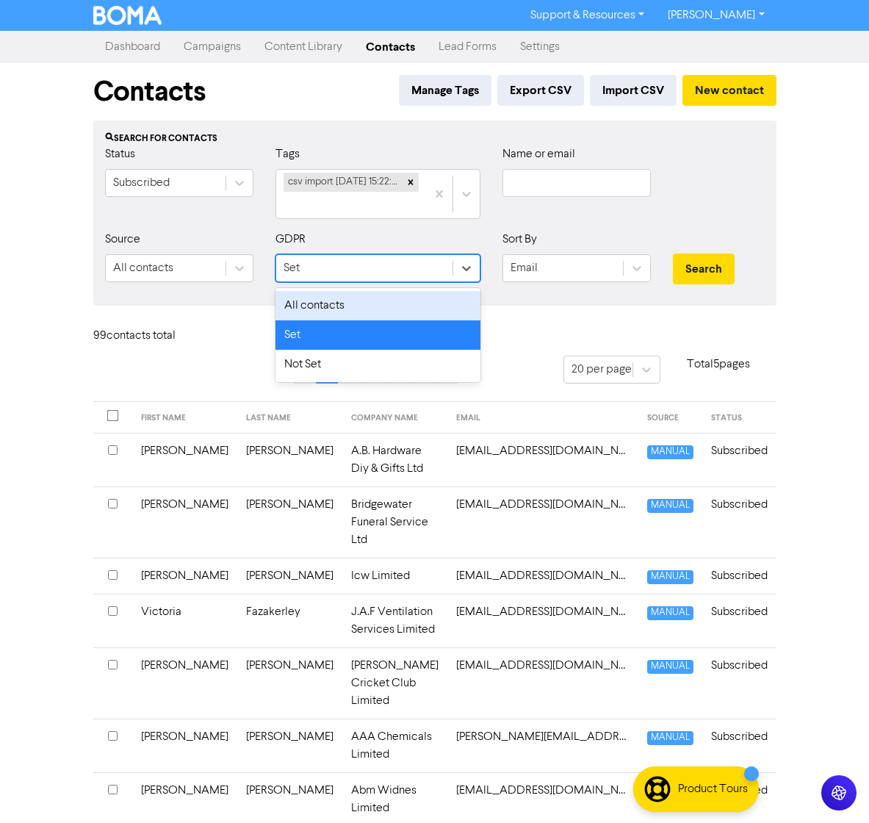
click at [353, 302] on div "All contacts" at bounding box center [377, 305] width 205 height 29
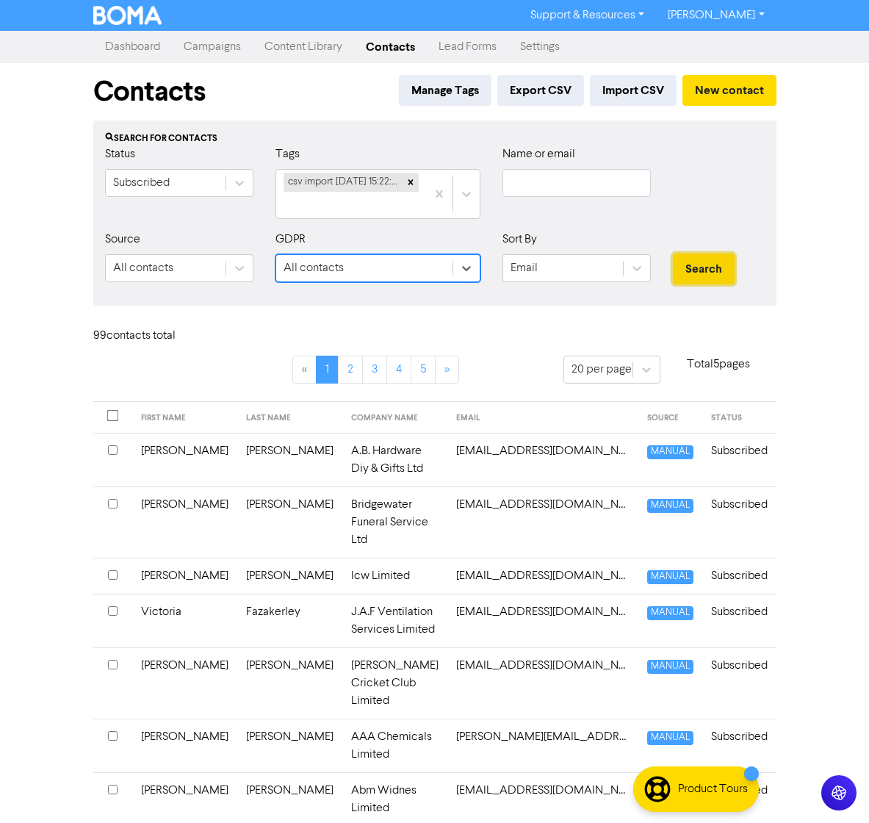
click at [716, 270] on button "Search" at bounding box center [704, 268] width 62 height 31
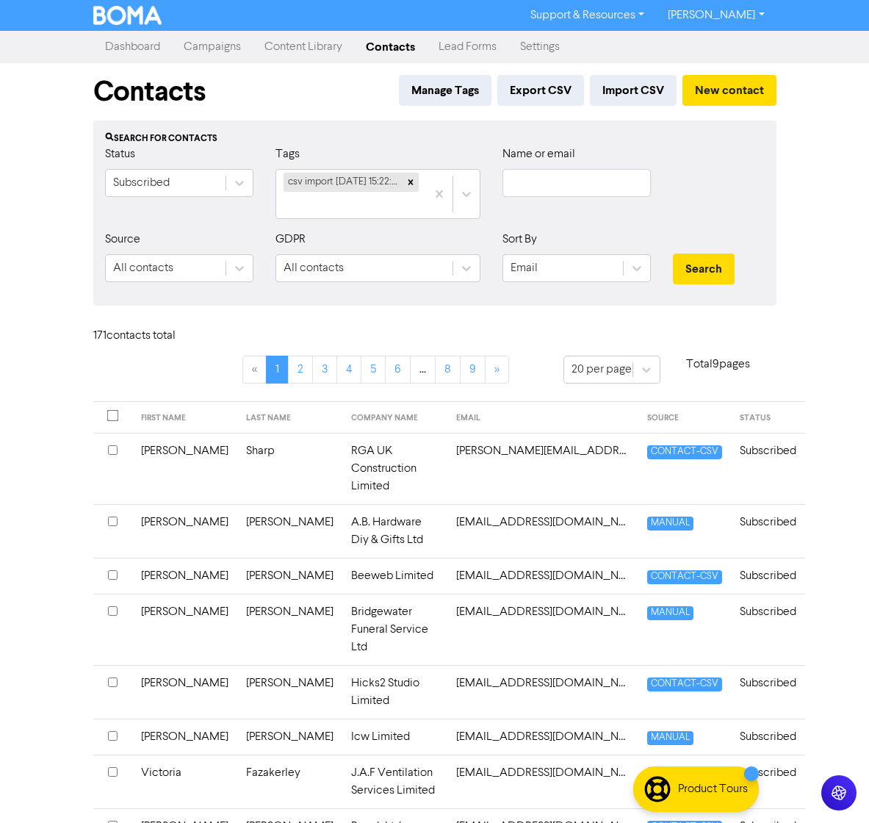
click at [196, 50] on link "Campaigns" at bounding box center [212, 46] width 81 height 29
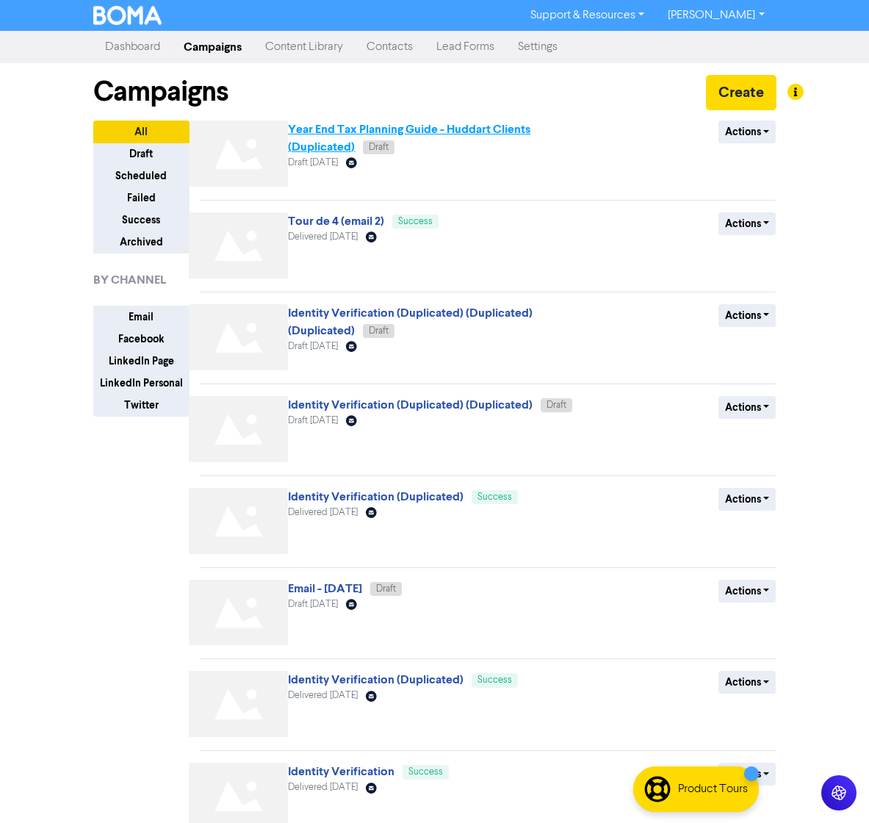
click at [325, 136] on link "Year End Tax Planning Guide - Huddart Clients (Duplicated)" at bounding box center [409, 138] width 242 height 32
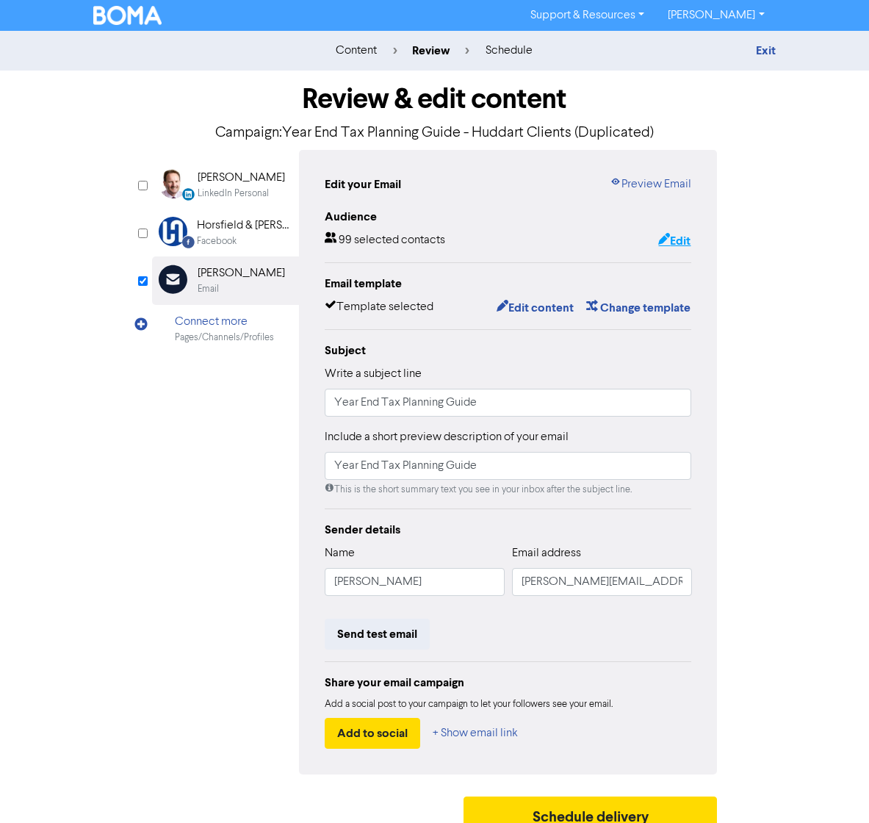
click at [679, 244] on button "Edit" at bounding box center [674, 240] width 34 height 19
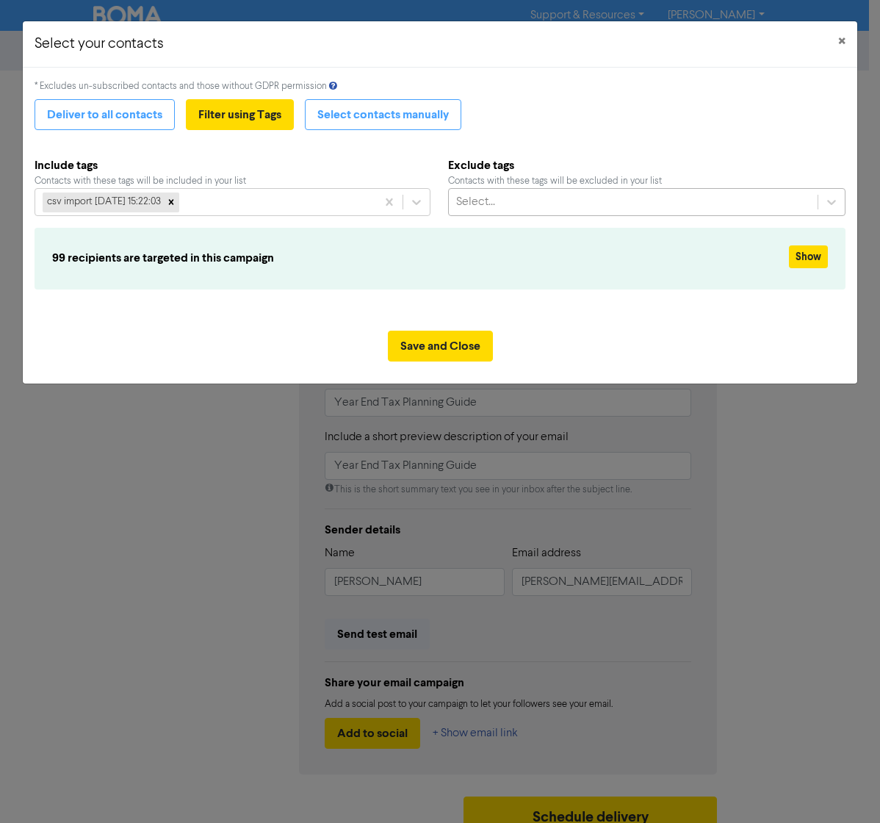
click at [545, 203] on div "Select..." at bounding box center [634, 202] width 370 height 26
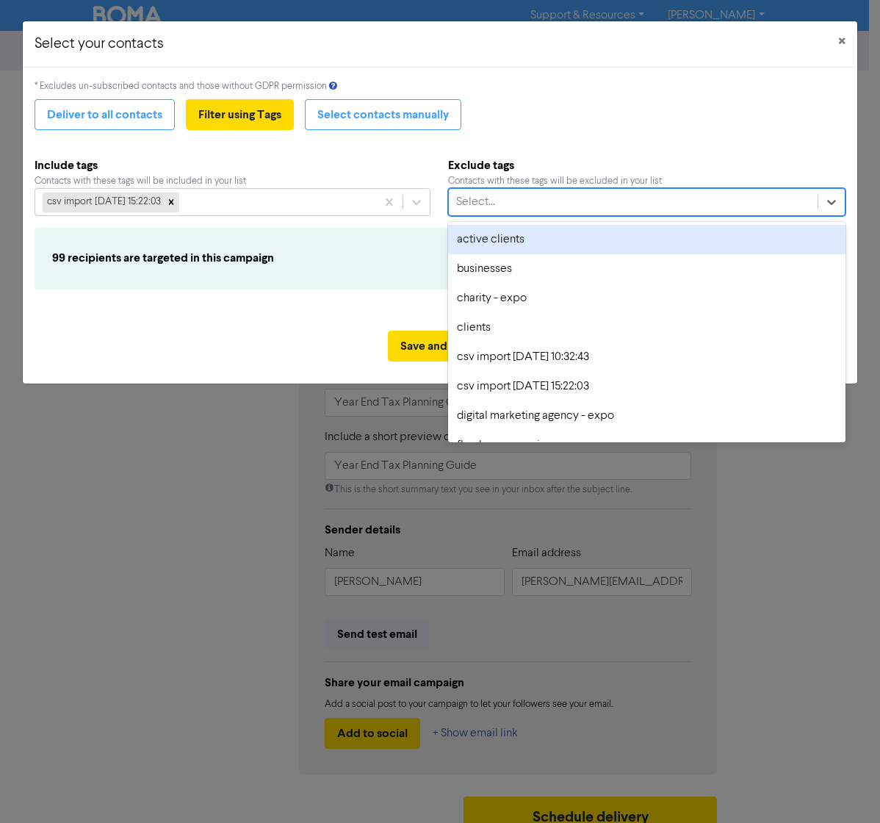
click at [609, 126] on div "Deliver to all contacts Filter using Tags Select contacts manually" at bounding box center [440, 114] width 811 height 31
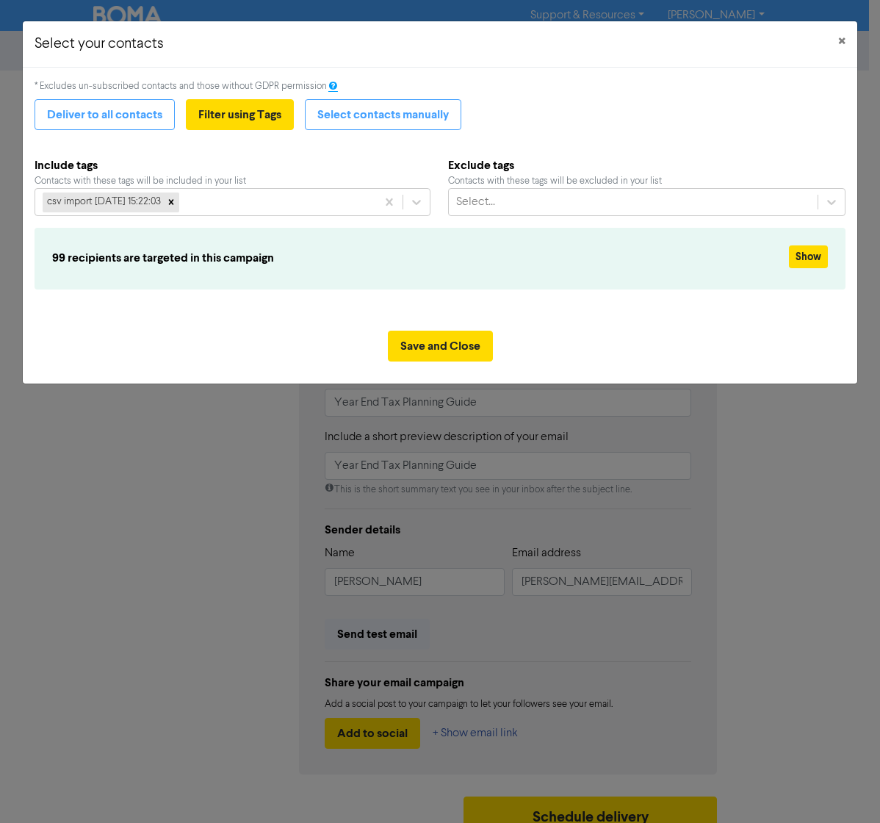
click at [328, 84] on icon at bounding box center [333, 88] width 10 height 10
drag, startPoint x: 42, startPoint y: 83, endPoint x: 318, endPoint y: 95, distance: 276.5
click at [318, 95] on div "* Excludes un-subscribed contacts and those without GDPR permission Deliver to …" at bounding box center [440, 193] width 811 height 228
copy div "xcludes un-subscribed contacts and those without GDPR permission"
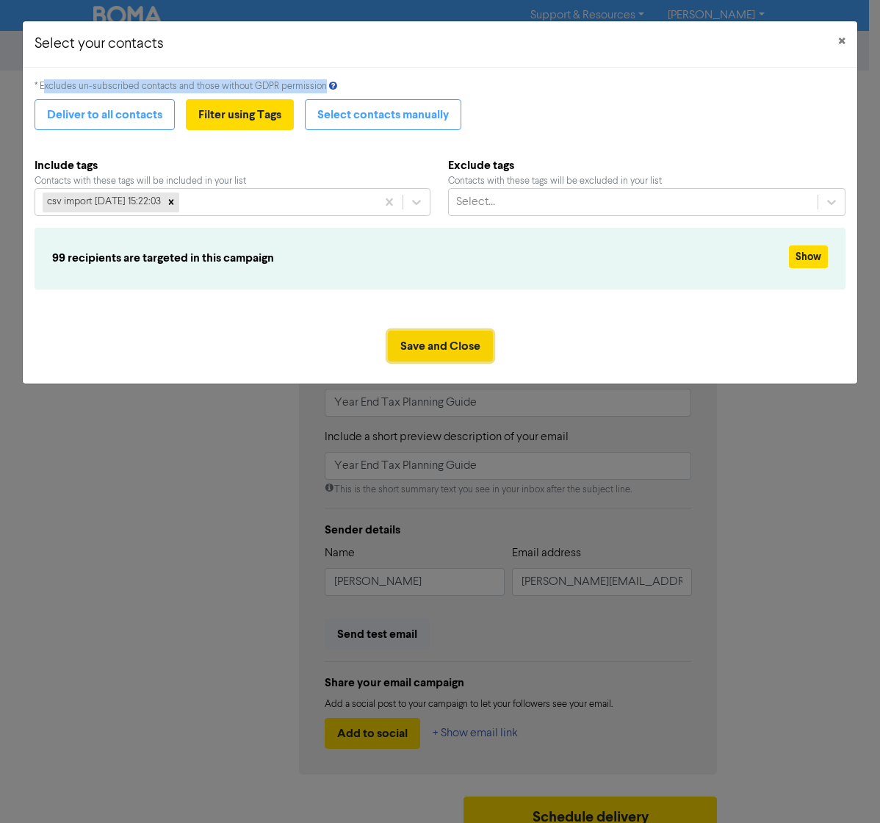
click at [422, 345] on button "Save and Close" at bounding box center [440, 346] width 105 height 31
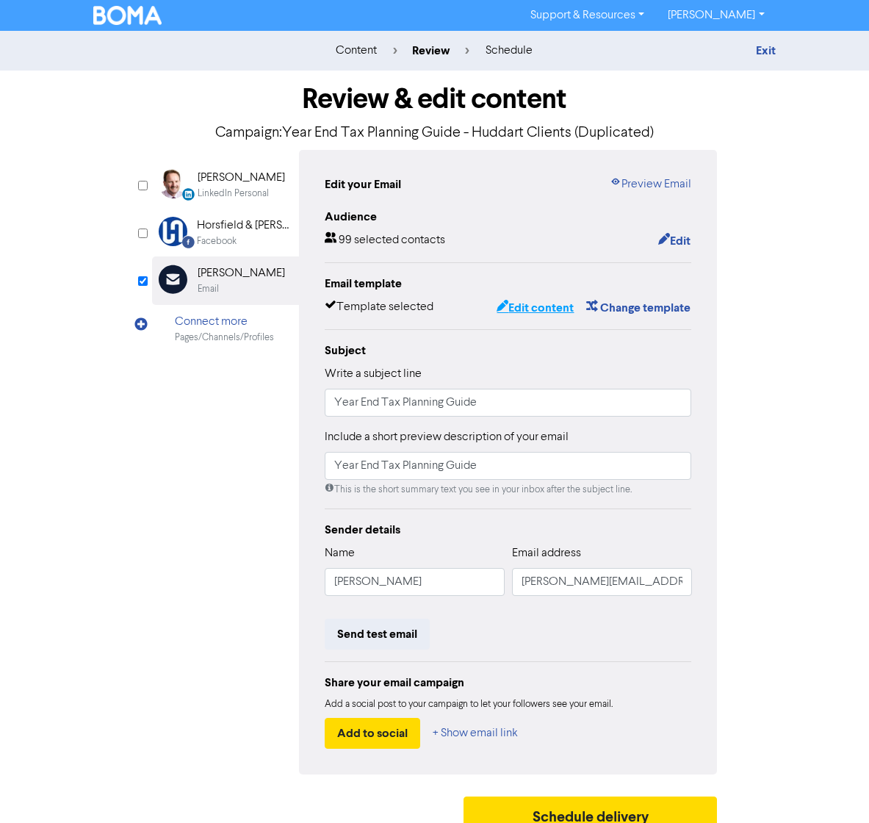
click at [556, 310] on button "Edit content" at bounding box center [535, 307] width 79 height 19
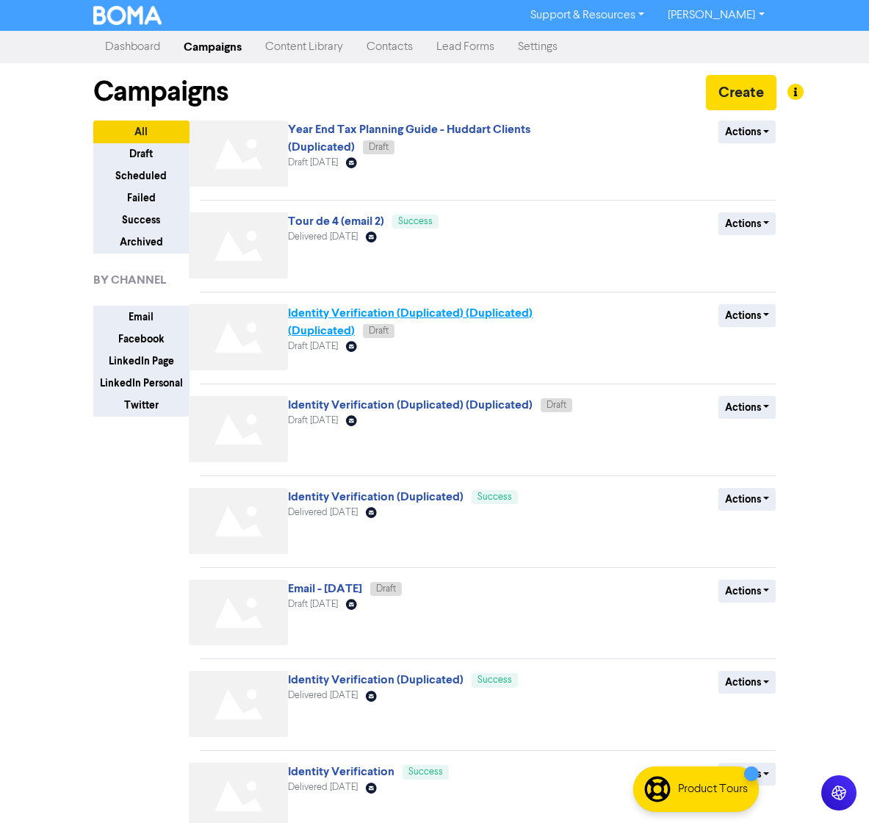
click at [343, 319] on link "Identity Verification (Duplicated) (Duplicated) (Duplicated)" at bounding box center [410, 322] width 245 height 32
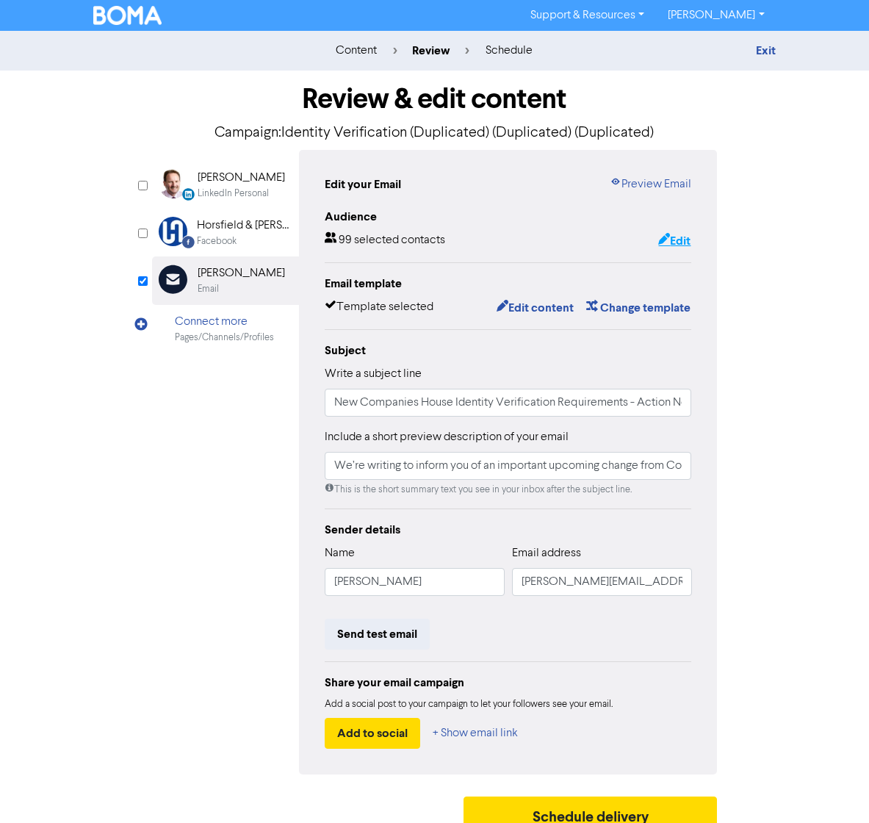
click at [668, 242] on button "Edit" at bounding box center [674, 240] width 34 height 19
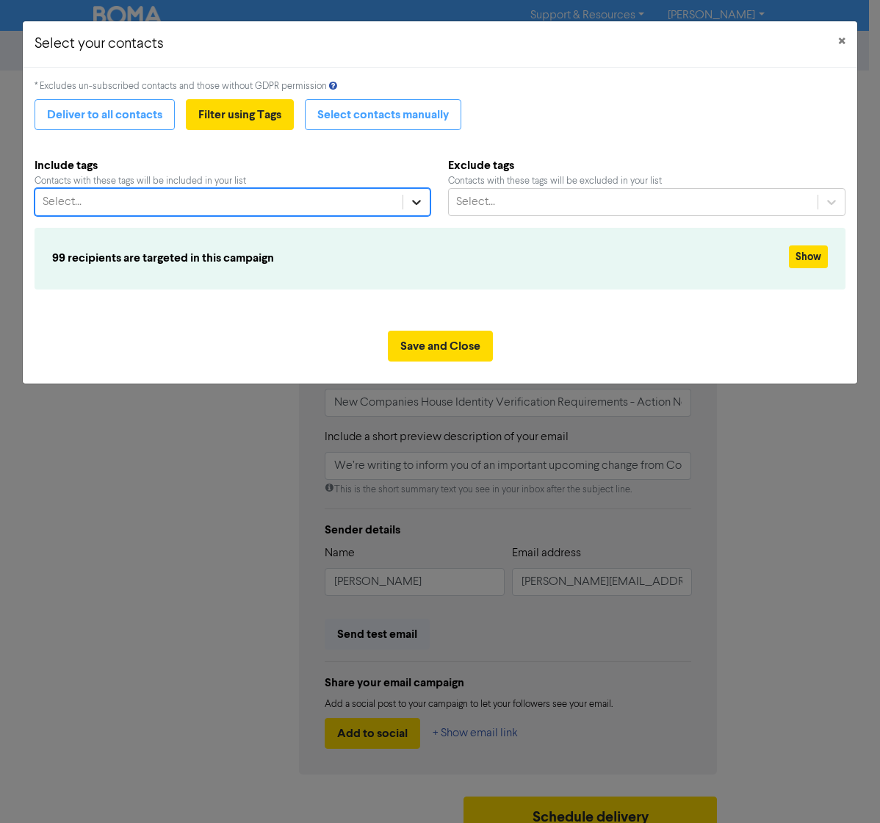
click at [411, 201] on icon at bounding box center [416, 202] width 15 height 15
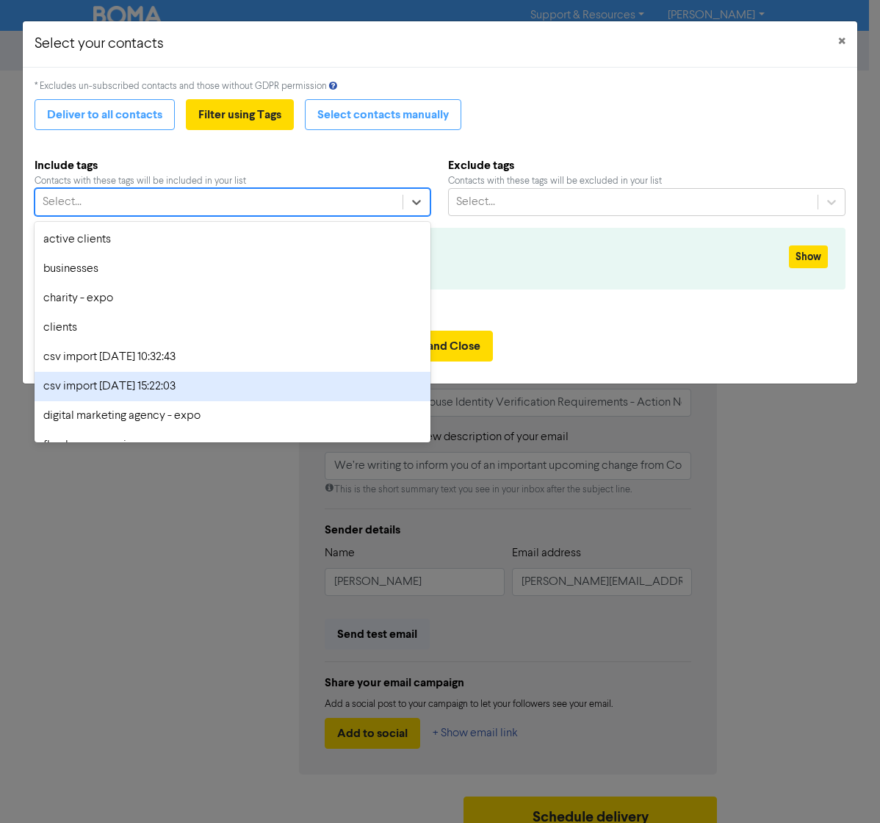
click at [141, 381] on div "csv import [DATE] 15:22:03" at bounding box center [233, 386] width 396 height 29
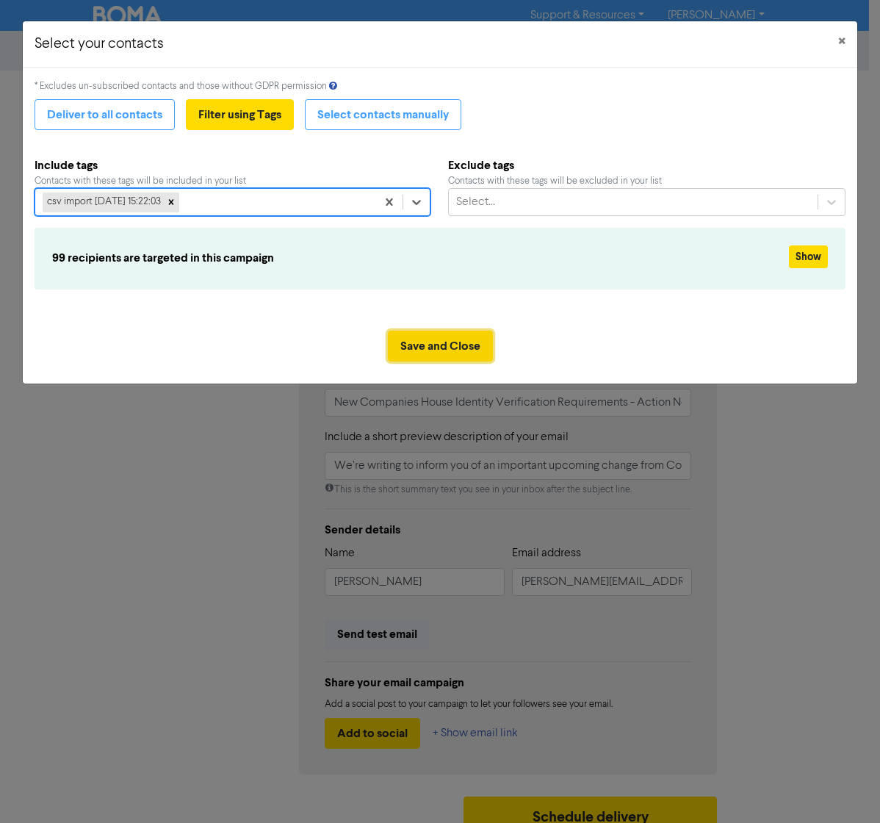
click at [442, 342] on button "Save and Close" at bounding box center [440, 346] width 105 height 31
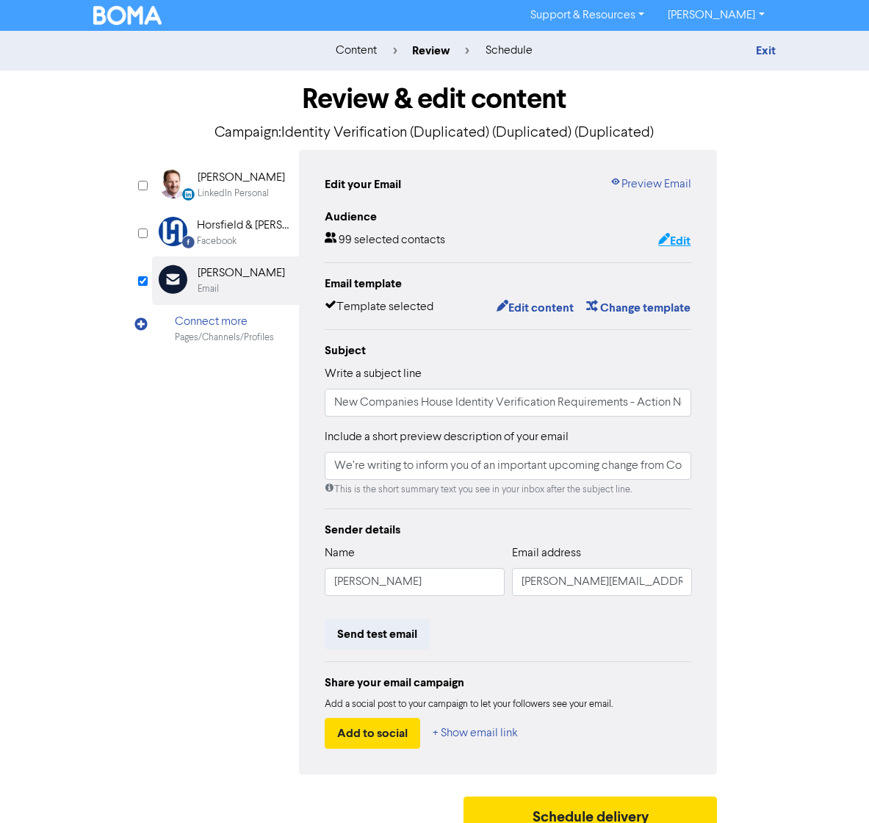
click at [659, 239] on icon "button" at bounding box center [664, 241] width 12 height 15
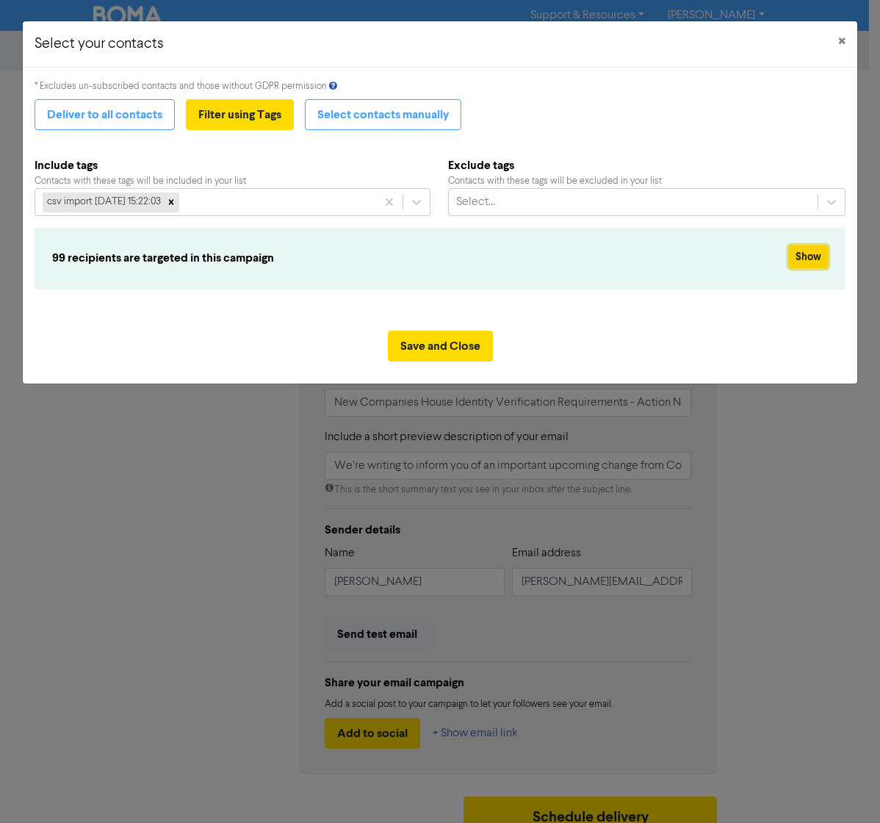
click at [813, 254] on button "Show" at bounding box center [808, 256] width 39 height 23
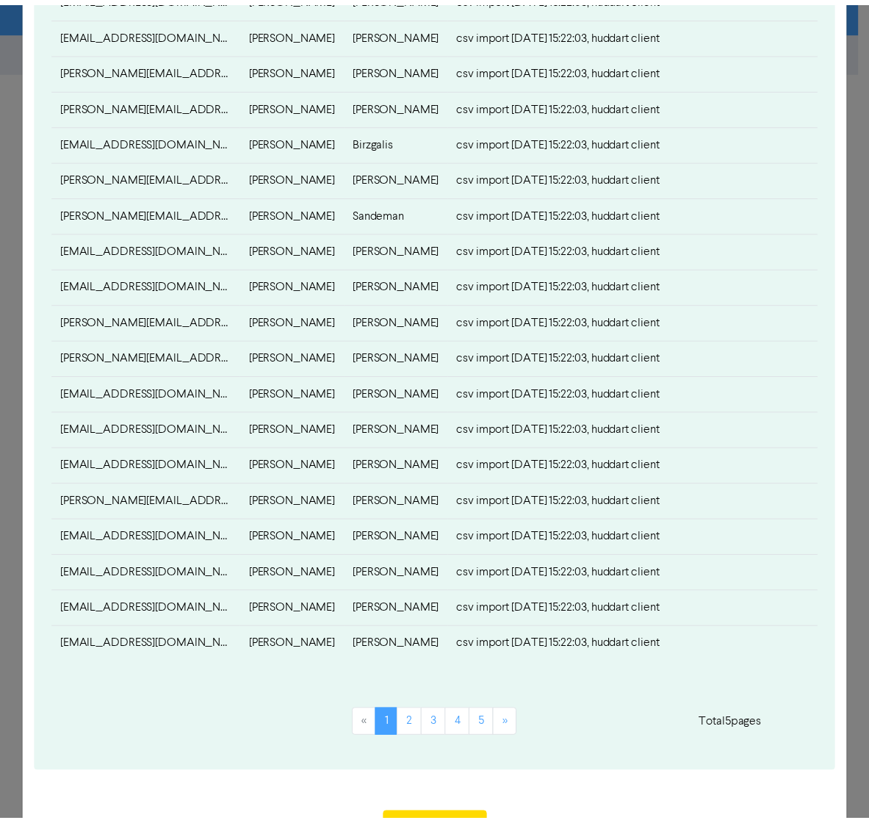
scroll to position [454, 0]
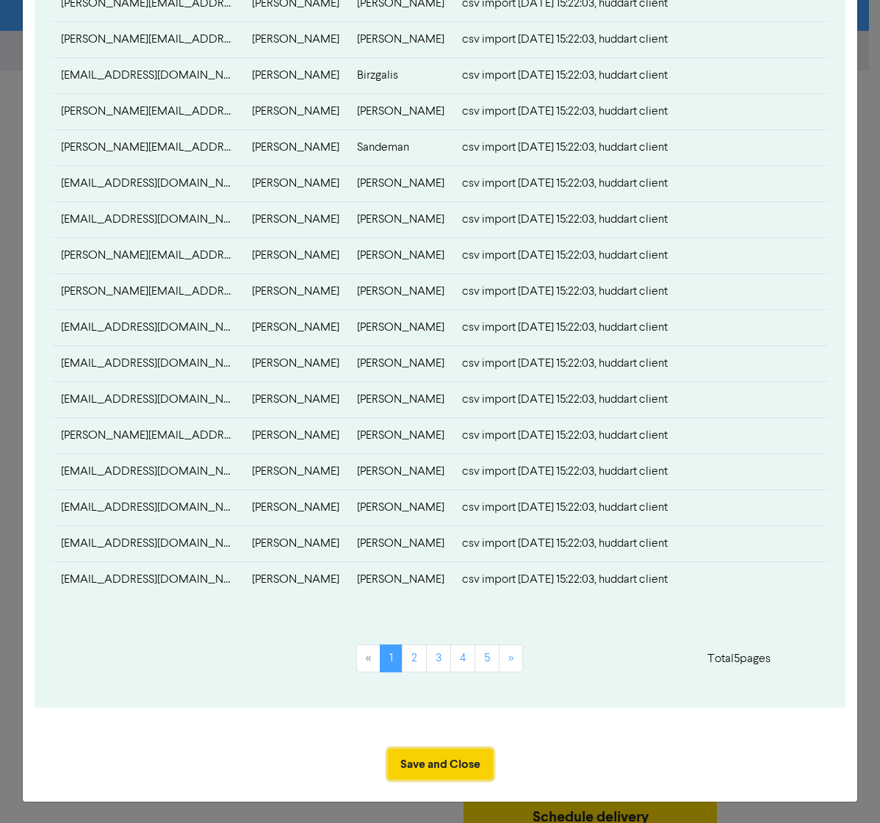
click at [428, 562] on button "Save and Close" at bounding box center [440, 764] width 105 height 31
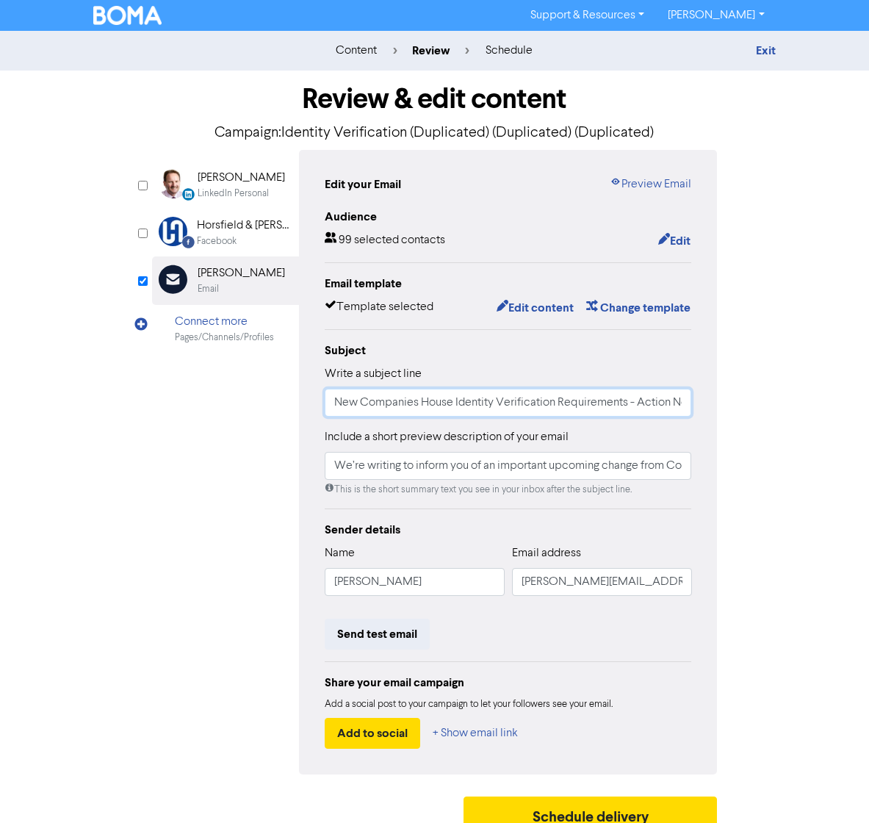
click at [439, 405] on input "New Companies House Identity Verification Requirements - Action Needed" at bounding box center [508, 403] width 367 height 28
drag, startPoint x: 430, startPoint y: 407, endPoint x: 797, endPoint y: 429, distance: 368.0
click at [797, 429] on div "content review schedule Exit Review & edit content Campaign: Identity Verificat…" at bounding box center [434, 436] width 869 height 810
click at [451, 471] on input "We’re writing to inform you of an important upcoming change from Companies Hous…" at bounding box center [508, 466] width 367 height 28
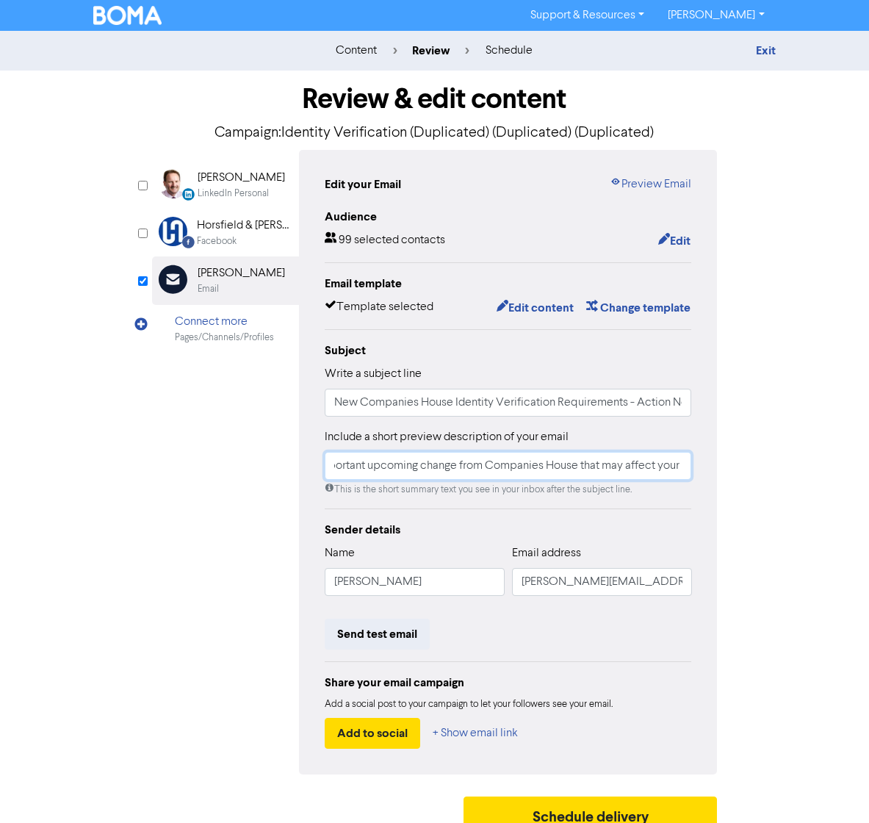
scroll to position [0, 231]
drag, startPoint x: 386, startPoint y: 465, endPoint x: 777, endPoint y: 472, distance: 390.9
click at [777, 472] on div "Review & edit content Campaign: Identity Verification (Duplicated) (Duplicated)…" at bounding box center [434, 456] width 705 height 770
click at [698, 508] on div "Edit your Email Preview Email Audience 99 selected contacts Edit Email template…" at bounding box center [508, 462] width 419 height 624
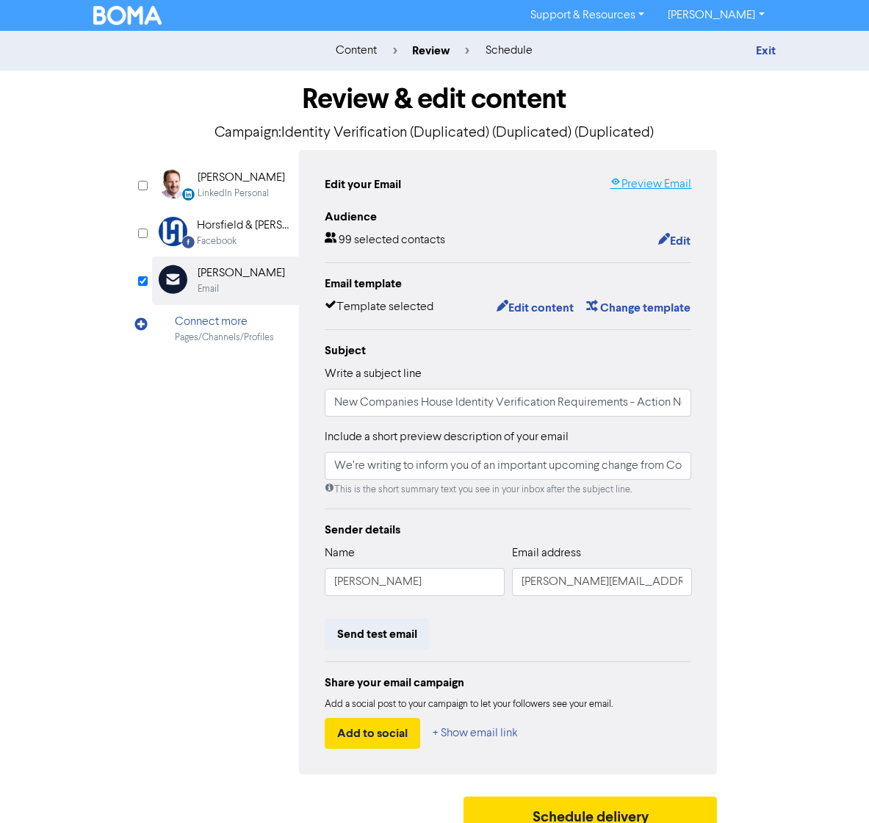
click at [684, 181] on link "Preview Email" at bounding box center [651, 185] width 82 height 18
click at [546, 305] on button "Edit content" at bounding box center [535, 307] width 79 height 19
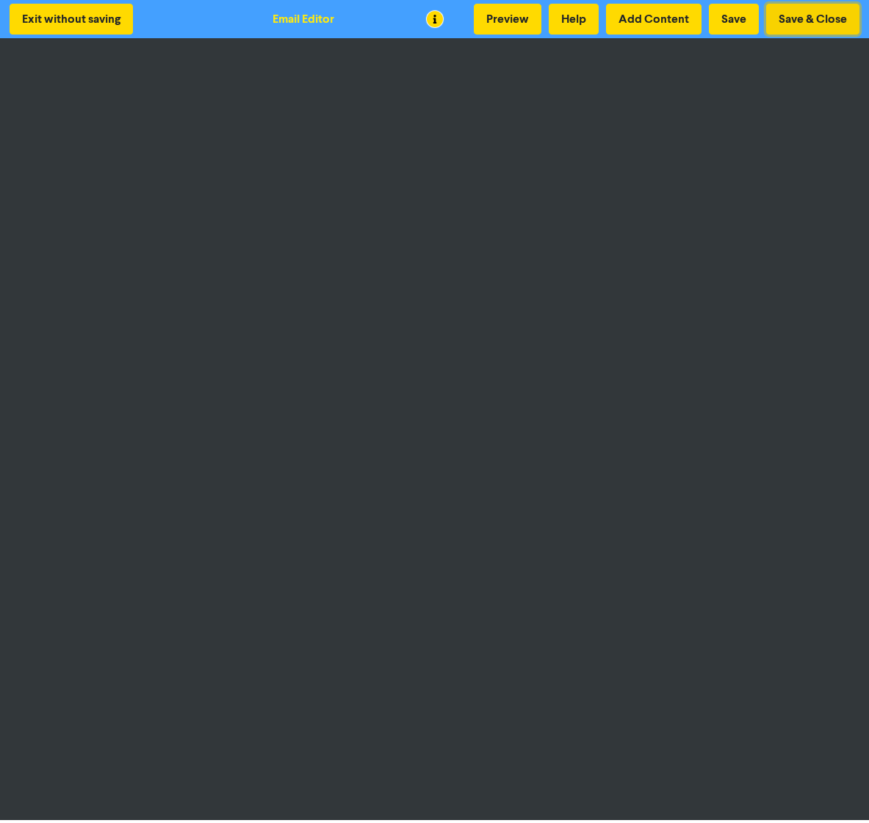
click at [806, 22] on button "Save & Close" at bounding box center [812, 19] width 93 height 31
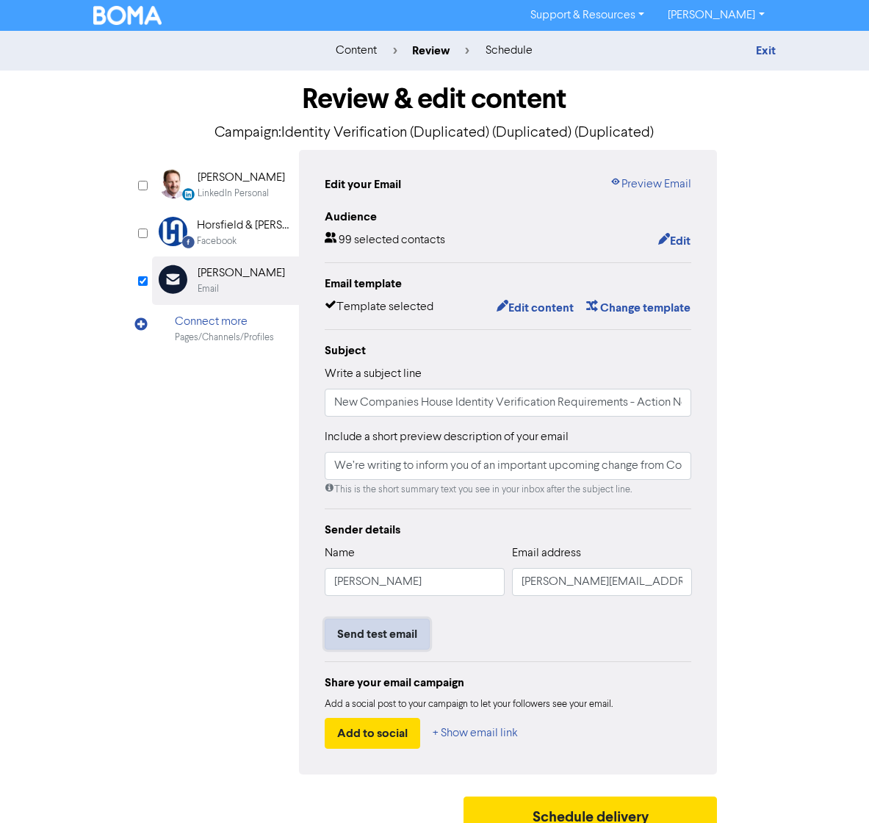
click at [398, 562] on button "Send test email" at bounding box center [377, 634] width 105 height 31
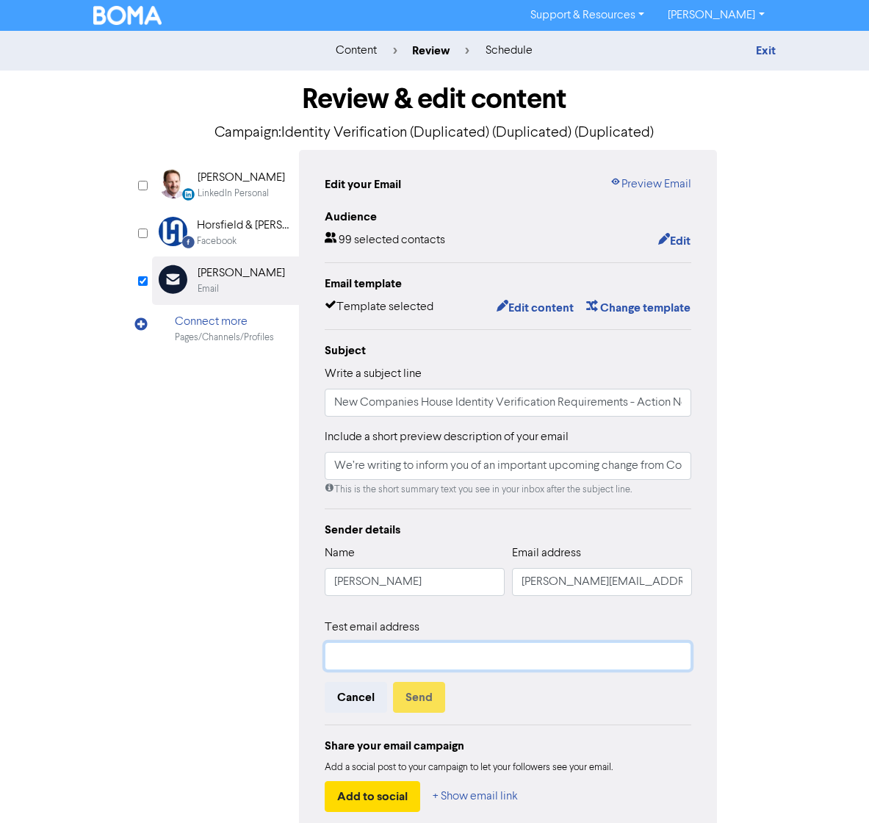
click at [365, 562] on input "text" at bounding box center [508, 656] width 367 height 28
type input "[PERSON_NAME][EMAIL_ADDRESS][DOMAIN_NAME]"
click at [419, 562] on button "Send" at bounding box center [419, 697] width 52 height 31
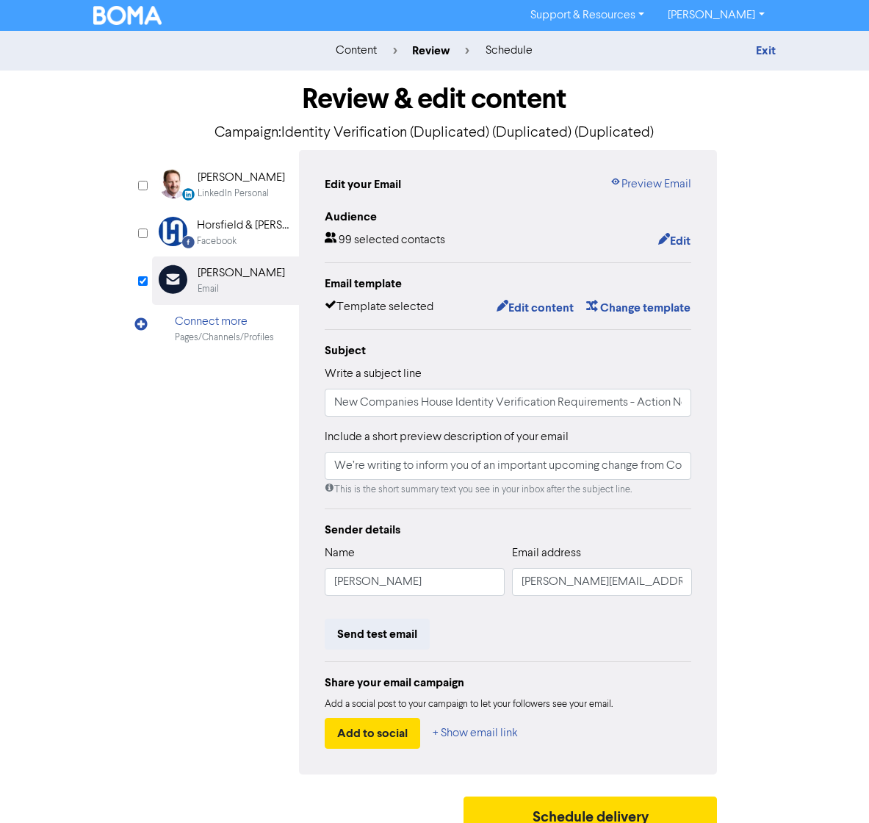
click at [139, 18] on img at bounding box center [127, 15] width 69 height 19
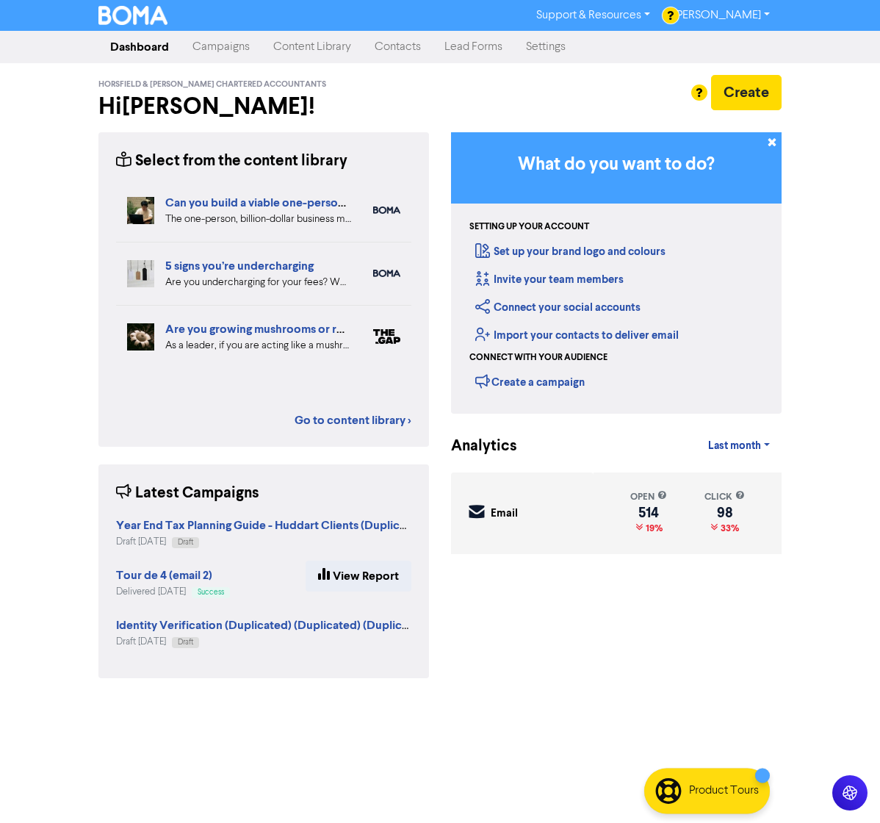
click at [294, 41] on link "Content Library" at bounding box center [312, 46] width 101 height 29
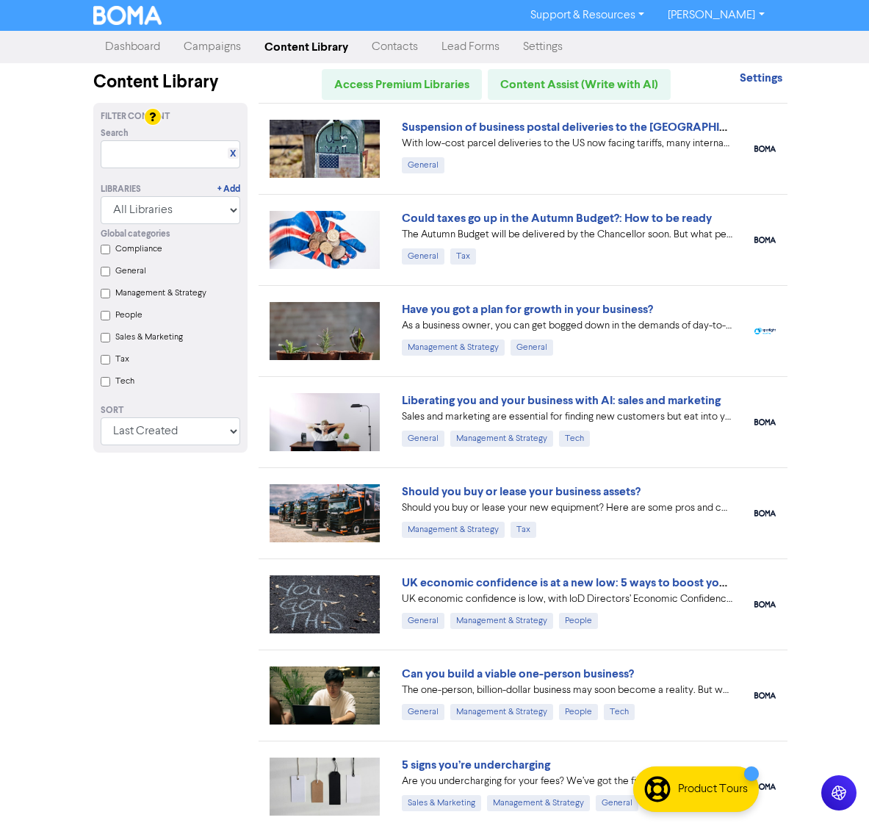
click at [217, 51] on link "Campaigns" at bounding box center [212, 46] width 81 height 29
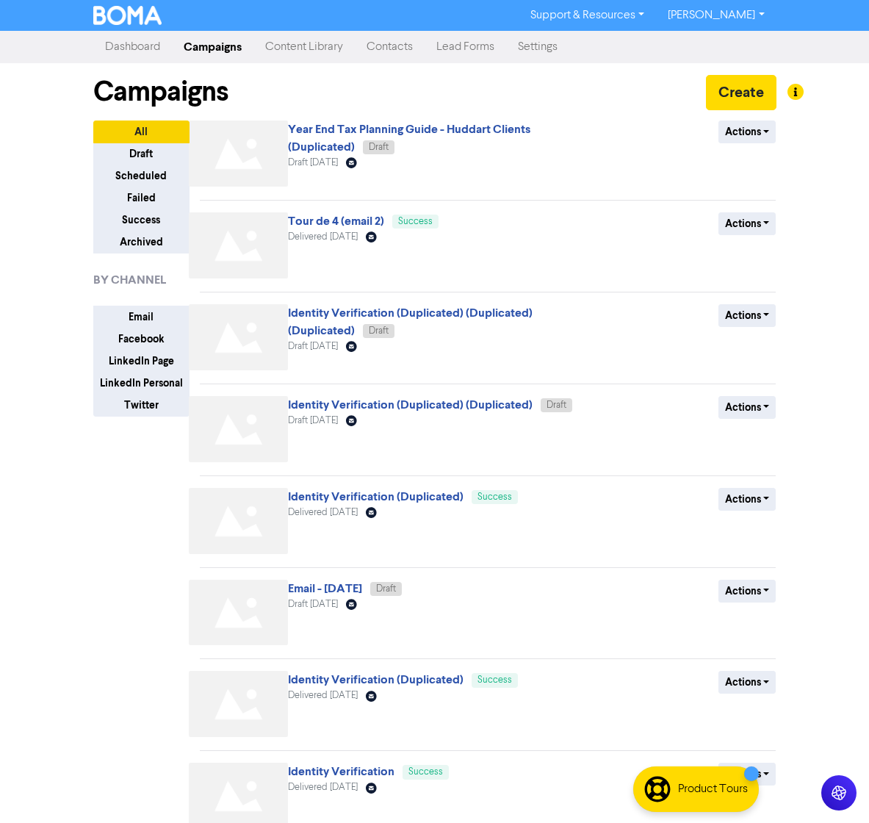
click at [356, 309] on link "Identity Verification (Duplicated) (Duplicated) (Duplicated)" at bounding box center [410, 322] width 245 height 32
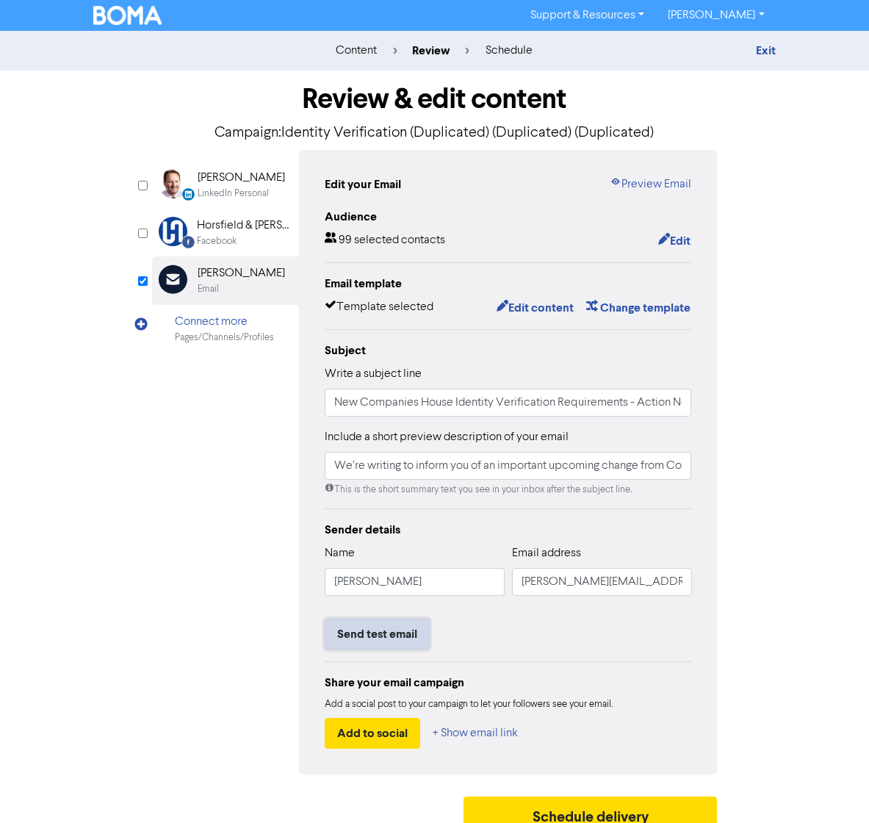
click at [378, 630] on button "Send test email" at bounding box center [377, 634] width 105 height 31
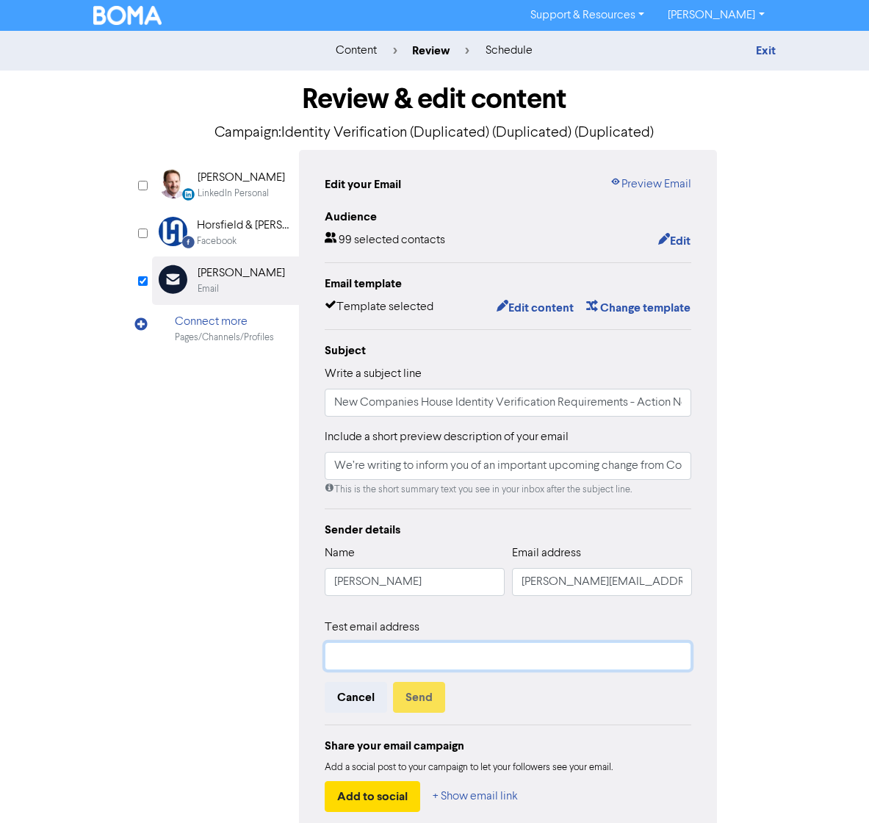
click at [383, 659] on input "text" at bounding box center [508, 656] width 367 height 28
drag, startPoint x: 517, startPoint y: 660, endPoint x: 359, endPoint y: 652, distance: 158.2
click at [359, 652] on input "[PERSON_NAME][EMAIL_ADDRESS][DOMAIN_NAME]" at bounding box center [508, 656] width 367 height 28
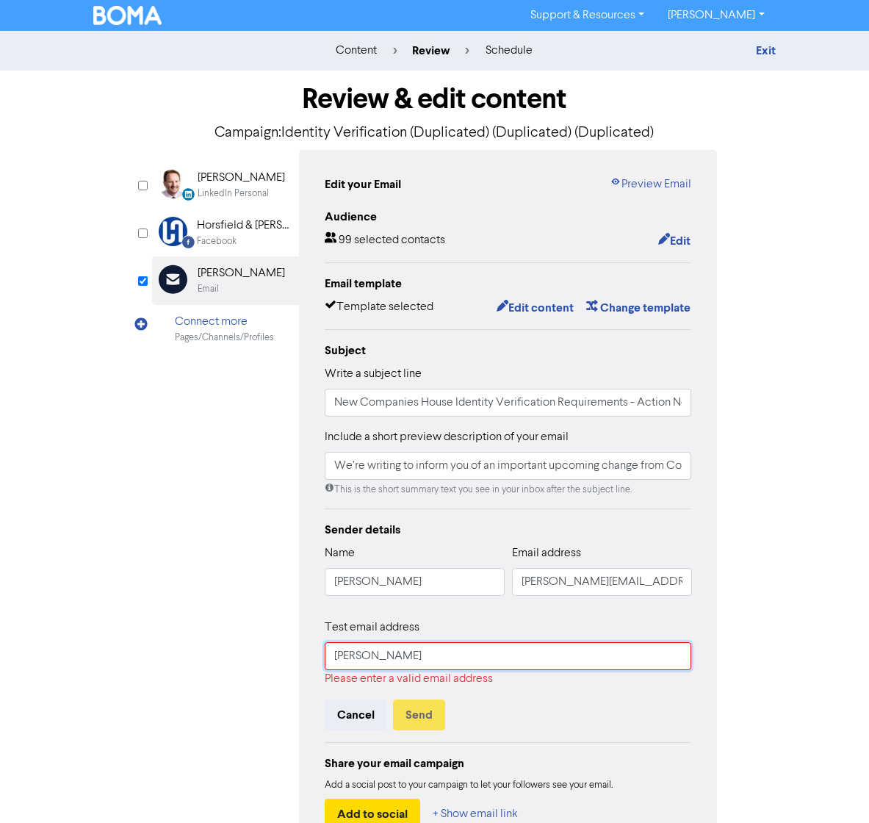
type input "joshuaal2002@gmail.com"
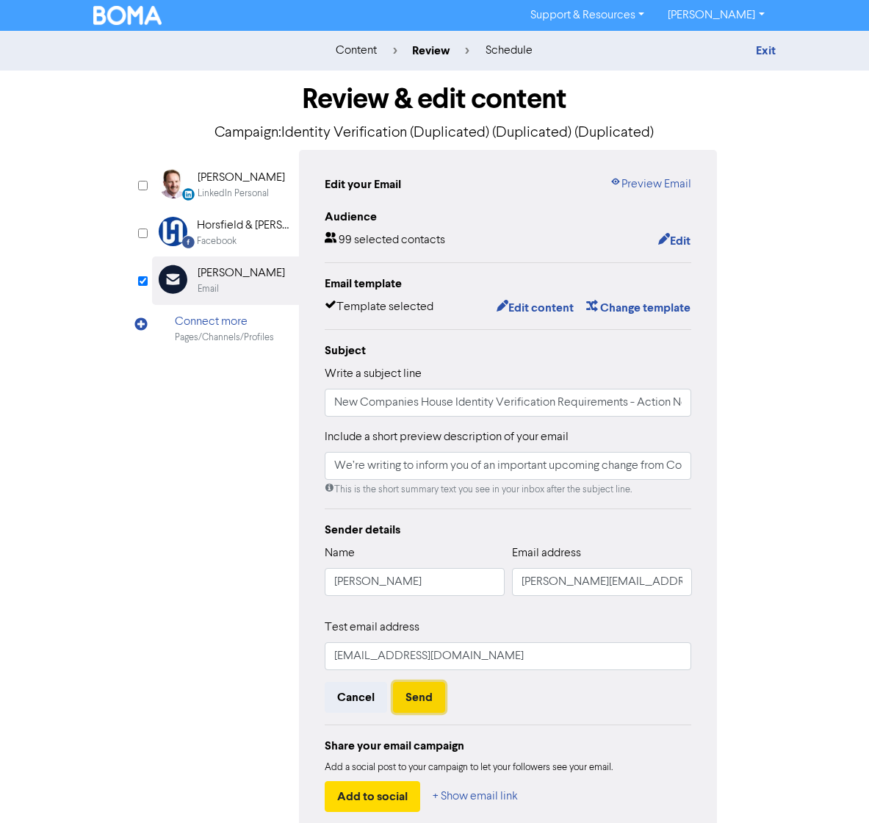
click at [417, 704] on button "Send" at bounding box center [419, 697] width 52 height 31
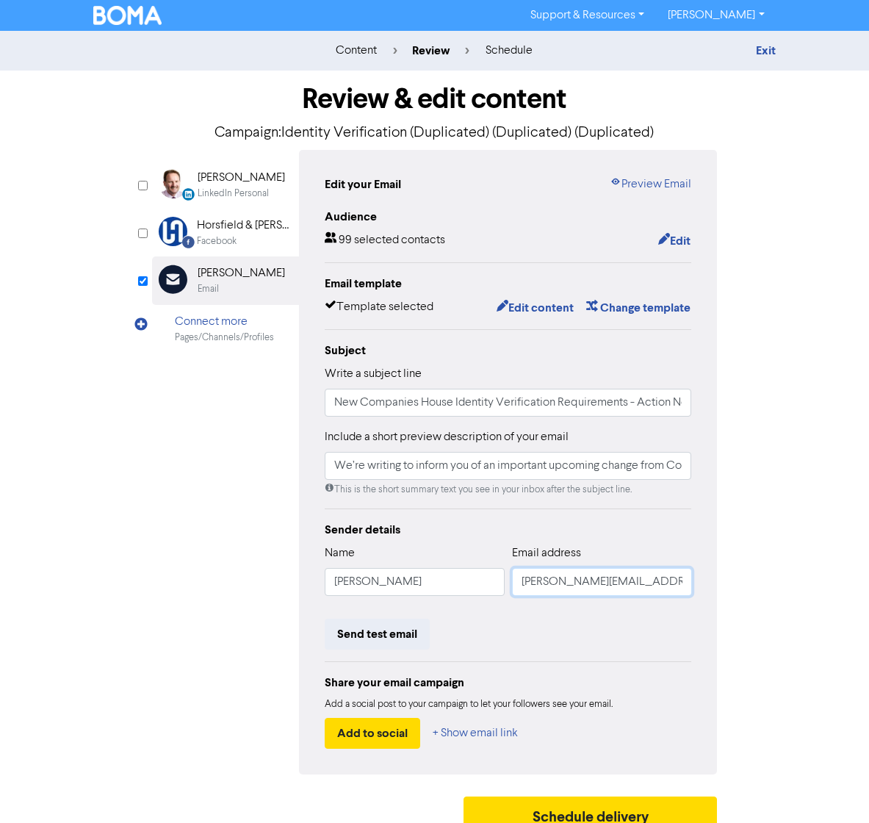
click at [568, 585] on input "[PERSON_NAME][EMAIL_ADDRESS][PERSON_NAME][DOMAIN_NAME]" at bounding box center [602, 582] width 180 height 28
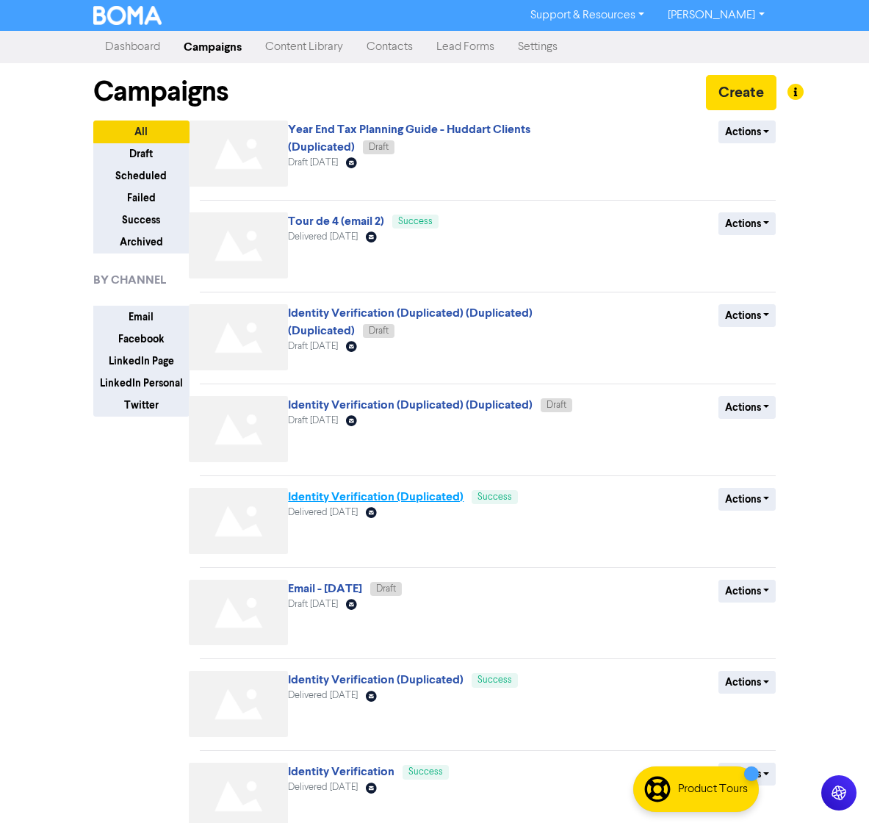
click at [386, 501] on link "Identity Verification (Duplicated)" at bounding box center [376, 496] width 176 height 15
click at [311, 40] on link "Content Library" at bounding box center [303, 46] width 101 height 29
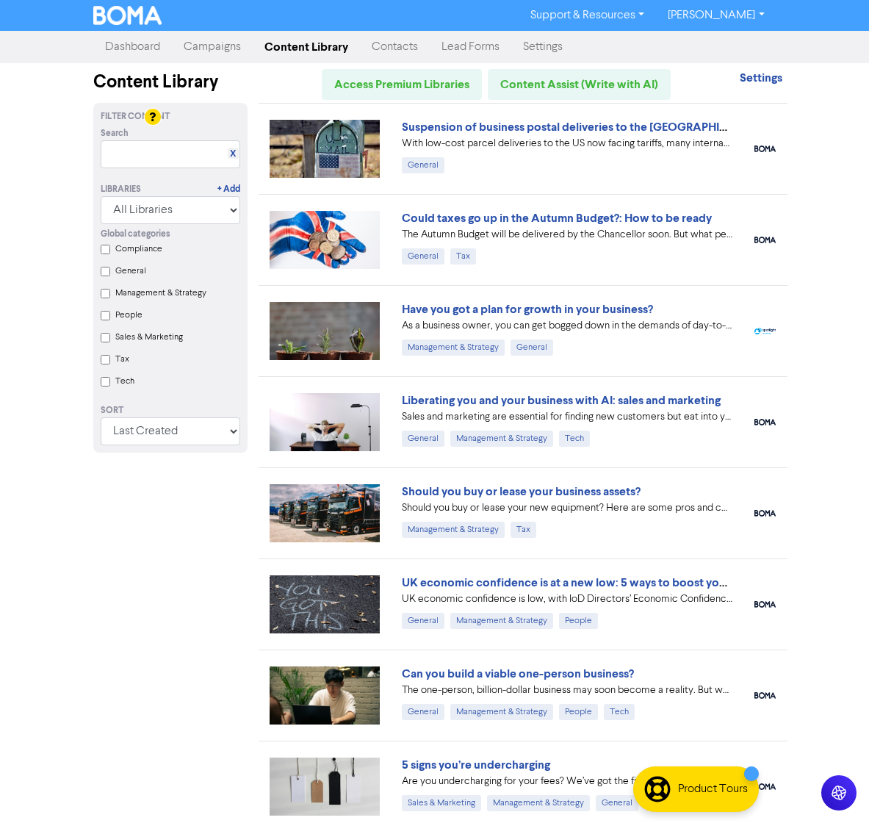
click at [205, 46] on link "Campaigns" at bounding box center [212, 46] width 81 height 29
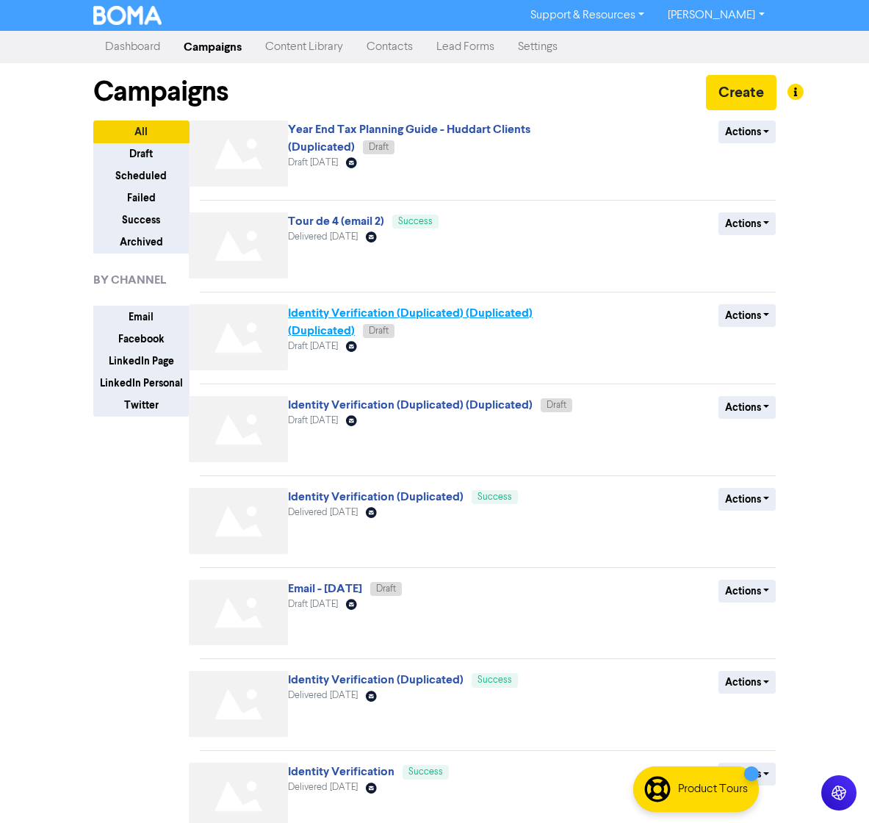
click at [373, 316] on link "Identity Verification (Duplicated) (Duplicated) (Duplicated)" at bounding box center [410, 322] width 245 height 32
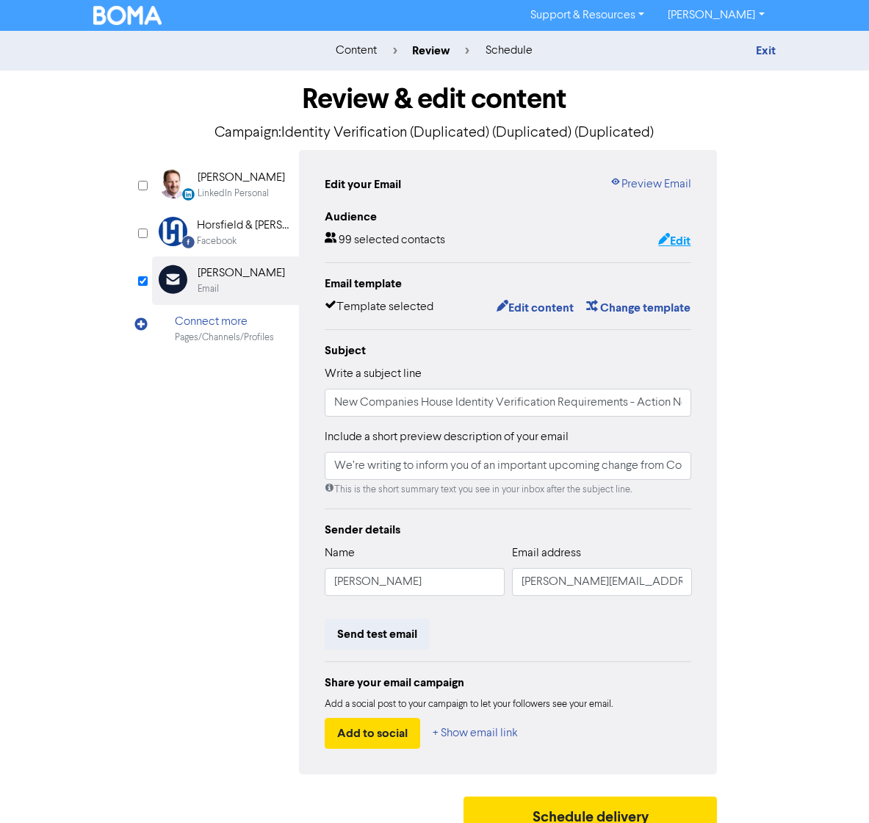
click at [685, 235] on button "Edit" at bounding box center [674, 240] width 34 height 19
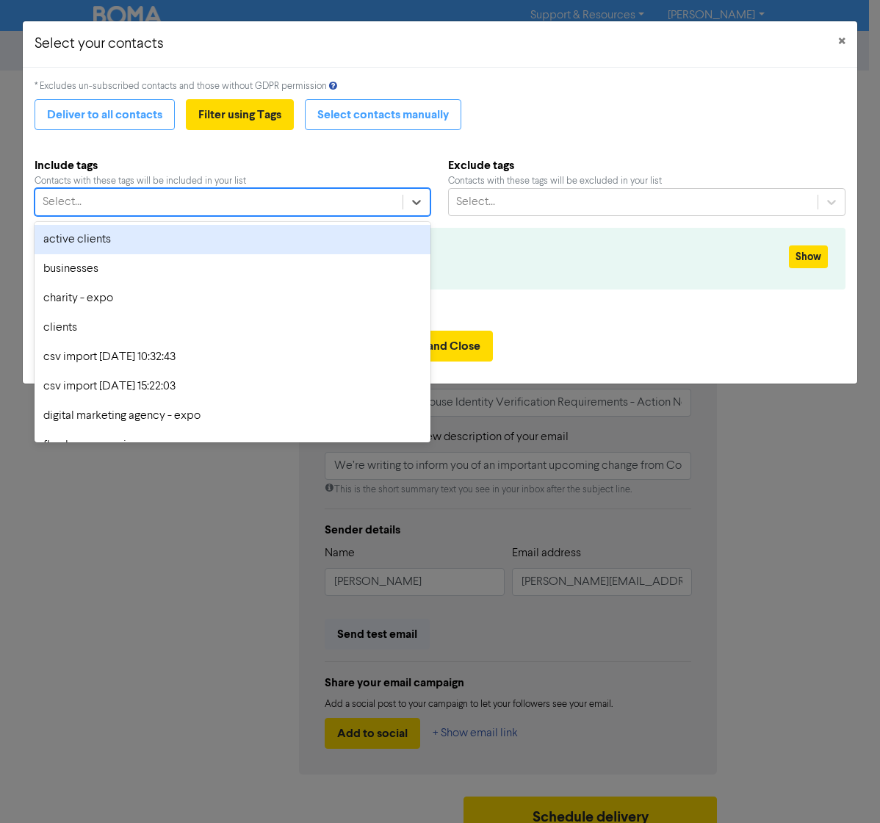
click at [378, 197] on div "Select..." at bounding box center [218, 202] width 367 height 26
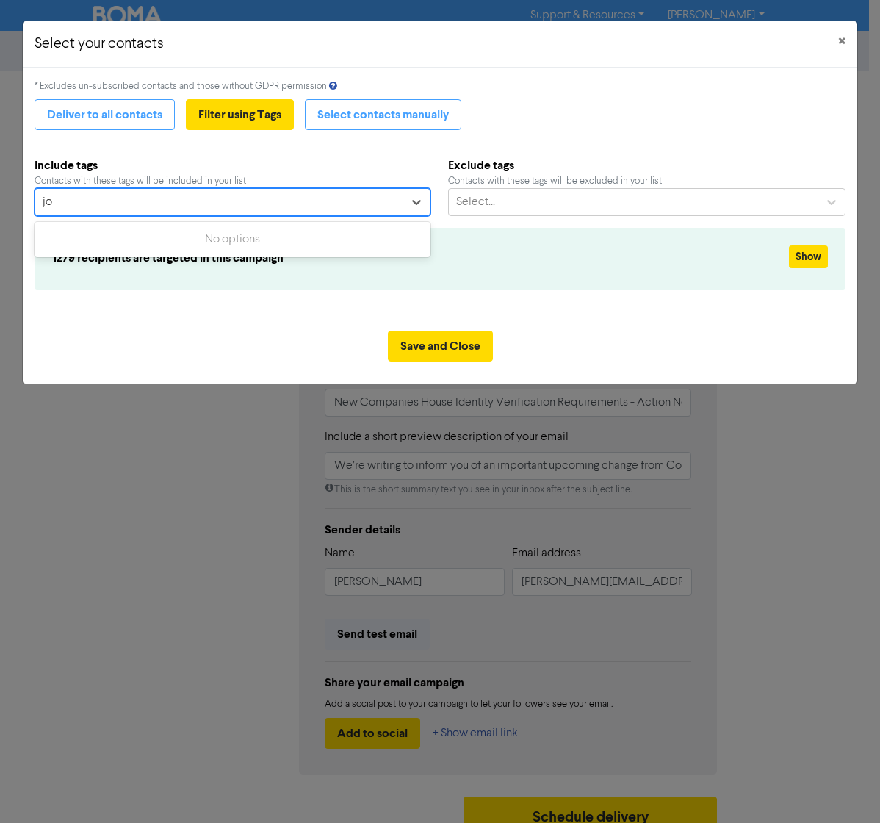
type input "j"
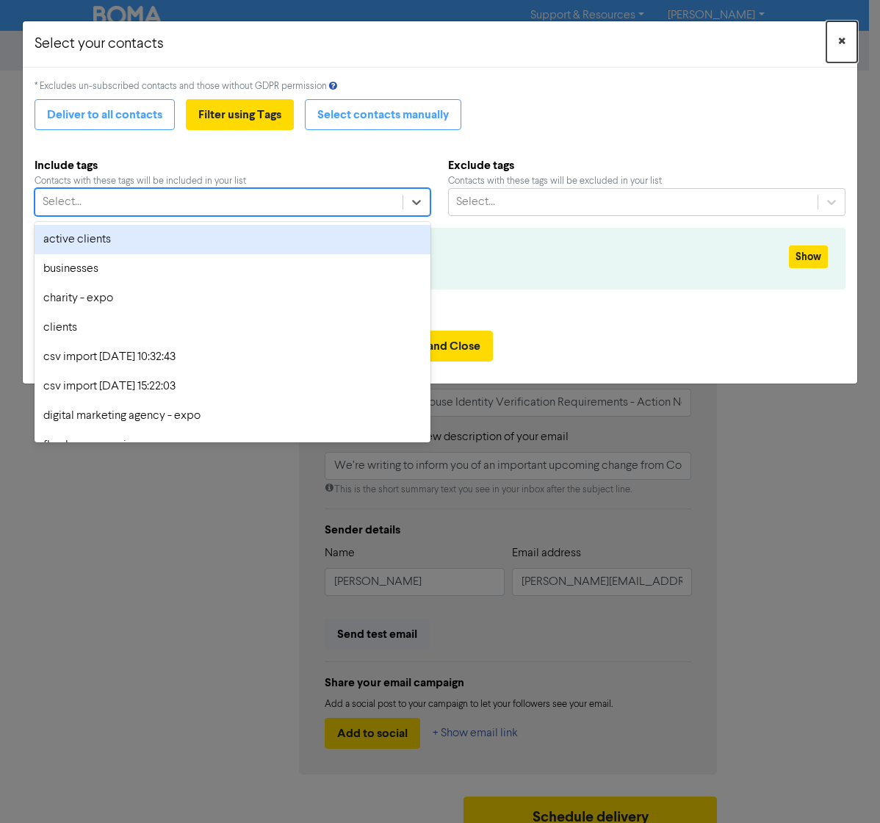
click at [842, 32] on span "×" at bounding box center [841, 42] width 7 height 22
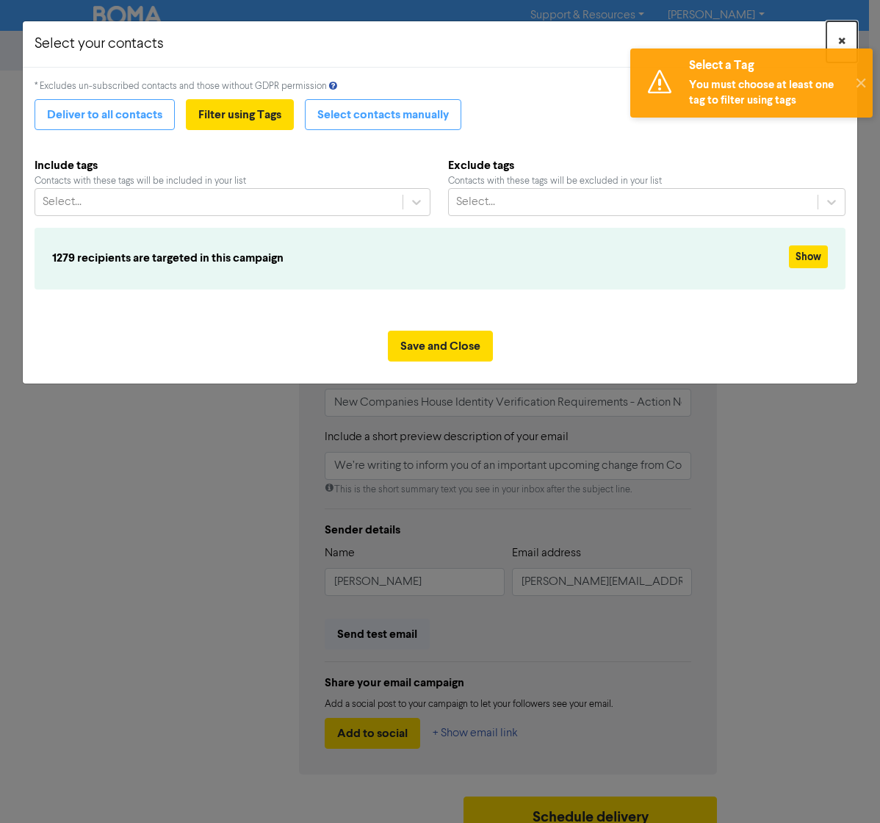
click at [835, 40] on button "×" at bounding box center [841, 41] width 31 height 41
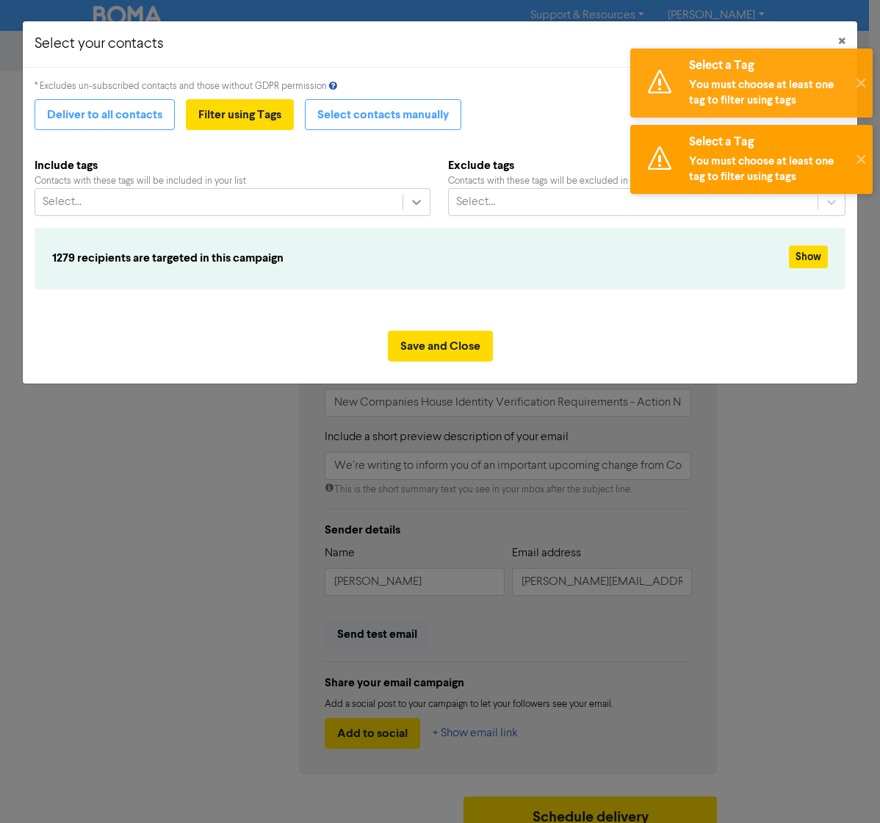
click at [406, 201] on div at bounding box center [416, 202] width 26 height 26
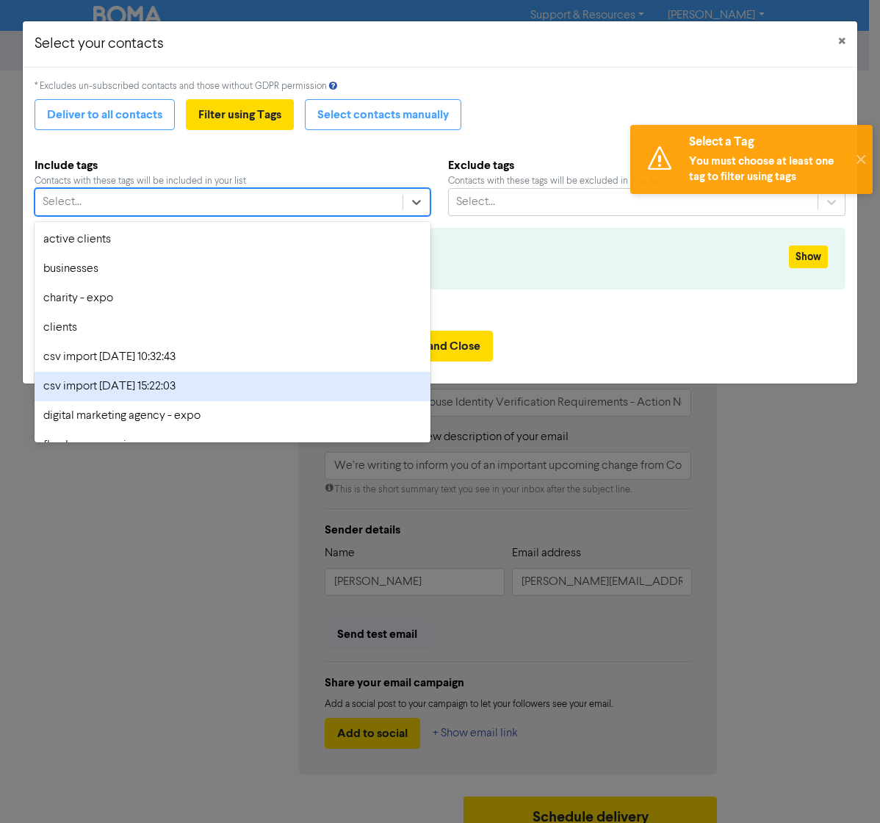
click at [181, 379] on div "csv import [DATE] 15:22:03" at bounding box center [233, 386] width 396 height 29
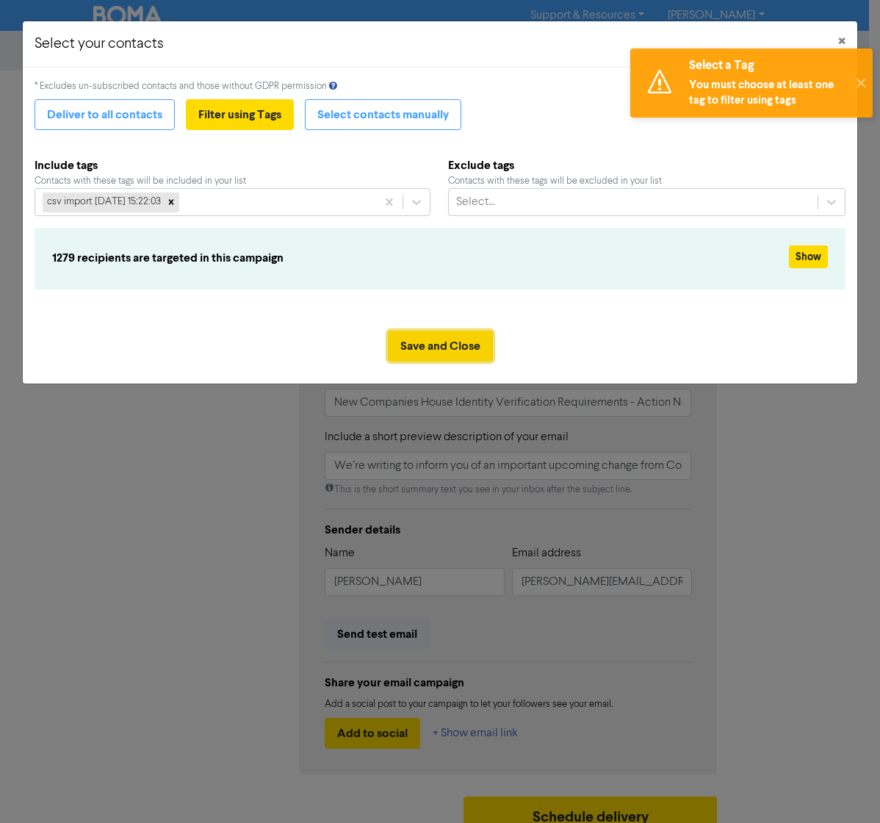
click at [459, 337] on button "Save and Close" at bounding box center [440, 346] width 105 height 31
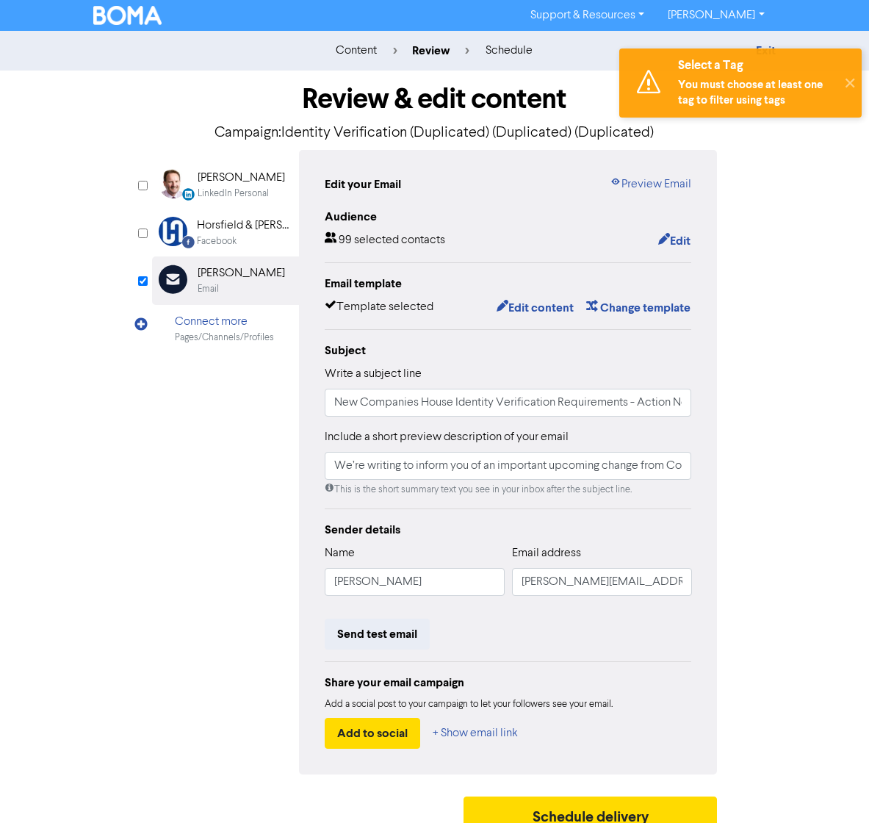
click at [129, 17] on img at bounding box center [127, 15] width 69 height 19
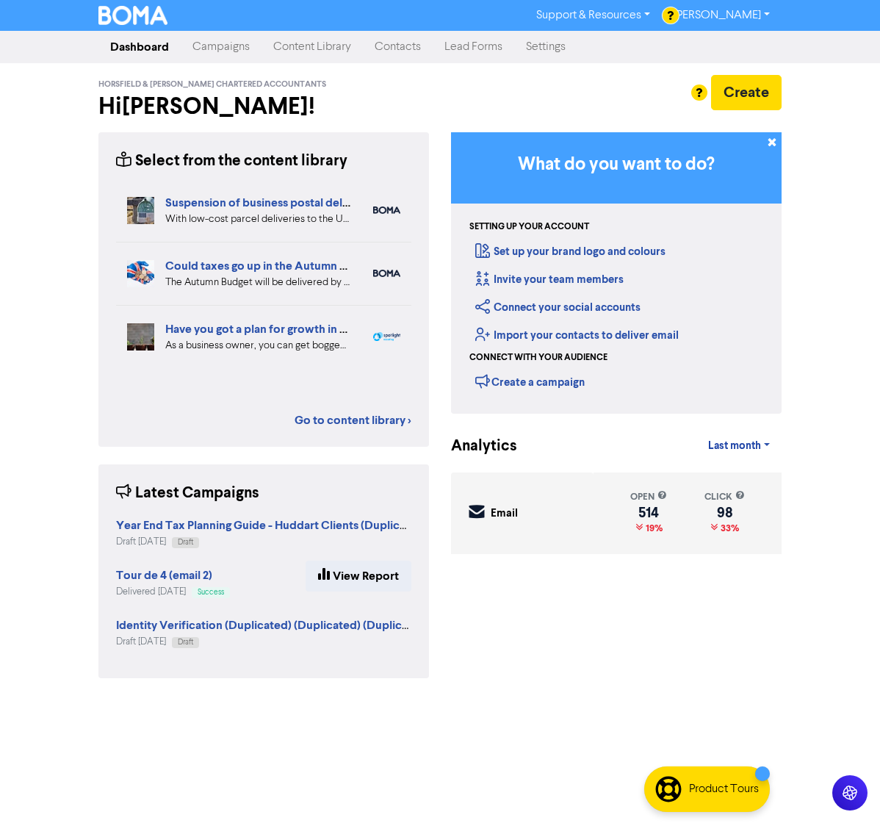
click at [394, 46] on link "Contacts" at bounding box center [398, 46] width 70 height 29
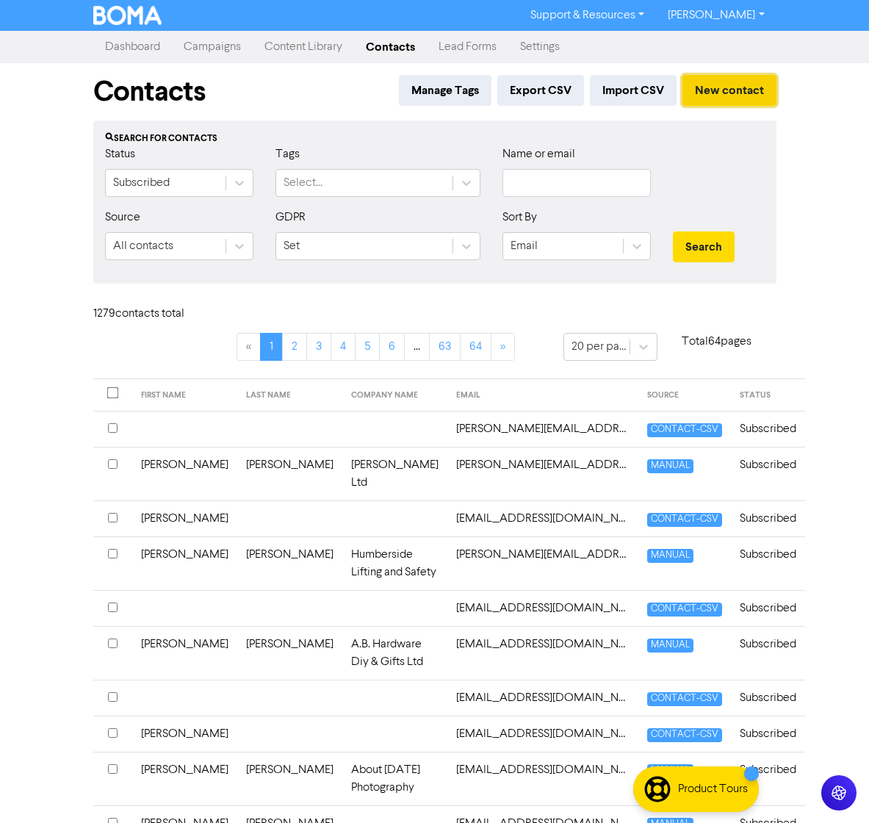
click at [726, 93] on button "New contact" at bounding box center [729, 90] width 94 height 31
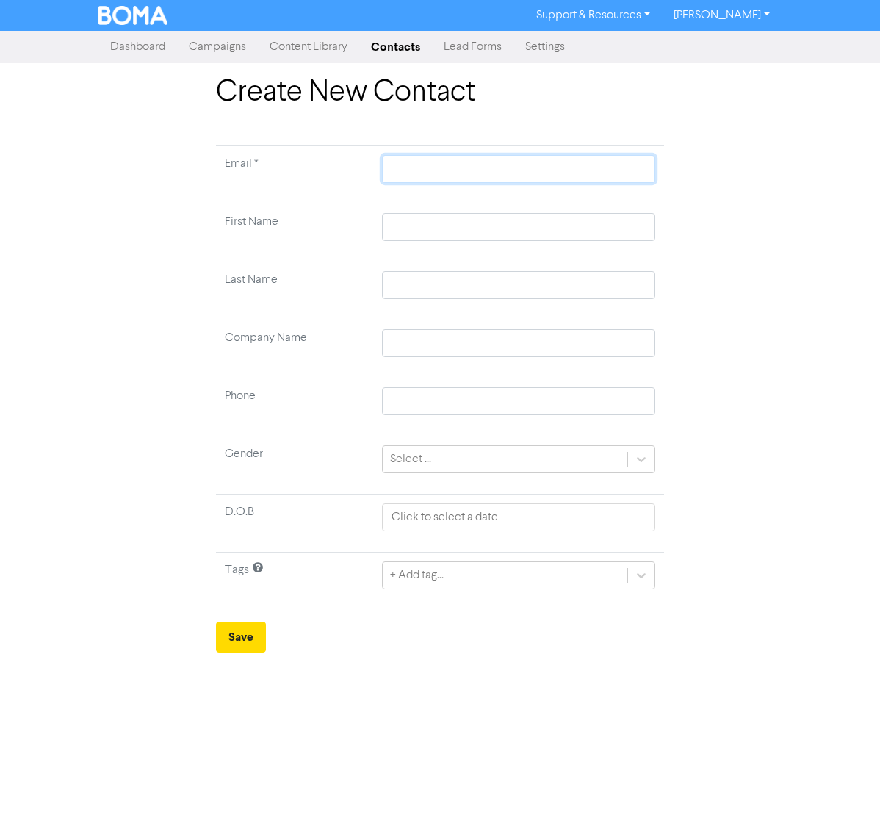
click at [452, 167] on input "text" at bounding box center [518, 169] width 273 height 28
type input "[PERSON_NAME][EMAIL_ADDRESS][DOMAIN_NAME]"
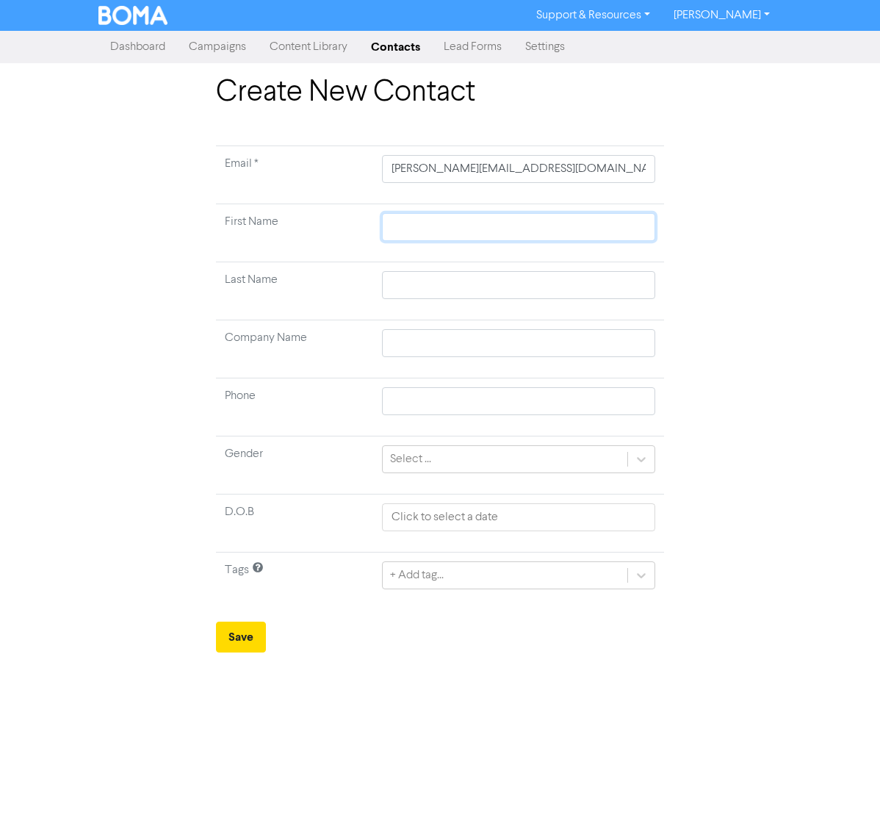
click at [530, 237] on input "text" at bounding box center [518, 227] width 273 height 28
type input "J"
type input "JO"
type input "JOs"
type input "JOsh"
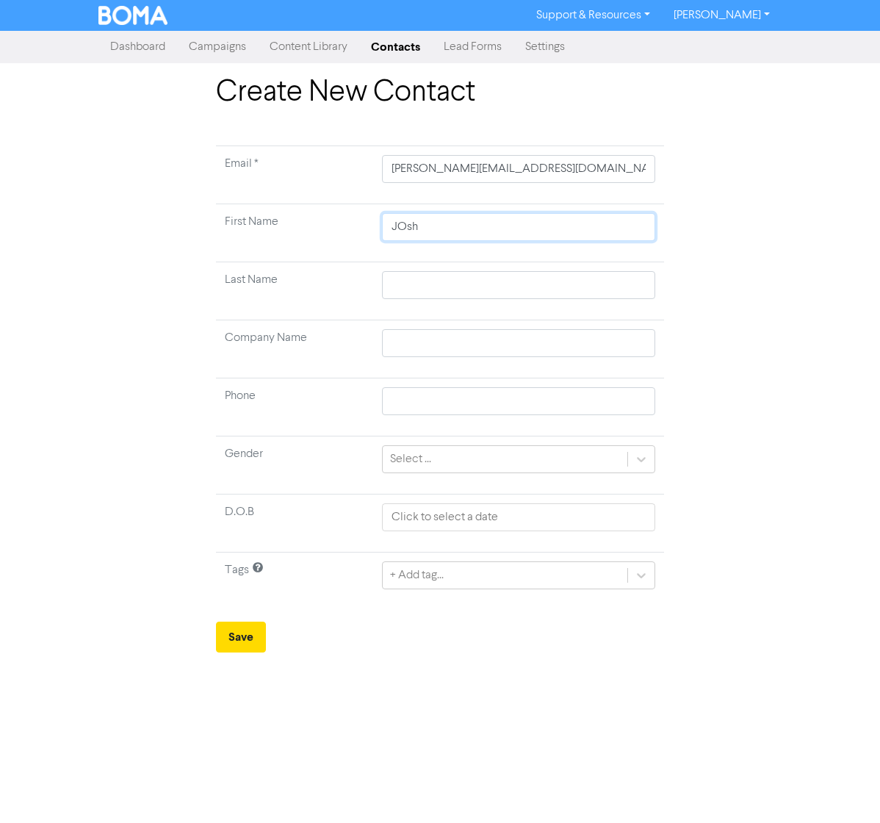
type input "JOshu"
type input "JOshua"
type input "JOshu"
type input "JOsh"
type input "JOs"
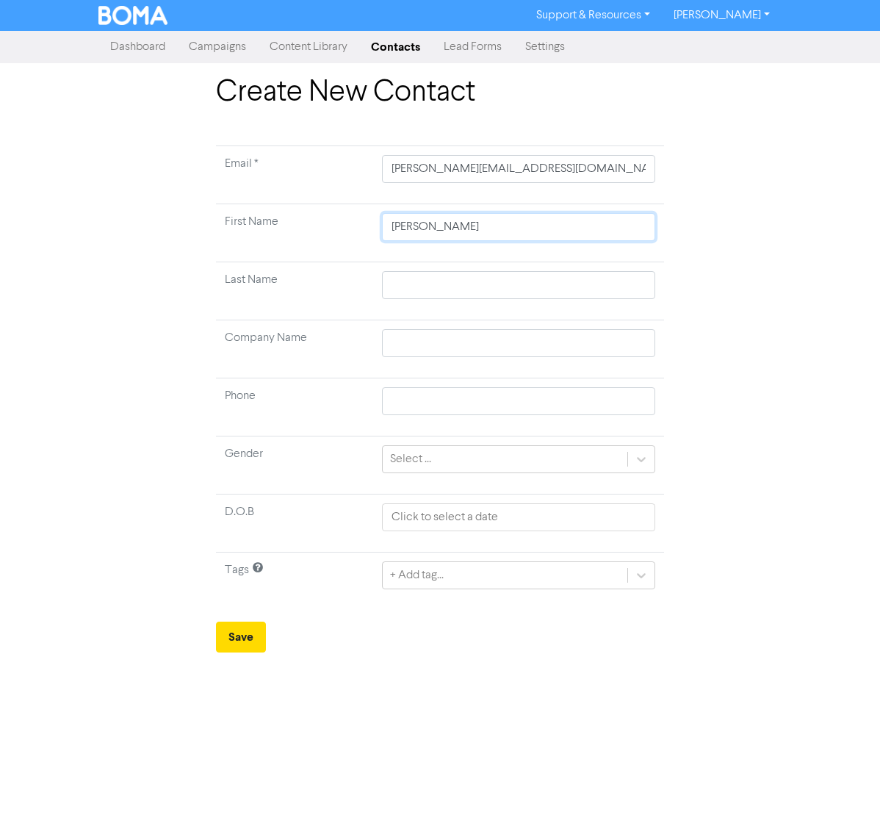
type input "JO"
type input "J"
type input "Jo"
type input "Jos"
type input "Josh"
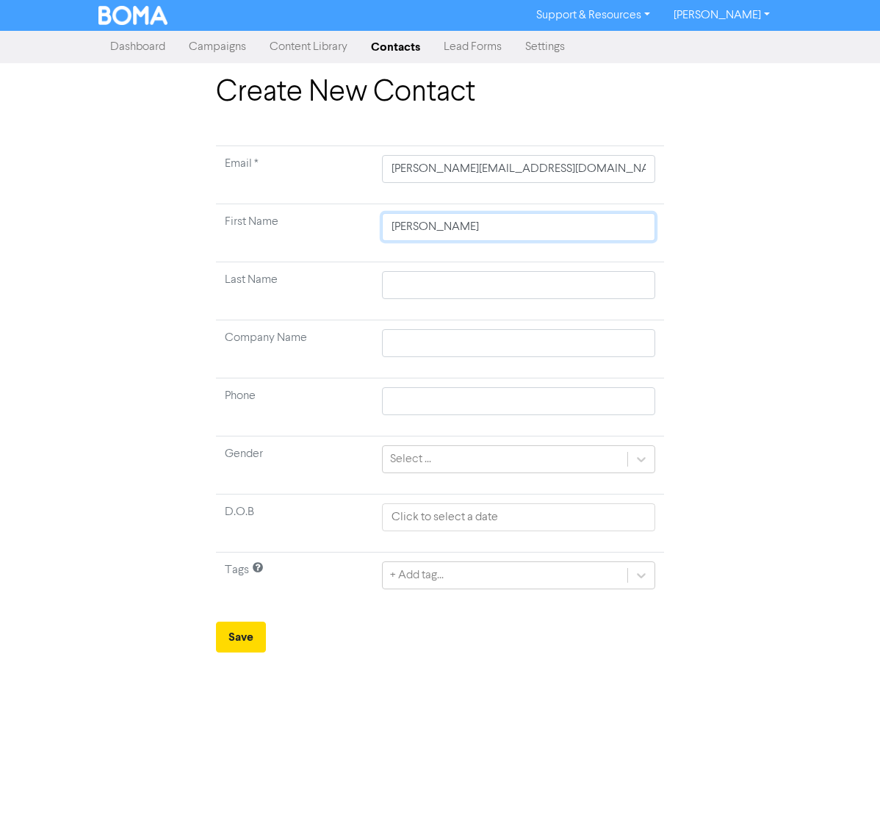
type input "Joshu"
type input "Joshua"
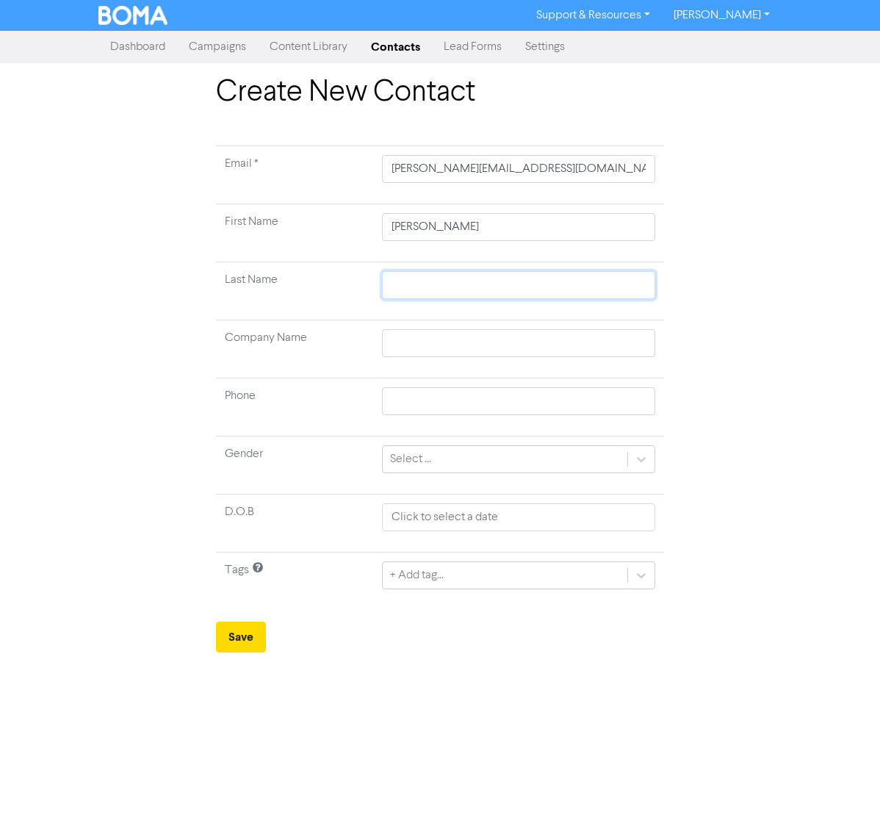
click at [504, 292] on input "text" at bounding box center [518, 285] width 273 height 28
type input "A"
type input "Al"
type input "All"
type input "Alle"
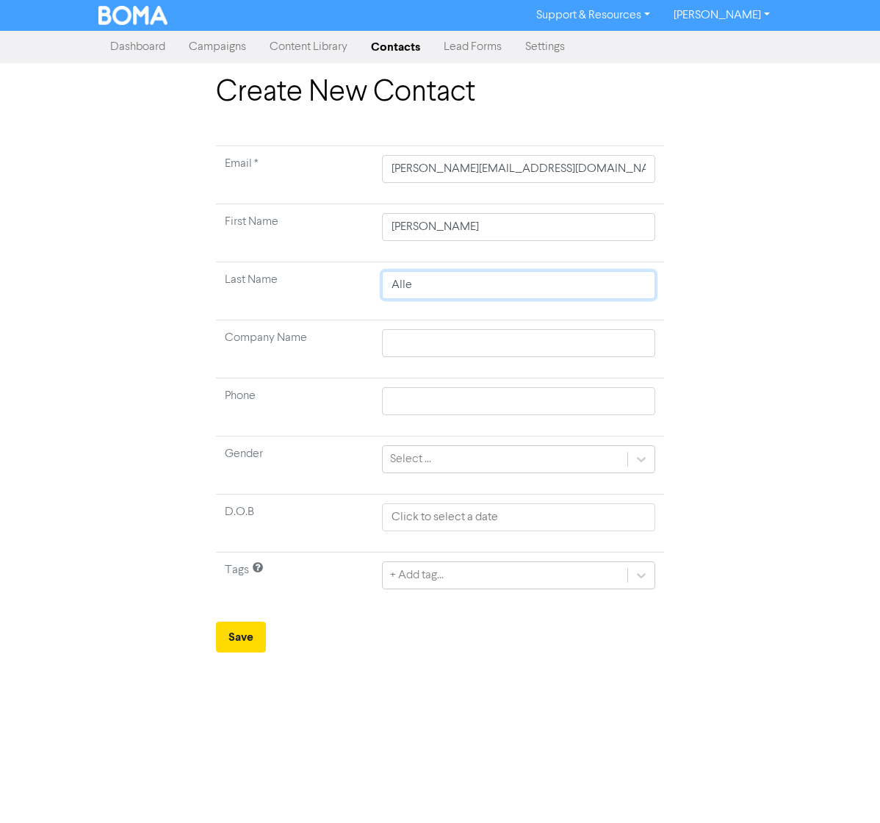
type input "[PERSON_NAME]"
click at [457, 345] on input "text" at bounding box center [518, 343] width 273 height 28
type input "T"
type input "Th"
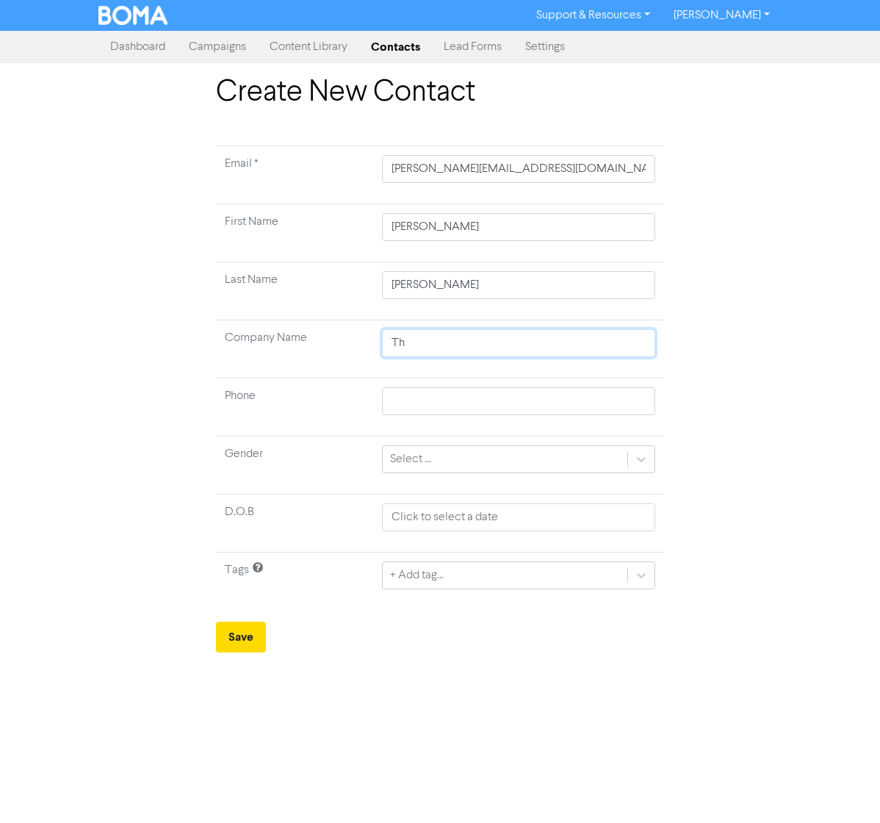
type input "Thi"
type input "Thik"
type input "Thi"
type input "Thin"
type input "Think"
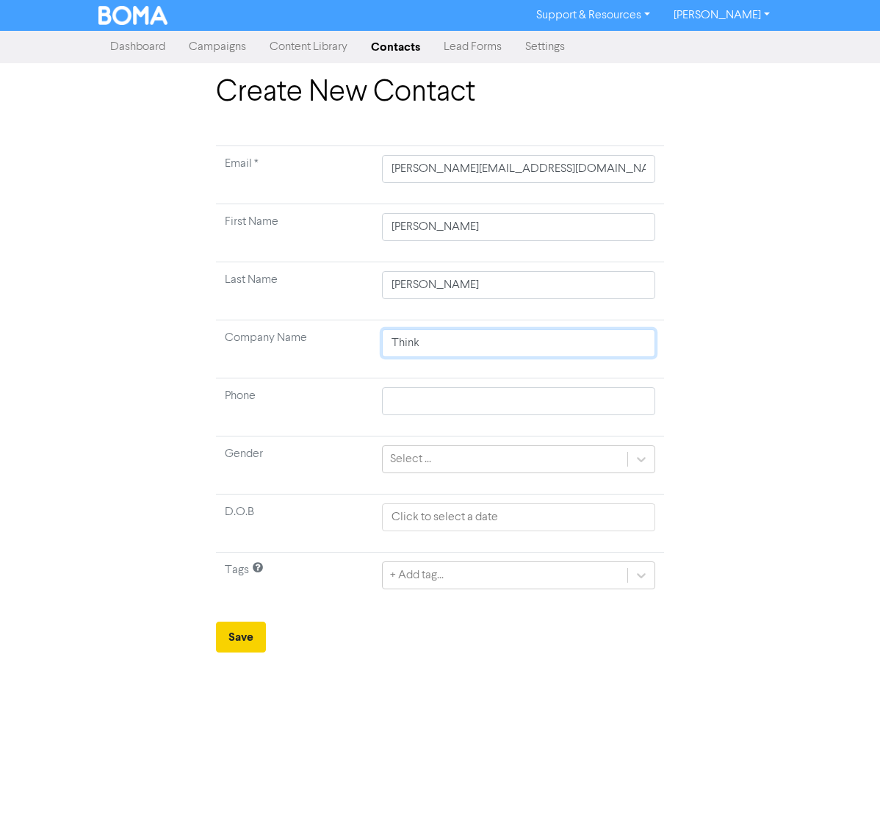
type input "Think"
click at [226, 644] on button "Save" at bounding box center [241, 636] width 50 height 31
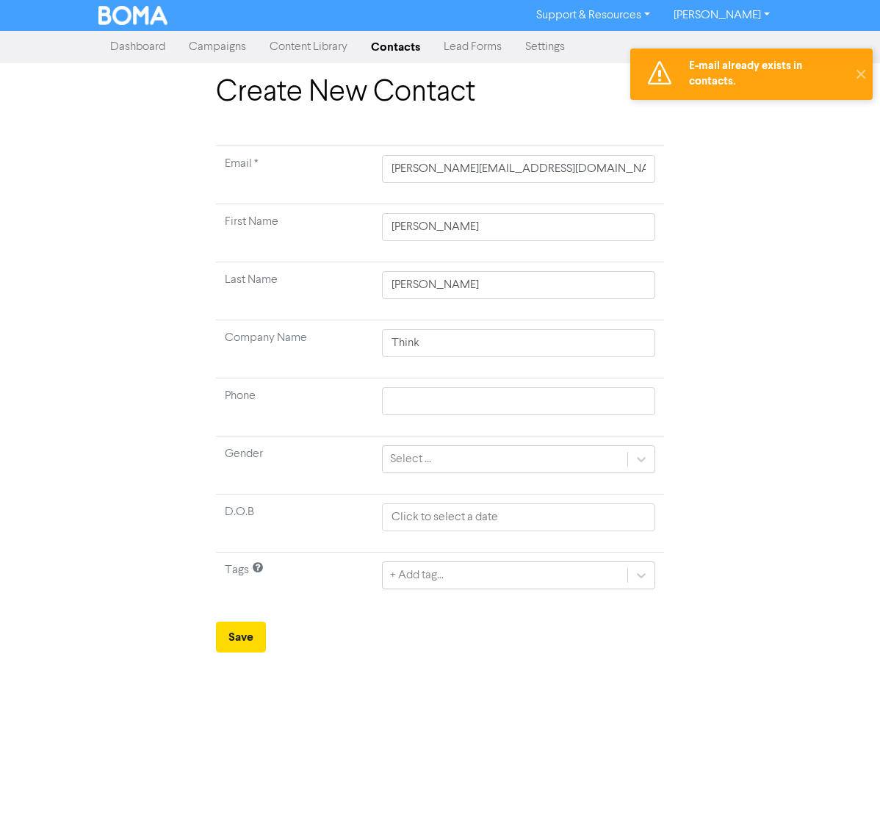
click at [304, 43] on link "Content Library" at bounding box center [308, 46] width 101 height 29
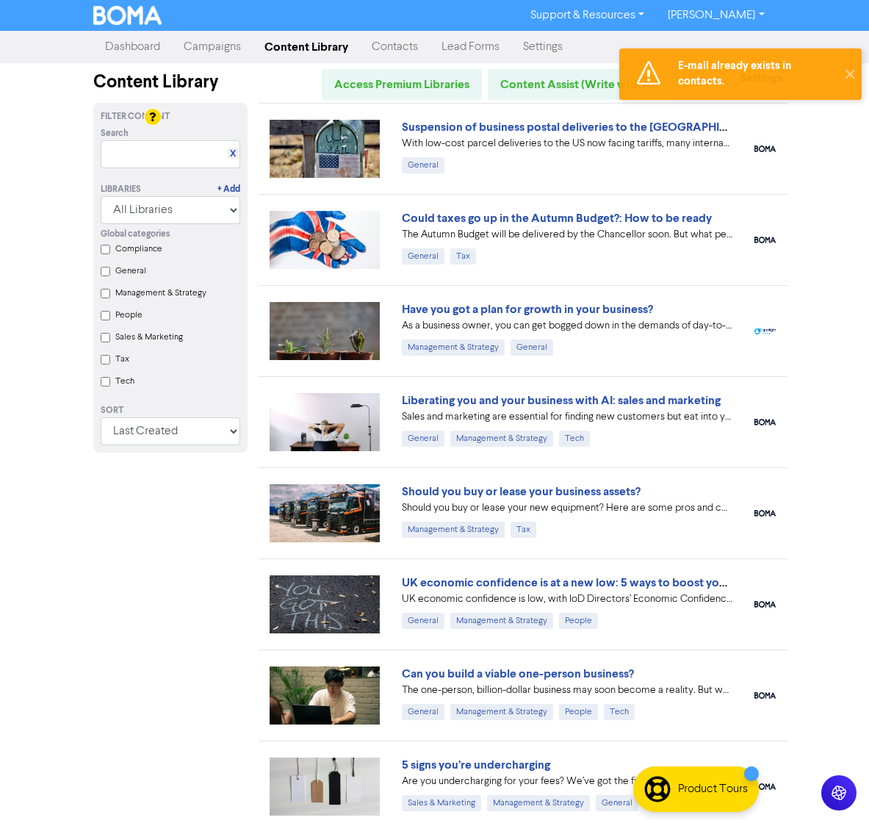
click at [208, 54] on link "Campaigns" at bounding box center [212, 46] width 81 height 29
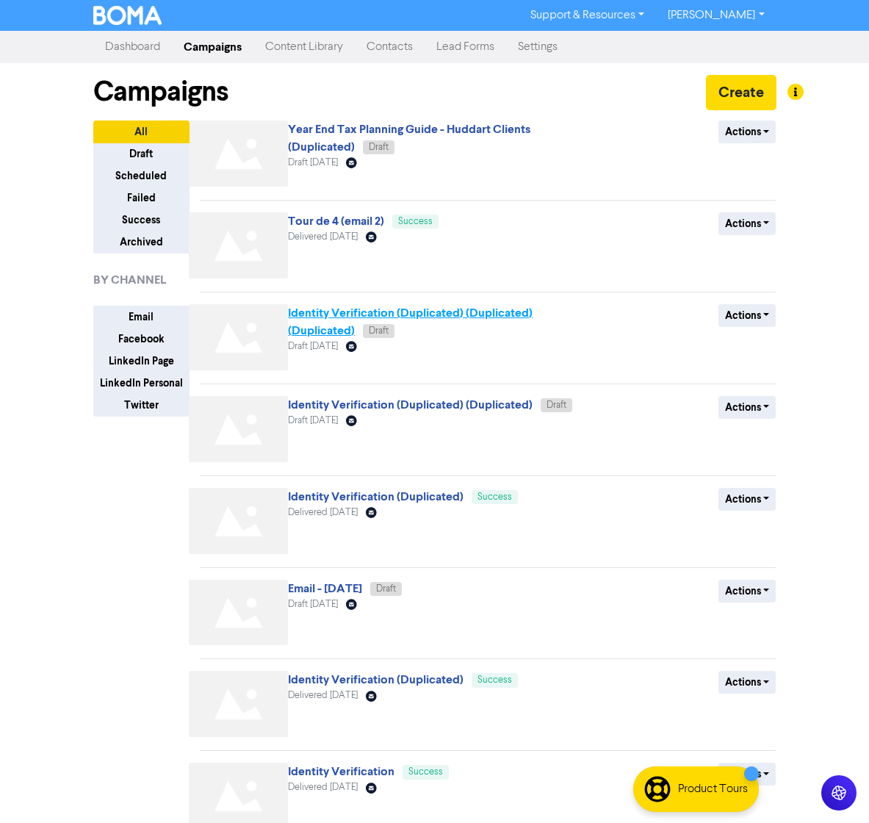
click at [349, 317] on link "Identity Verification (Duplicated) (Duplicated) (Duplicated)" at bounding box center [410, 322] width 245 height 32
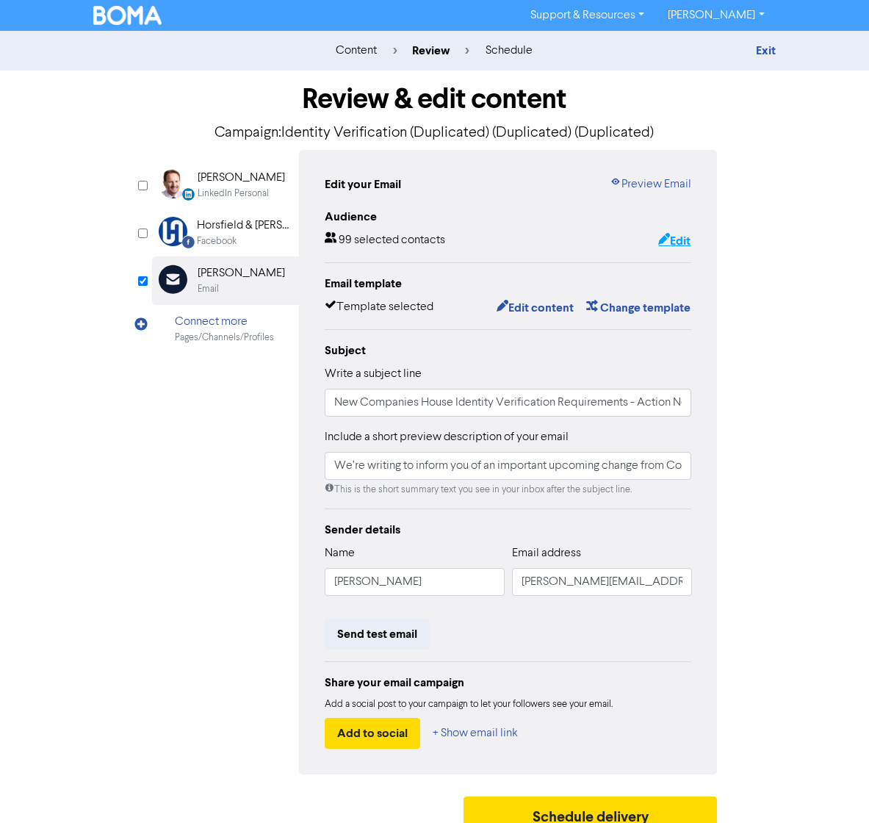
click at [679, 242] on button "Edit" at bounding box center [674, 240] width 34 height 19
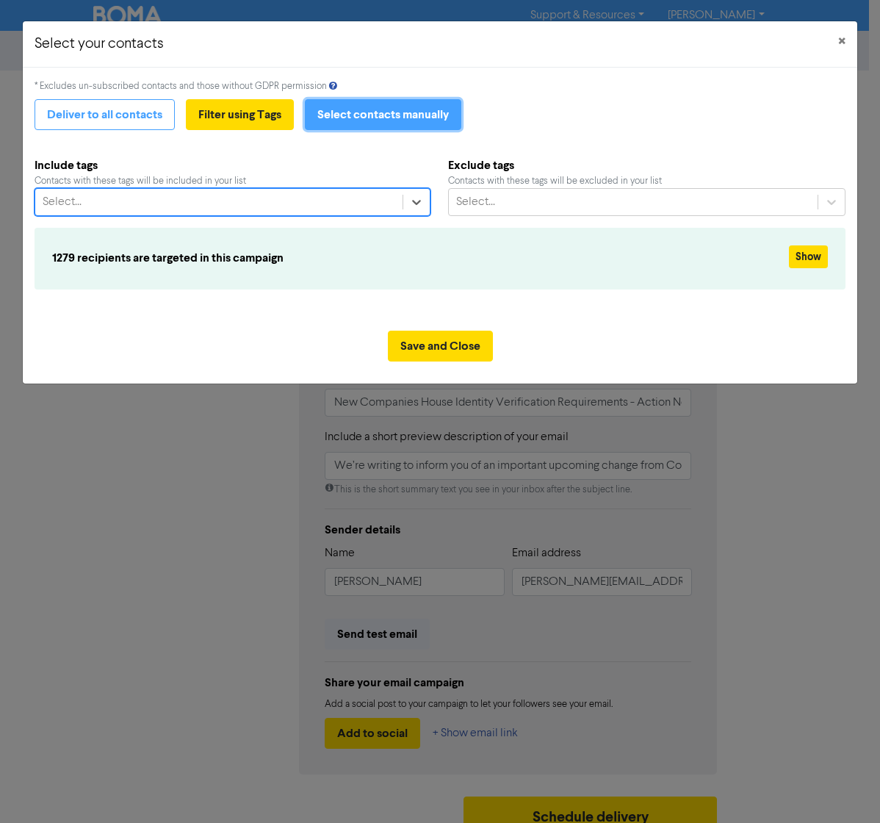
click at [364, 123] on button "Select contacts manually" at bounding box center [383, 114] width 156 height 31
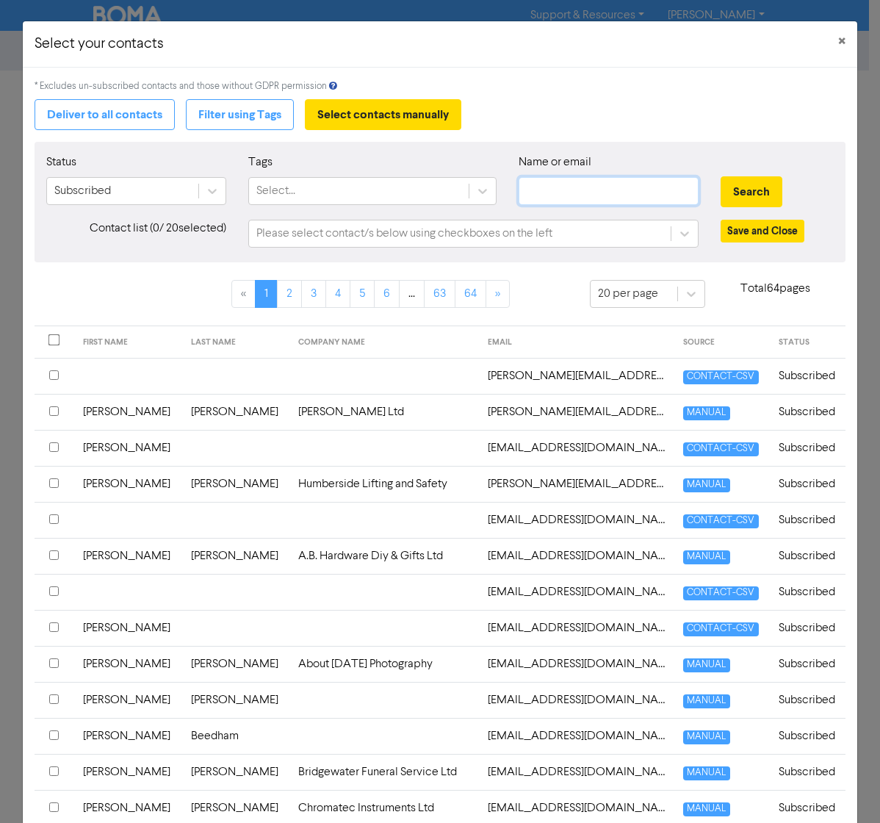
click at [577, 185] on input "text" at bounding box center [609, 191] width 181 height 28
click at [741, 187] on button "Search" at bounding box center [752, 191] width 62 height 31
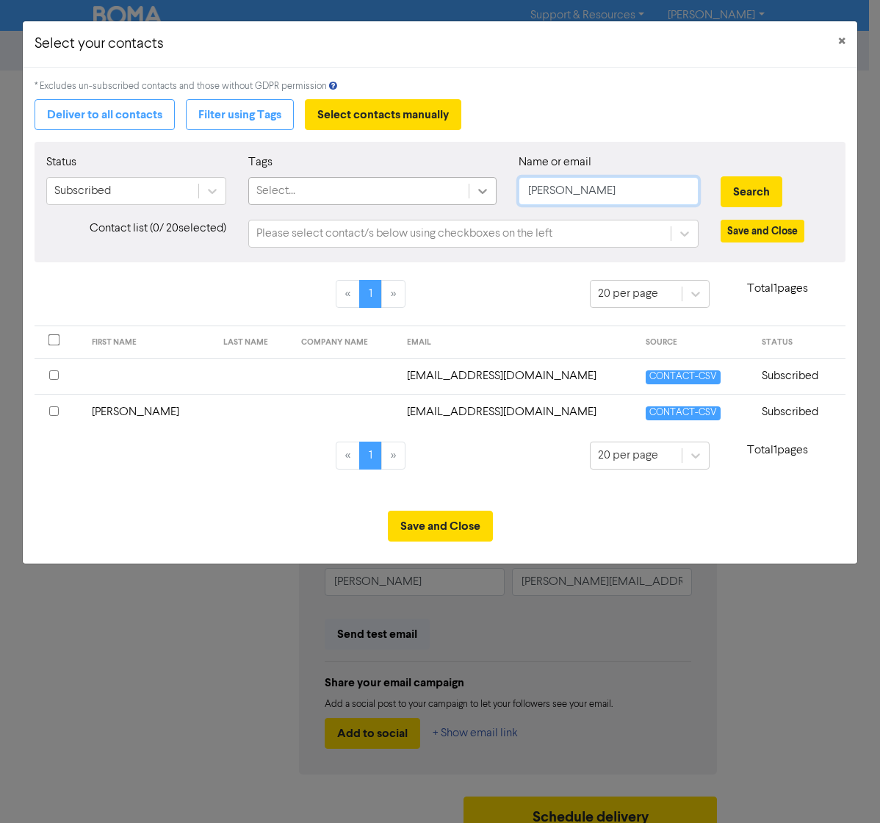
drag, startPoint x: 599, startPoint y: 194, endPoint x: 488, endPoint y: 185, distance: 111.3
click at [488, 185] on div "Status Subscribed Tags Select... Name or email joshua Search" at bounding box center [440, 185] width 810 height 63
type input "[PERSON_NAME][EMAIL_ADDRESS][DOMAIN_NAME]"
click at [752, 189] on button "Search" at bounding box center [752, 191] width 62 height 31
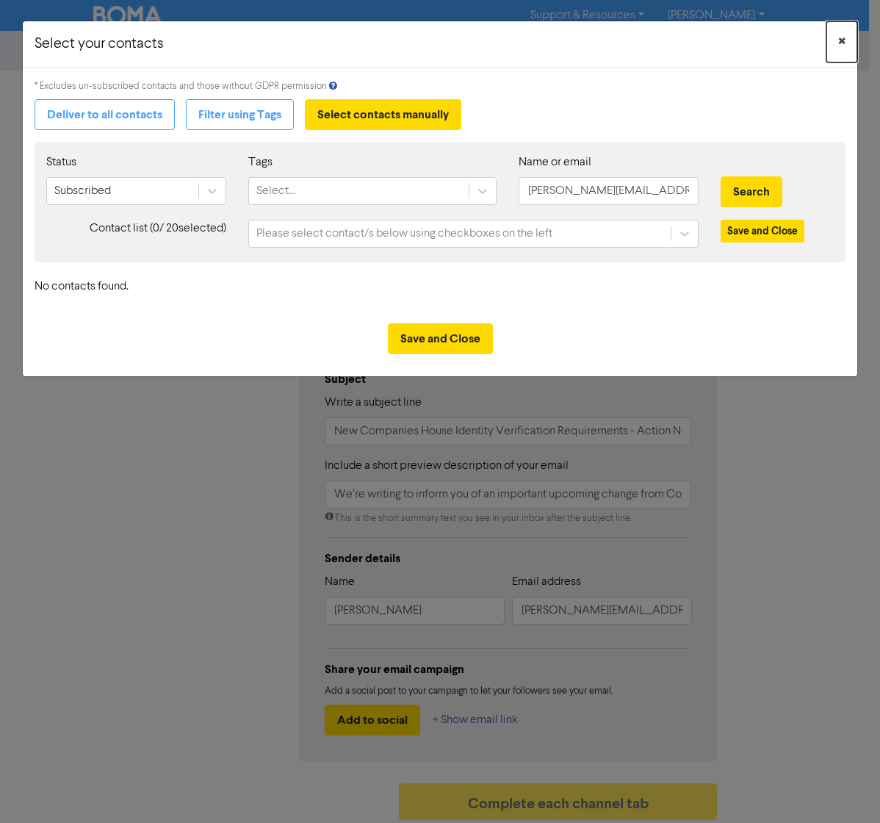
click at [844, 39] on span "×" at bounding box center [841, 42] width 7 height 22
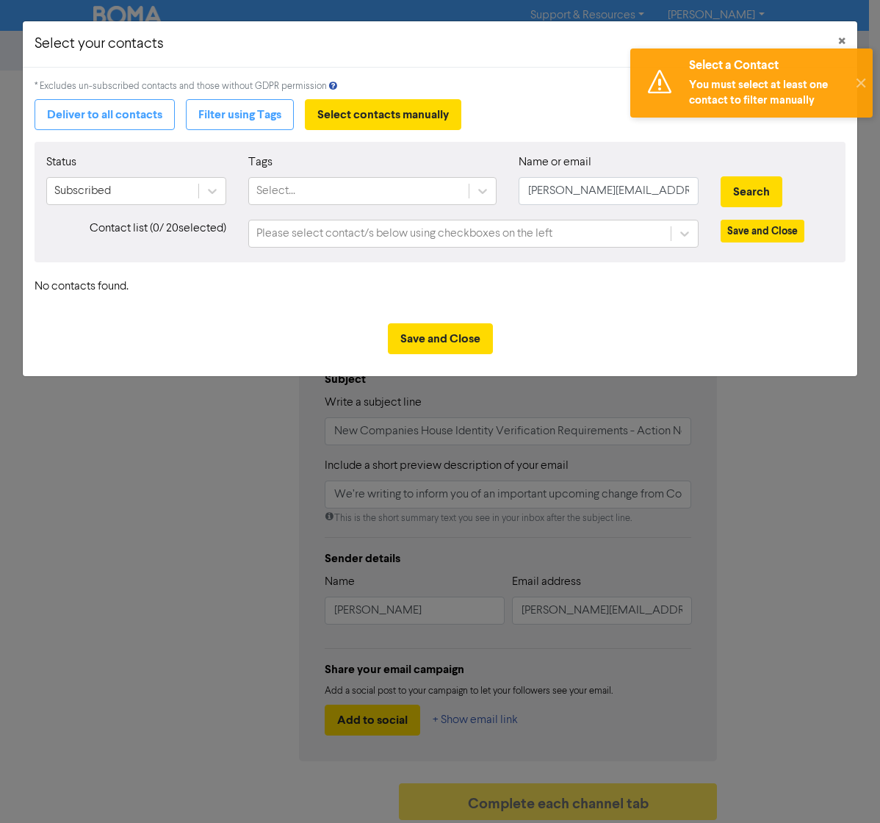
click at [835, 41] on div "Select a Contact You must select at least one contact to filter manually ✕" at bounding box center [751, 83] width 257 height 84
click at [840, 40] on span "×" at bounding box center [841, 42] width 7 height 22
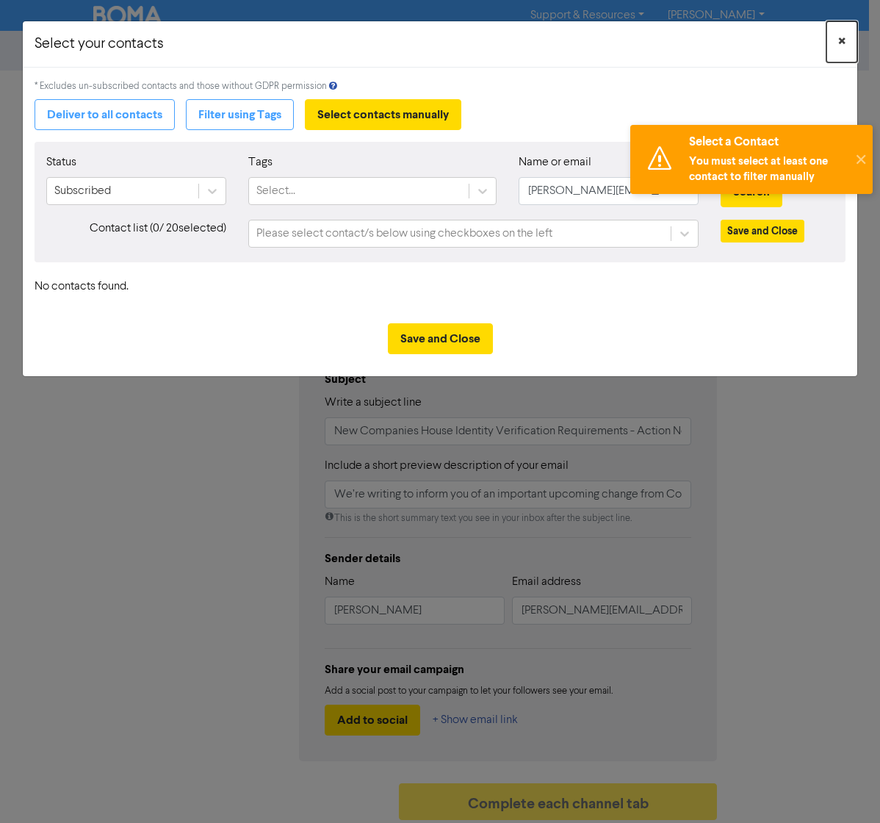
click at [840, 40] on span "×" at bounding box center [841, 42] width 7 height 22
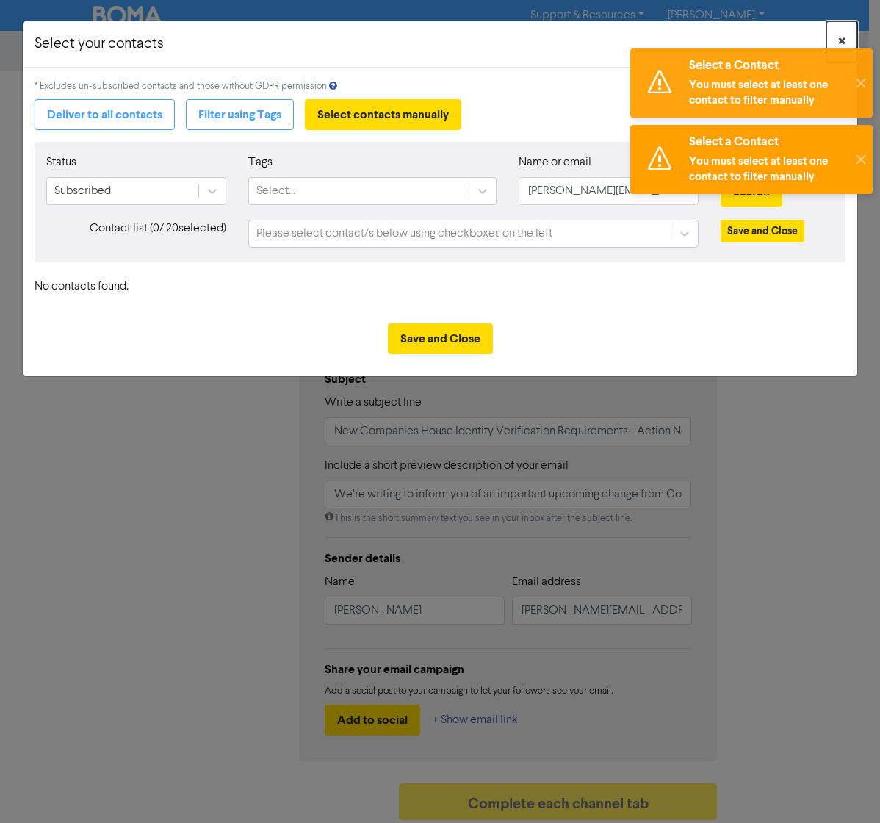
click at [840, 40] on span "×" at bounding box center [841, 42] width 7 height 22
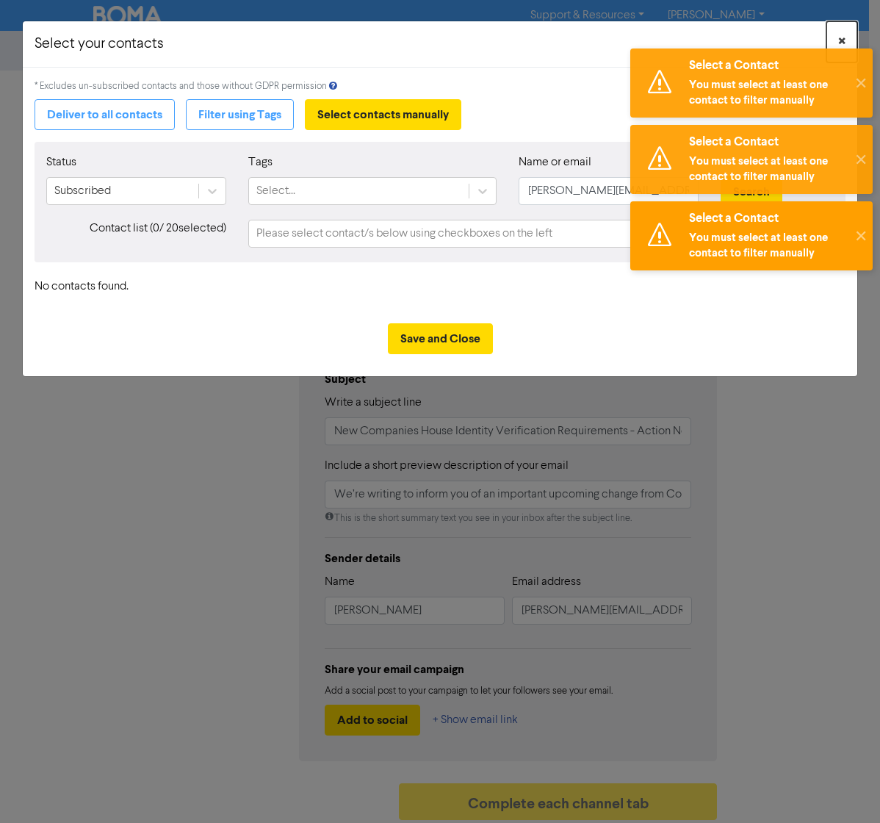
click at [840, 40] on span "×" at bounding box center [841, 42] width 7 height 22
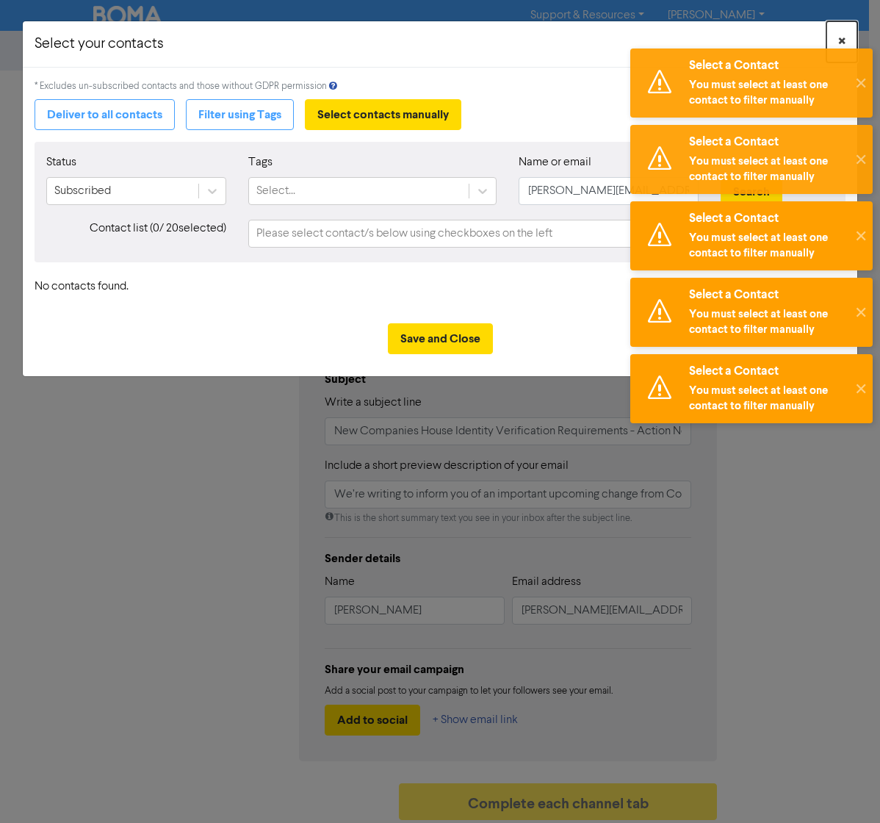
click at [840, 40] on span "×" at bounding box center [841, 42] width 7 height 22
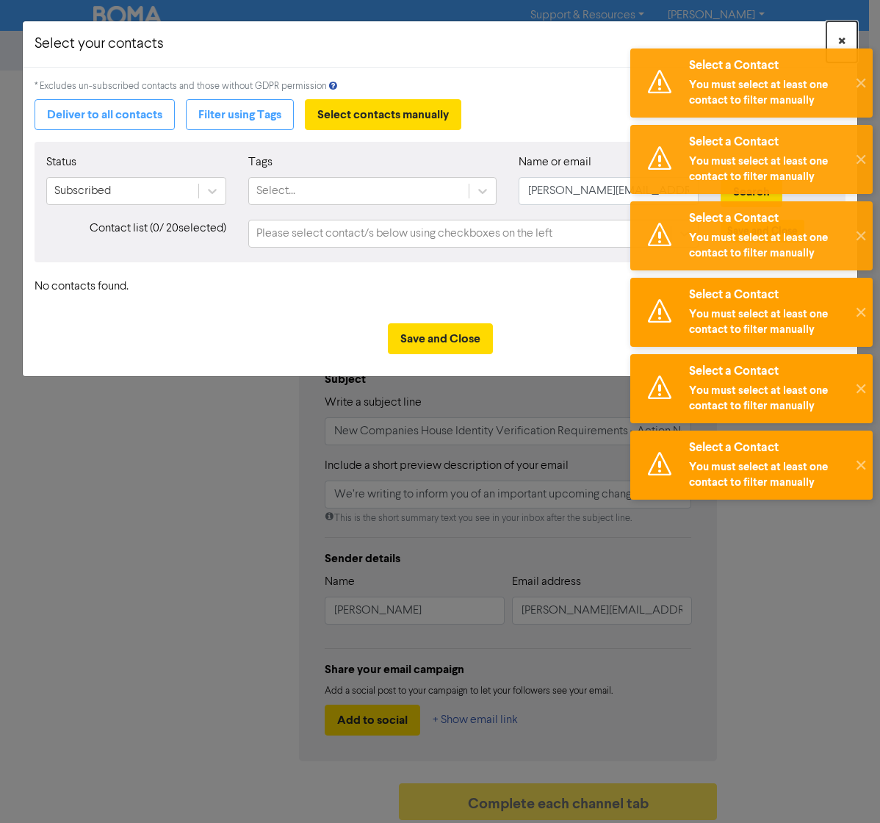
click at [840, 40] on span "×" at bounding box center [841, 42] width 7 height 22
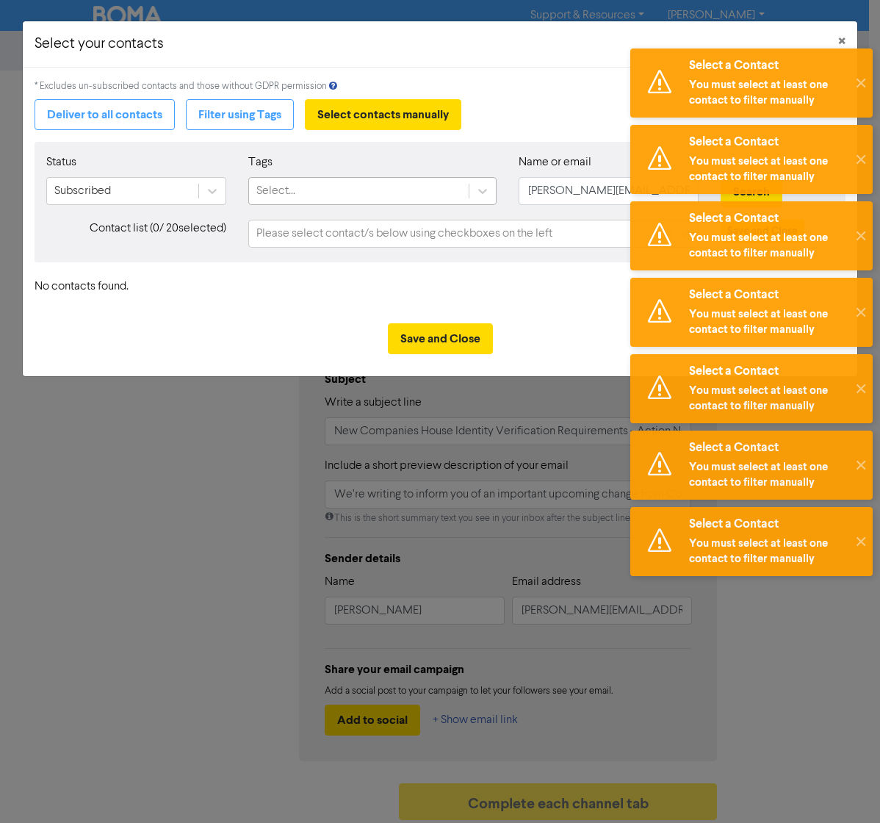
click at [353, 187] on div "Select..." at bounding box center [358, 191] width 219 height 26
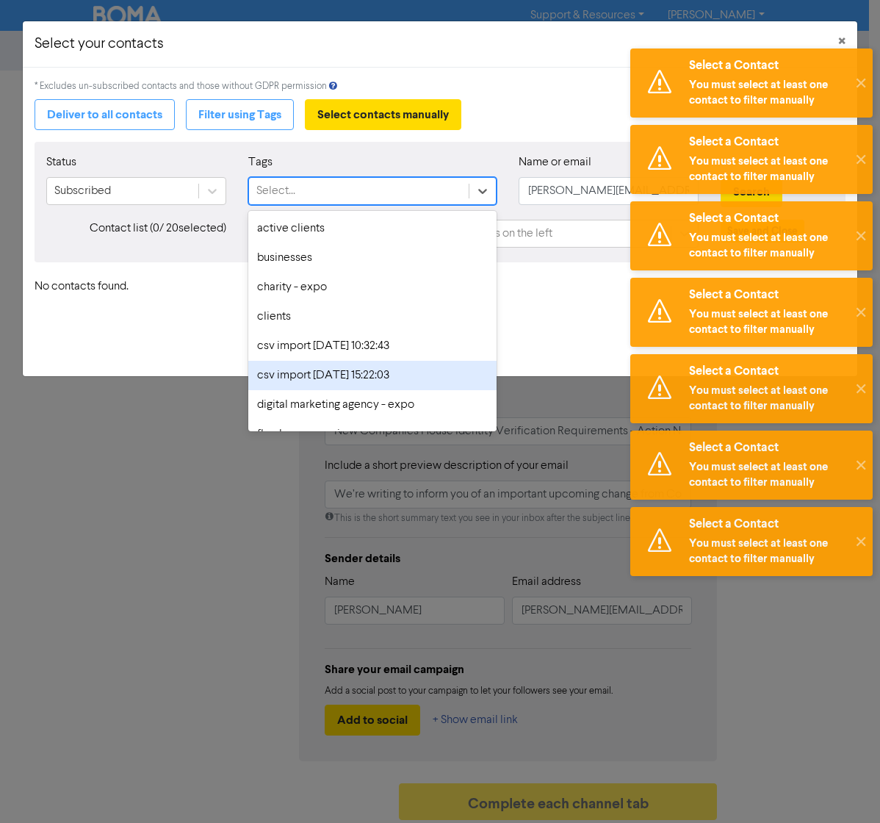
click at [383, 375] on div "csv import [DATE] 15:22:03" at bounding box center [372, 375] width 248 height 29
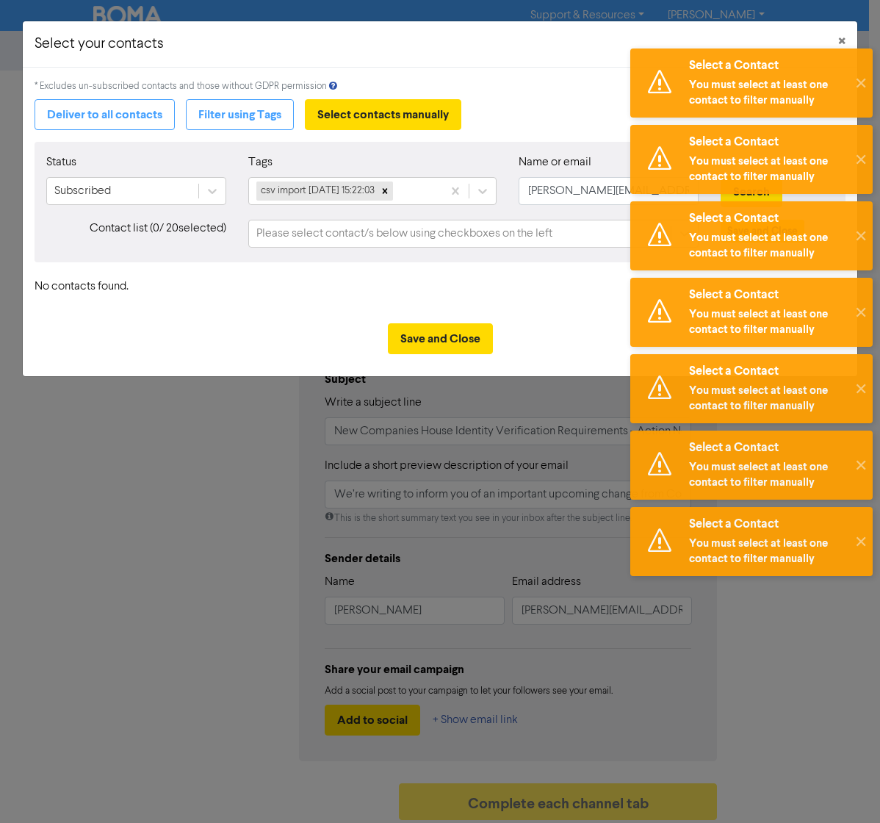
click at [544, 313] on div "Save and Close" at bounding box center [440, 343] width 835 height 65
click at [558, 192] on input "[PERSON_NAME][EMAIL_ADDRESS][DOMAIN_NAME]" at bounding box center [609, 191] width 181 height 28
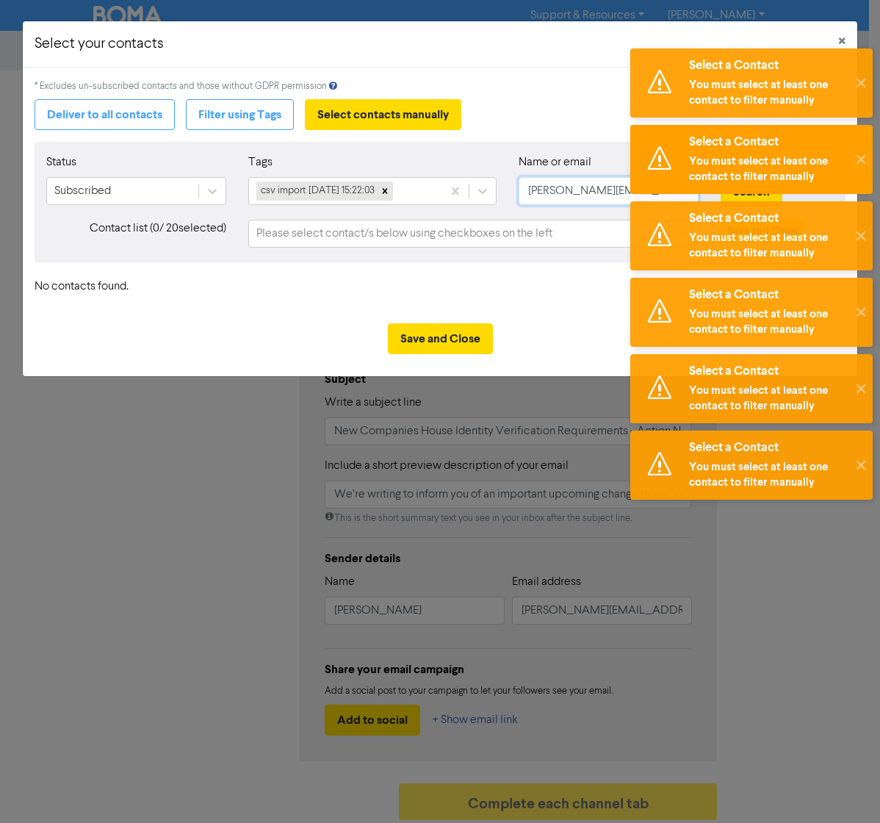
drag, startPoint x: 528, startPoint y: 192, endPoint x: 680, endPoint y: 187, distance: 151.4
click at [680, 187] on body "Select a Contact You must select at least one contact to filter manually ✕ Sele…" at bounding box center [440, 411] width 880 height 823
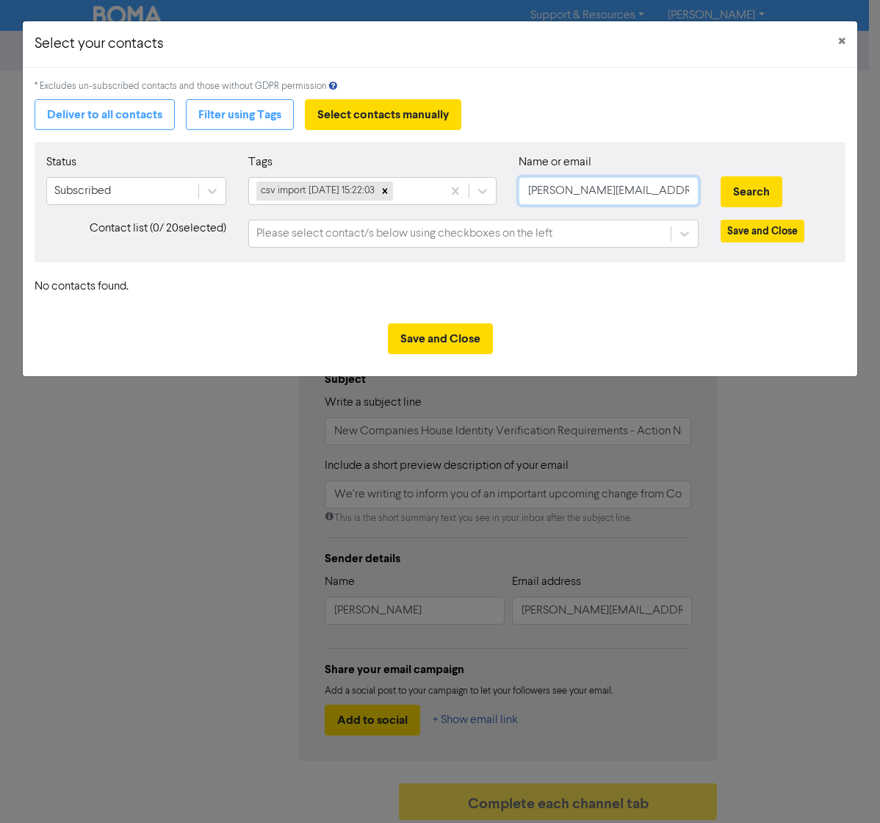
drag, startPoint x: 694, startPoint y: 192, endPoint x: 395, endPoint y: 166, distance: 300.2
click at [404, 168] on div "Status Subscribed Tags csv import 2025-09-05 15:22:03 Name or email josh@thinkd…" at bounding box center [440, 185] width 810 height 63
click at [757, 202] on button "Search" at bounding box center [752, 191] width 62 height 31
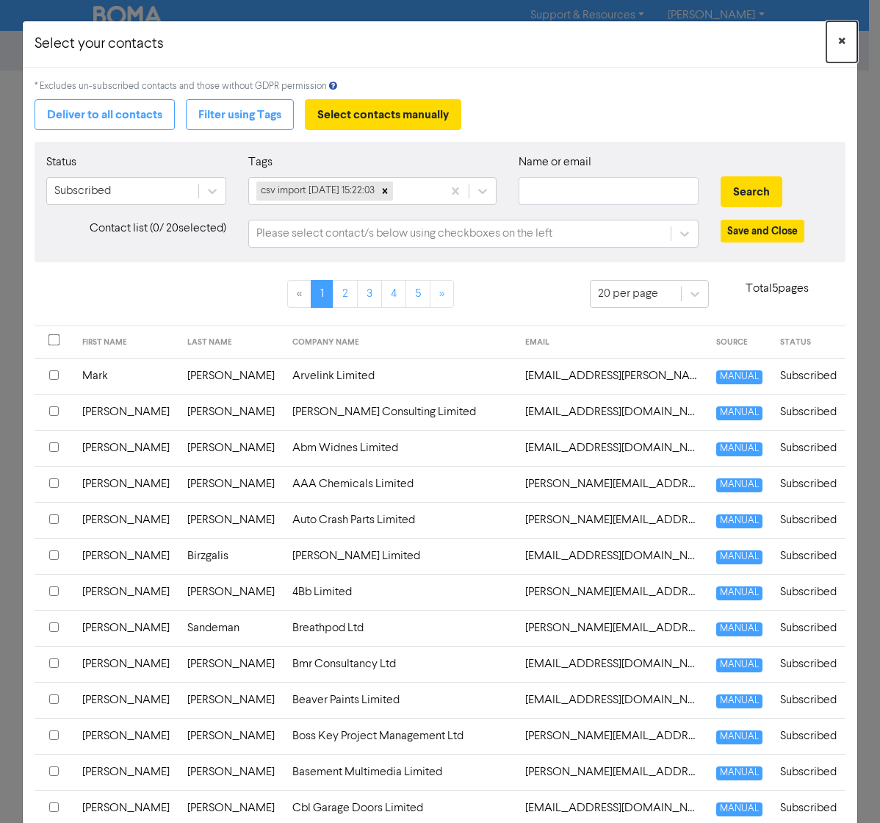
click at [838, 43] on span "×" at bounding box center [841, 42] width 7 height 22
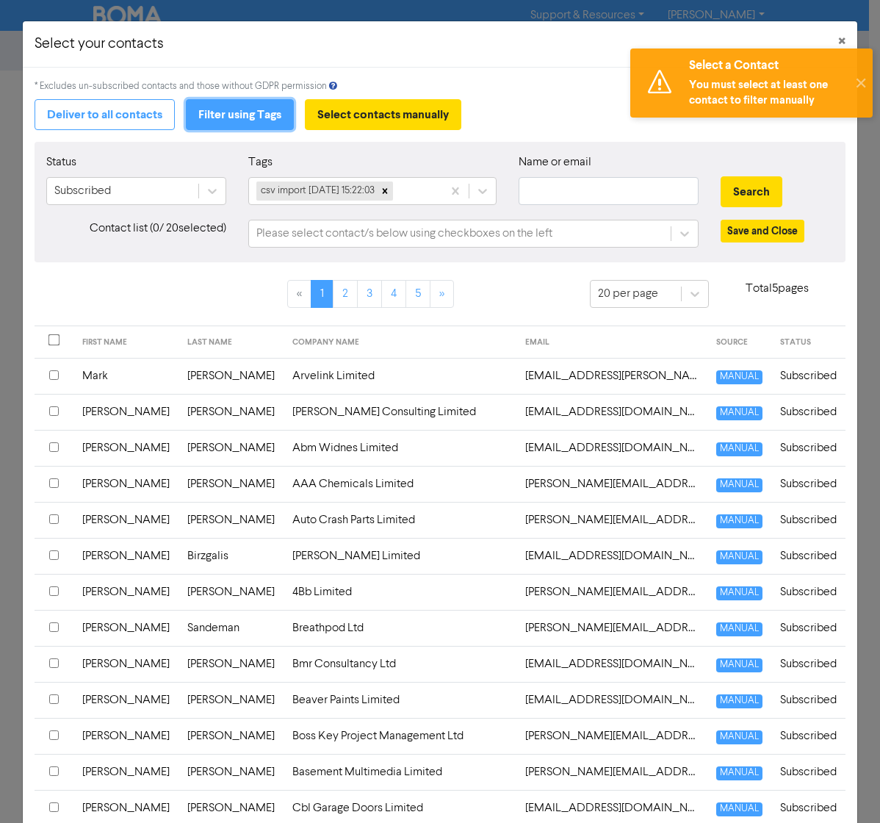
click at [230, 107] on button "Filter using Tags" at bounding box center [240, 114] width 108 height 31
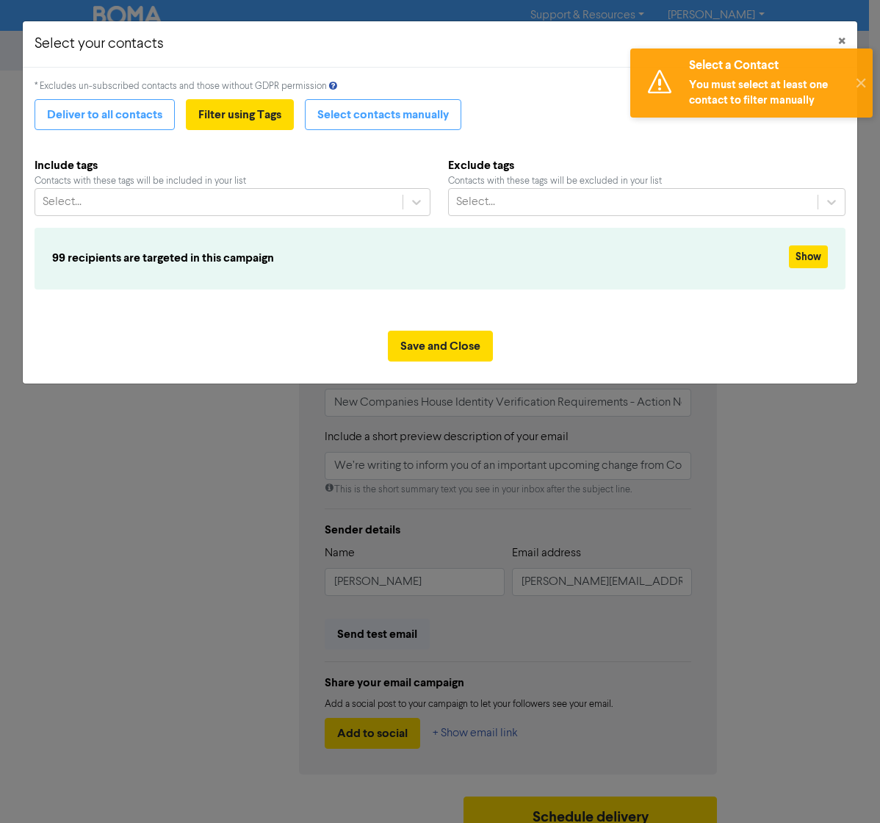
click at [284, 182] on div "Contacts with these tags will be included in your list" at bounding box center [233, 181] width 396 height 14
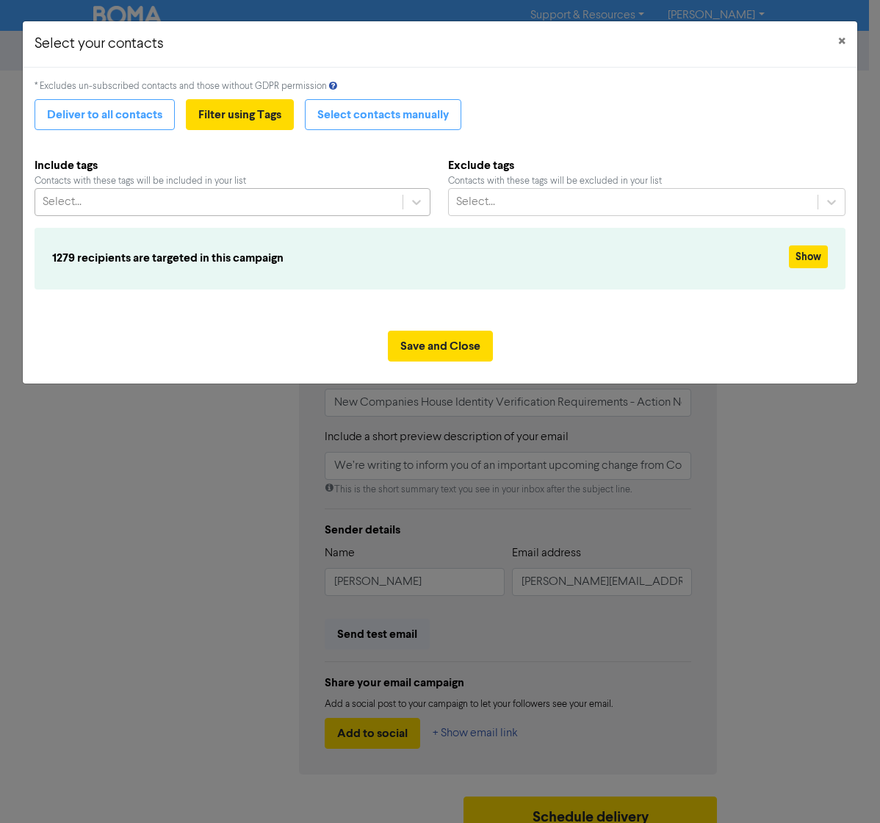
click at [285, 201] on div "Select..." at bounding box center [218, 202] width 367 height 26
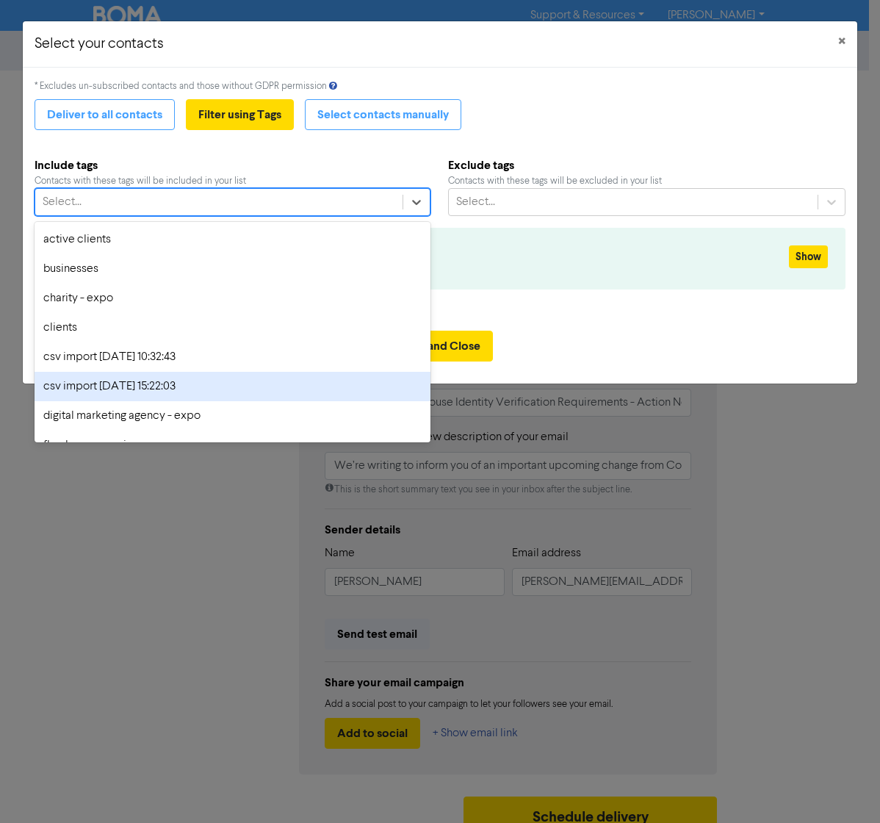
click at [174, 378] on div "csv import [DATE] 15:22:03" at bounding box center [233, 386] width 396 height 29
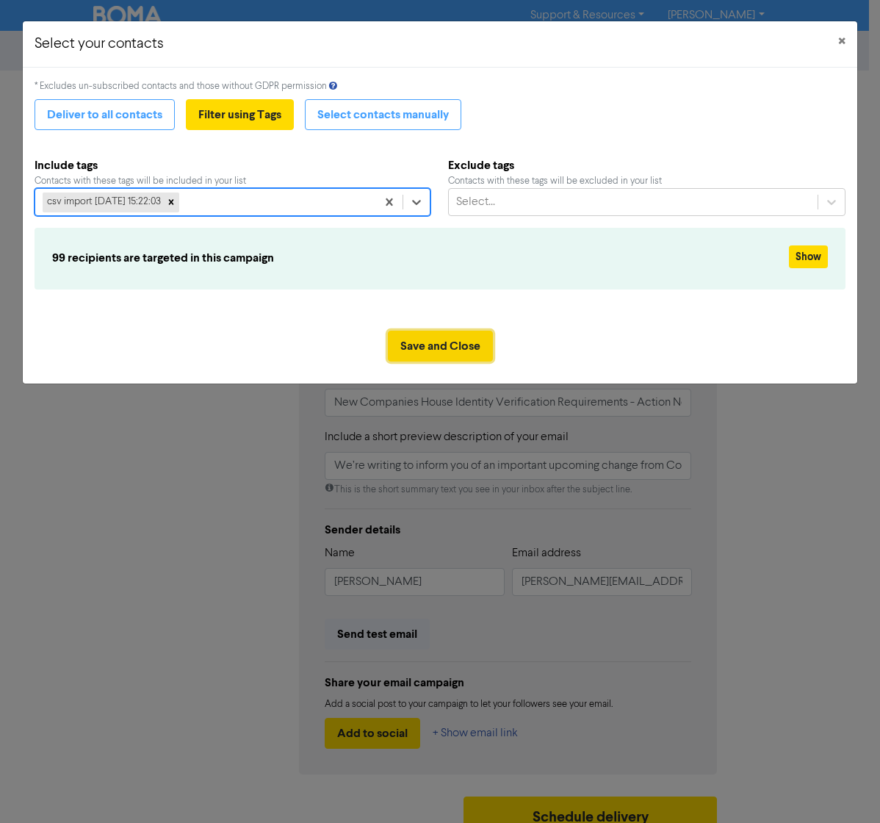
click at [466, 354] on button "Save and Close" at bounding box center [440, 346] width 105 height 31
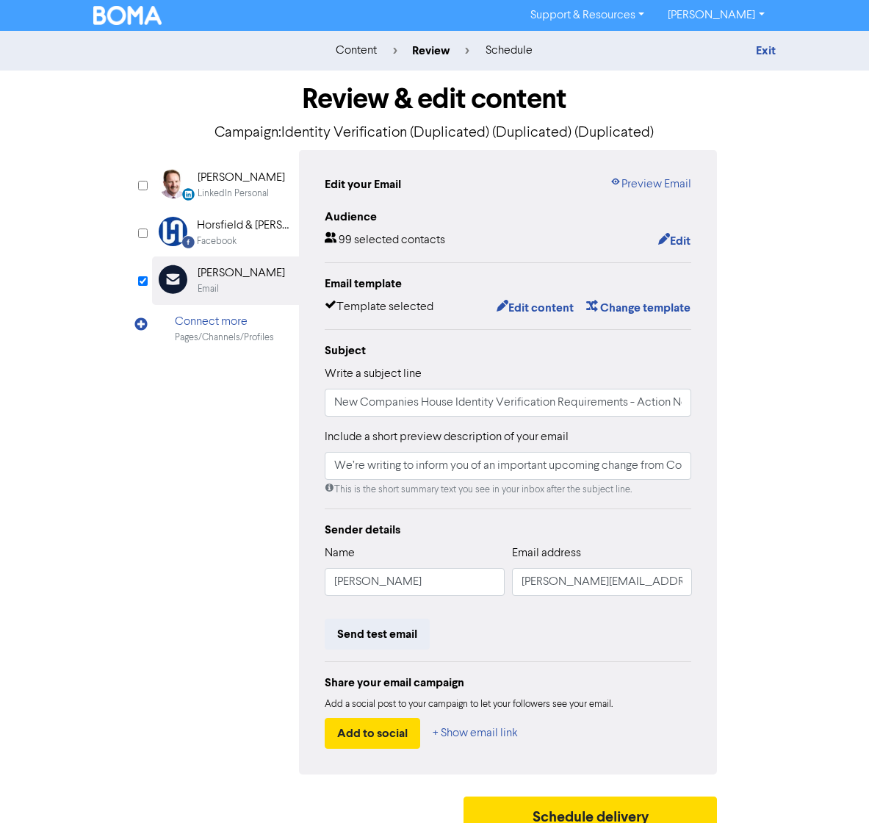
click at [122, 15] on img at bounding box center [127, 15] width 69 height 19
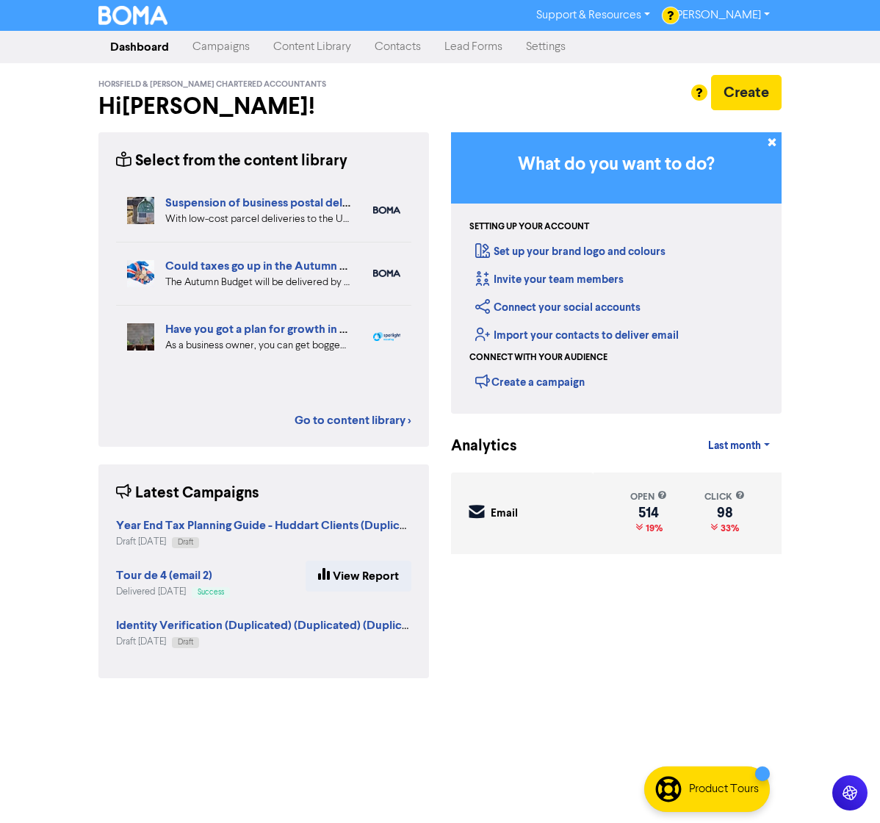
click at [220, 47] on link "Campaigns" at bounding box center [221, 46] width 81 height 29
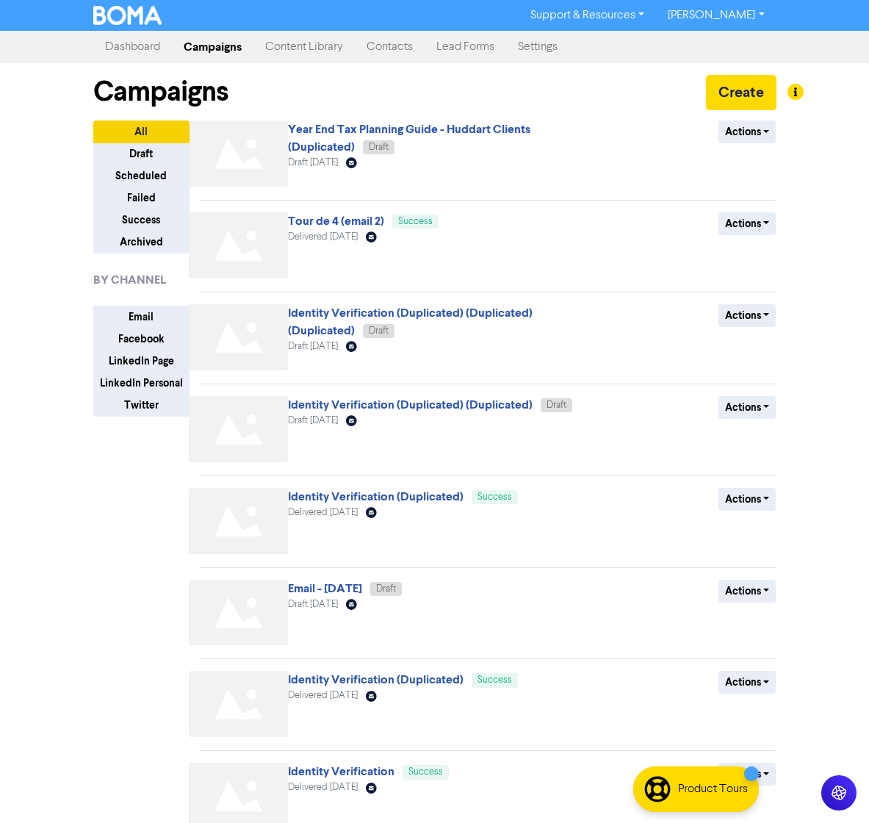
click at [414, 48] on link "Contacts" at bounding box center [390, 46] width 70 height 29
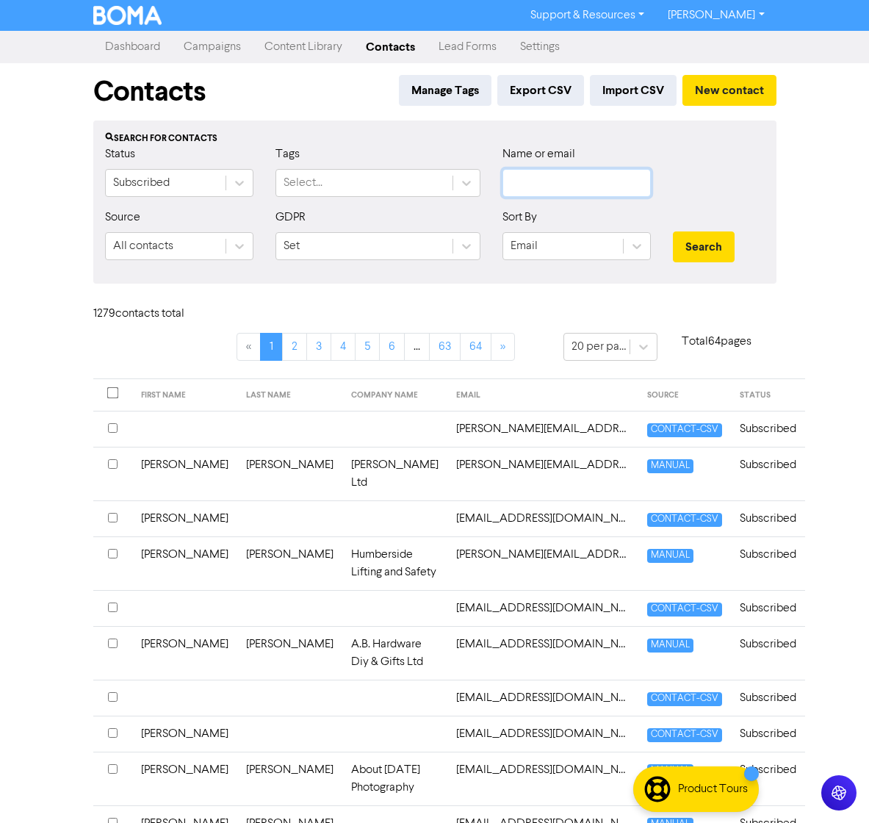
click at [550, 183] on input "text" at bounding box center [576, 183] width 148 height 28
click at [689, 250] on button "Search" at bounding box center [704, 246] width 62 height 31
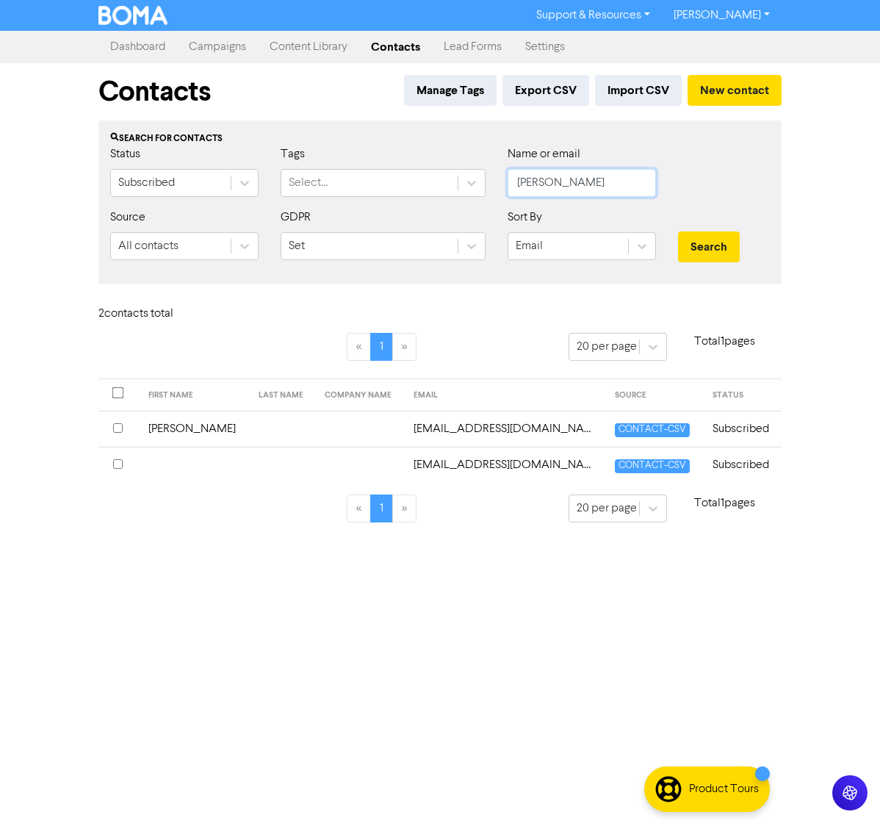
click at [561, 181] on input "joshua" at bounding box center [582, 183] width 148 height 28
click at [678, 231] on button "Search" at bounding box center [709, 246] width 62 height 31
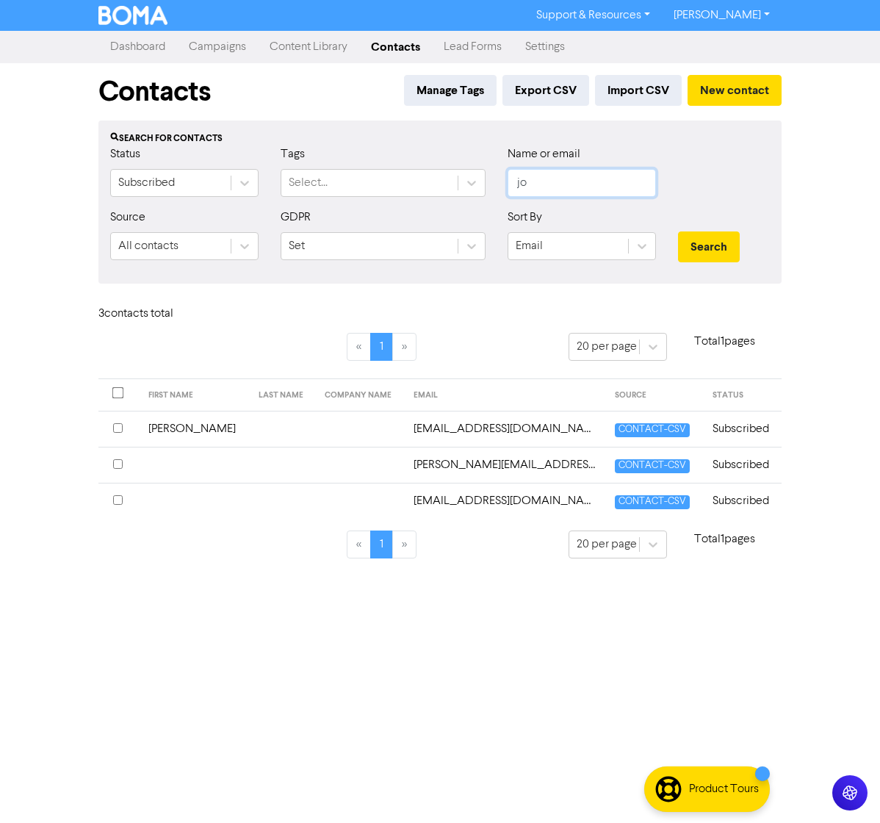
type input "j"
click at [700, 93] on button "New contact" at bounding box center [735, 90] width 94 height 31
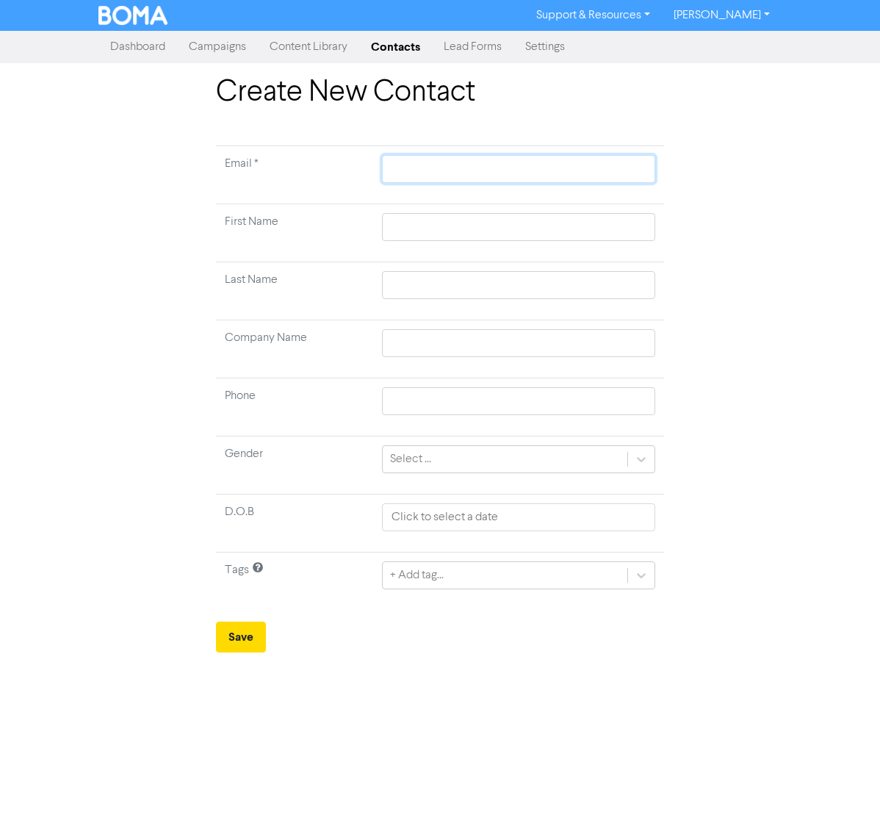
click at [422, 176] on input "text" at bounding box center [518, 169] width 273 height 28
type input "[PERSON_NAME][EMAIL_ADDRESS][DOMAIN_NAME]"
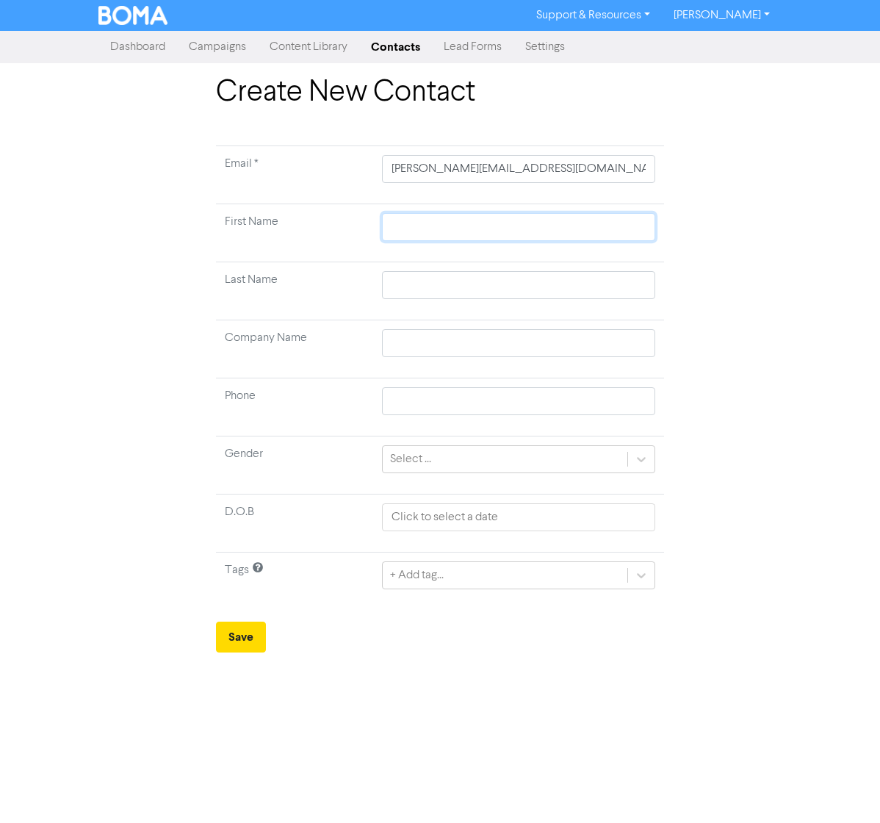
click at [532, 216] on input "text" at bounding box center [518, 227] width 273 height 28
type input "Joshua"
click at [507, 288] on input "text" at bounding box center [518, 285] width 273 height 28
type input "[PERSON_NAME]"
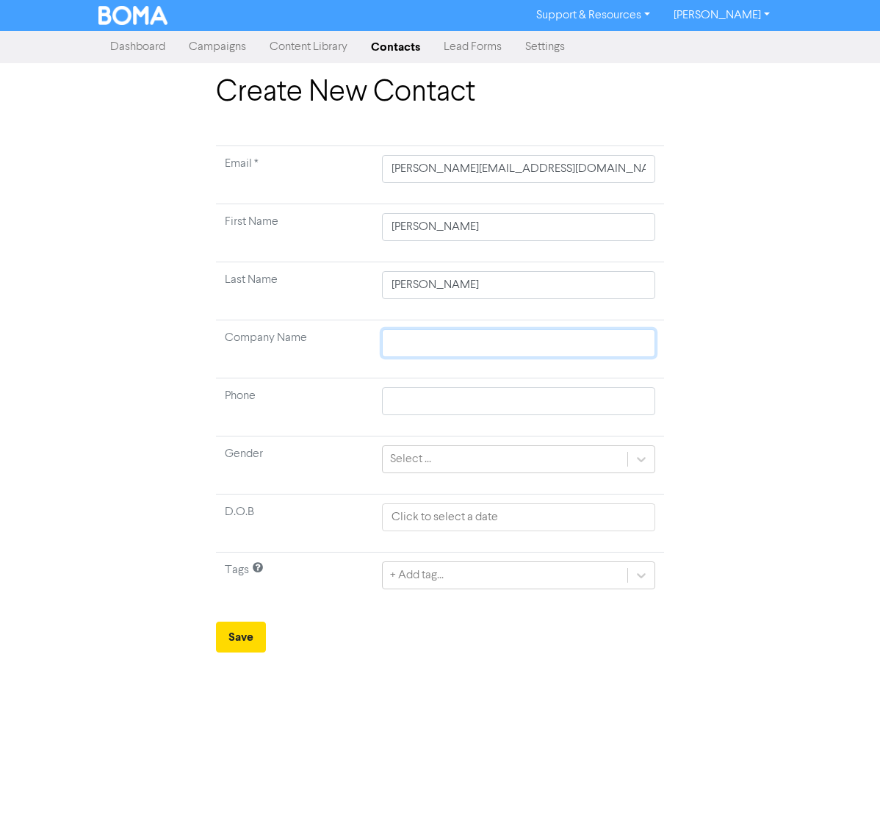
click at [470, 348] on input "text" at bounding box center [518, 343] width 273 height 28
click at [408, 375] on td at bounding box center [518, 349] width 291 height 58
click at [231, 633] on button "Save" at bounding box center [241, 636] width 50 height 31
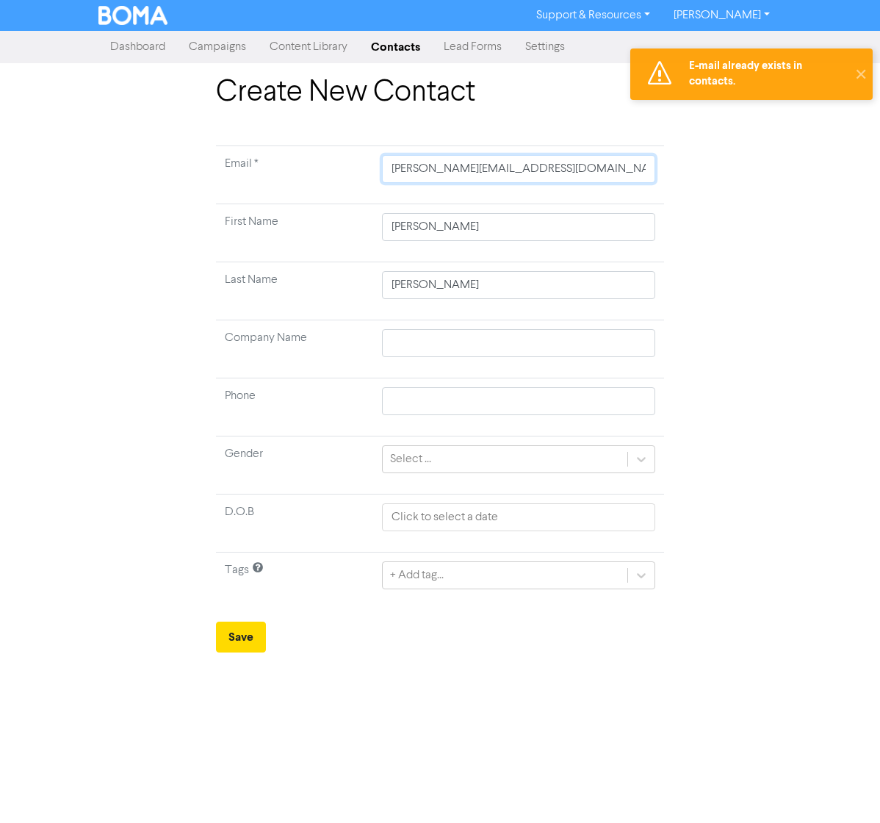
drag, startPoint x: 568, startPoint y: 171, endPoint x: 432, endPoint y: 166, distance: 136.0
click at [432, 166] on input "[PERSON_NAME][EMAIL_ADDRESS][DOMAIN_NAME]" at bounding box center [518, 169] width 273 height 28
type input "joshu"
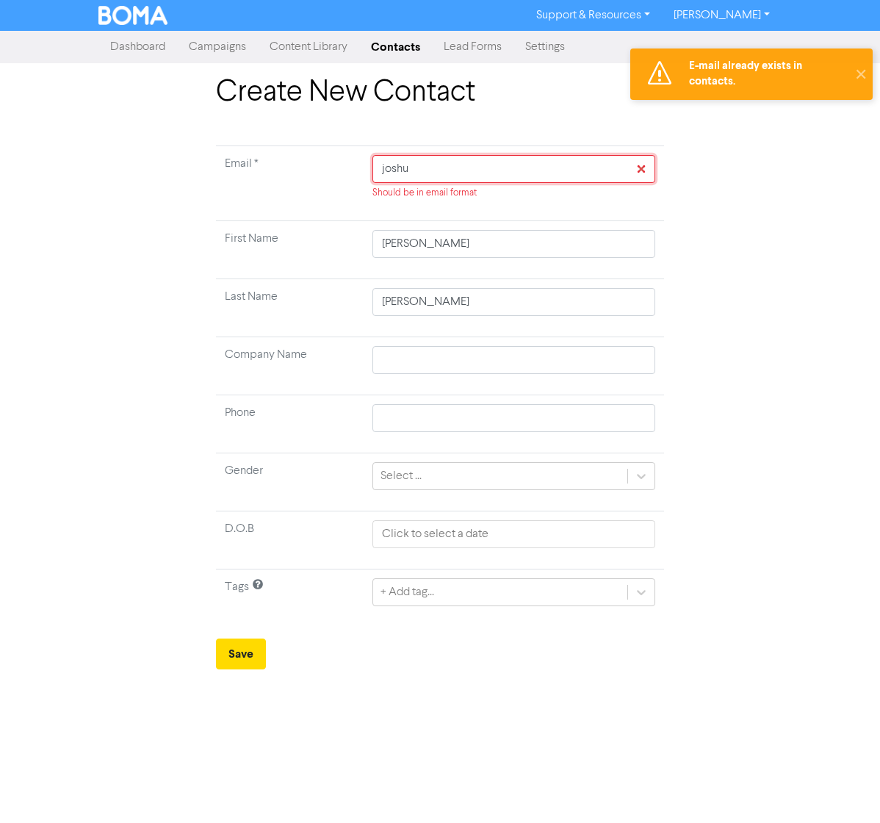
type input "joshua"
type input "joshuaa"
type input "joshuaal"
type input "joshuaal2"
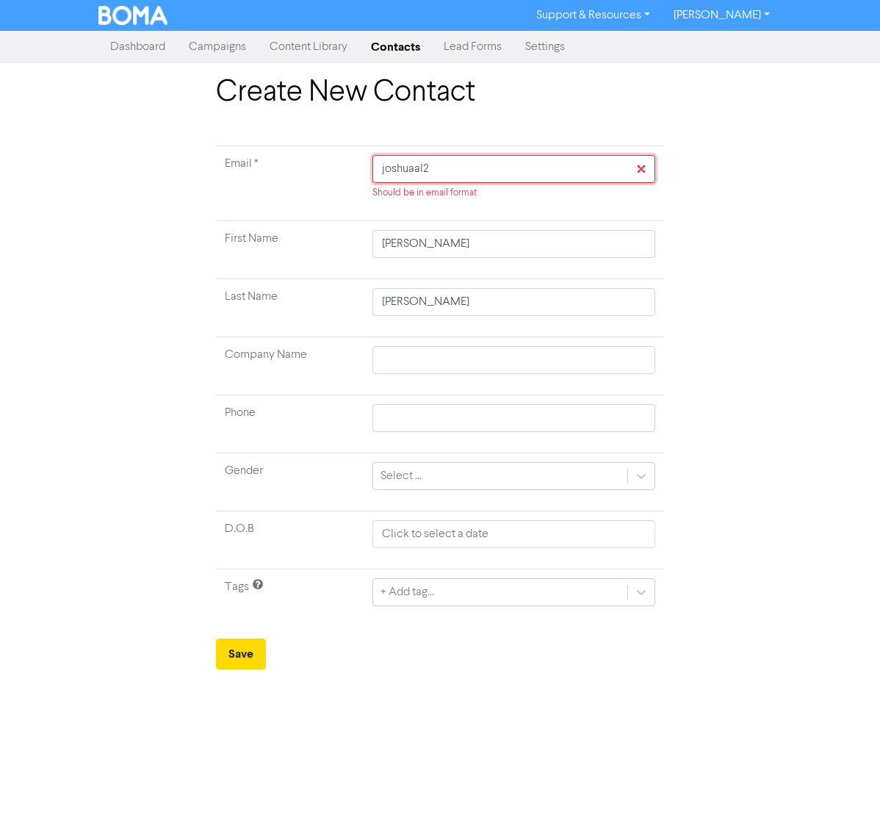
type input "joshuaal20"
type input "joshuaal200"
type input "joshuaal2002"
type input "joshuaal2002@"
type input "joshuaal2002@g"
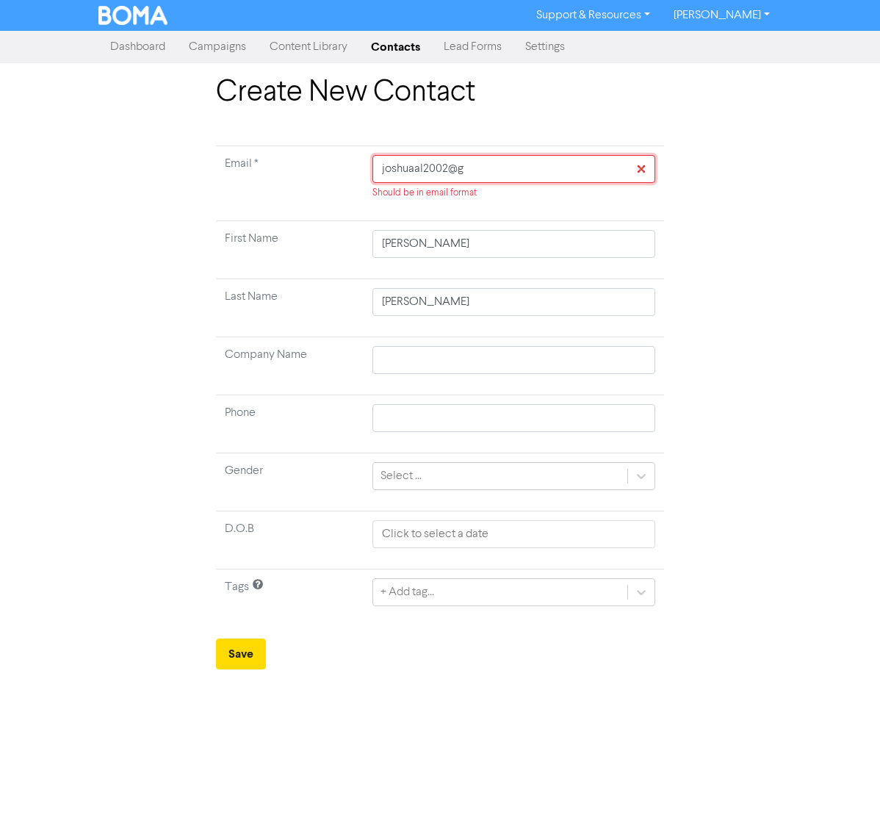
type input "joshuaal2002@gm"
type input "joshuaal2002@gma"
type input "joshuaal2002@gmai"
type input "joshuaal2002@gmail"
type input "joshuaal2002@gmail."
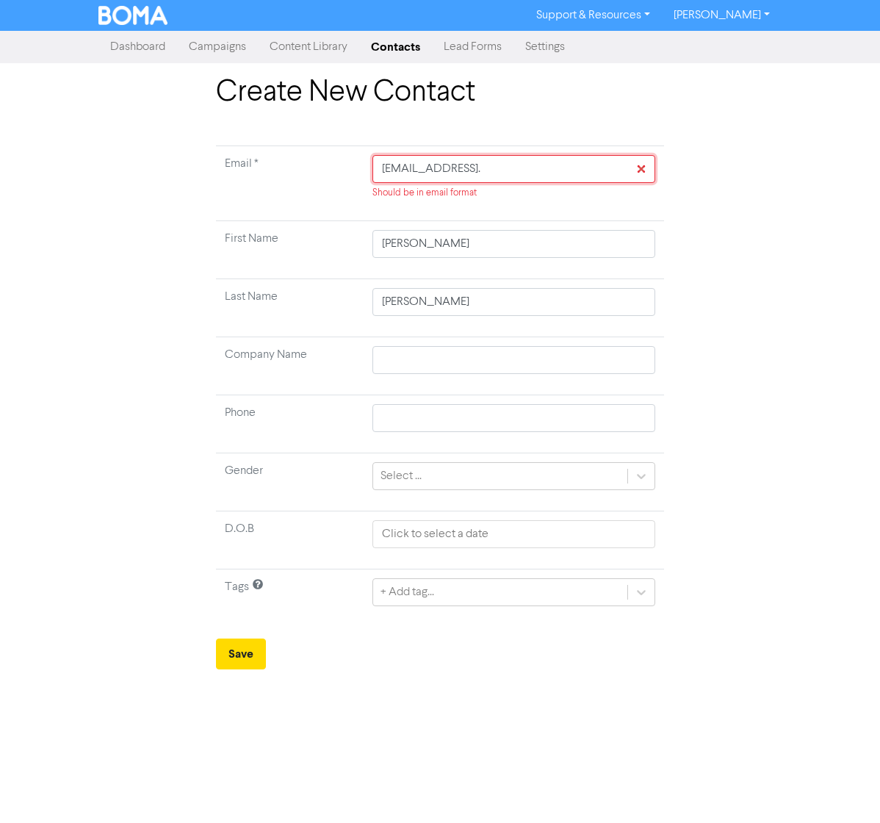
type input "joshuaal2002@gmail.c"
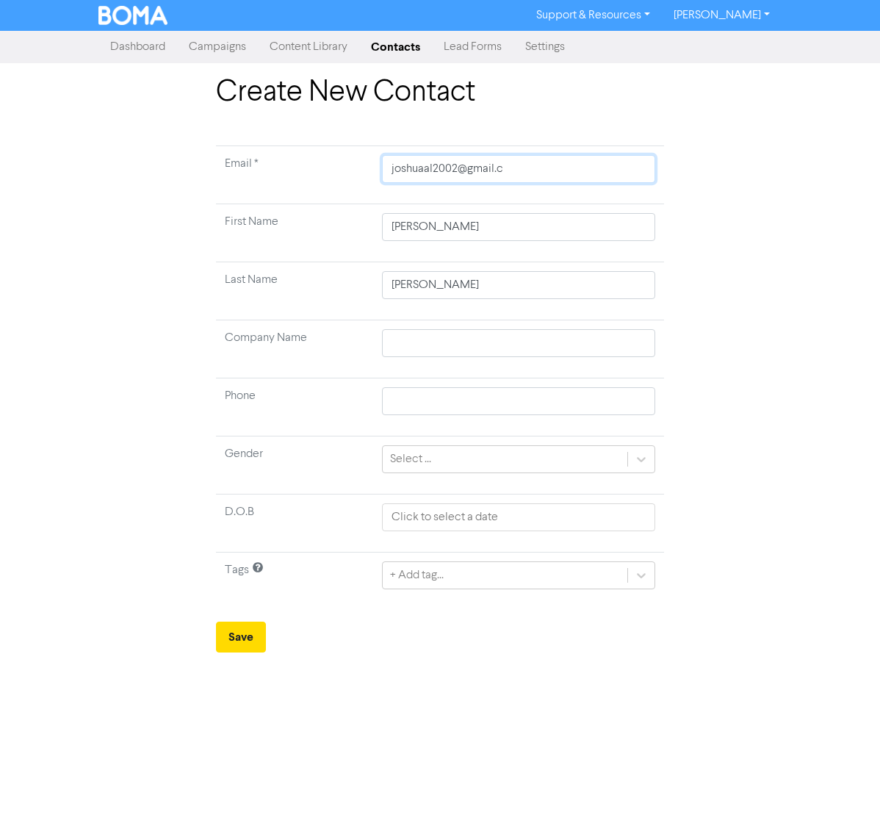
type input "joshuaal2002@gmail.co"
type input "joshuaal2002@gmail.com"
click at [472, 228] on input "Joshua" at bounding box center [518, 227] width 273 height 28
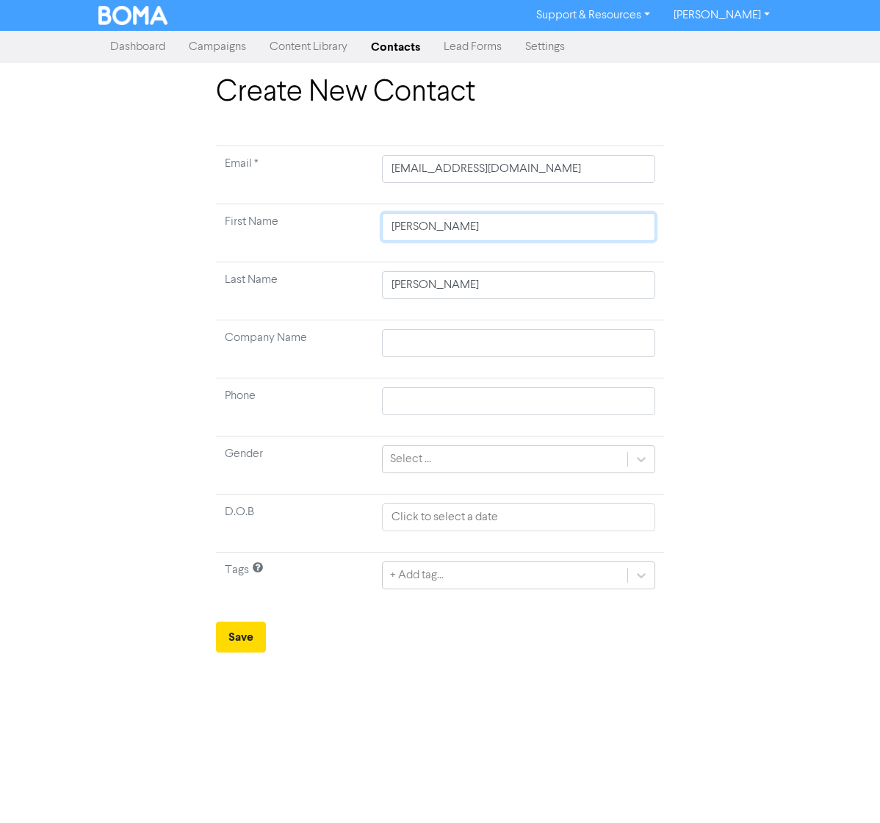
type input "Joshu"
type input "Josh"
click at [224, 633] on button "Save" at bounding box center [241, 636] width 50 height 31
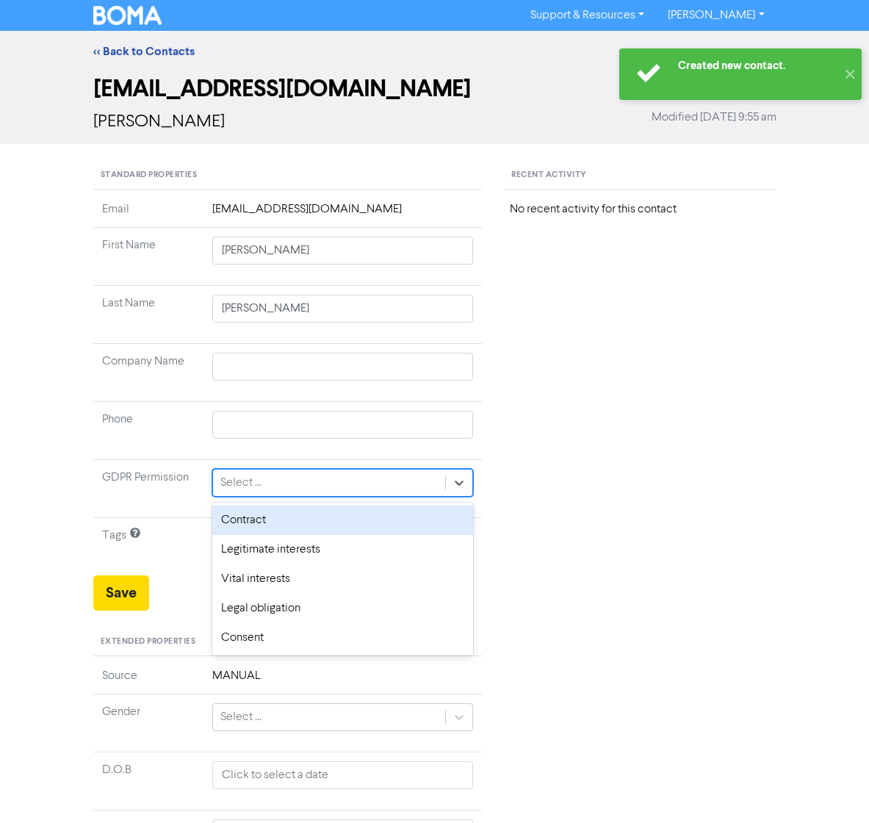
click at [281, 480] on div "Select ..." at bounding box center [329, 482] width 233 height 26
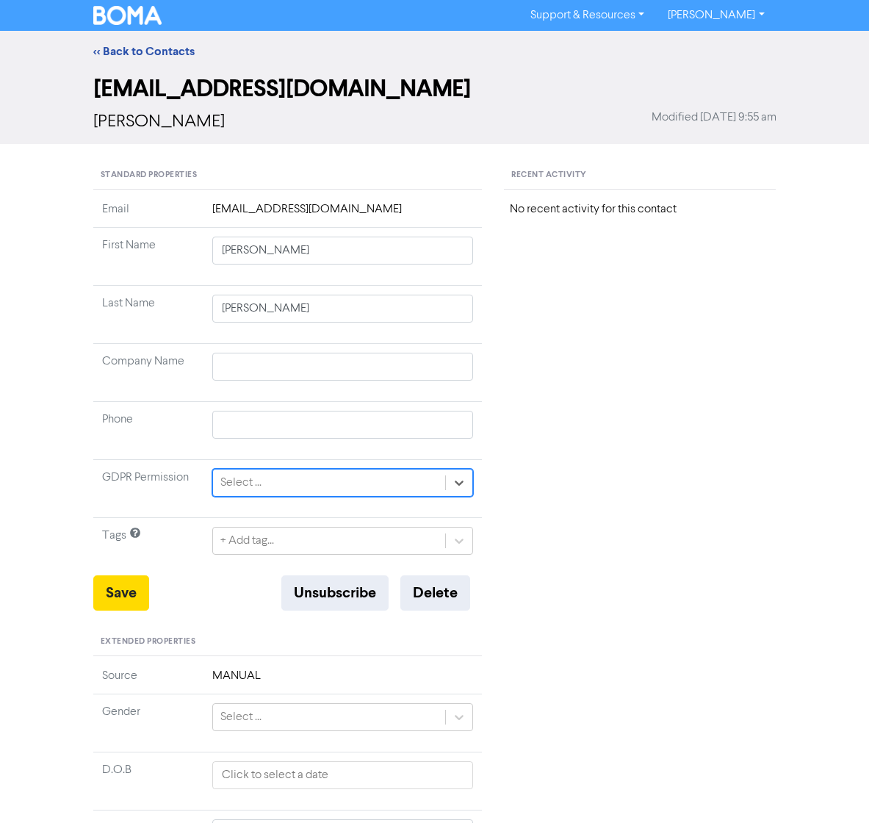
click at [268, 486] on div "Select ..." at bounding box center [329, 482] width 233 height 26
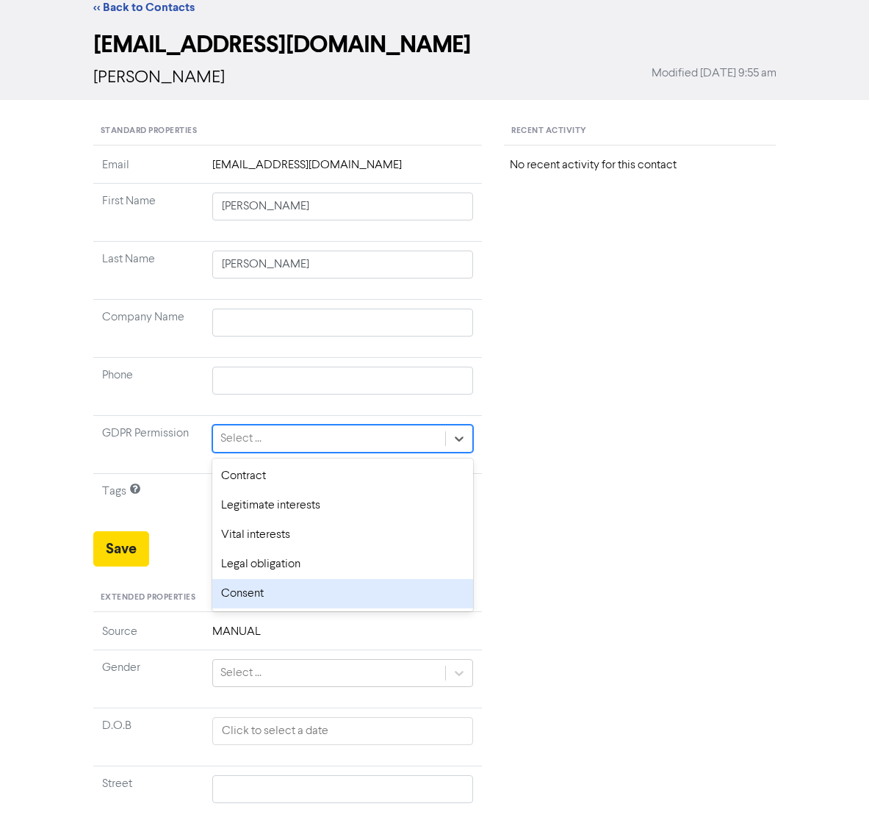
scroll to position [299, 0]
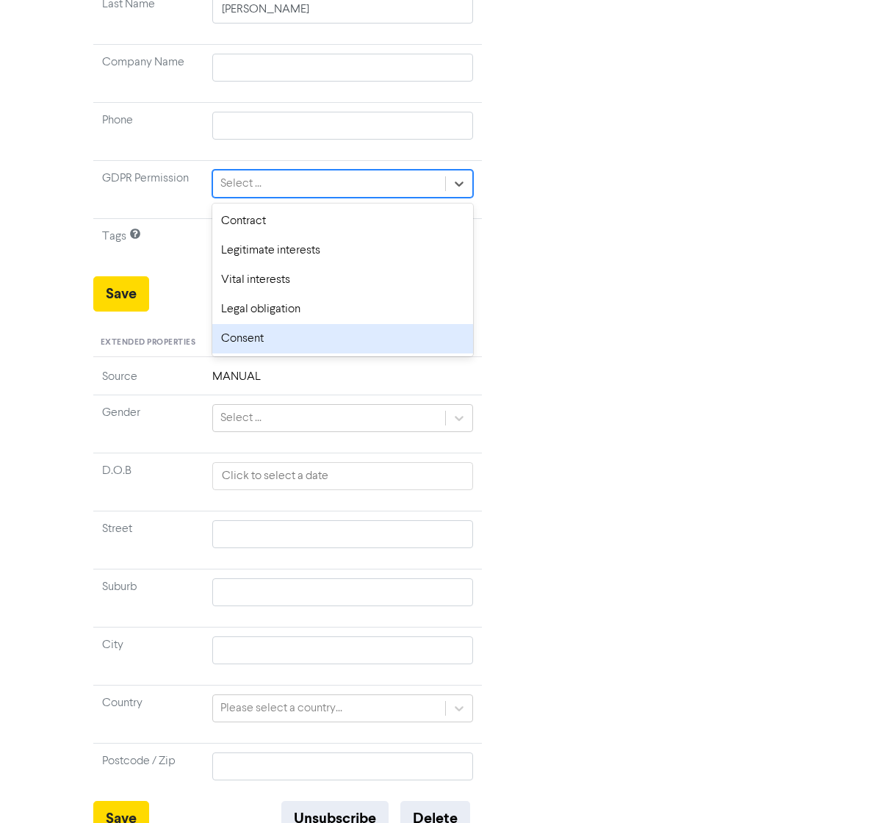
click at [253, 344] on div "Consent" at bounding box center [343, 338] width 262 height 29
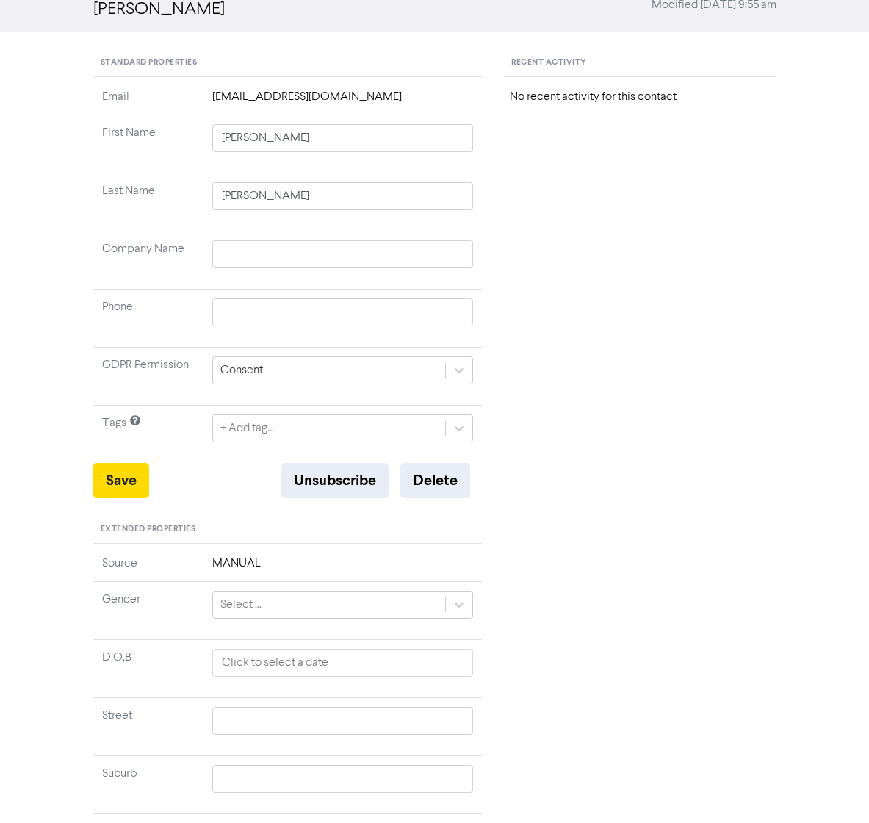
scroll to position [118, 0]
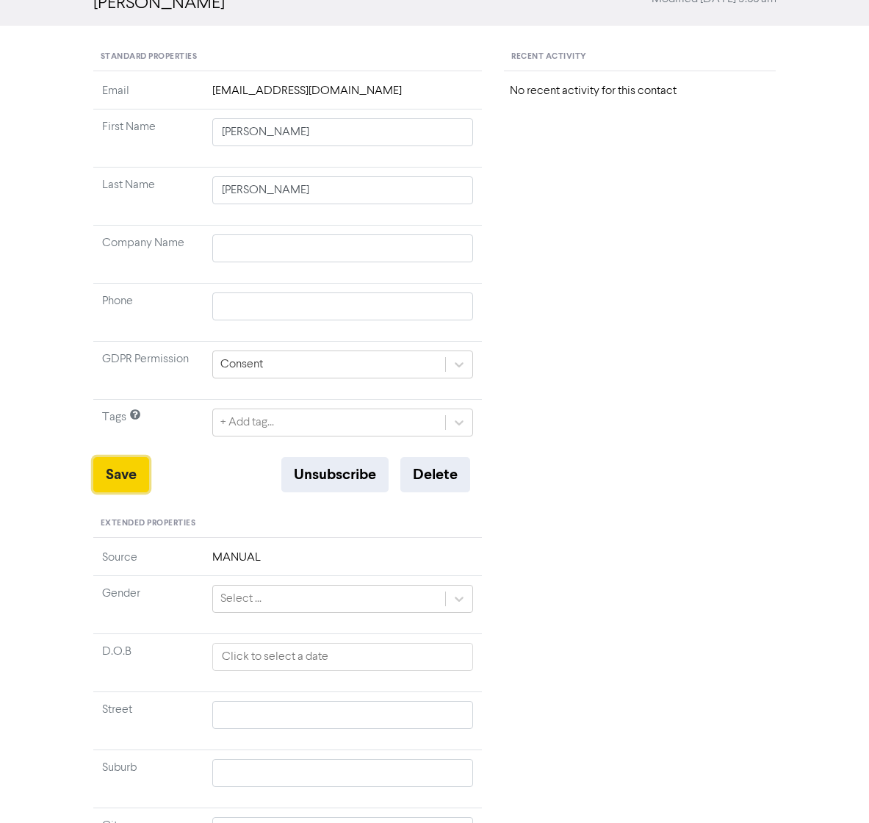
click at [109, 468] on button "Save" at bounding box center [121, 474] width 56 height 35
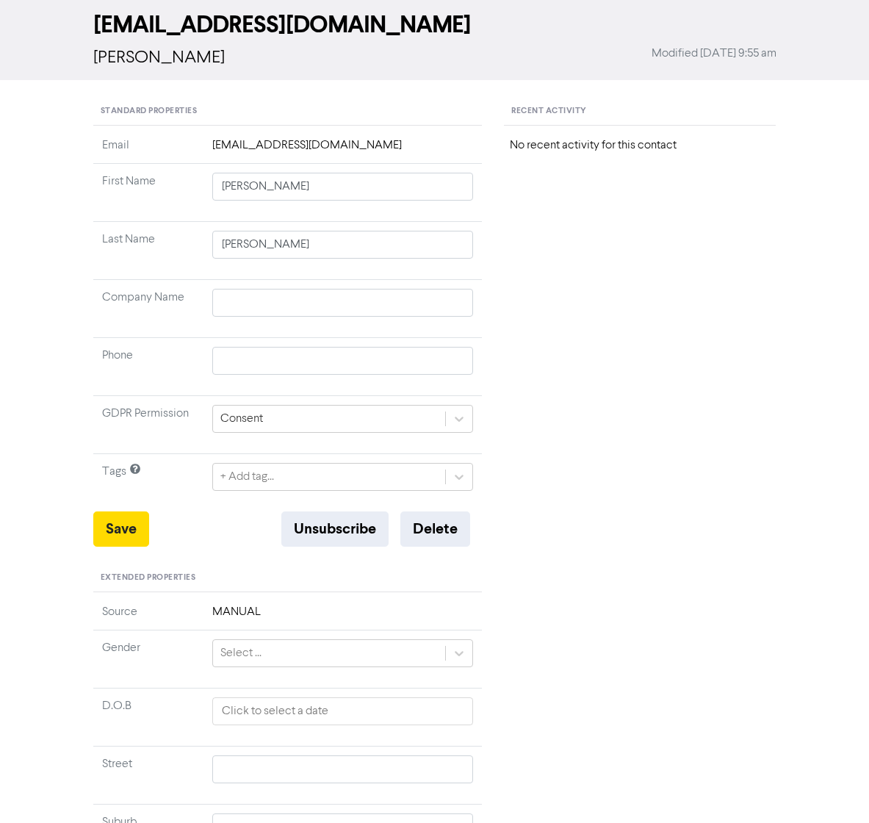
scroll to position [0, 0]
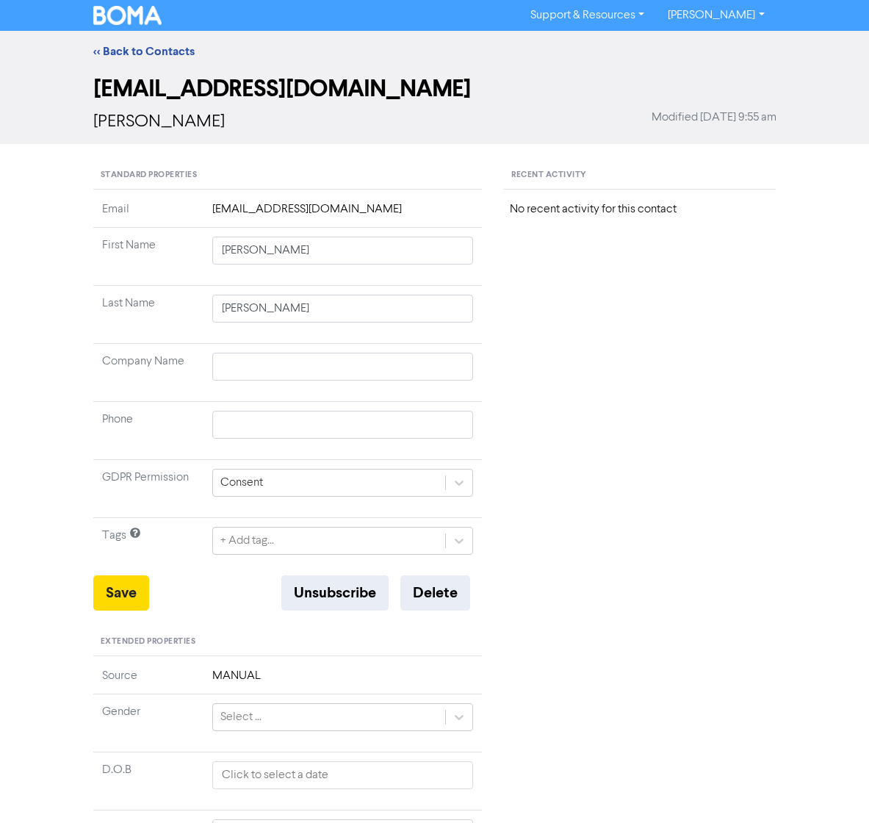
click at [115, 18] on img at bounding box center [127, 15] width 69 height 19
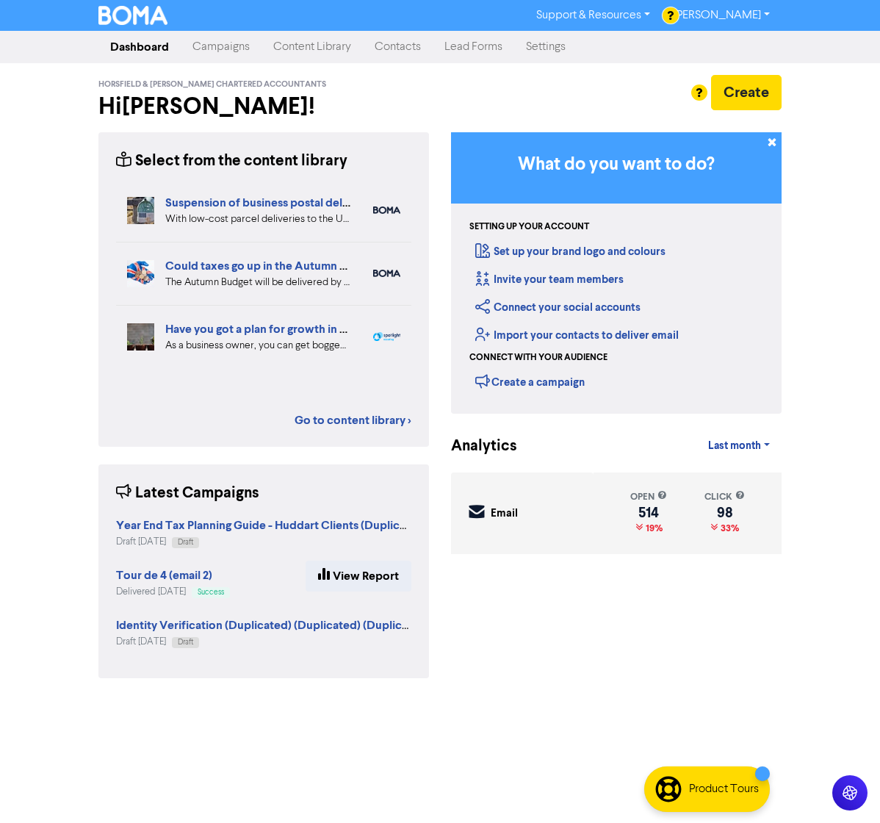
click at [242, 47] on link "Campaigns" at bounding box center [221, 46] width 81 height 29
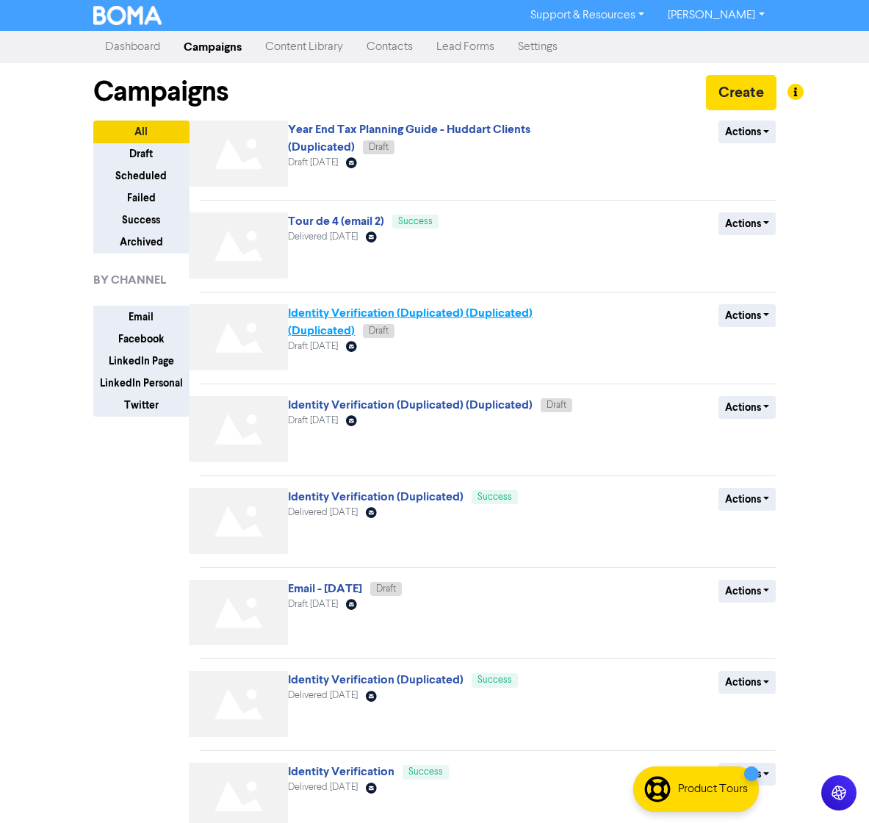
click at [343, 317] on link "Identity Verification (Duplicated) (Duplicated) (Duplicated)" at bounding box center [410, 322] width 245 height 32
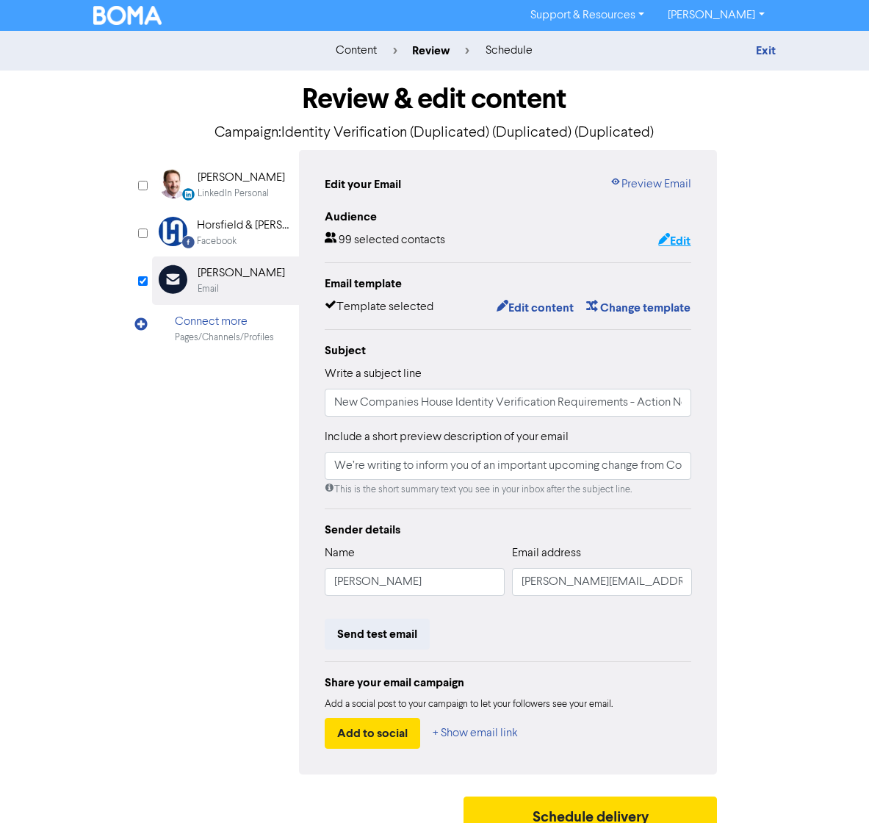
click at [684, 245] on button "Edit" at bounding box center [674, 240] width 34 height 19
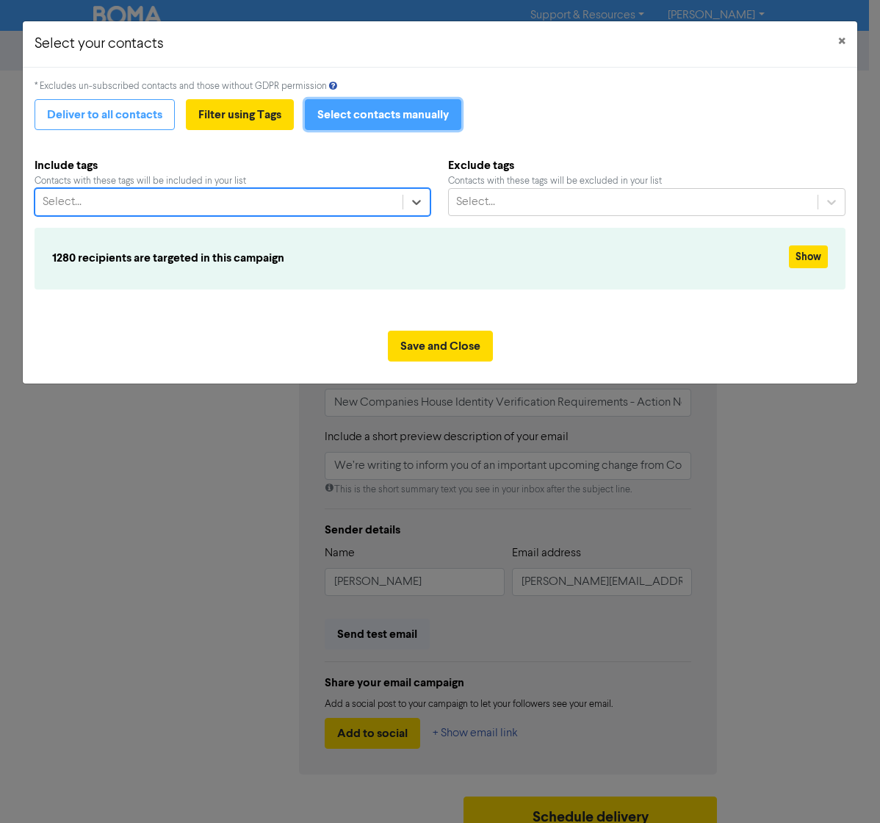
click at [372, 120] on button "Select contacts manually" at bounding box center [383, 114] width 156 height 31
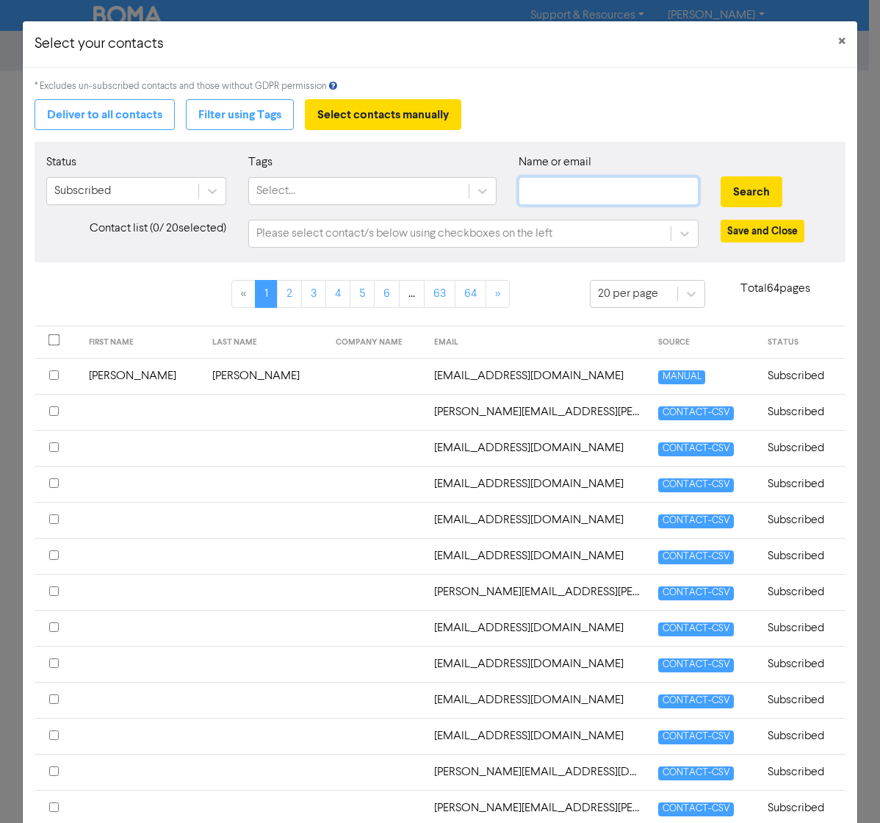
click at [561, 192] on input "text" at bounding box center [609, 191] width 181 height 28
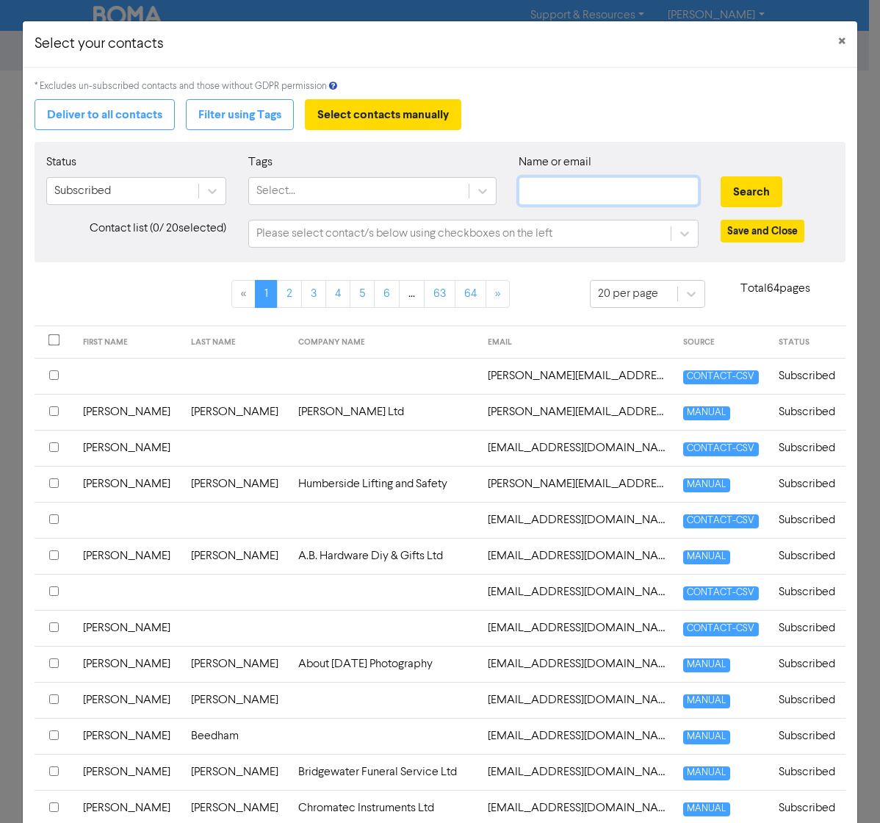
type input "[PERSON_NAME]"
click at [726, 192] on button "Search" at bounding box center [752, 191] width 62 height 31
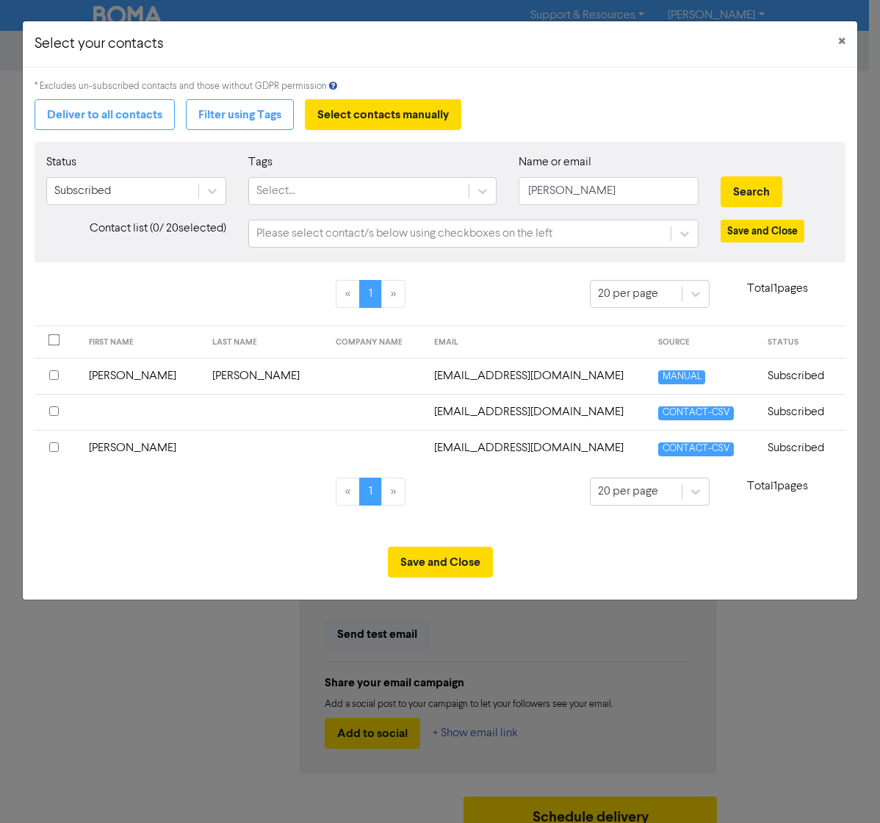
click at [514, 371] on td "[EMAIL_ADDRESS][DOMAIN_NAME]" at bounding box center [537, 376] width 224 height 36
click at [446, 563] on button "Save and Close" at bounding box center [440, 562] width 105 height 31
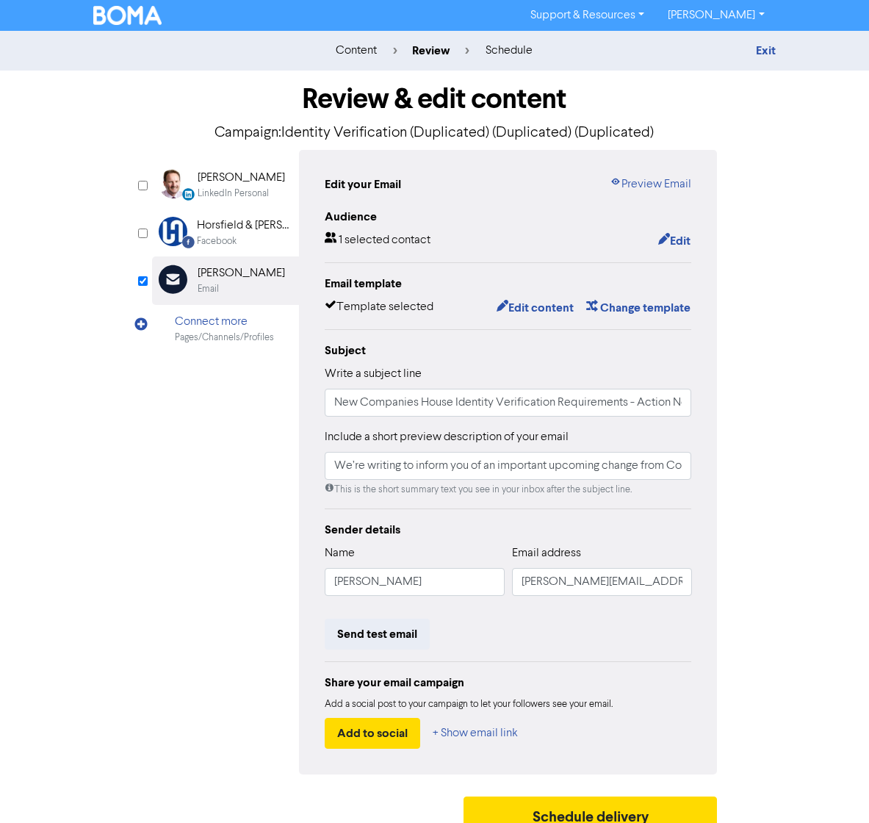
click at [391, 251] on div "Audience 1 selected contact Edit Email template Template selected Edit content …" at bounding box center [508, 478] width 367 height 541
click at [389, 245] on div "1 selected contact" at bounding box center [378, 240] width 106 height 19
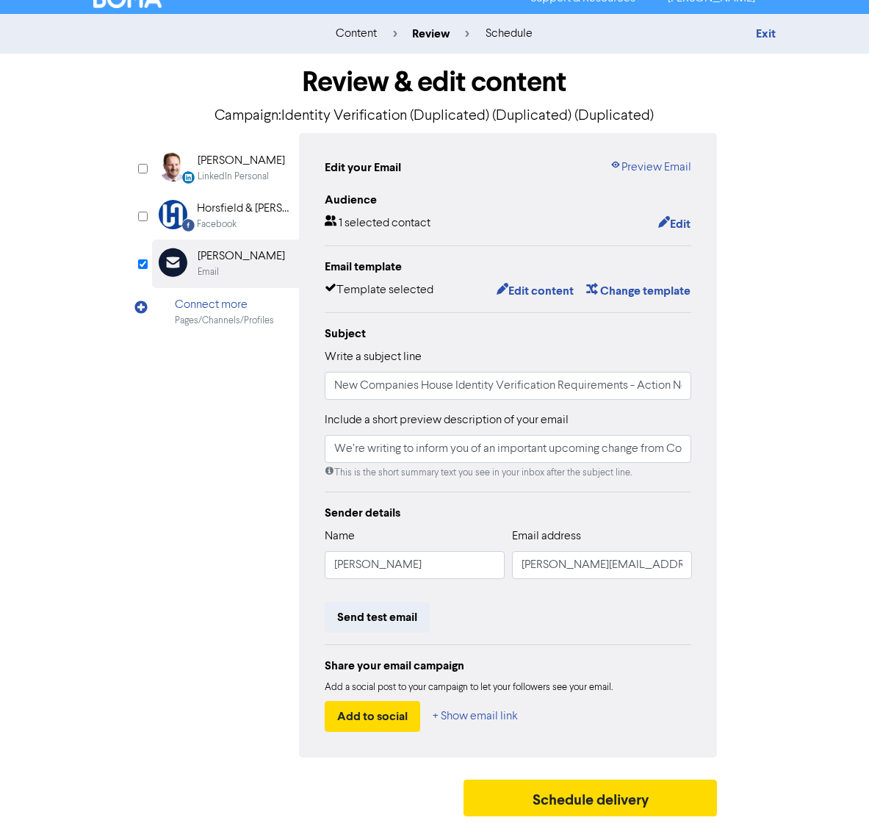
scroll to position [18, 0]
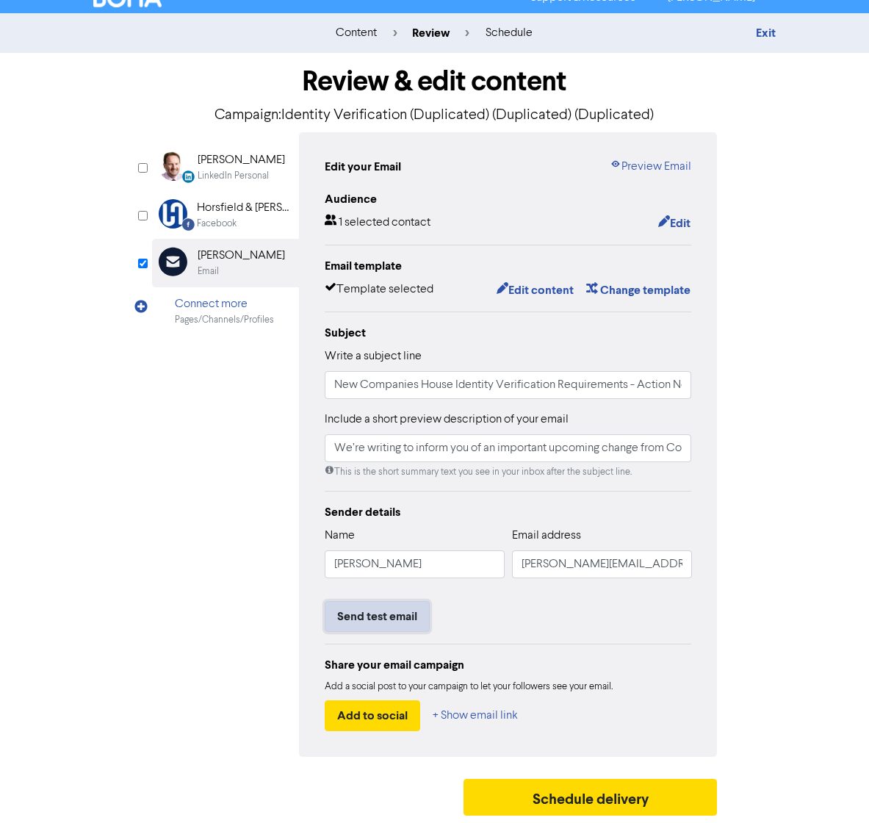
click at [401, 625] on button "Send test email" at bounding box center [377, 616] width 105 height 31
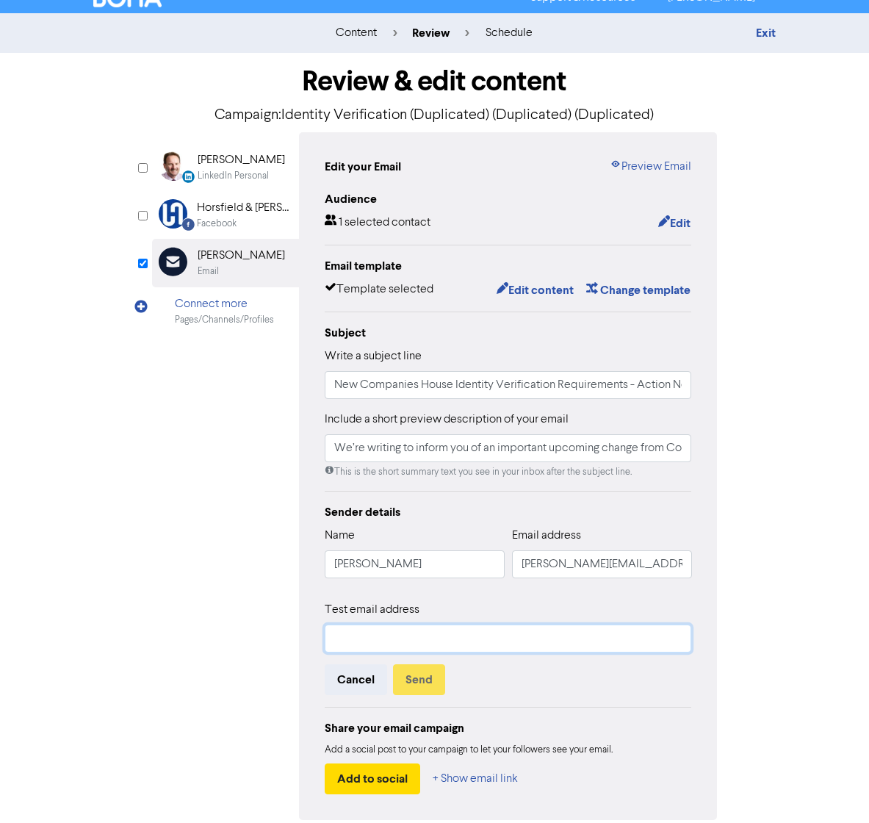
click at [401, 634] on input "text" at bounding box center [508, 638] width 367 height 28
type input "[EMAIL_ADDRESS][DOMAIN_NAME]"
click at [433, 680] on button "Send" at bounding box center [419, 679] width 52 height 31
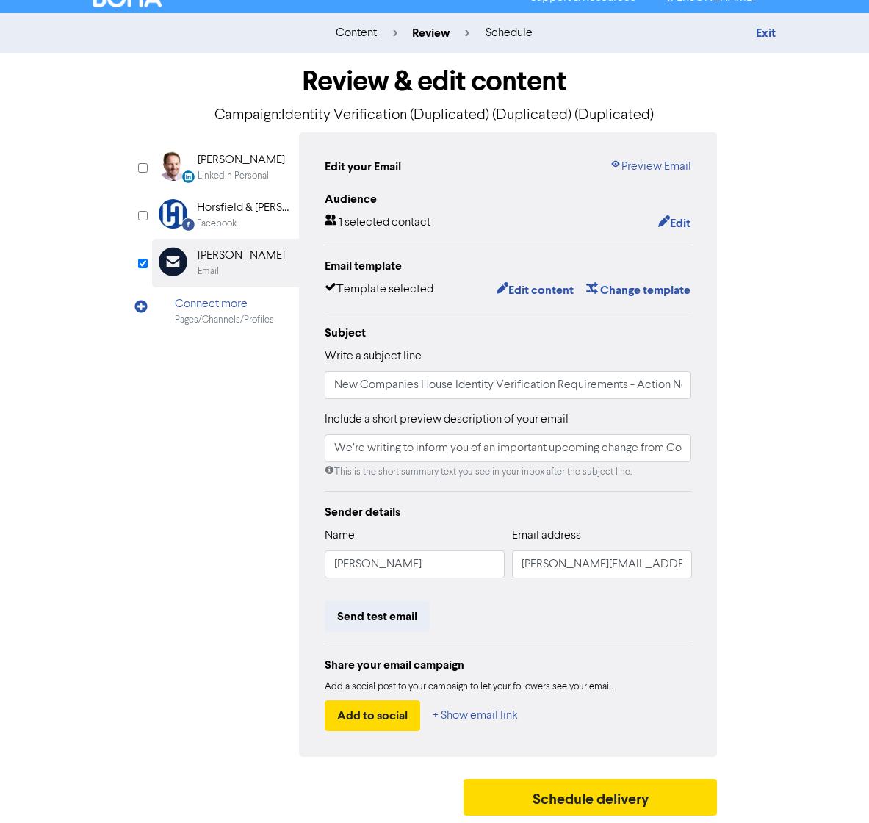
click at [215, 259] on div "[PERSON_NAME]" at bounding box center [241, 256] width 87 height 18
click at [252, 251] on div "[PERSON_NAME]" at bounding box center [241, 256] width 87 height 18
click at [594, 566] on input "[PERSON_NAME][EMAIL_ADDRESS][PERSON_NAME][DOMAIN_NAME]" at bounding box center [602, 564] width 180 height 28
click at [524, 288] on button "Edit content" at bounding box center [535, 290] width 79 height 19
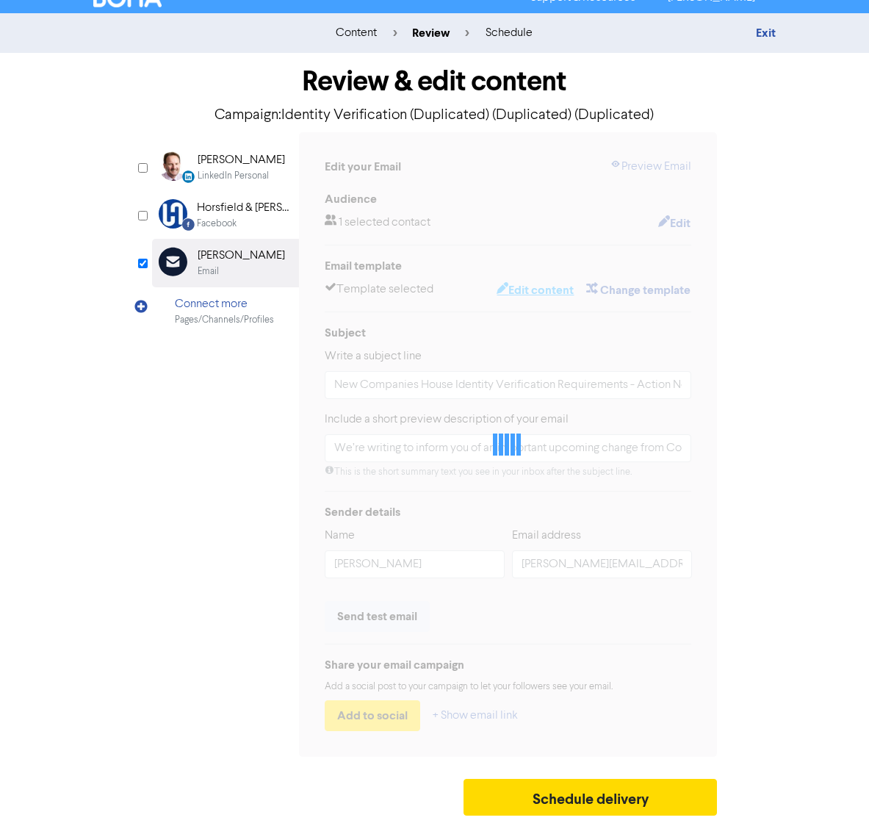
click at [524, 288] on div at bounding box center [508, 444] width 419 height 624
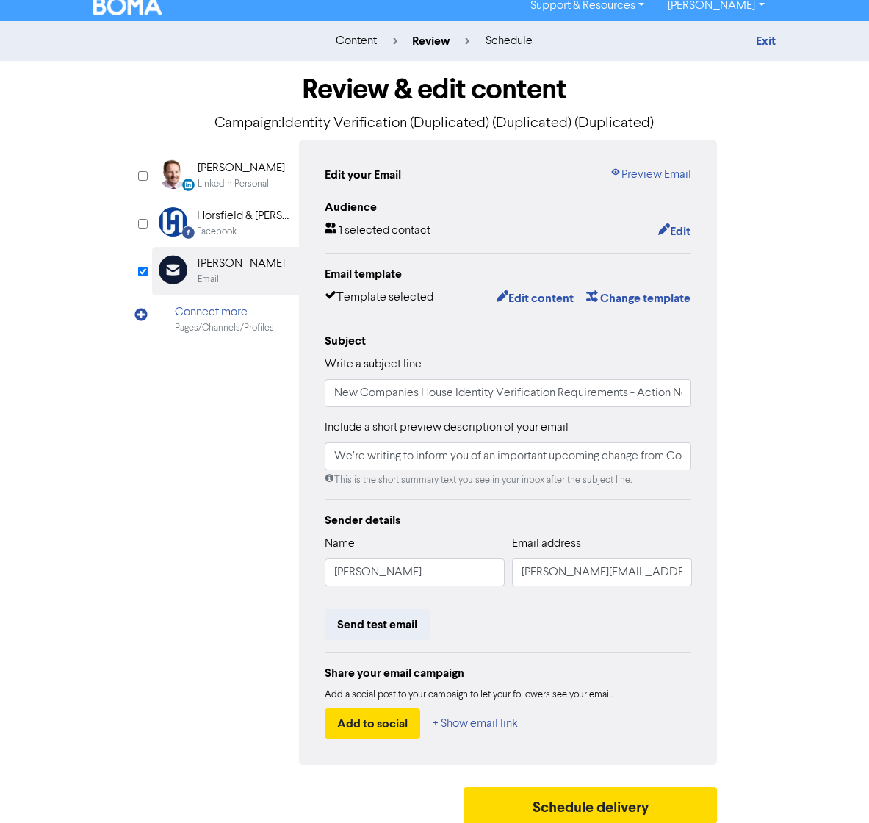
scroll to position [18, 0]
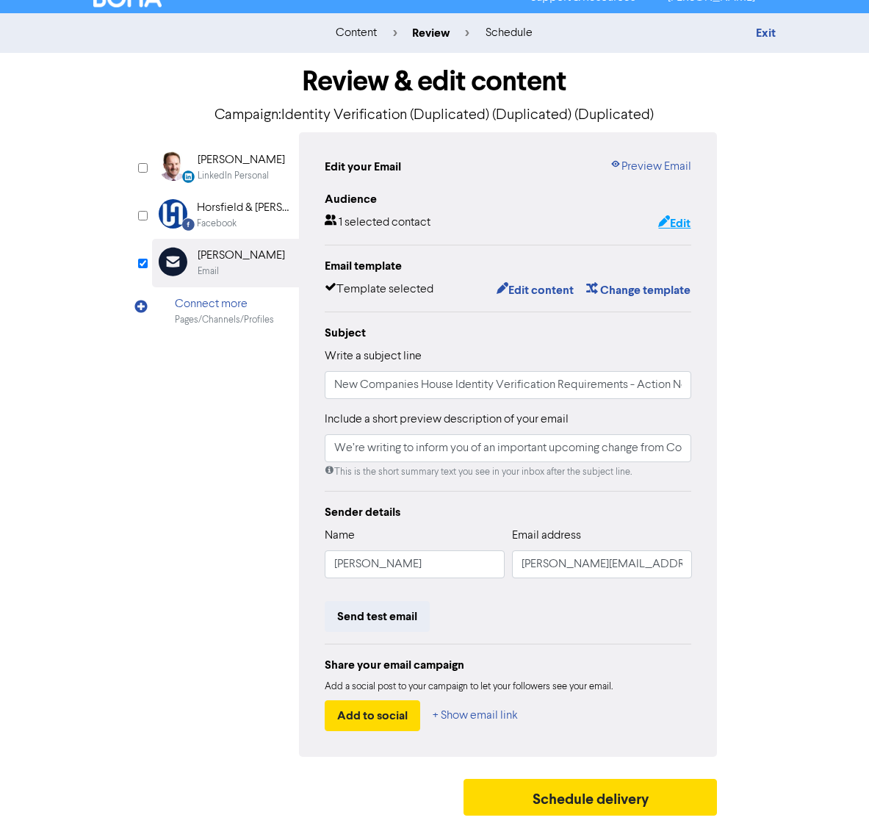
click at [669, 226] on button "Edit" at bounding box center [674, 223] width 34 height 19
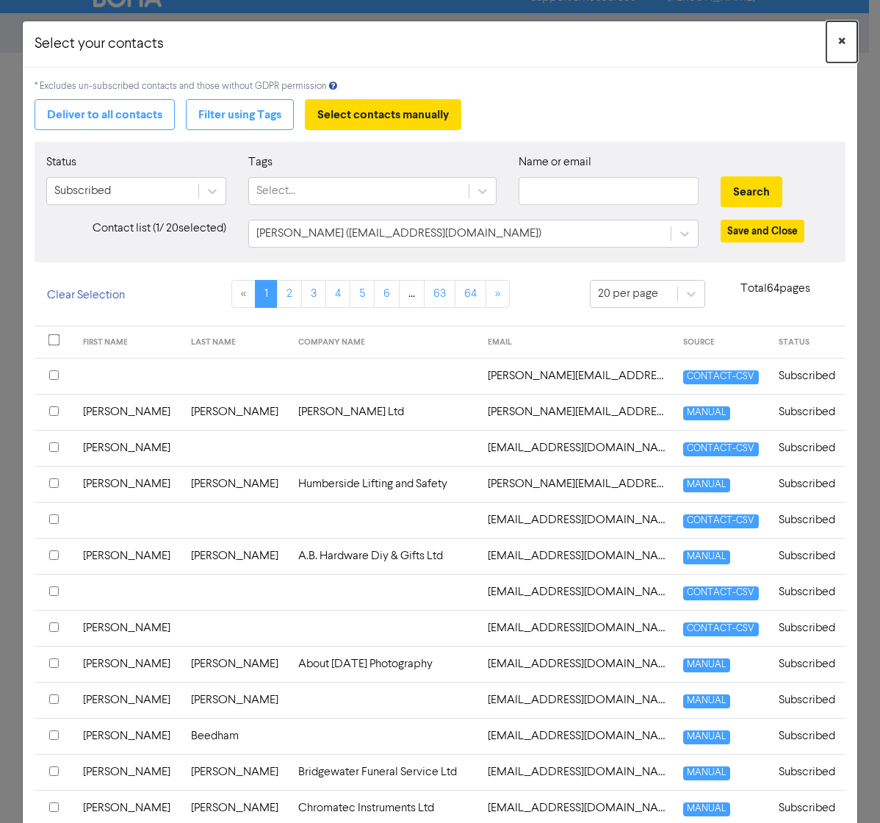
click at [826, 37] on button "×" at bounding box center [841, 41] width 31 height 41
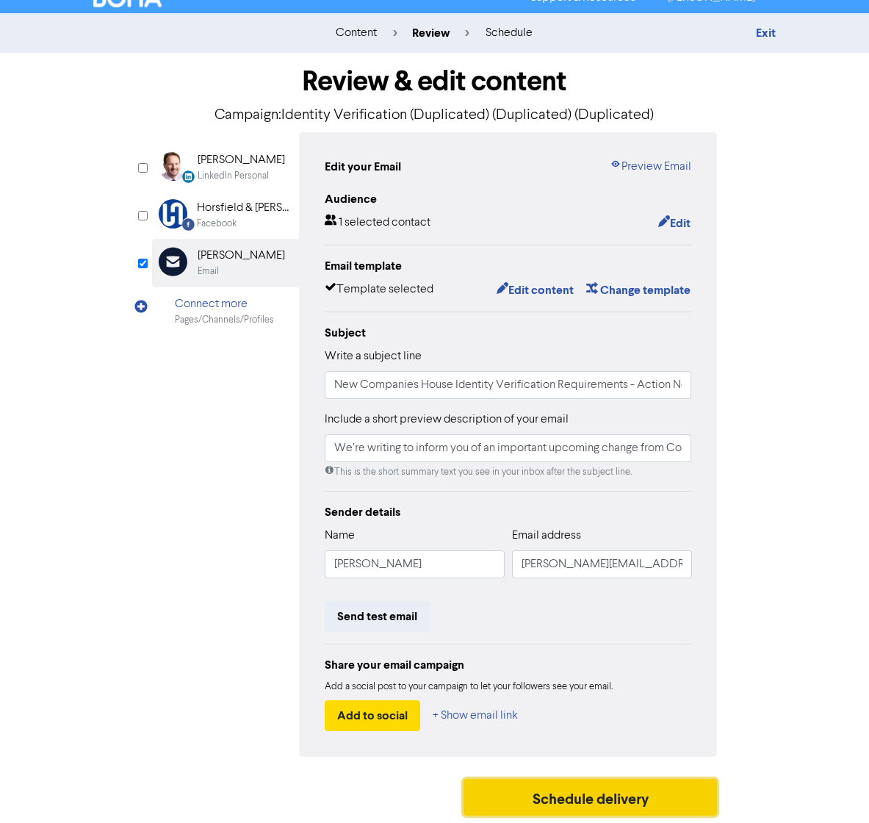
click at [553, 802] on button "Schedule delivery" at bounding box center [591, 797] width 254 height 37
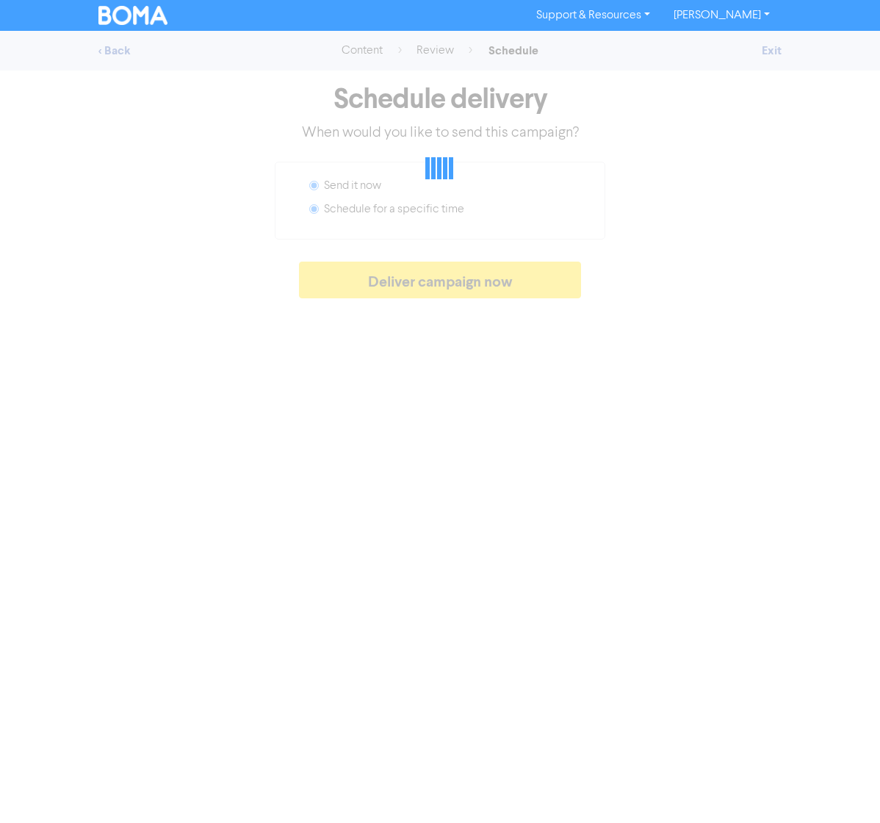
radio input "false"
radio input "true"
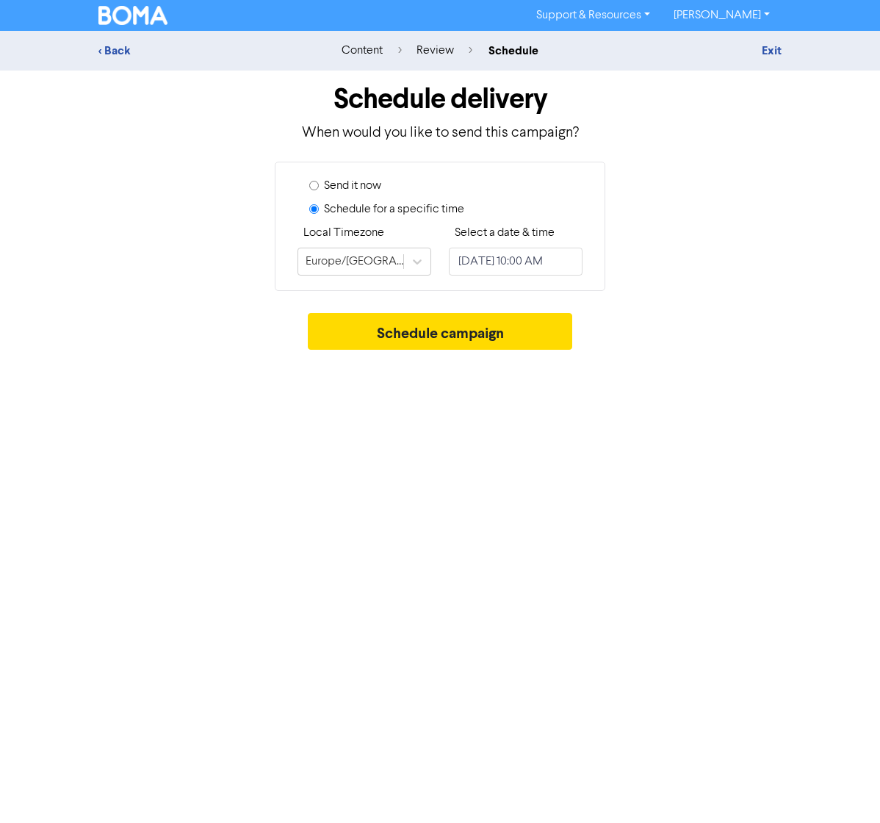
click at [356, 187] on label "Send it now" at bounding box center [352, 186] width 57 height 18
click at [319, 187] on input "Send it now" at bounding box center [314, 186] width 10 height 10
radio input "true"
radio input "false"
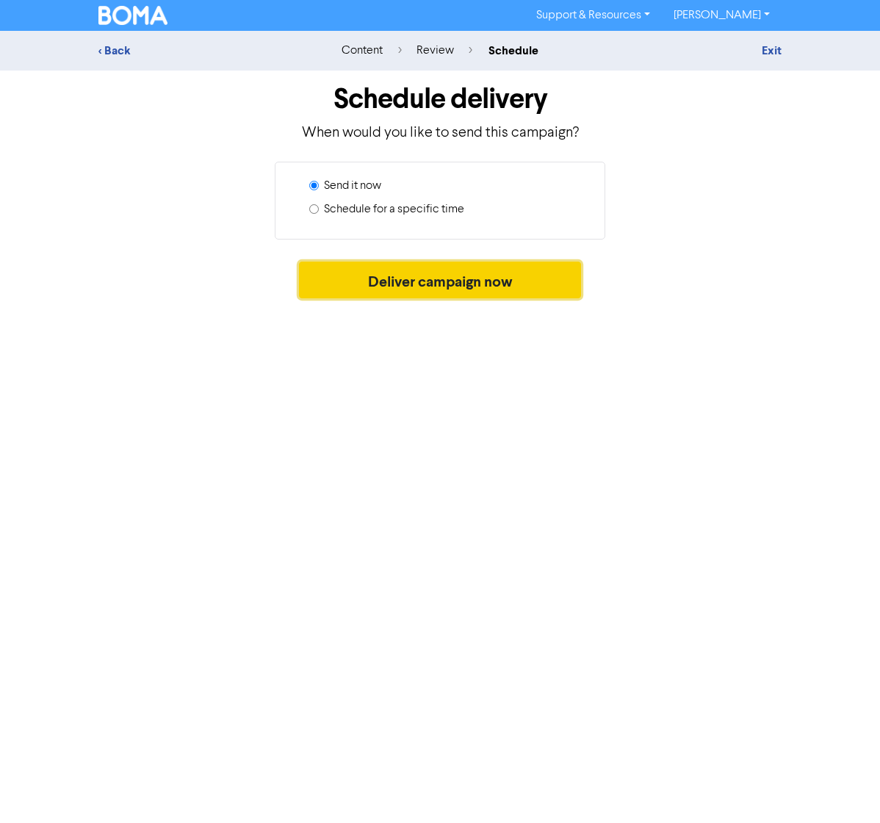
click at [422, 273] on button "Deliver campaign now" at bounding box center [440, 280] width 283 height 37
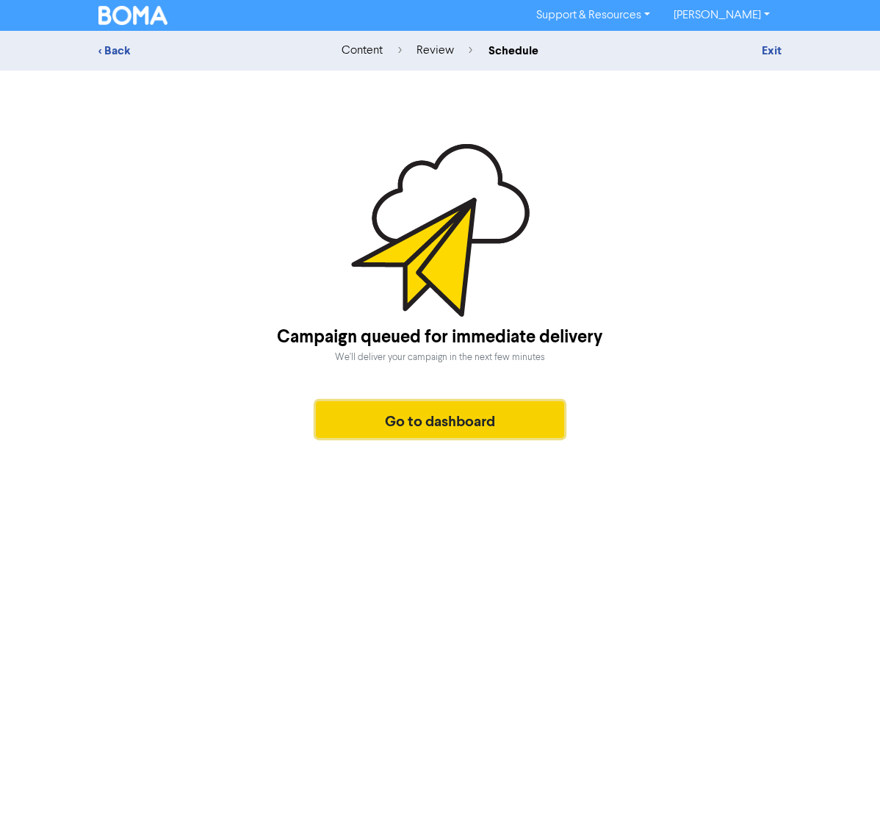
click at [419, 421] on button "Go to dashboard" at bounding box center [440, 419] width 248 height 37
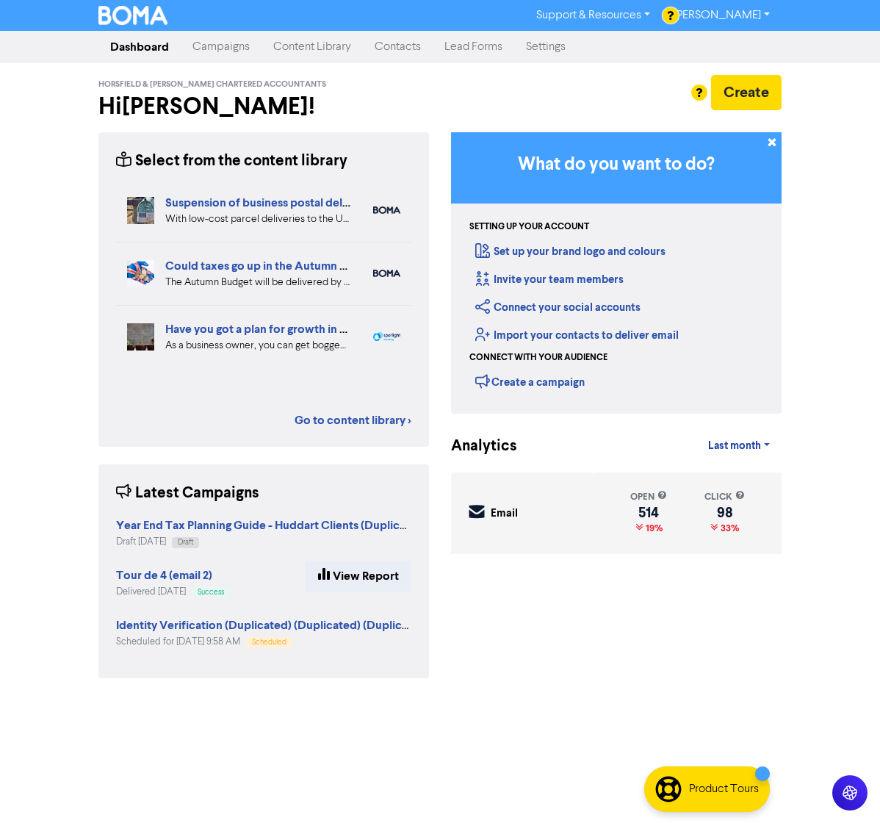
click at [231, 42] on link "Campaigns" at bounding box center [221, 46] width 81 height 29
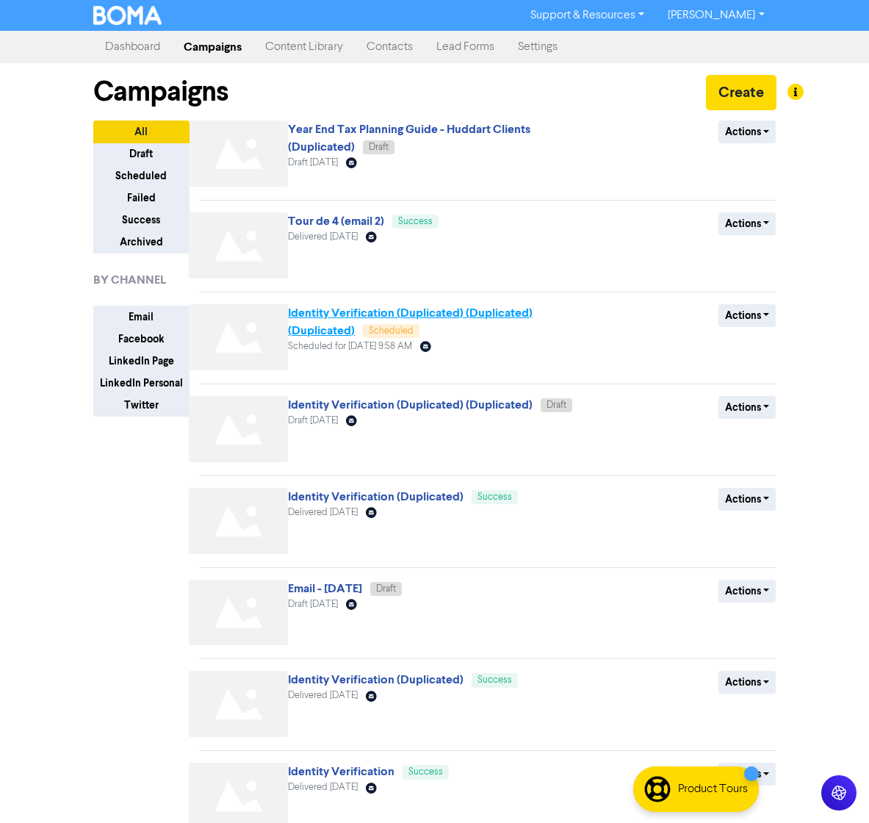
click at [340, 312] on link "Identity Verification (Duplicated) (Duplicated) (Duplicated)" at bounding box center [410, 322] width 245 height 32
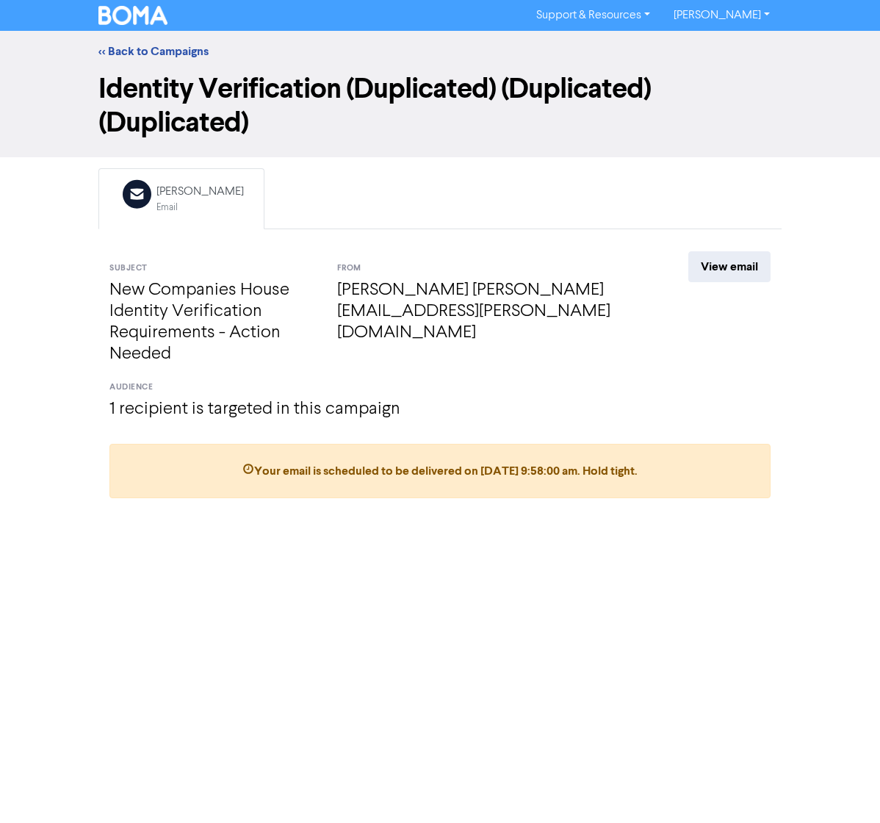
click at [788, 86] on div "Identity Verification (Duplicated) (Duplicated) (Duplicated)" at bounding box center [439, 108] width 705 height 73
click at [752, 21] on link "[PERSON_NAME]" at bounding box center [722, 16] width 120 height 24
click at [690, 110] on h1 "Identity Verification (Duplicated) (Duplicated) (Duplicated)" at bounding box center [439, 106] width 683 height 68
click at [153, 46] on link "<< Back to Campaigns" at bounding box center [153, 51] width 110 height 15
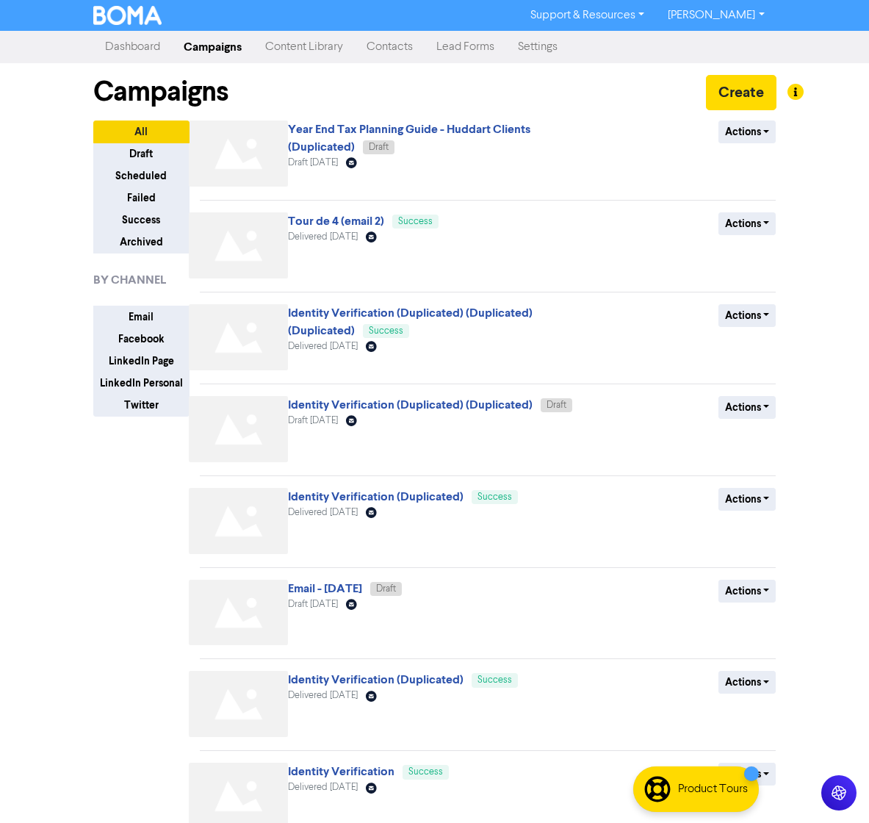
click at [534, 47] on link "Settings" at bounding box center [537, 46] width 63 height 29
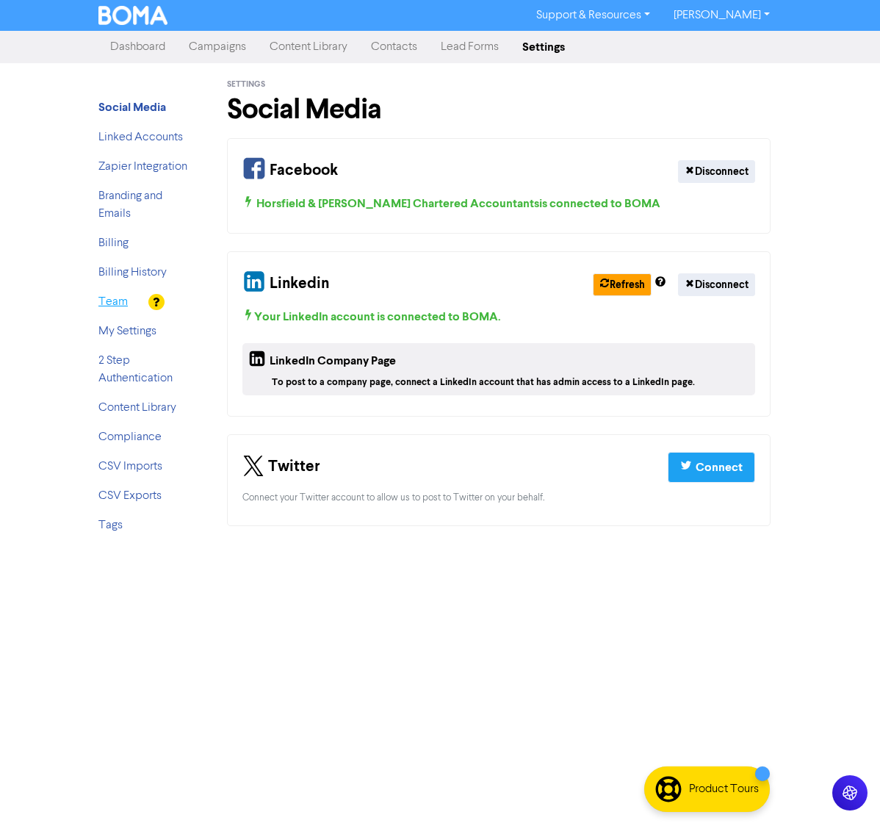
click at [104, 298] on link "Team" at bounding box center [112, 302] width 29 height 12
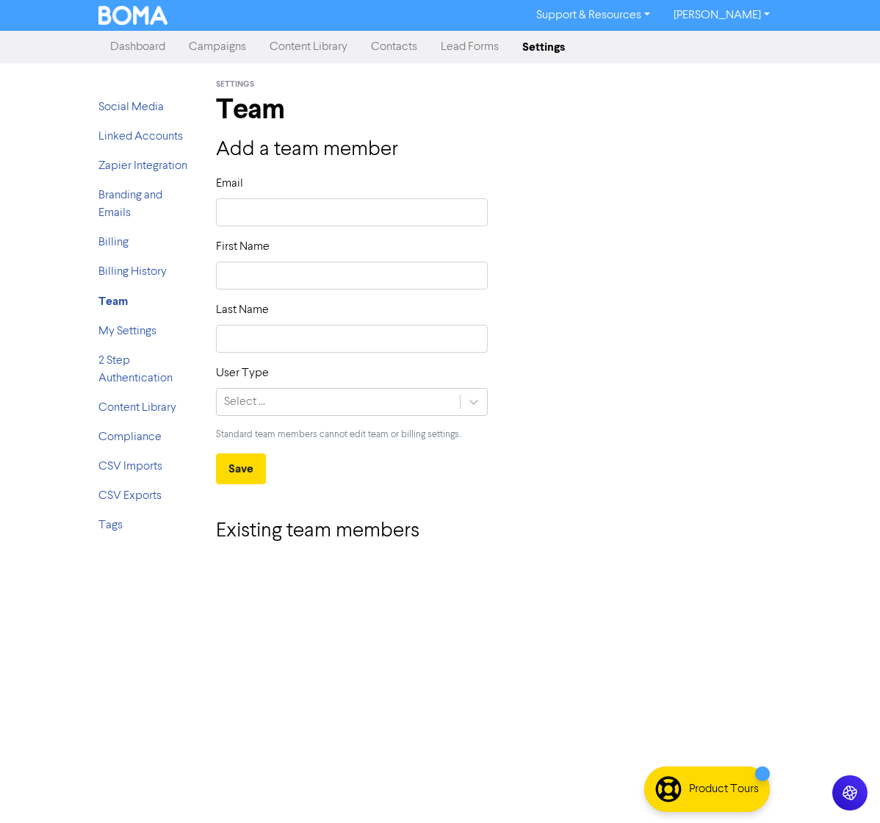
click at [104, 298] on strong "Team" at bounding box center [112, 301] width 29 height 15
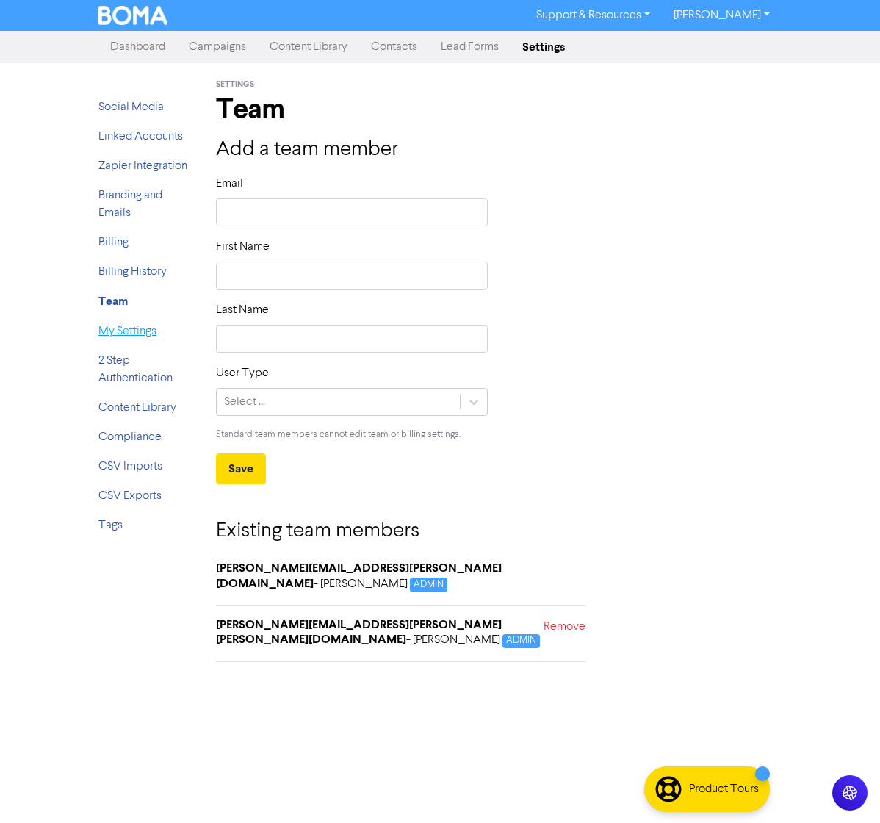
click at [127, 328] on link "My Settings" at bounding box center [127, 331] width 58 height 12
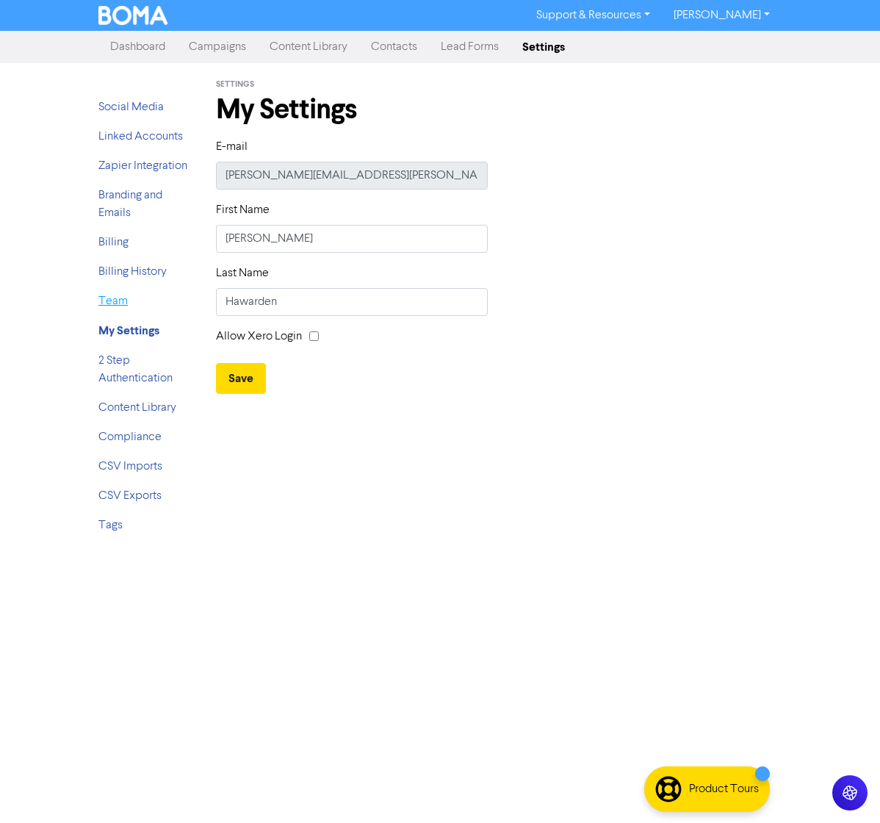
click at [114, 300] on link "Team" at bounding box center [112, 301] width 29 height 12
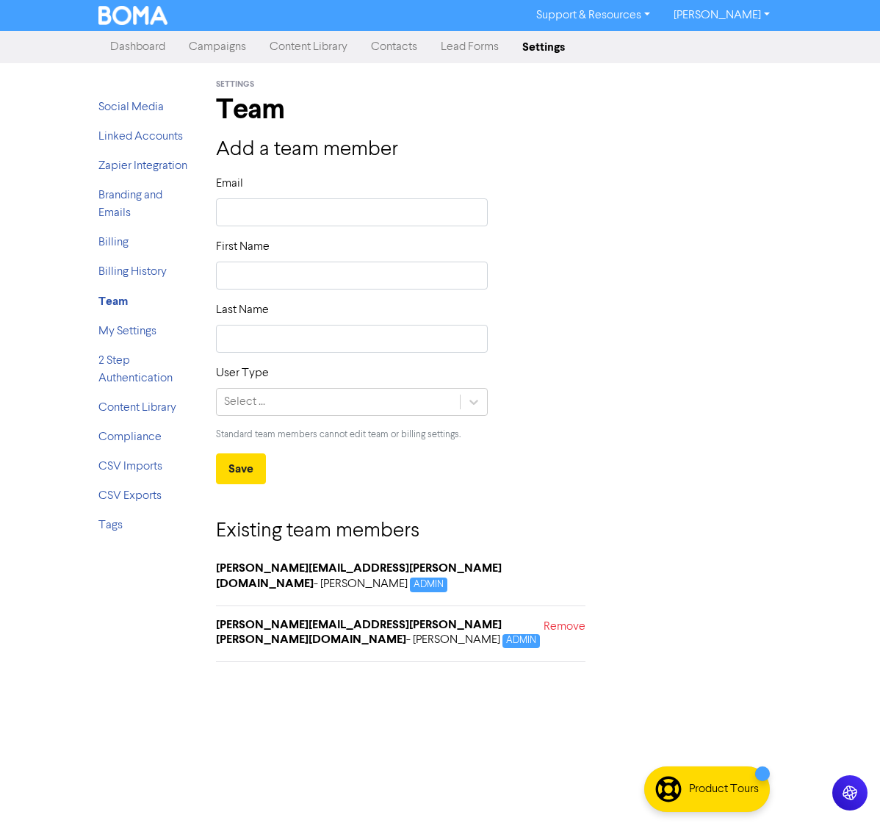
click at [235, 43] on link "Campaigns" at bounding box center [217, 46] width 81 height 29
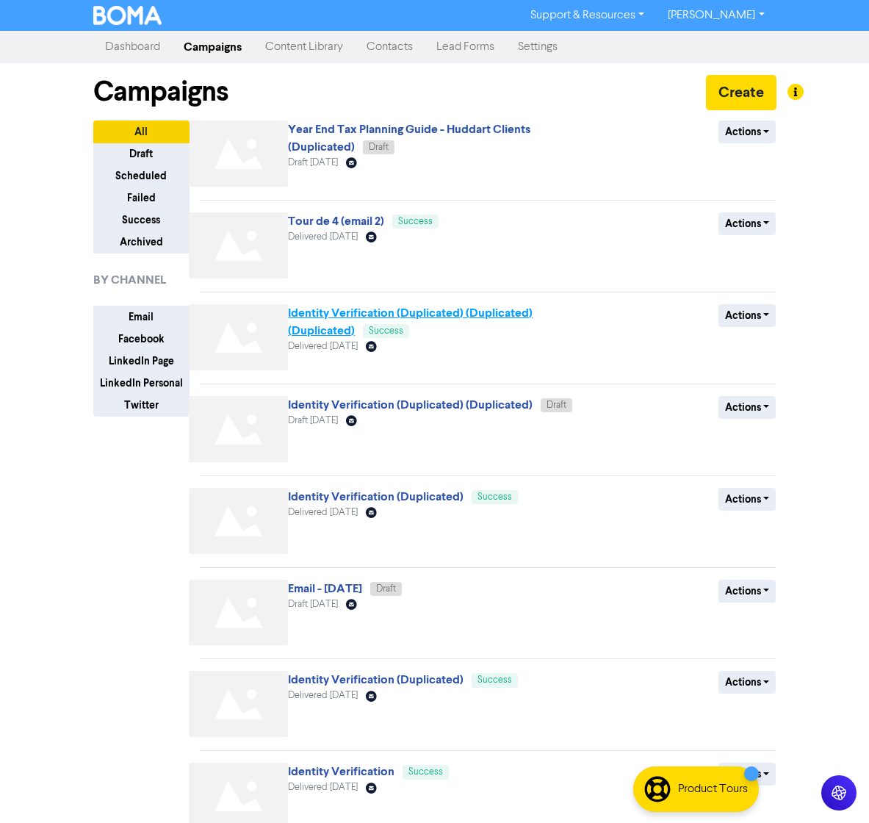
click at [347, 320] on link "Identity Verification (Duplicated) (Duplicated) (Duplicated)" at bounding box center [410, 322] width 245 height 32
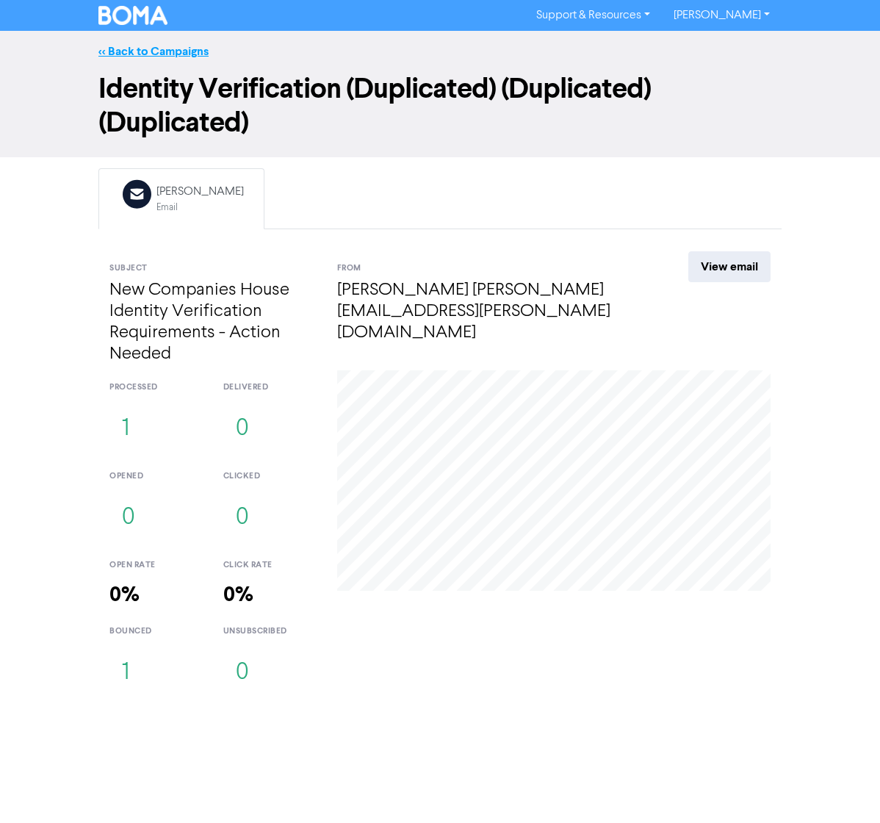
click at [131, 56] on link "<< Back to Campaigns" at bounding box center [153, 51] width 110 height 15
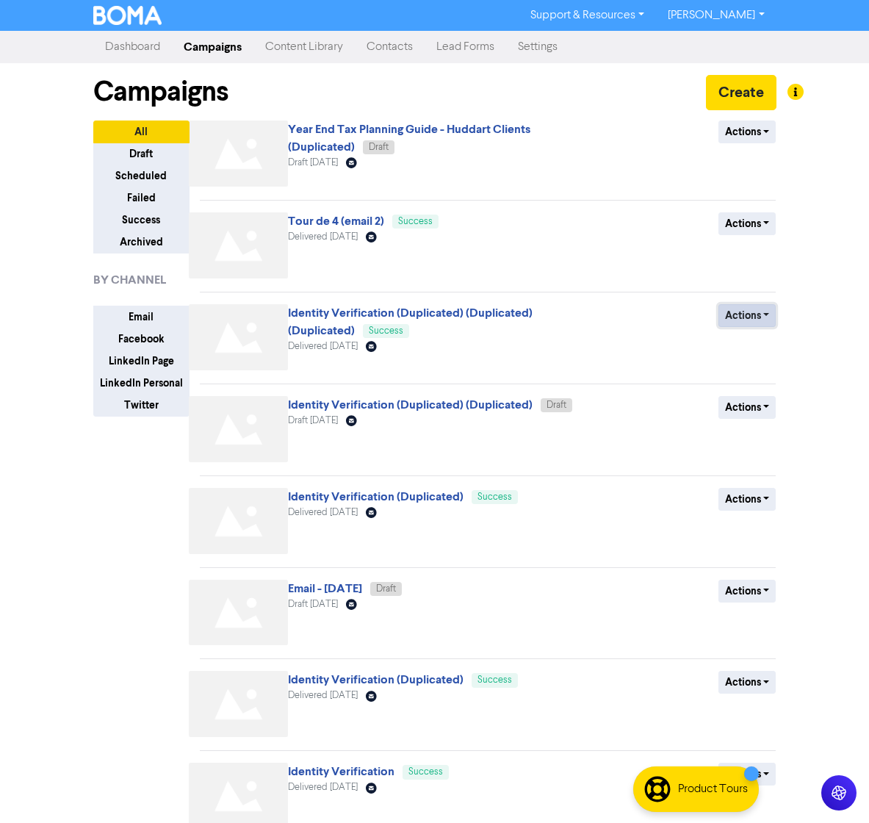
click at [751, 309] on button "Actions" at bounding box center [747, 315] width 58 height 23
click at [754, 349] on button "Duplicate" at bounding box center [777, 347] width 116 height 24
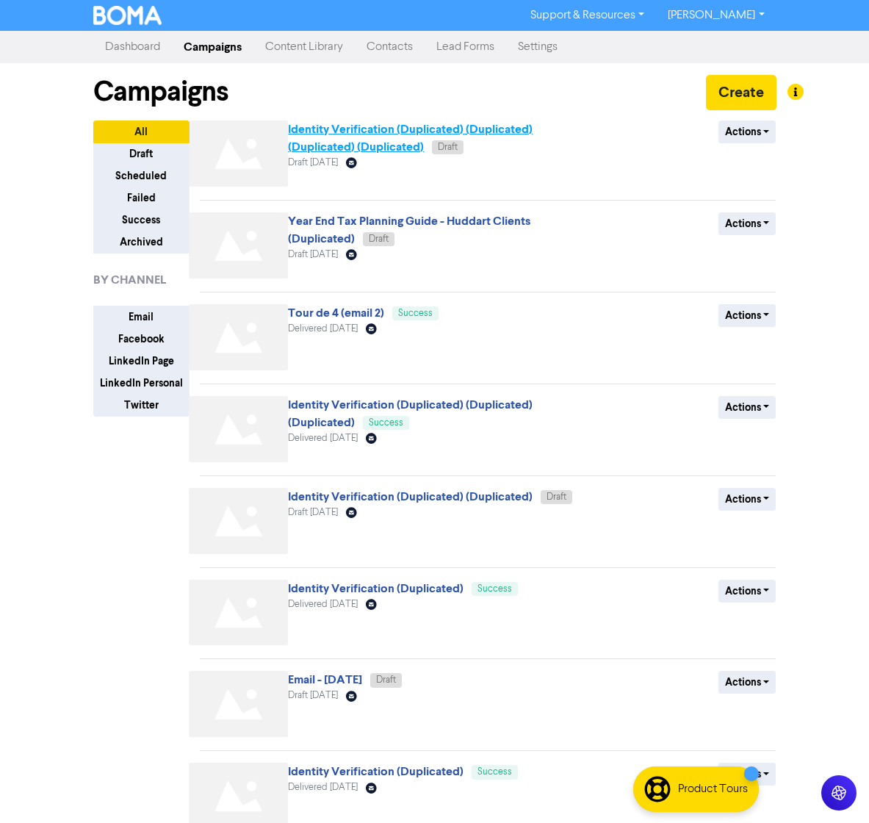
click at [406, 134] on link "Identity Verification (Duplicated) (Duplicated) (Duplicated) (Duplicated)" at bounding box center [410, 138] width 245 height 32
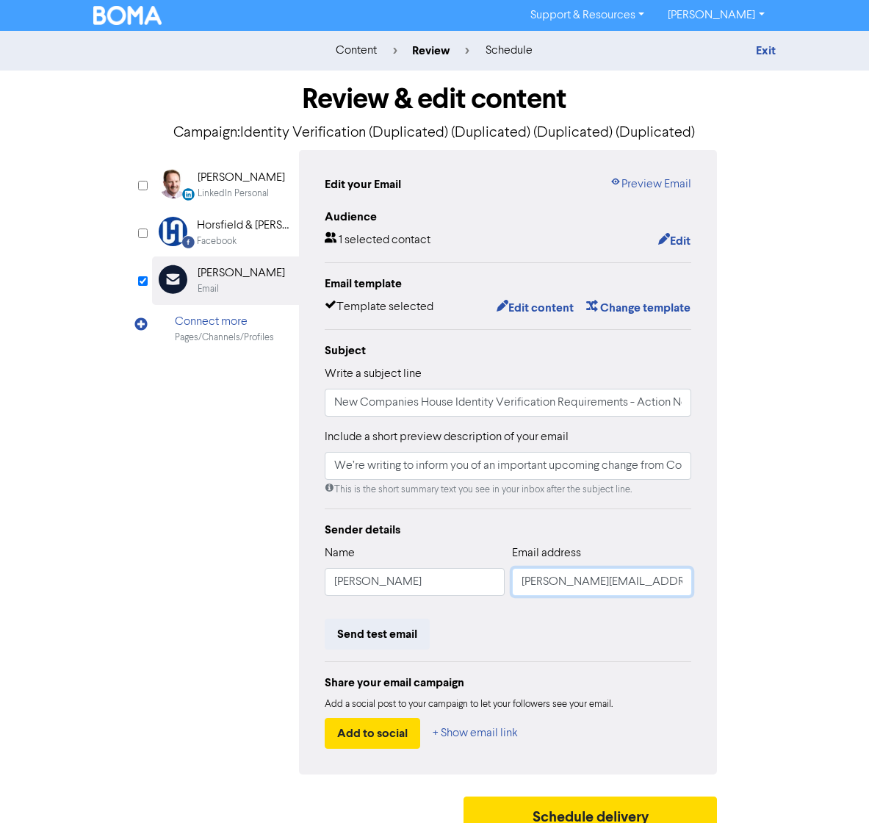
click at [641, 583] on input "[PERSON_NAME][EMAIL_ADDRESS][PERSON_NAME][DOMAIN_NAME]" at bounding box center [602, 582] width 180 height 28
drag, startPoint x: 587, startPoint y: 583, endPoint x: 896, endPoint y: 583, distance: 309.3
click at [869, 583] on html "Support & Resources Video Tutorials FAQ & Guides Marketing Education [PERSON_NA…" at bounding box center [434, 411] width 869 height 823
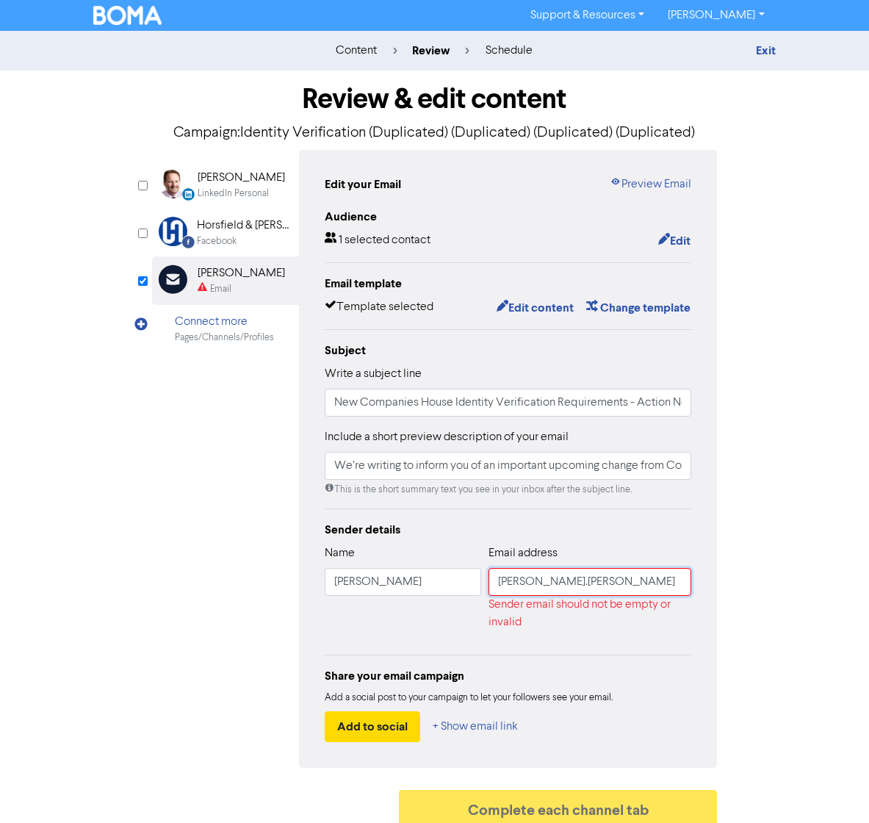
type input "[PERSON_NAME][EMAIL_ADDRESS][PERSON_NAME][PERSON_NAME][DOMAIN_NAME]"
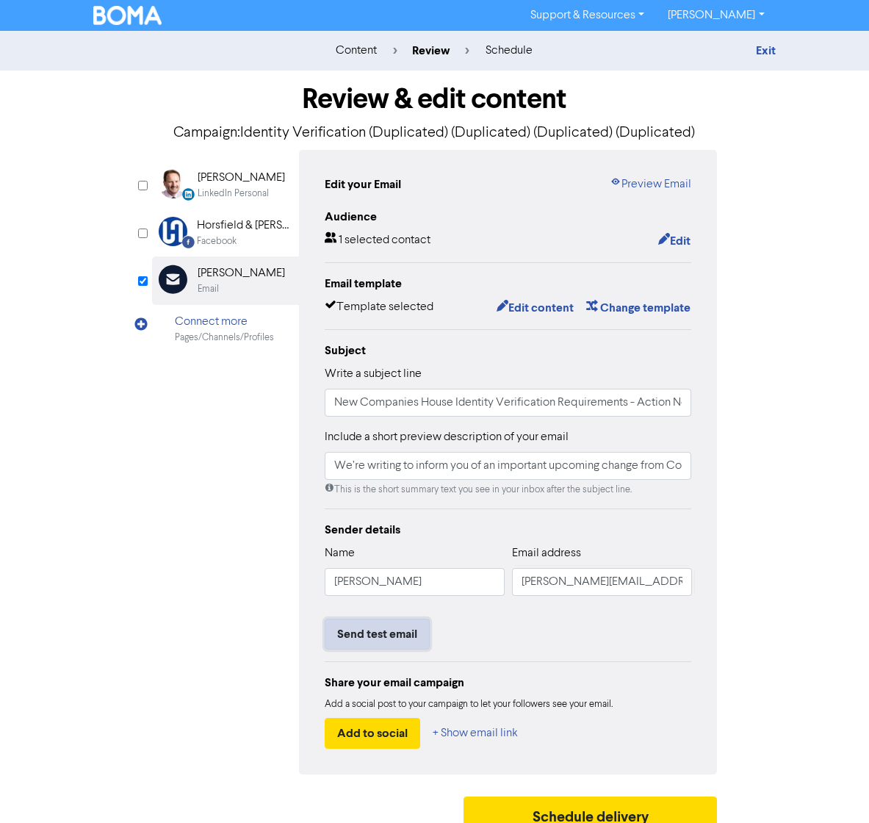
click at [387, 627] on button "Send test email" at bounding box center [377, 634] width 105 height 31
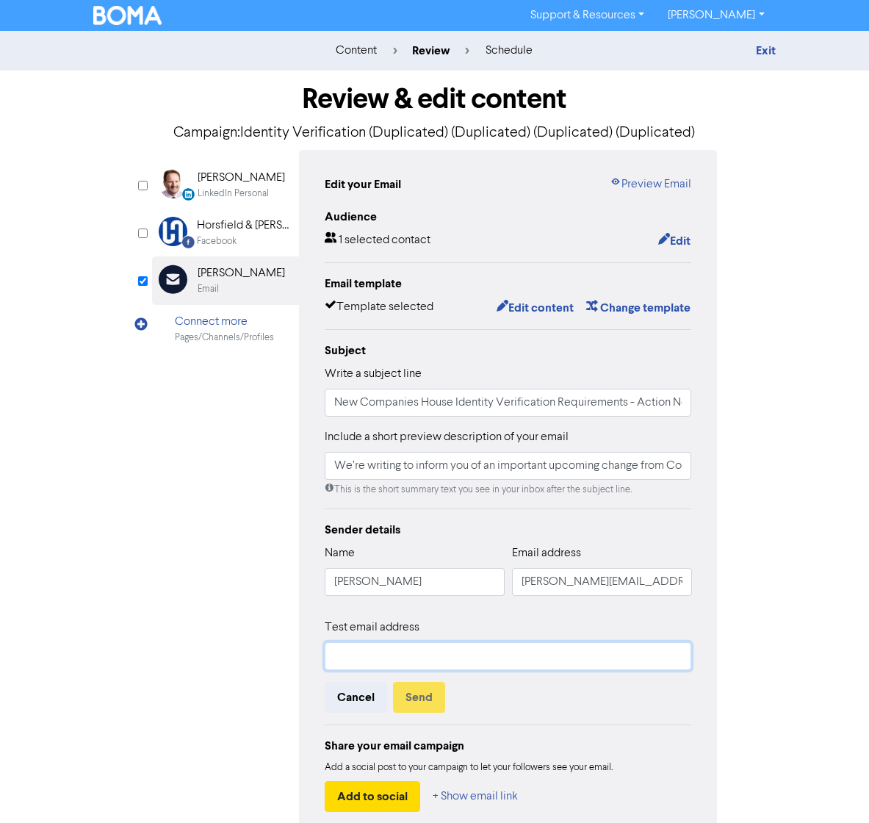
click at [403, 661] on input "text" at bounding box center [508, 656] width 367 height 28
type input "[PERSON_NAME][EMAIL_ADDRESS][DOMAIN_NAME]"
click at [428, 702] on button "Send" at bounding box center [419, 697] width 52 height 31
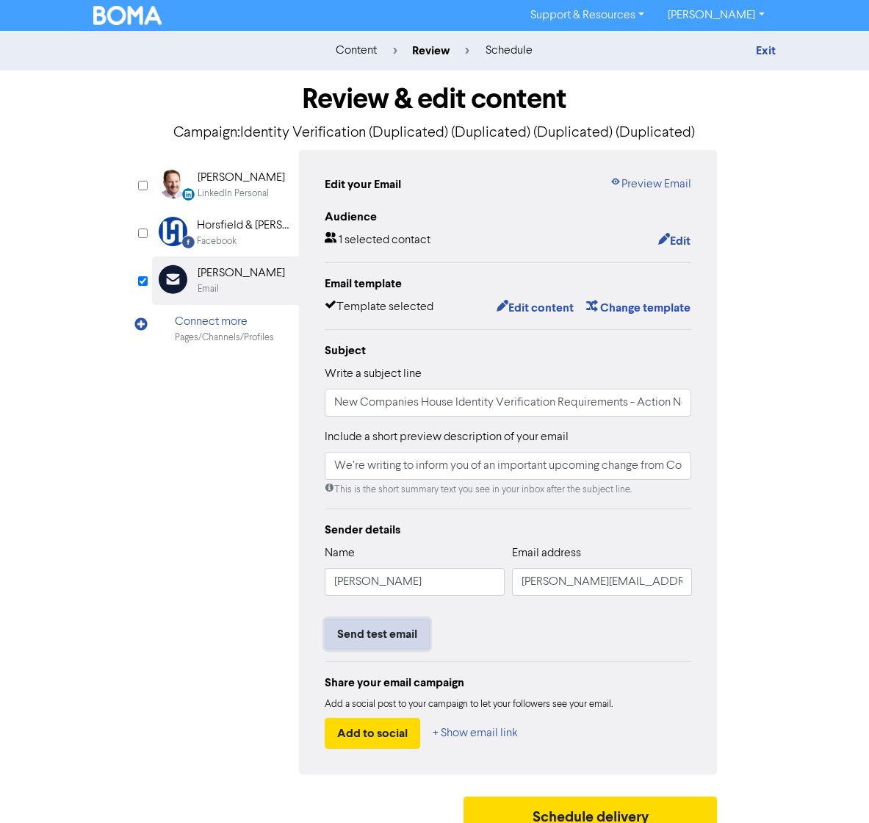
click at [381, 629] on button "Send test email" at bounding box center [377, 634] width 105 height 31
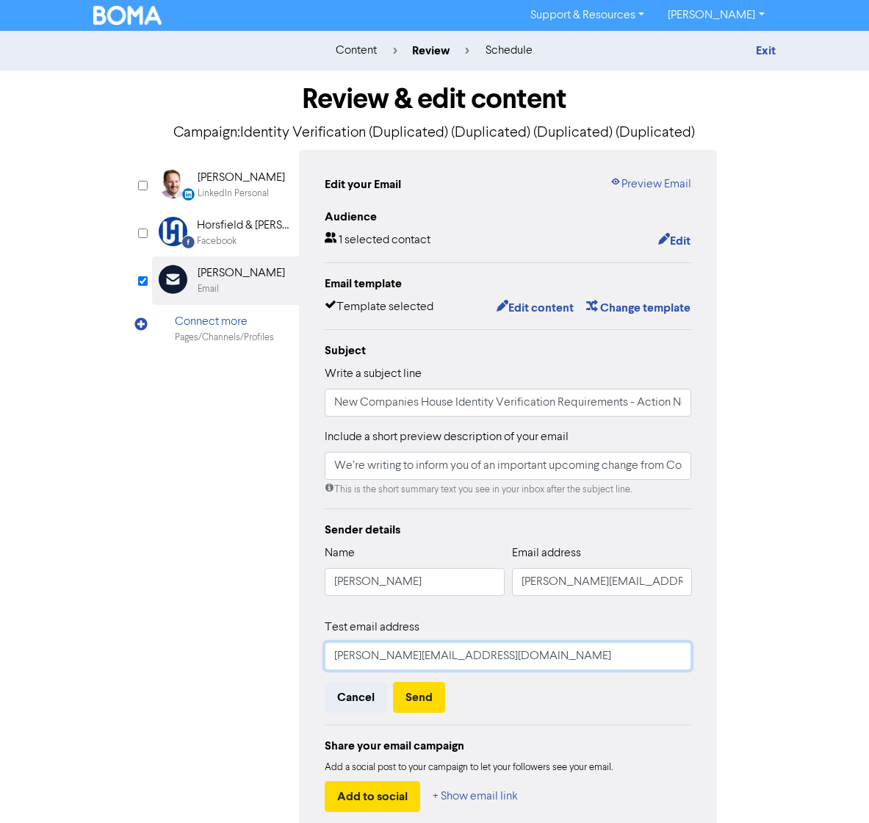
click at [496, 654] on input "[PERSON_NAME][EMAIL_ADDRESS][DOMAIN_NAME]" at bounding box center [508, 656] width 367 height 28
drag, startPoint x: 588, startPoint y: 655, endPoint x: 314, endPoint y: 640, distance: 274.5
click at [320, 641] on div "Edit your Email Preview Email Audience 1 selected contact Edit Email template T…" at bounding box center [508, 494] width 419 height 688
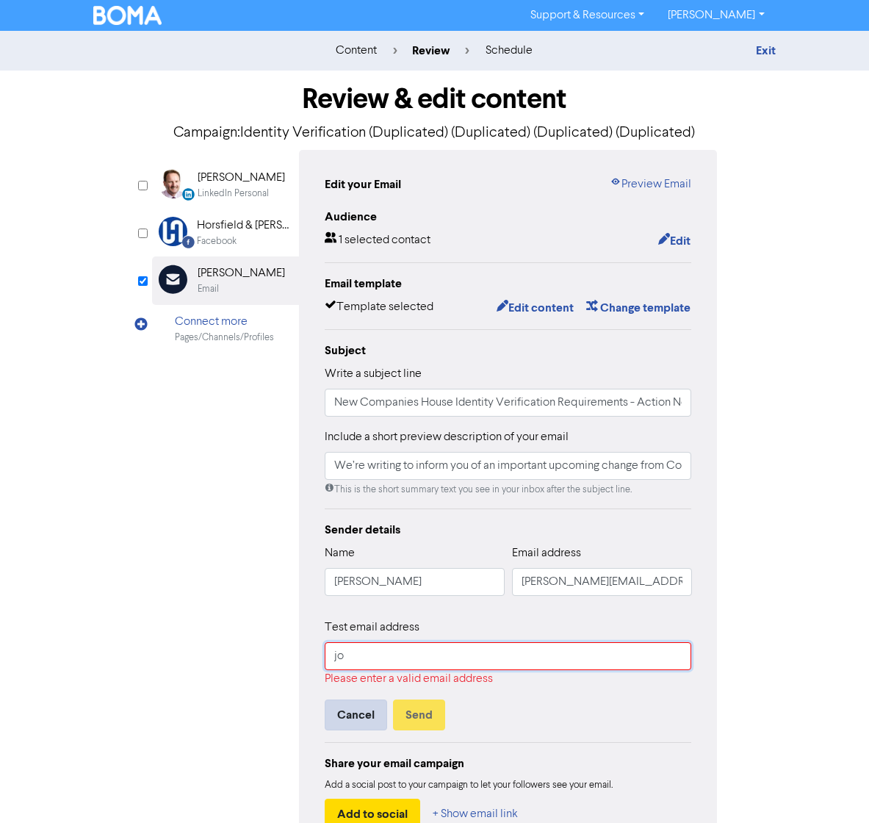
type input "[EMAIL_ADDRESS][DOMAIN_NAME]"
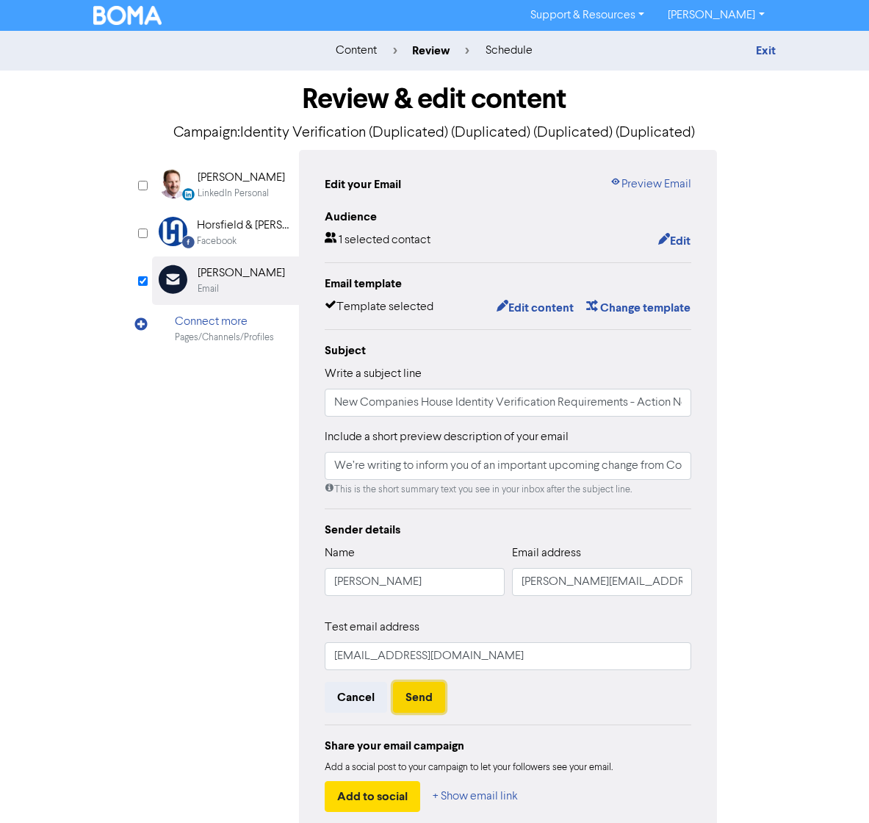
click at [431, 699] on button "Send" at bounding box center [419, 697] width 52 height 31
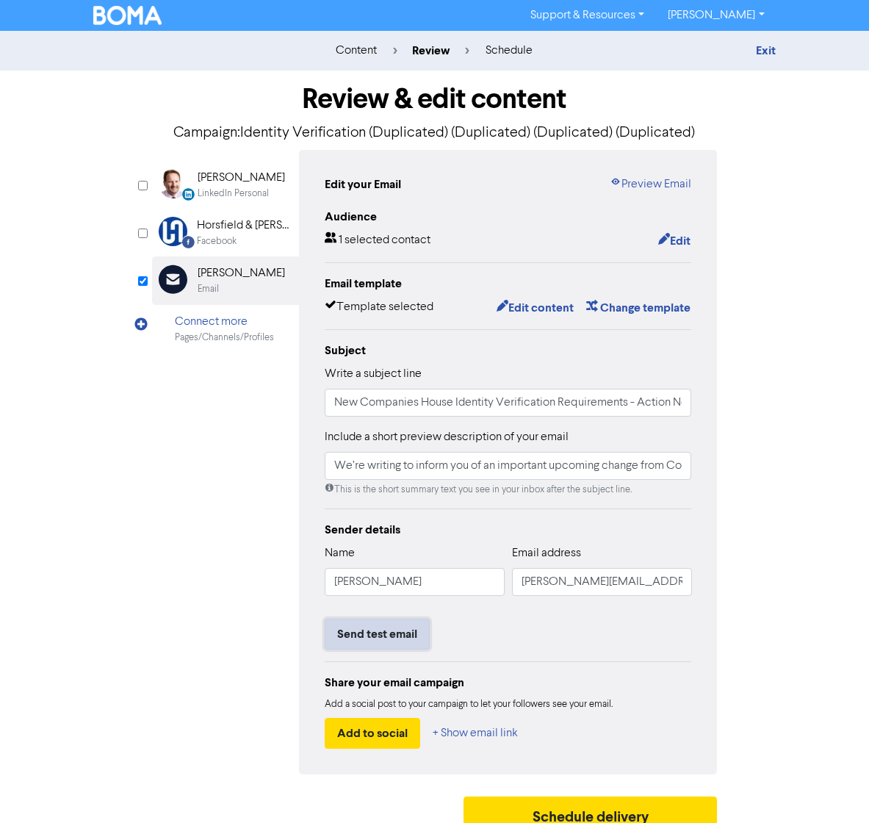
click at [393, 638] on button "Send test email" at bounding box center [377, 634] width 105 height 31
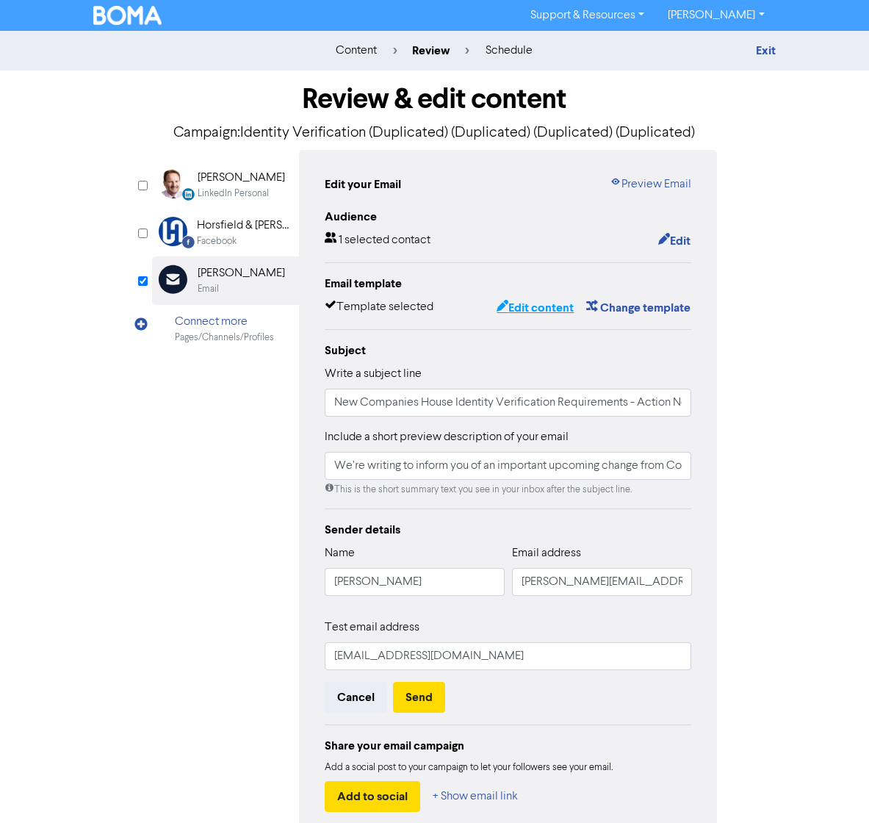
click at [548, 309] on button "Edit content" at bounding box center [535, 307] width 79 height 19
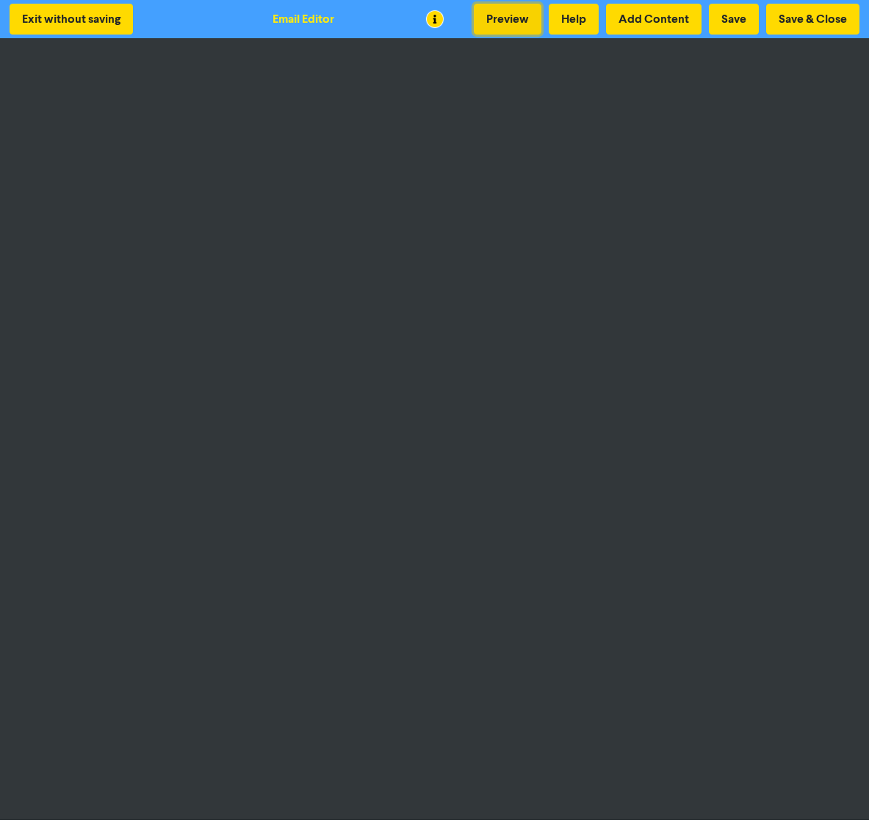
click at [510, 18] on button "Preview" at bounding box center [508, 19] width 68 height 31
click at [82, 24] on button "Exit without saving" at bounding box center [71, 19] width 123 height 31
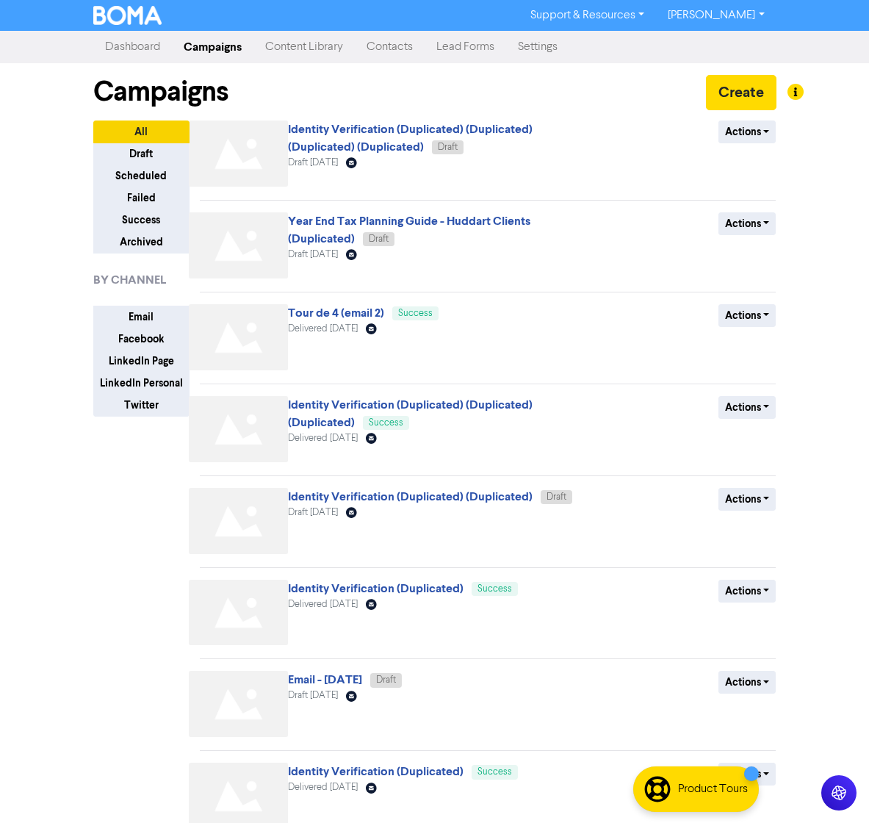
click at [738, 11] on link "[PERSON_NAME]" at bounding box center [716, 16] width 120 height 24
click at [738, 12] on link "[PERSON_NAME]" at bounding box center [716, 16] width 120 height 24
click at [541, 43] on link "Settings" at bounding box center [537, 46] width 63 height 29
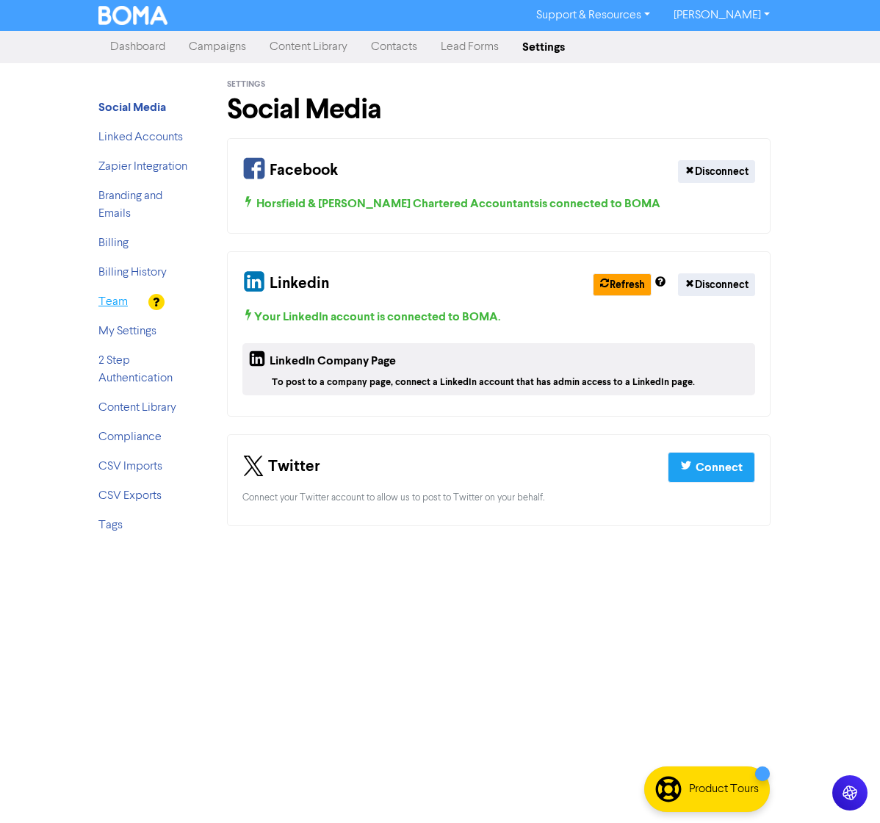
click at [114, 303] on link "Team" at bounding box center [112, 302] width 29 height 12
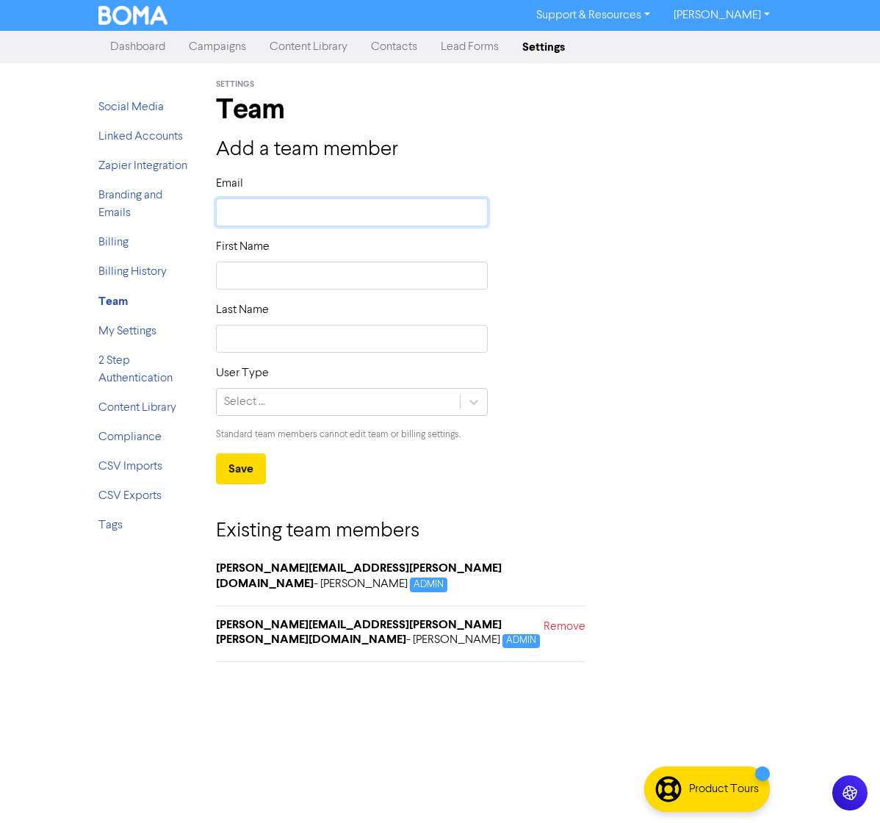
click at [261, 217] on input "text" at bounding box center [352, 212] width 272 height 28
type input "P"
type input "Pa"
type input "Pau"
type input "[PERSON_NAME]"
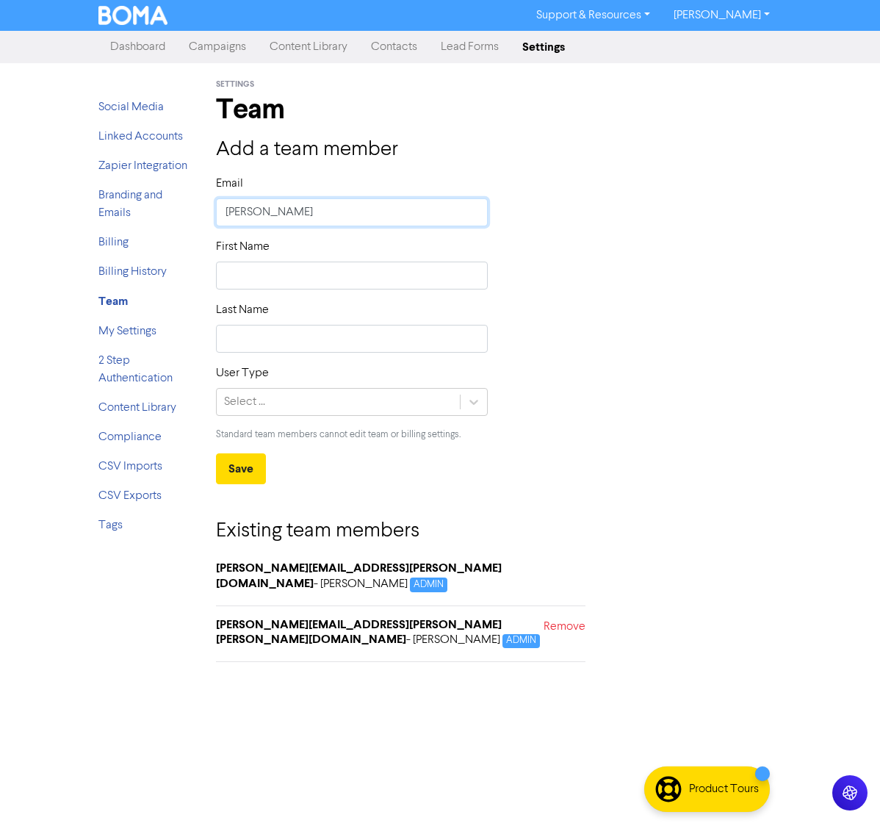
type input "[PERSON_NAME]"
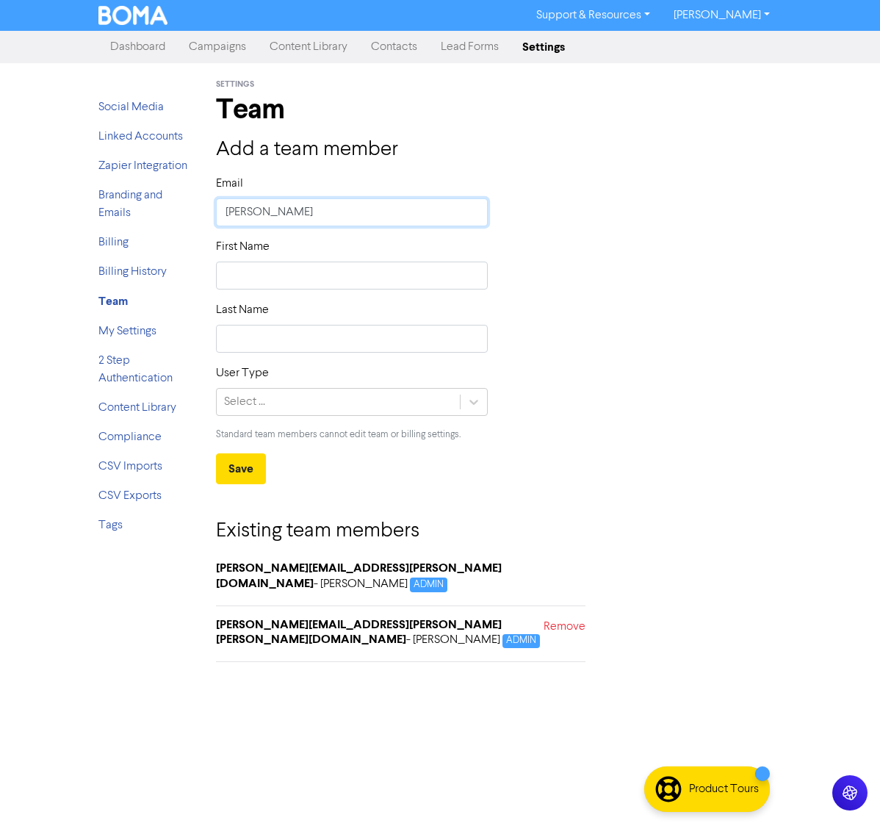
type input "[PERSON_NAME]"
type input "Pau"
type input "Pa"
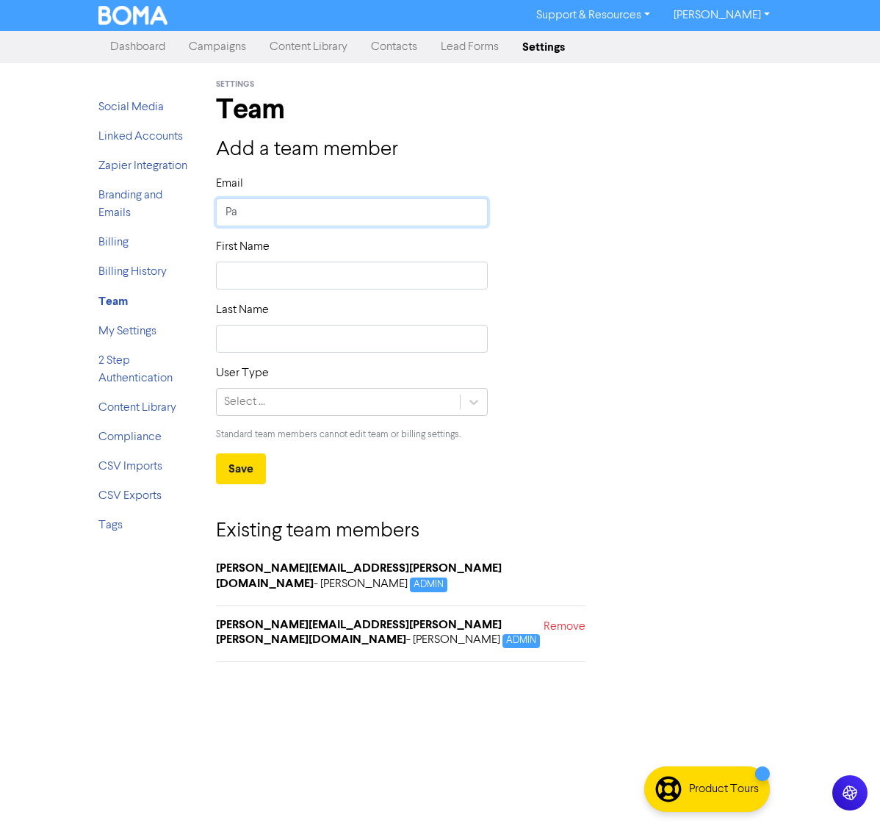
type input "P"
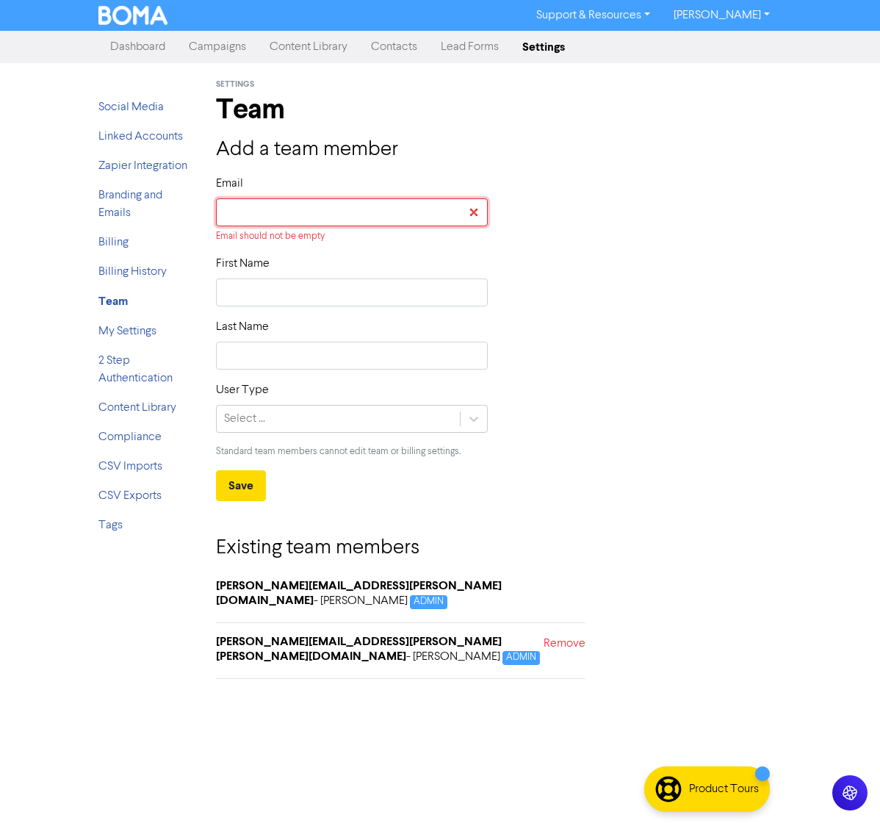
type input "P"
type input "Pa"
type input "Pau"
type input "[PERSON_NAME]"
type input "Pau"
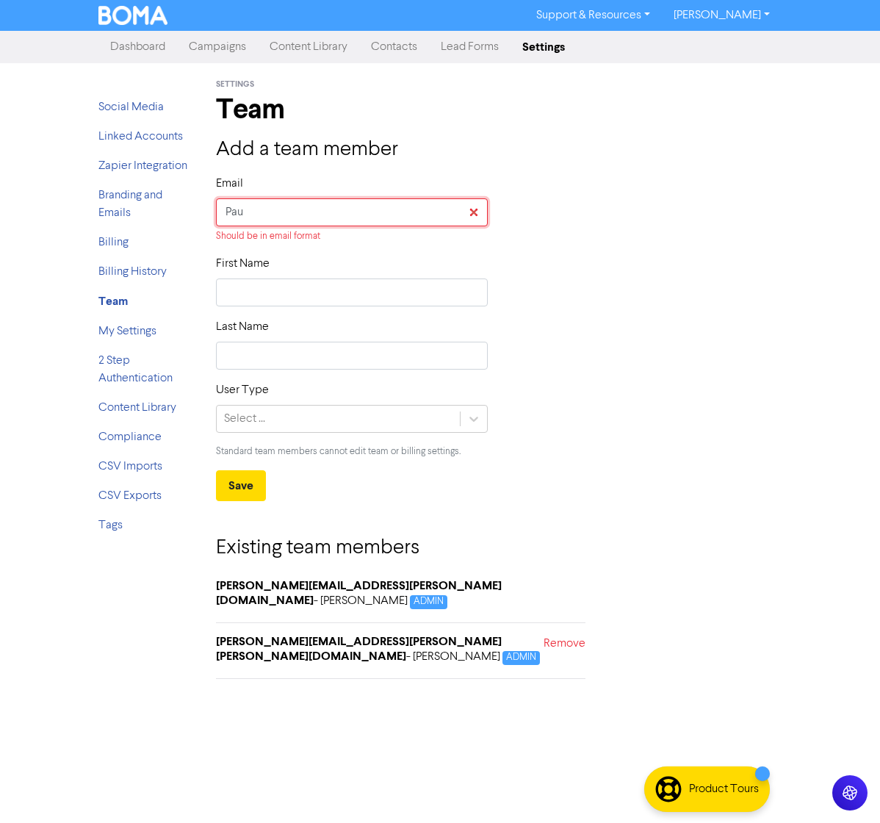
type input "Pa"
type input "P"
type input "p"
type input "pa"
type input "pau"
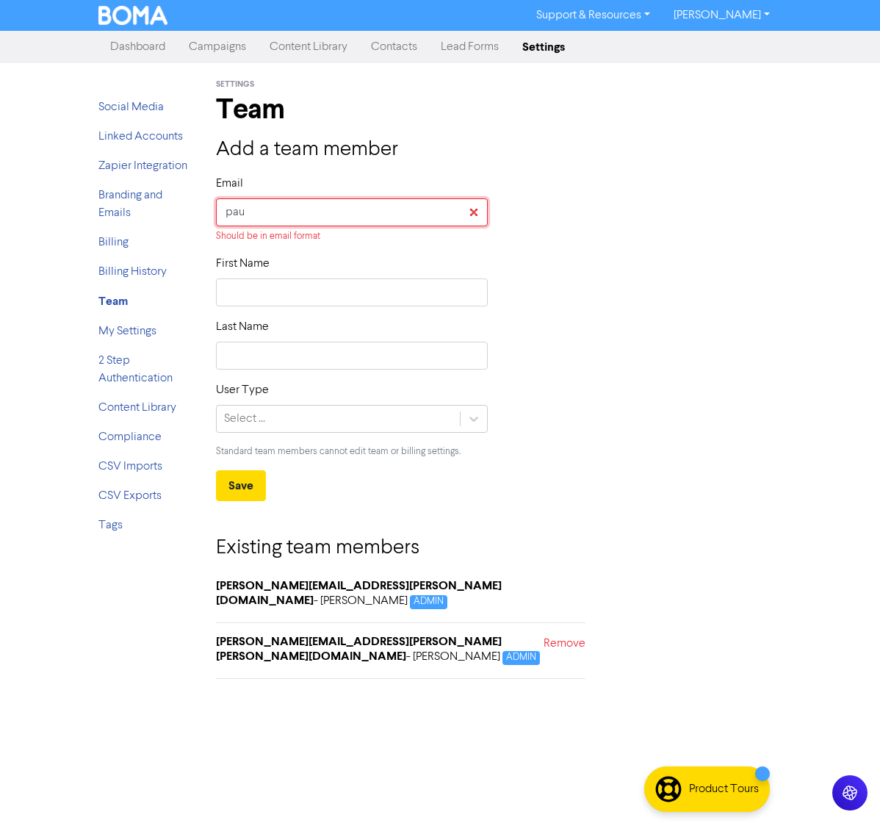
type input "[PERSON_NAME]"
type input "[PERSON_NAME]."
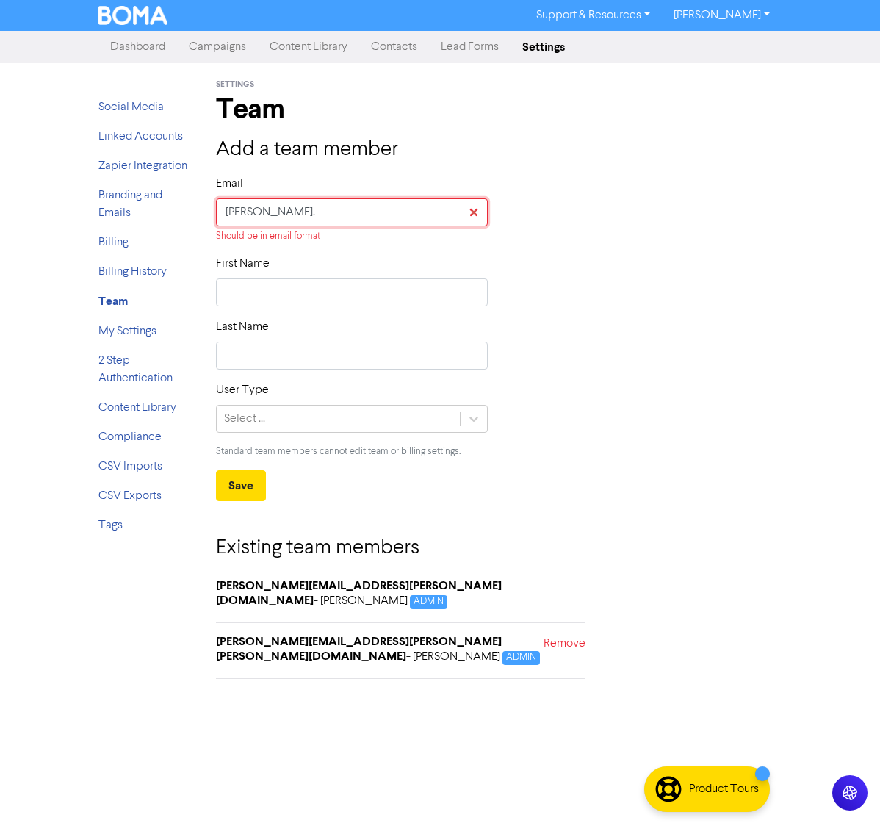
type input "[PERSON_NAME].b"
type input "[PERSON_NAME][DOMAIN_NAME]"
type input "[PERSON_NAME].boot"
type input "[PERSON_NAME].[PERSON_NAME]"
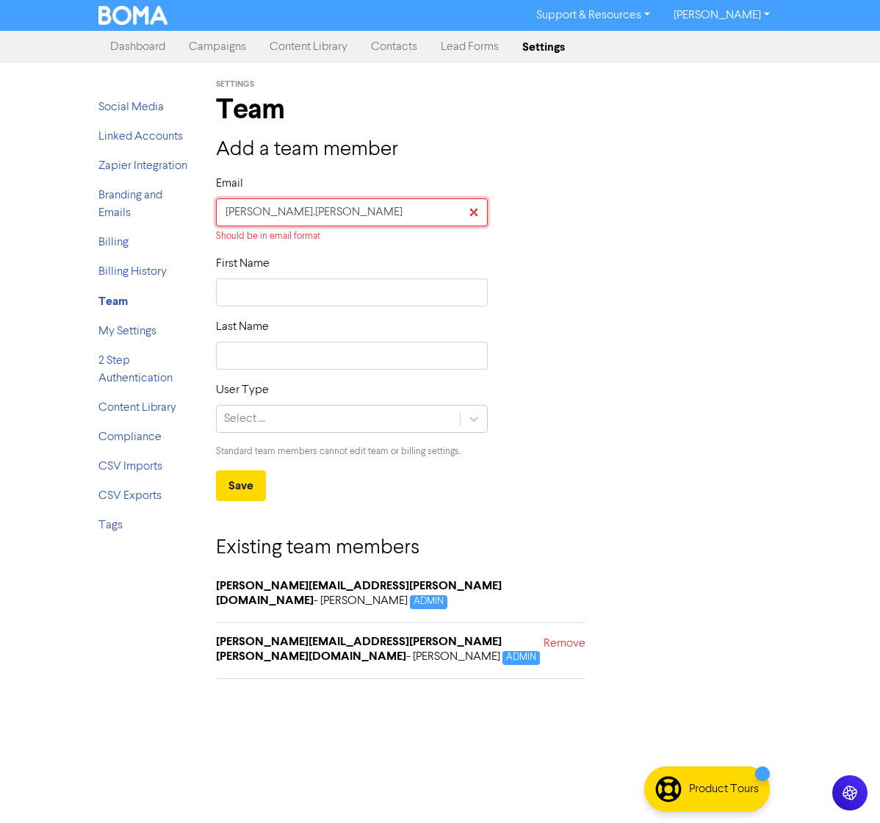
type input "[PERSON_NAME].[PERSON_NAME]@"
type input "[PERSON_NAME].[PERSON_NAME]@j"
type input "[PERSON_NAME].[PERSON_NAME]@je"
type input "[PERSON_NAME].[PERSON_NAME]@jef"
type input "[PERSON_NAME].[PERSON_NAME]@[PERSON_NAME]"
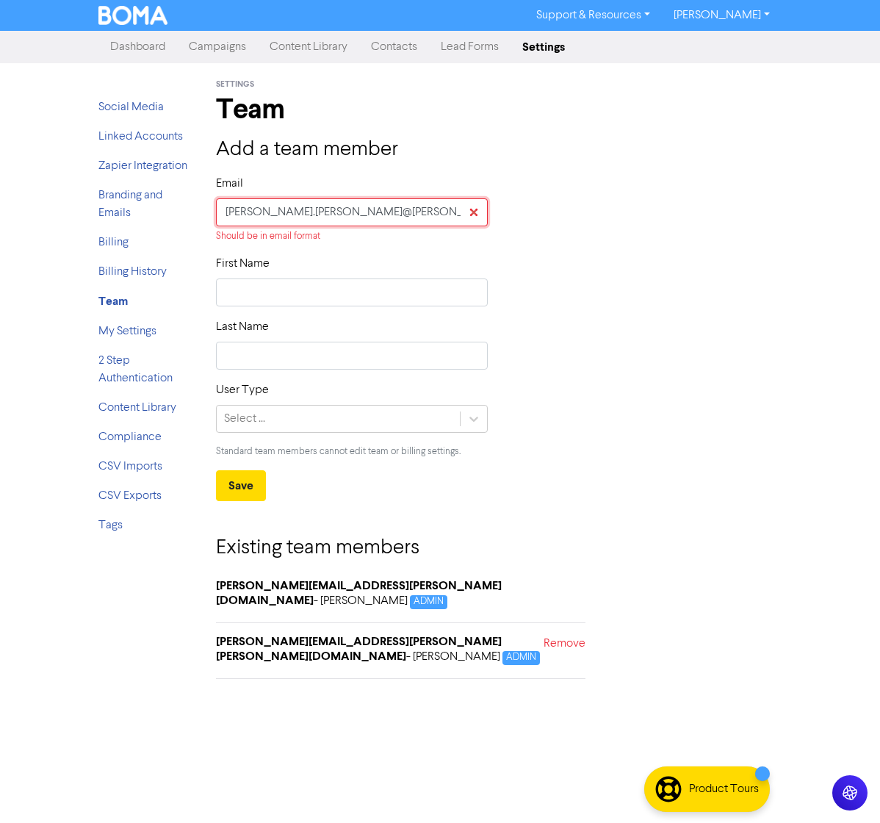
type input "[PERSON_NAME].[PERSON_NAME]@jeffr"
type input "[PERSON_NAME].[PERSON_NAME]@[PERSON_NAME]"
type input "[PERSON_NAME].[PERSON_NAME]@jeffreyah"
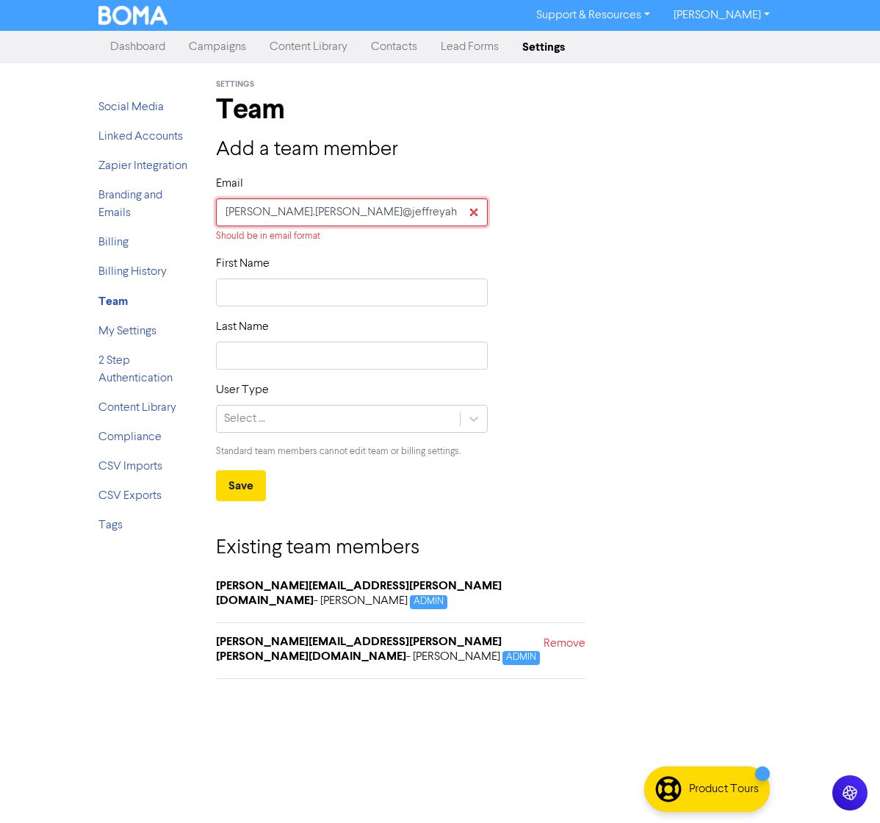
type input "[PERSON_NAME].[PERSON_NAME]@jeffreyahu"
type input "[PERSON_NAME].[PERSON_NAME]@jeffreyahud"
type input "[PERSON_NAME].[PERSON_NAME]@jeffreyahudd"
type input "[PERSON_NAME].[PERSON_NAME]@jeffreyahudda"
type input "[PERSON_NAME].[PERSON_NAME]@jeffreyahuddar"
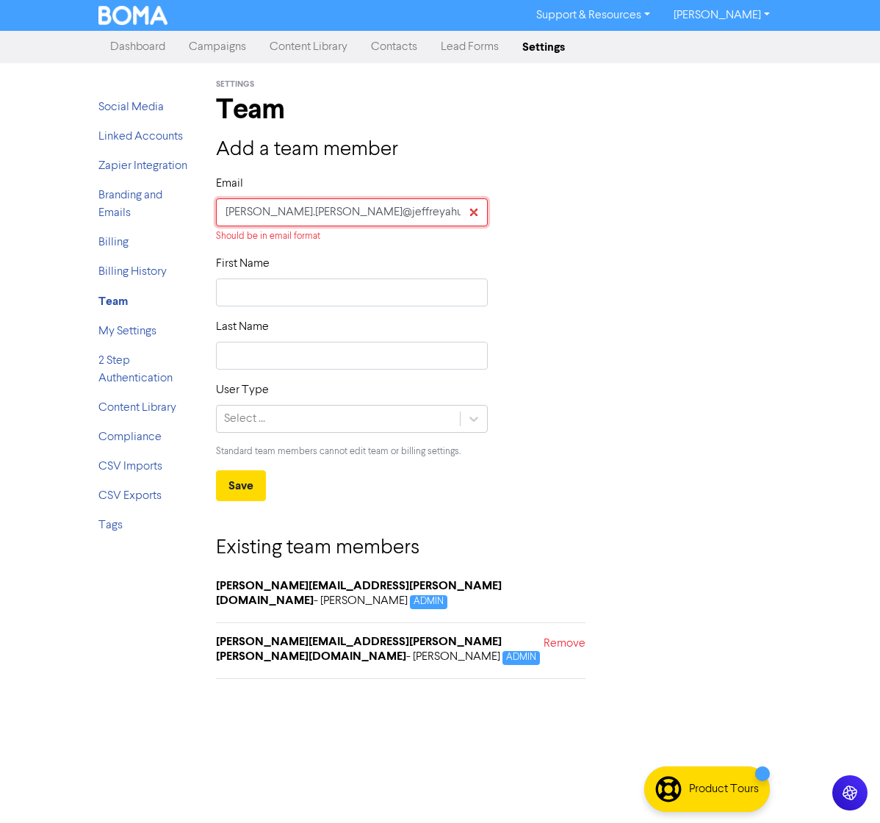
type input "[PERSON_NAME].[PERSON_NAME]@jeffreyahuddart"
type input "[PERSON_NAME].[PERSON_NAME]@jeffreyahuddart."
type input "[PERSON_NAME].[PERSON_NAME]@jeffreyahuddart.c"
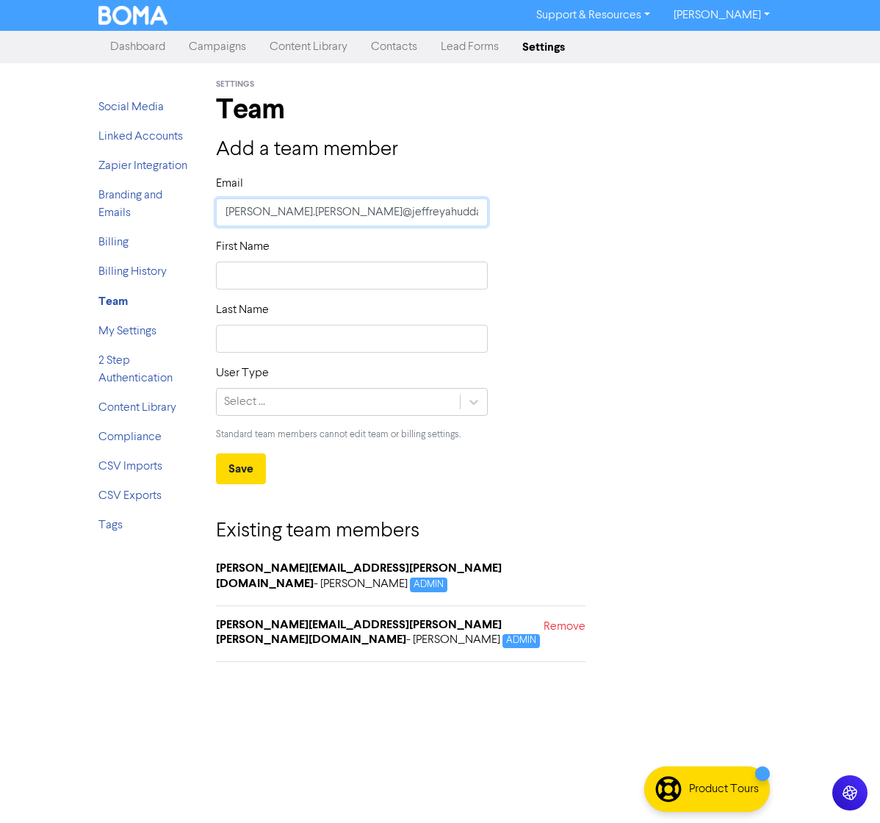
type input "[PERSON_NAME][EMAIL_ADDRESS][PERSON_NAME][DOMAIN_NAME]"
type input "[PERSON_NAME][EMAIL_ADDRESS][PERSON_NAME][DOMAIN_NAME]."
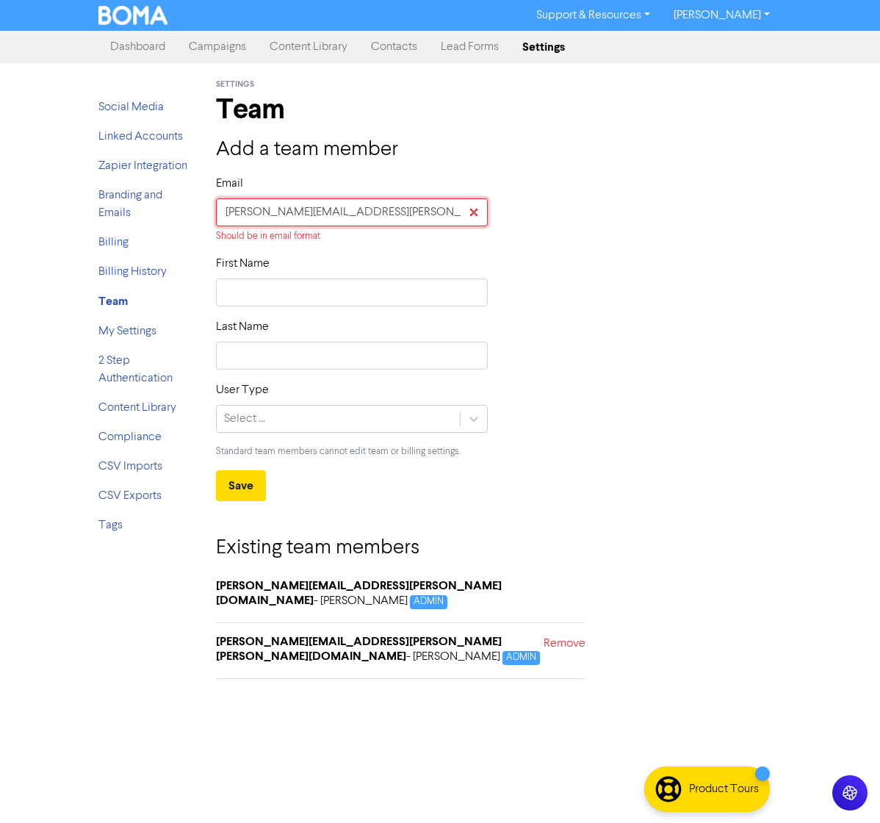
type input "[PERSON_NAME].[PERSON_NAME]@jeffreyahuddart.co.[PERSON_NAME]"
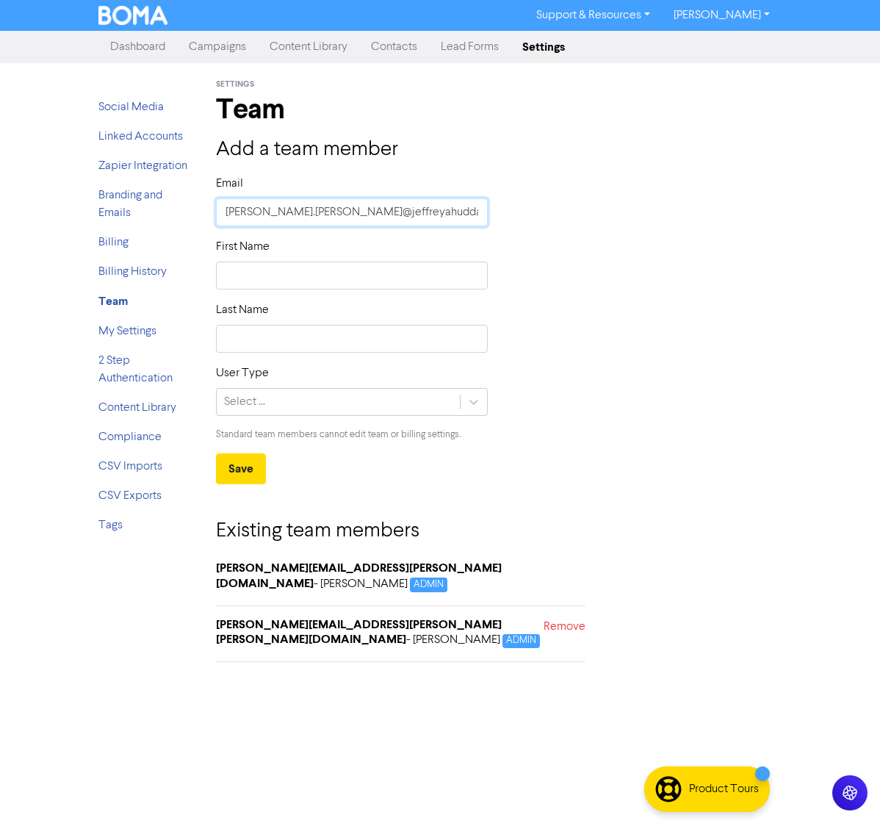
type input "[PERSON_NAME][EMAIL_ADDRESS][PERSON_NAME][DOMAIN_NAME]"
click at [292, 284] on input "text" at bounding box center [352, 276] width 272 height 28
click at [249, 346] on input "text" at bounding box center [352, 339] width 272 height 28
click at [466, 405] on div at bounding box center [474, 402] width 26 height 26
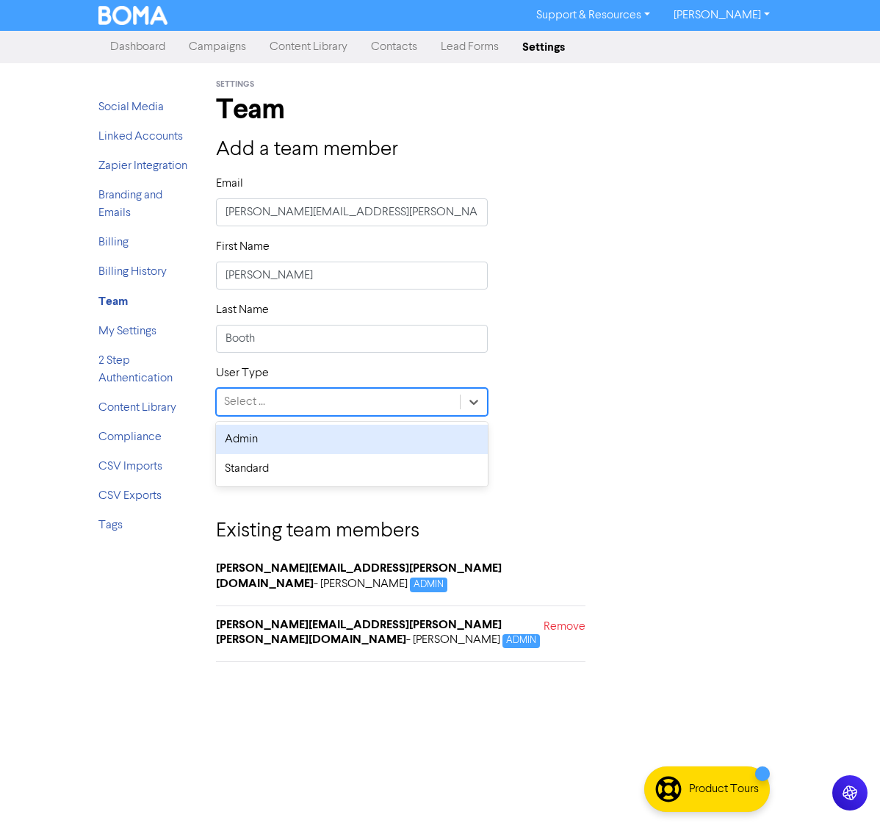
click at [322, 438] on div "Admin" at bounding box center [352, 439] width 272 height 29
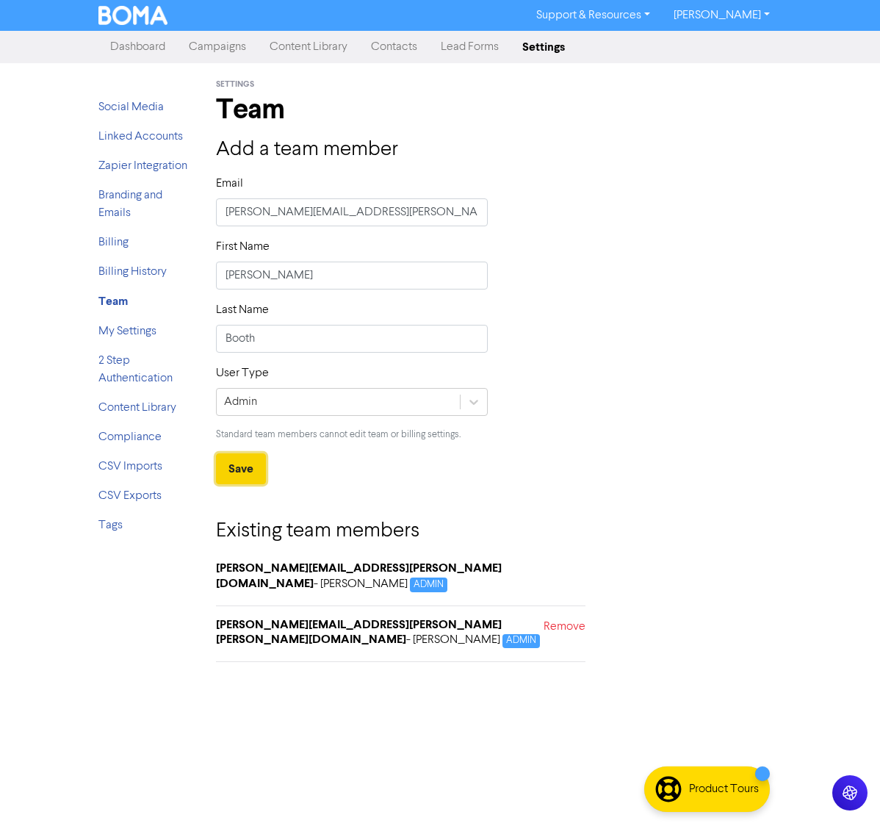
click at [256, 460] on button "Save" at bounding box center [241, 468] width 50 height 31
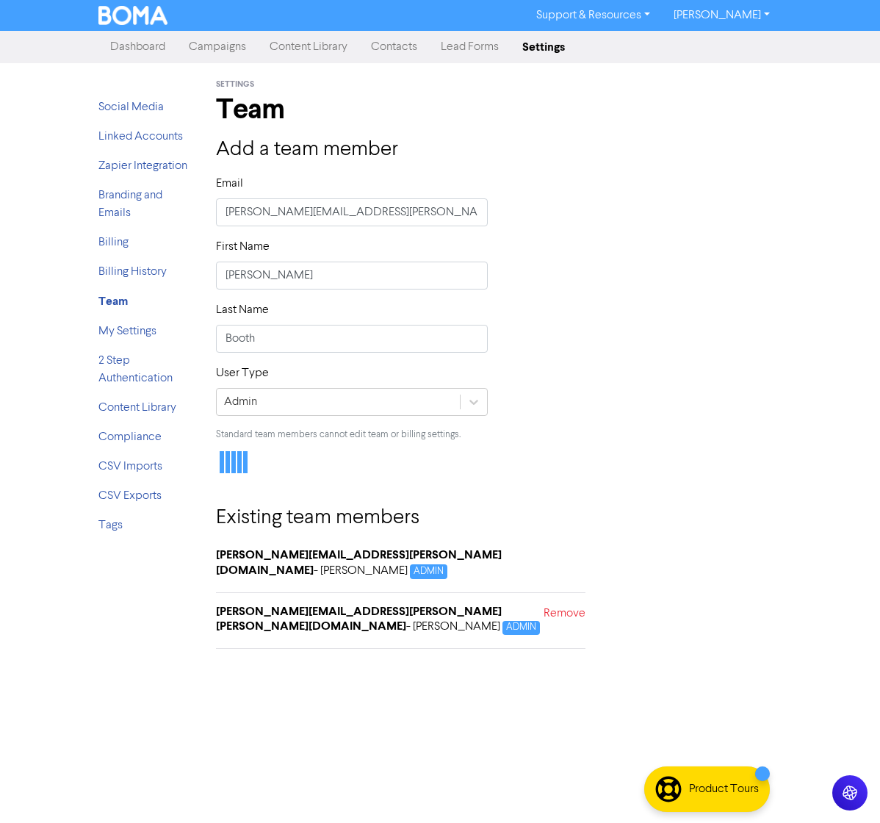
click at [256, 460] on form "Email [PERSON_NAME][EMAIL_ADDRESS][PERSON_NAME][DOMAIN_NAME] First Name [PERSON…" at bounding box center [499, 323] width 566 height 296
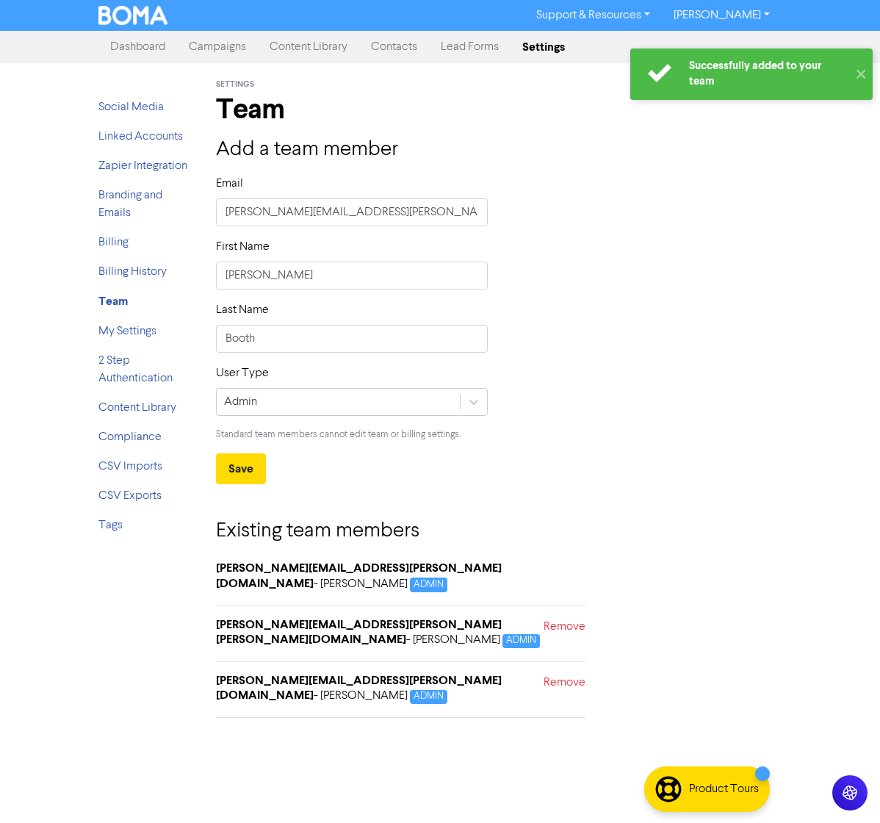
click at [224, 49] on link "Campaigns" at bounding box center [217, 46] width 81 height 29
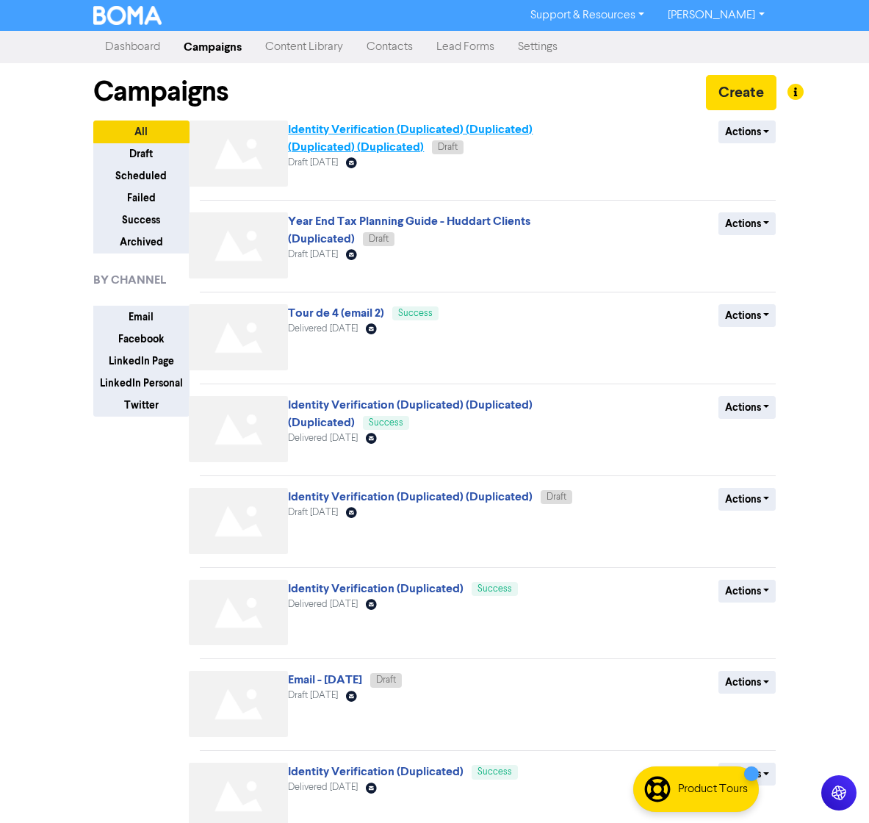
click at [337, 144] on link "Identity Verification (Duplicated) (Duplicated) (Duplicated) (Duplicated)" at bounding box center [410, 138] width 245 height 32
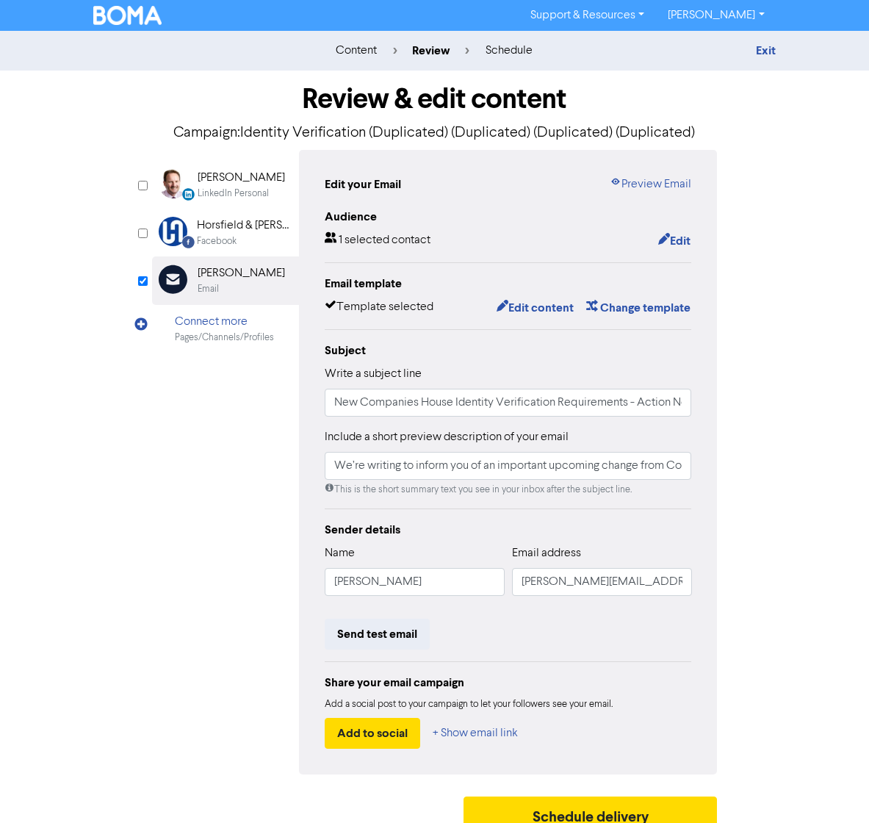
drag, startPoint x: 799, startPoint y: 591, endPoint x: 810, endPoint y: 591, distance: 11.0
click at [810, 591] on div "content review schedule Exit Review & edit content Campaign: Identity Verificat…" at bounding box center [434, 436] width 869 height 810
click at [681, 586] on input "[PERSON_NAME][EMAIL_ADDRESS][PERSON_NAME][PERSON_NAME][DOMAIN_NAME]" at bounding box center [602, 582] width 180 height 28
click at [391, 635] on button "Send test email" at bounding box center [377, 634] width 105 height 31
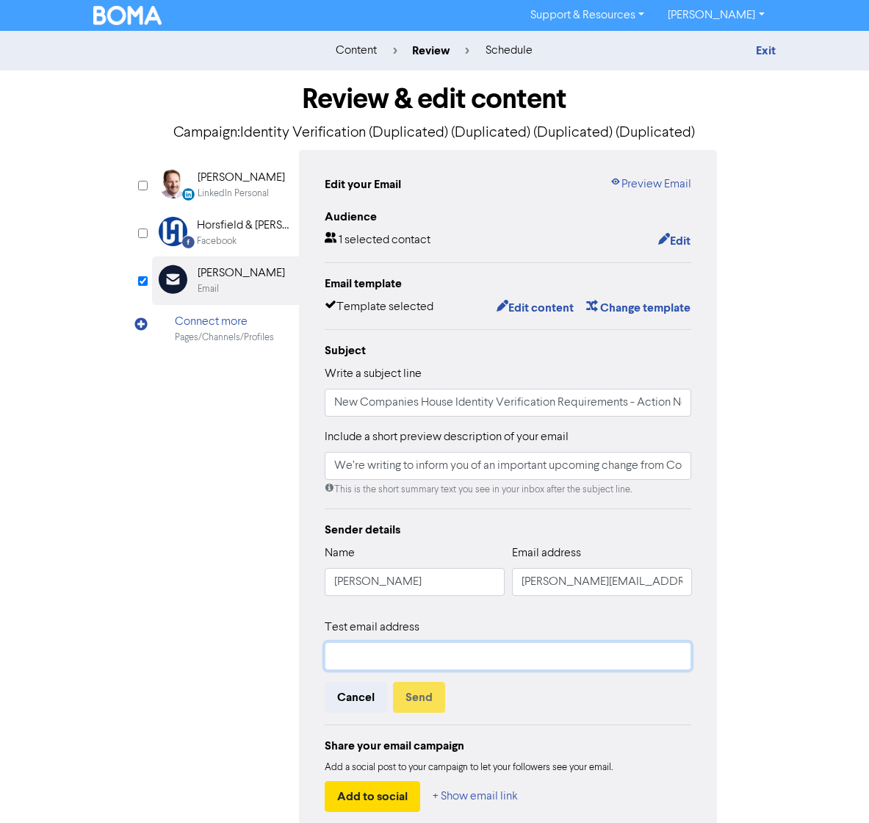
click at [380, 650] on input "text" at bounding box center [508, 656] width 367 height 28
click at [417, 686] on button "Send" at bounding box center [419, 697] width 52 height 31
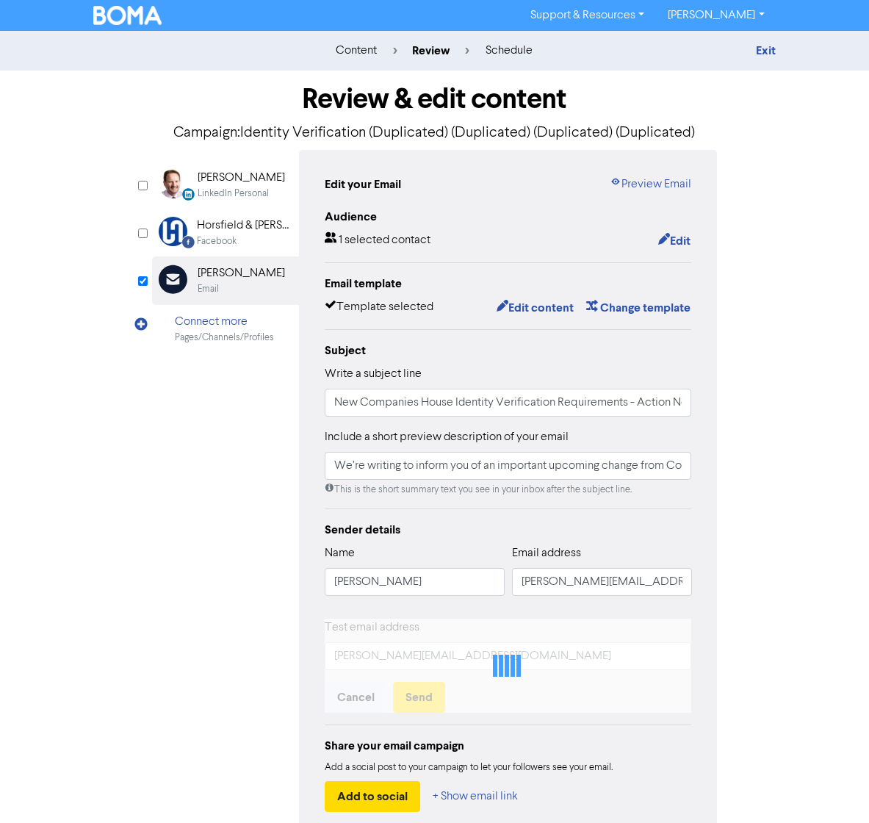
click at [783, 469] on div "Review & edit content Campaign: Identity Verification (Duplicated) (Duplicated)…" at bounding box center [434, 487] width 705 height 833
